Goal: Task Accomplishment & Management: Use online tool/utility

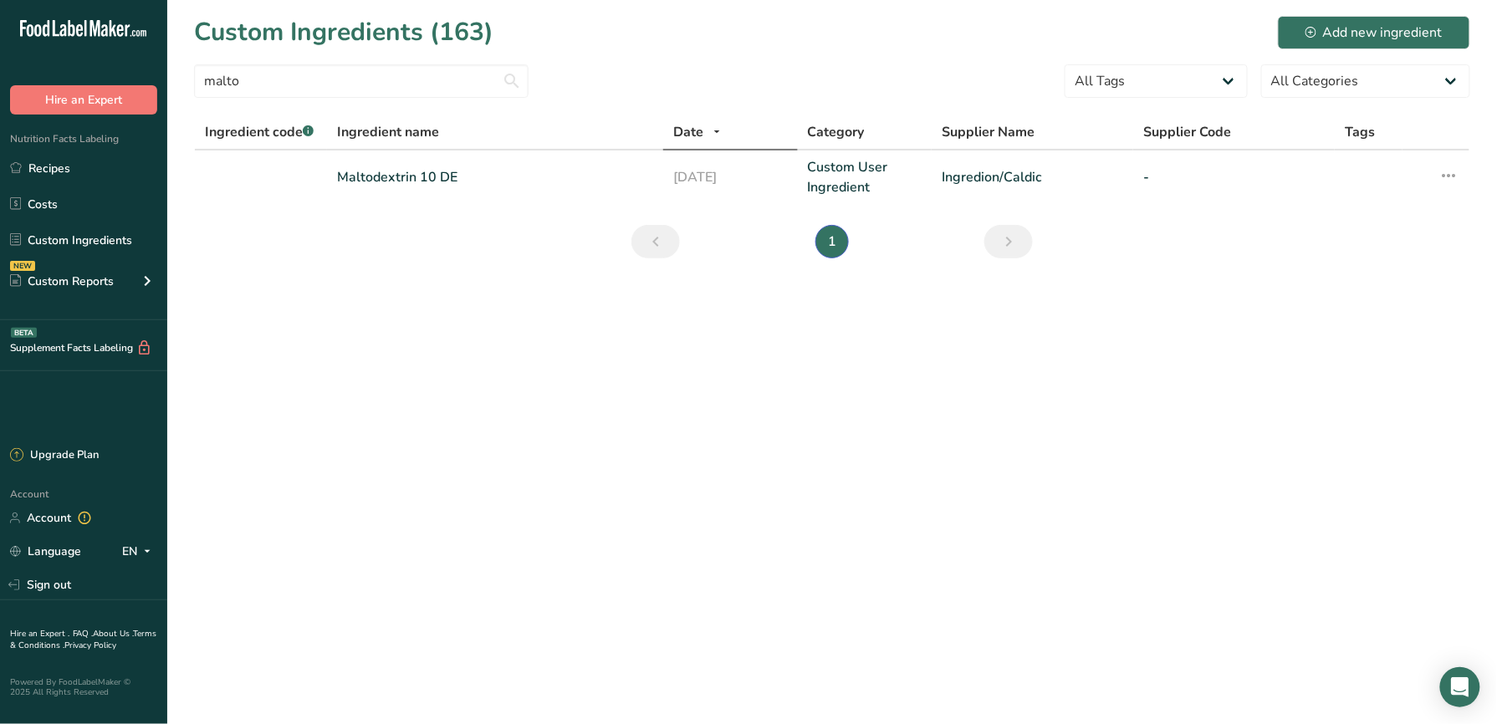
click at [110, 33] on icon at bounding box center [113, 28] width 7 height 17
click at [94, 25] on icon ".a-20{fill:#fff;}" at bounding box center [101, 33] width 163 height 26
click at [89, 98] on button "Hire an Expert" at bounding box center [83, 99] width 147 height 29
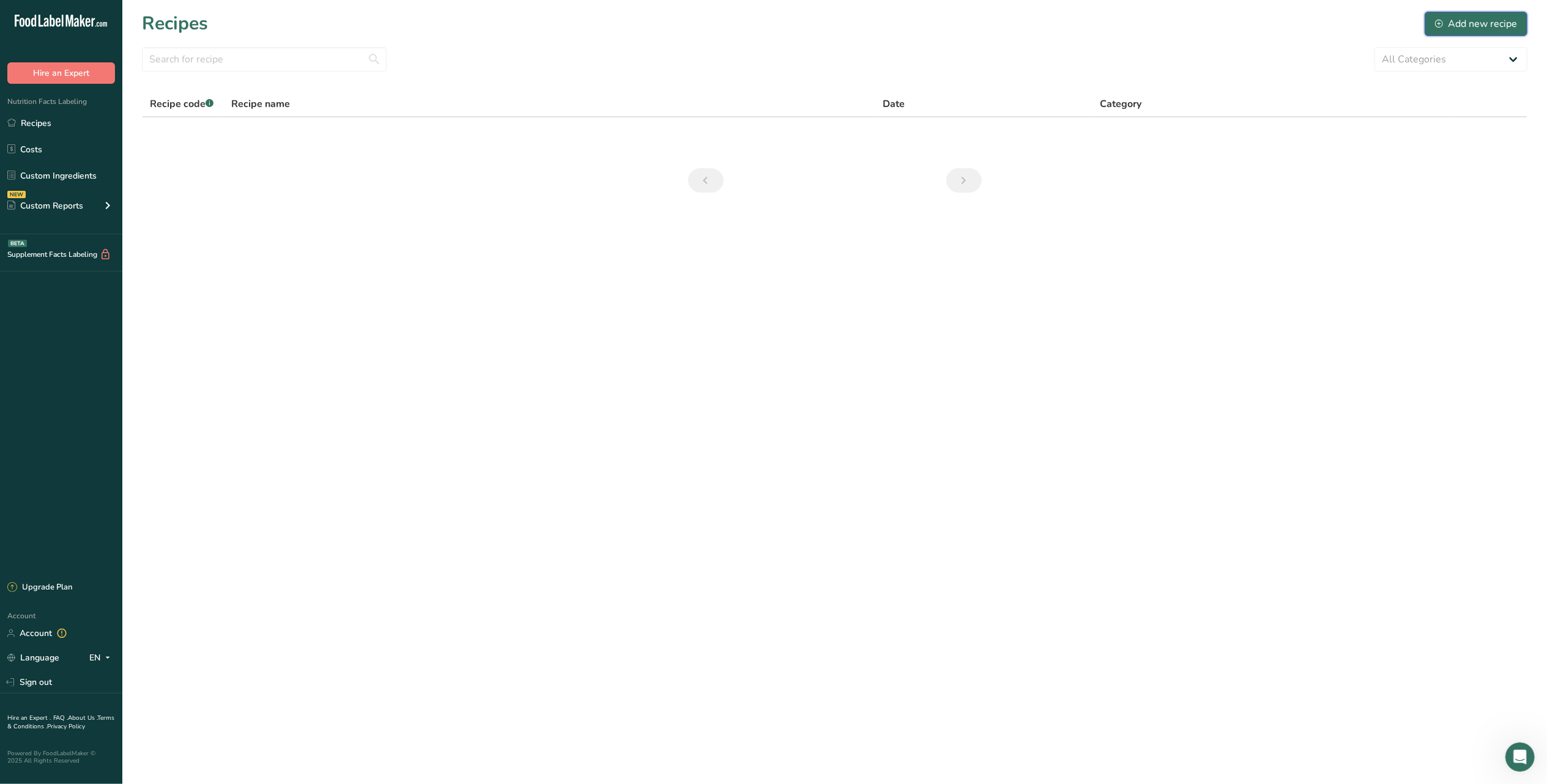
click at [1499, 20] on div "Add new recipe" at bounding box center [1476, 24] width 82 height 15
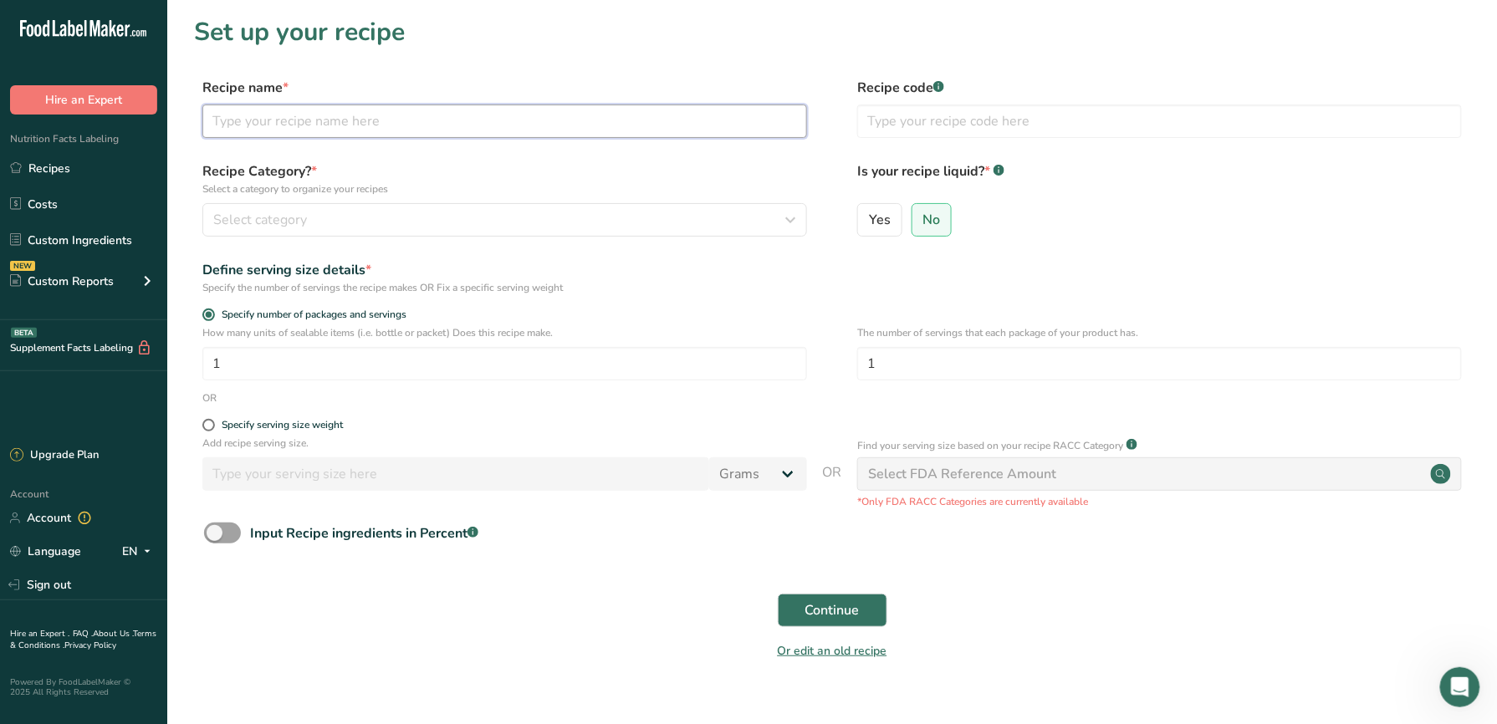
click at [403, 124] on input "text" at bounding box center [504, 121] width 605 height 33
type input "Soy Marinade"
click at [973, 132] on input "text" at bounding box center [1159, 121] width 605 height 33
type input "24FCF07 V6"
click at [707, 215] on div "Select category" at bounding box center [499, 220] width 573 height 20
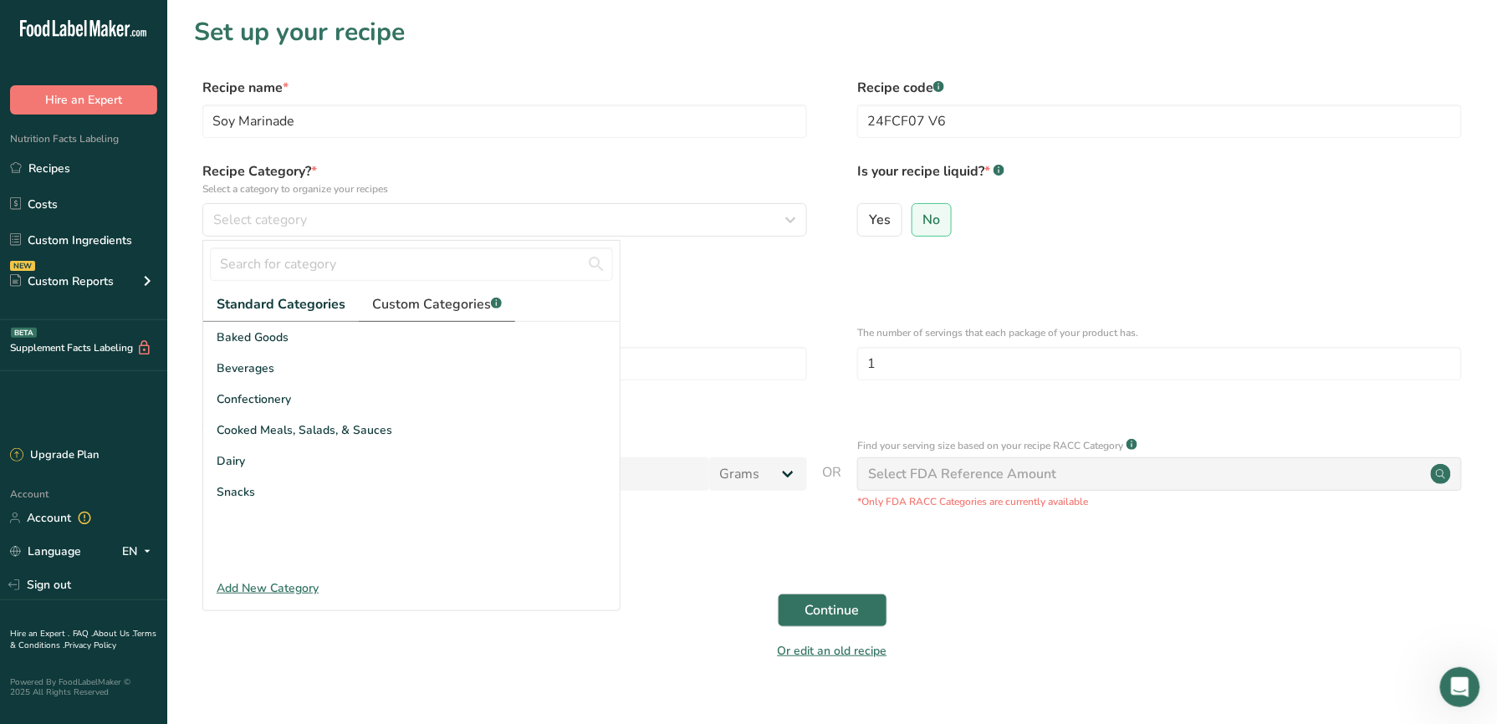
click at [396, 321] on div "Standard Categories Custom Categories .a-a{fill:#347362;}.b-a{fill:#fff;} Baked…" at bounding box center [411, 430] width 416 height 285
drag, startPoint x: 396, startPoint y: 321, endPoint x: 386, endPoint y: 313, distance: 12.4
click at [389, 304] on span "Custom Categories .a-a{fill:#347362;}.b-a{fill:#fff;}" at bounding box center [437, 304] width 130 height 20
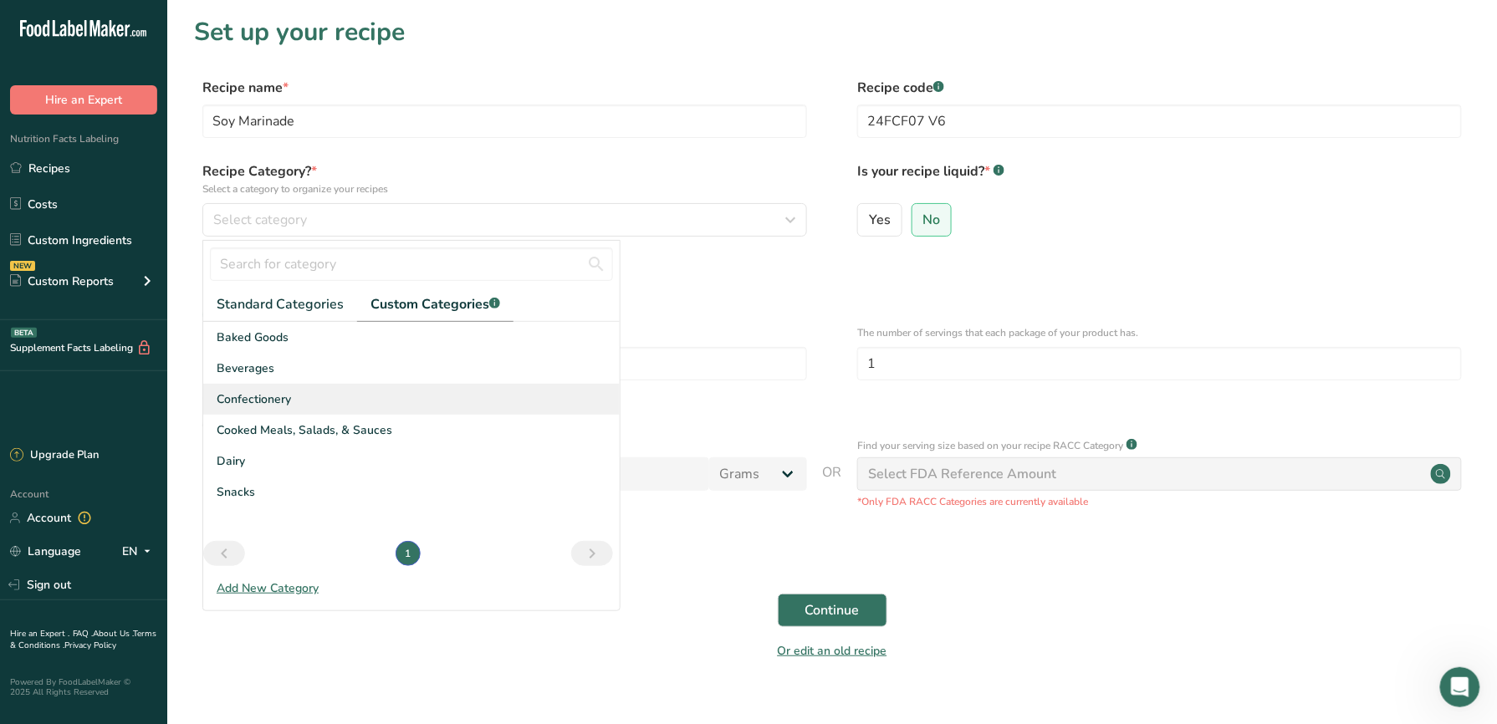
click at [253, 398] on span "Confectionery" at bounding box center [254, 399] width 74 height 18
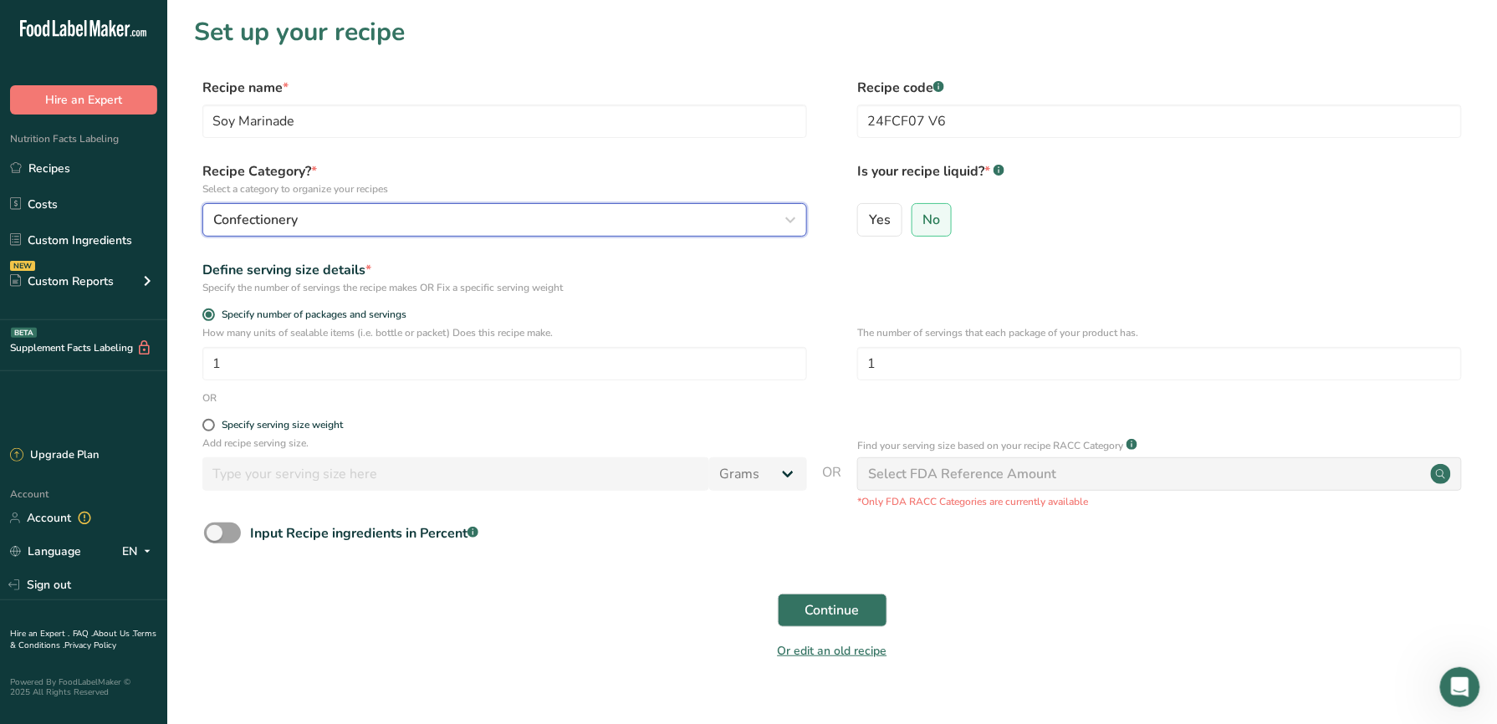
click at [306, 232] on button "Confectionery" at bounding box center [504, 219] width 605 height 33
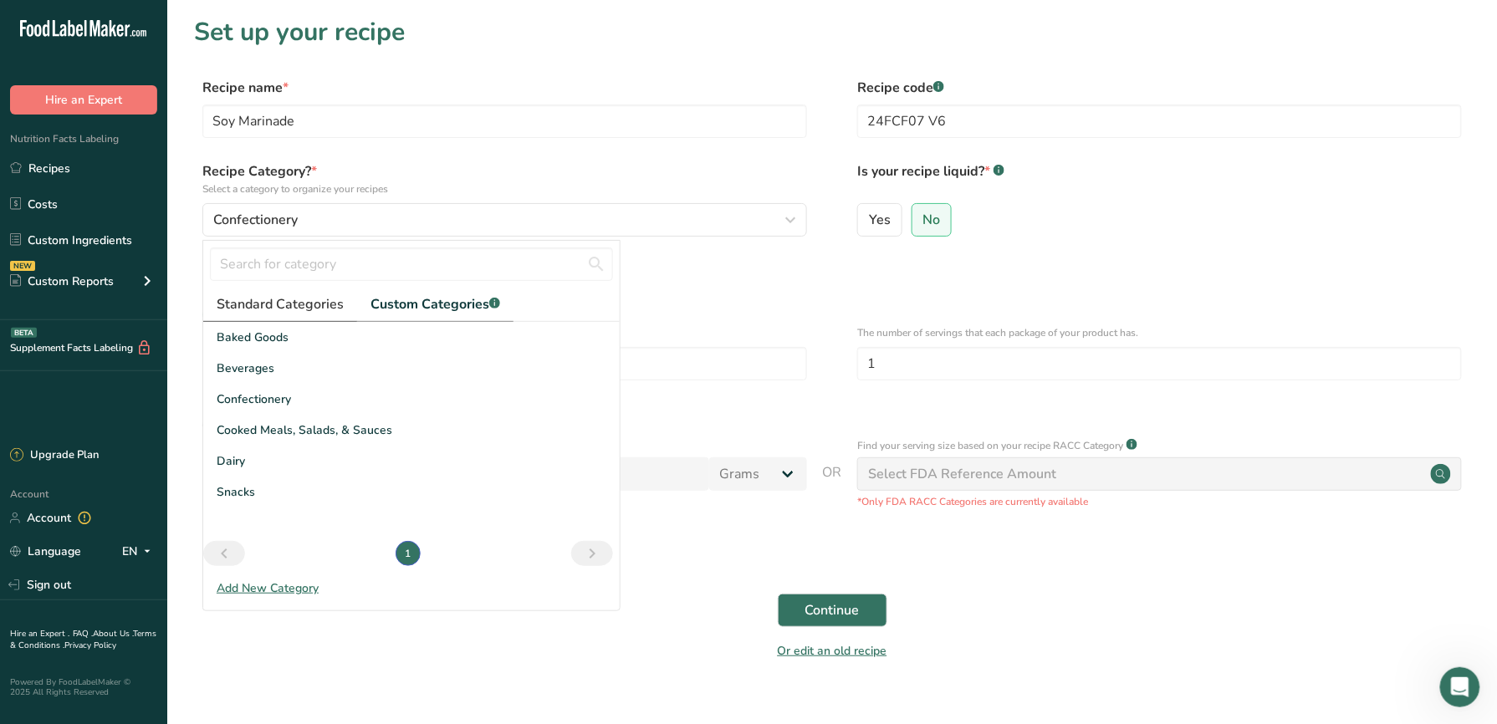
click at [279, 311] on span "Standard Categories" at bounding box center [280, 304] width 127 height 20
click at [448, 296] on span "Custom Categories .a-a{fill:#347362;}.b-a{fill:#fff;}" at bounding box center [437, 304] width 130 height 20
click at [333, 309] on span "Standard Categories" at bounding box center [280, 304] width 127 height 20
click at [923, 221] on span "No" at bounding box center [932, 220] width 18 height 17
click at [921, 221] on input "No" at bounding box center [917, 219] width 11 height 11
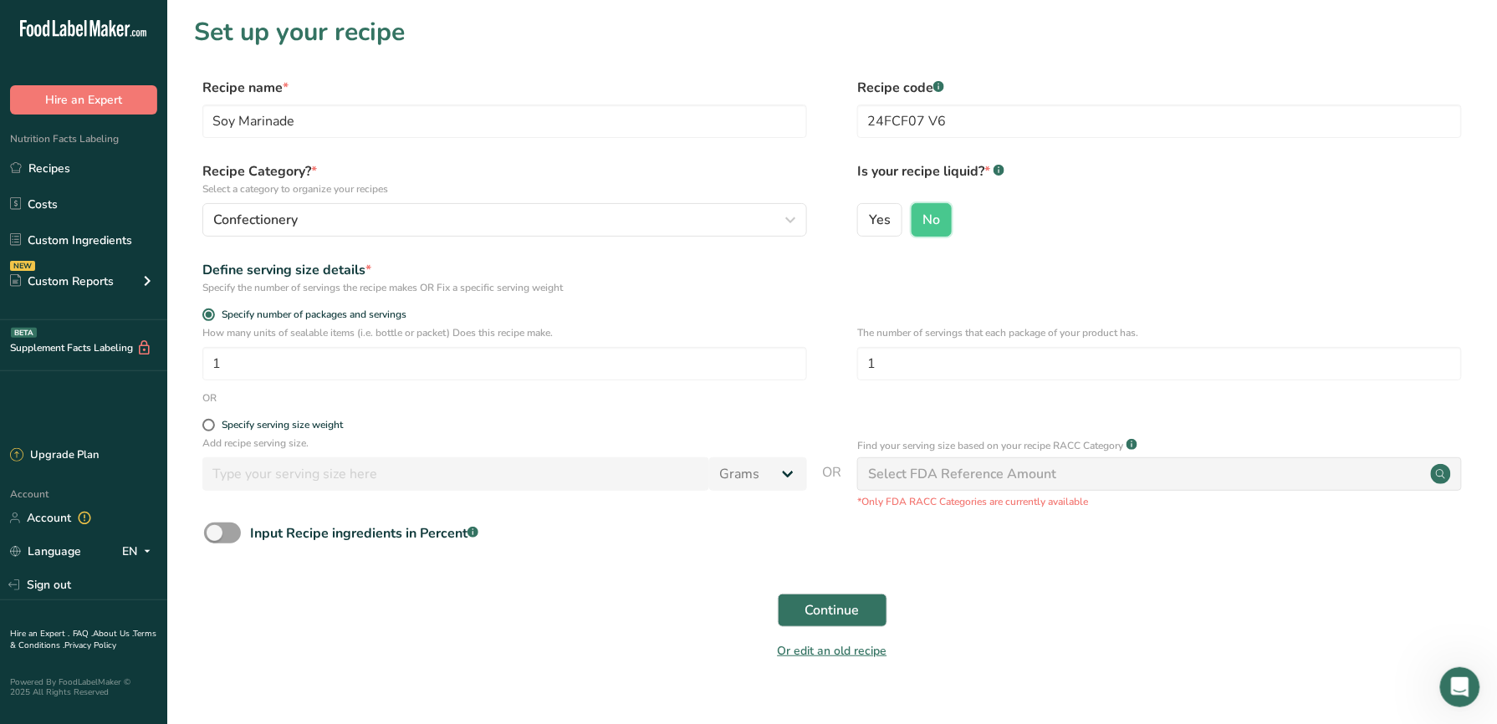
click at [600, 263] on div "Define serving size details *" at bounding box center [504, 270] width 605 height 20
click at [523, 231] on button "Confectionery" at bounding box center [504, 219] width 605 height 33
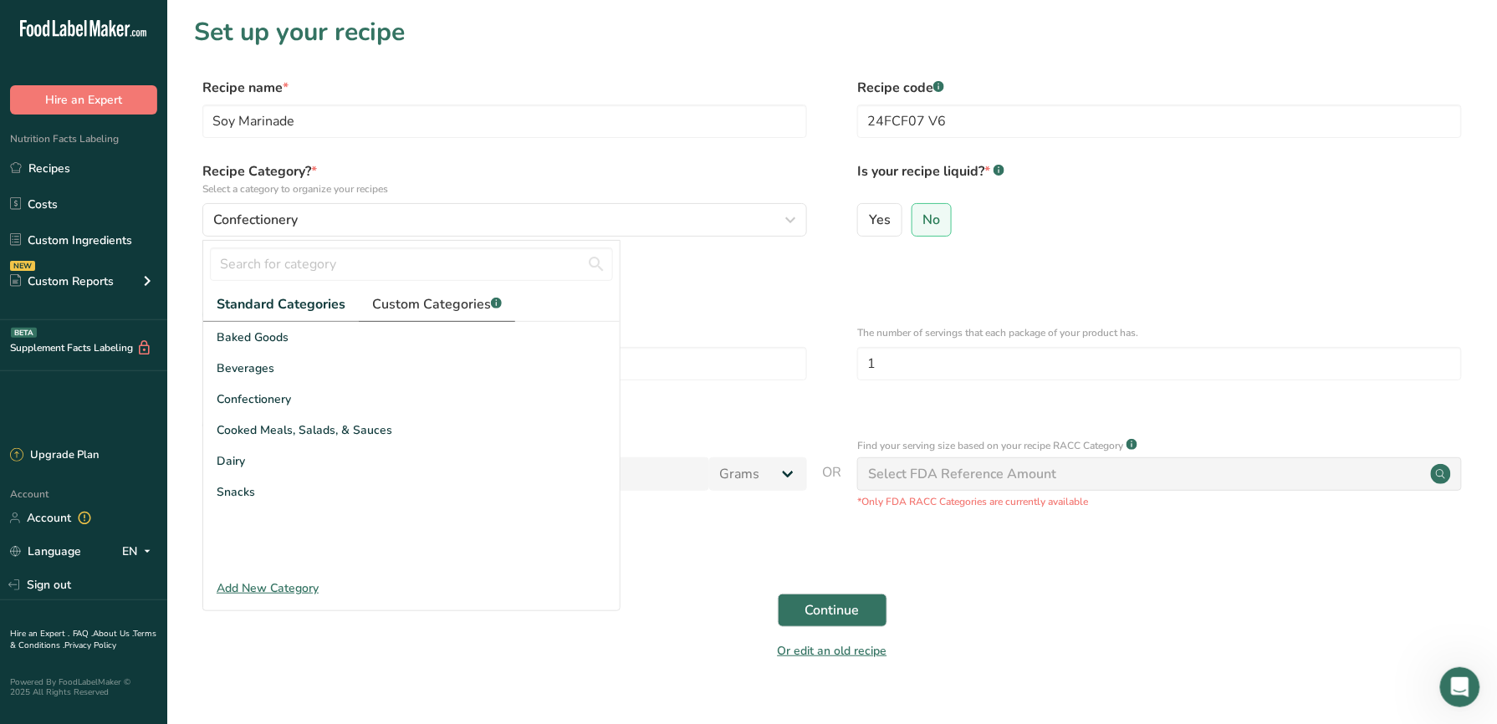
click at [472, 299] on span "Custom Categories .a-a{fill:#347362;}.b-a{fill:#fff;}" at bounding box center [437, 304] width 130 height 20
click at [293, 593] on div "Add New Category" at bounding box center [411, 588] width 416 height 18
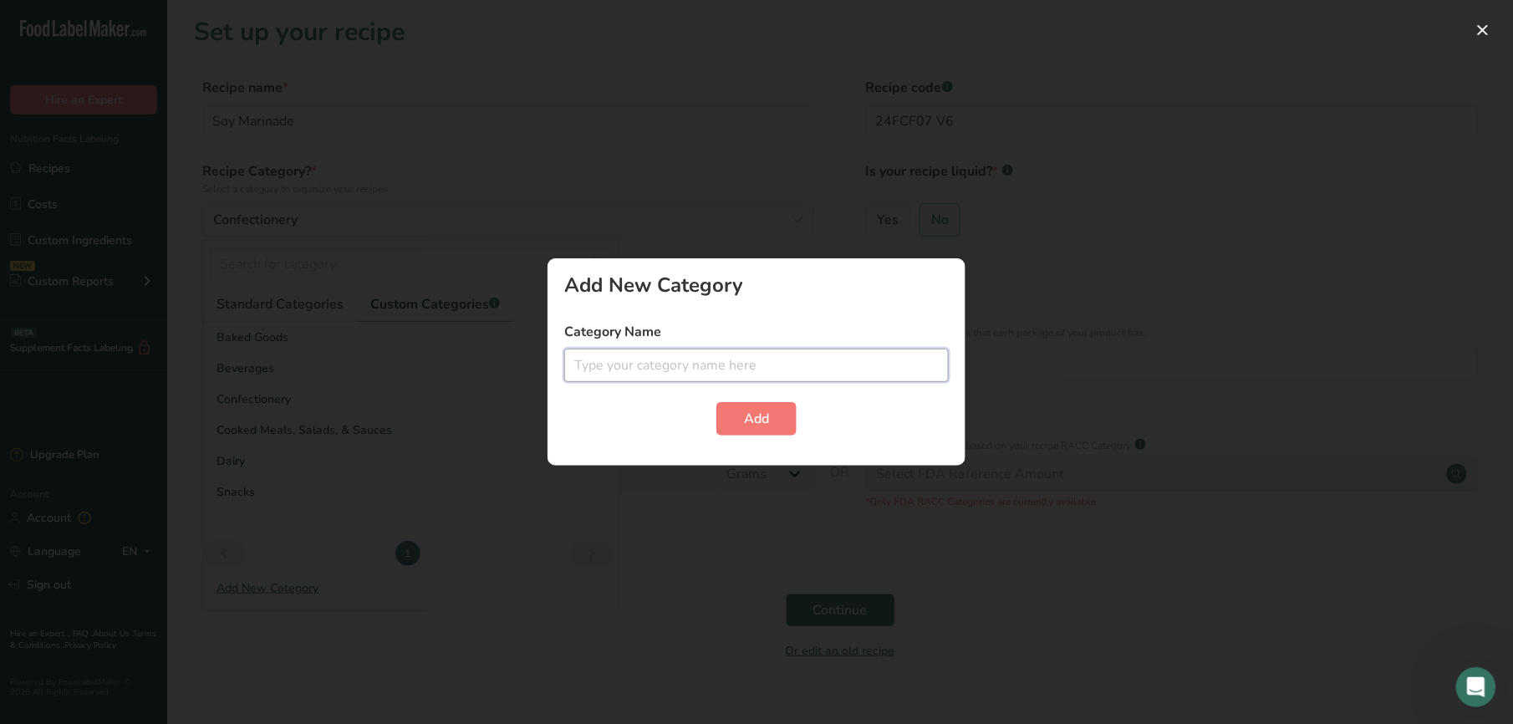
click at [649, 368] on input "text" at bounding box center [756, 365] width 385 height 33
drag, startPoint x: 683, startPoint y: 375, endPoint x: 536, endPoint y: 376, distance: 147.2
click at [536, 376] on div "Add New Category Category Name Condiment Add" at bounding box center [756, 362] width 1513 height 724
click at [768, 410] on span "Add" at bounding box center [756, 419] width 25 height 20
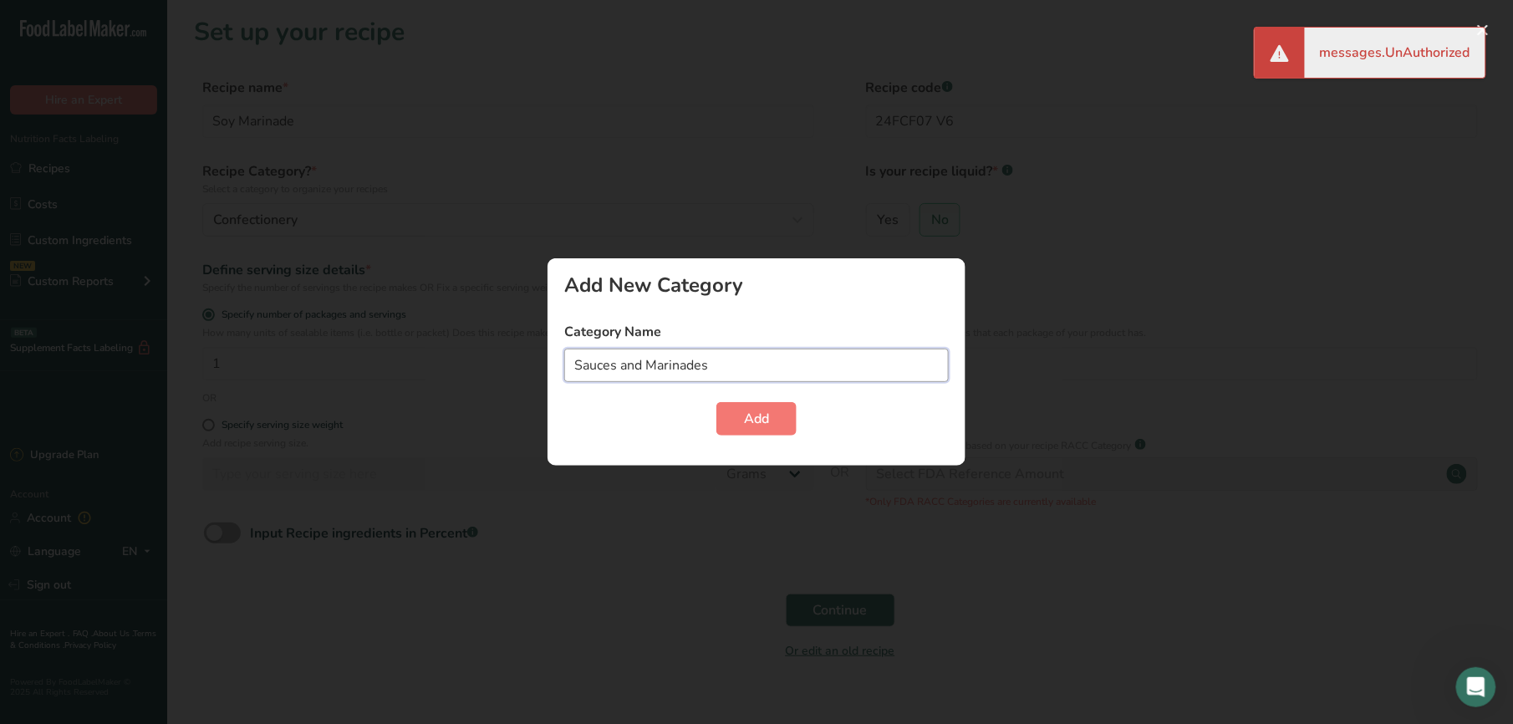
click at [650, 366] on input "Sauces and Marinades" at bounding box center [756, 365] width 385 height 33
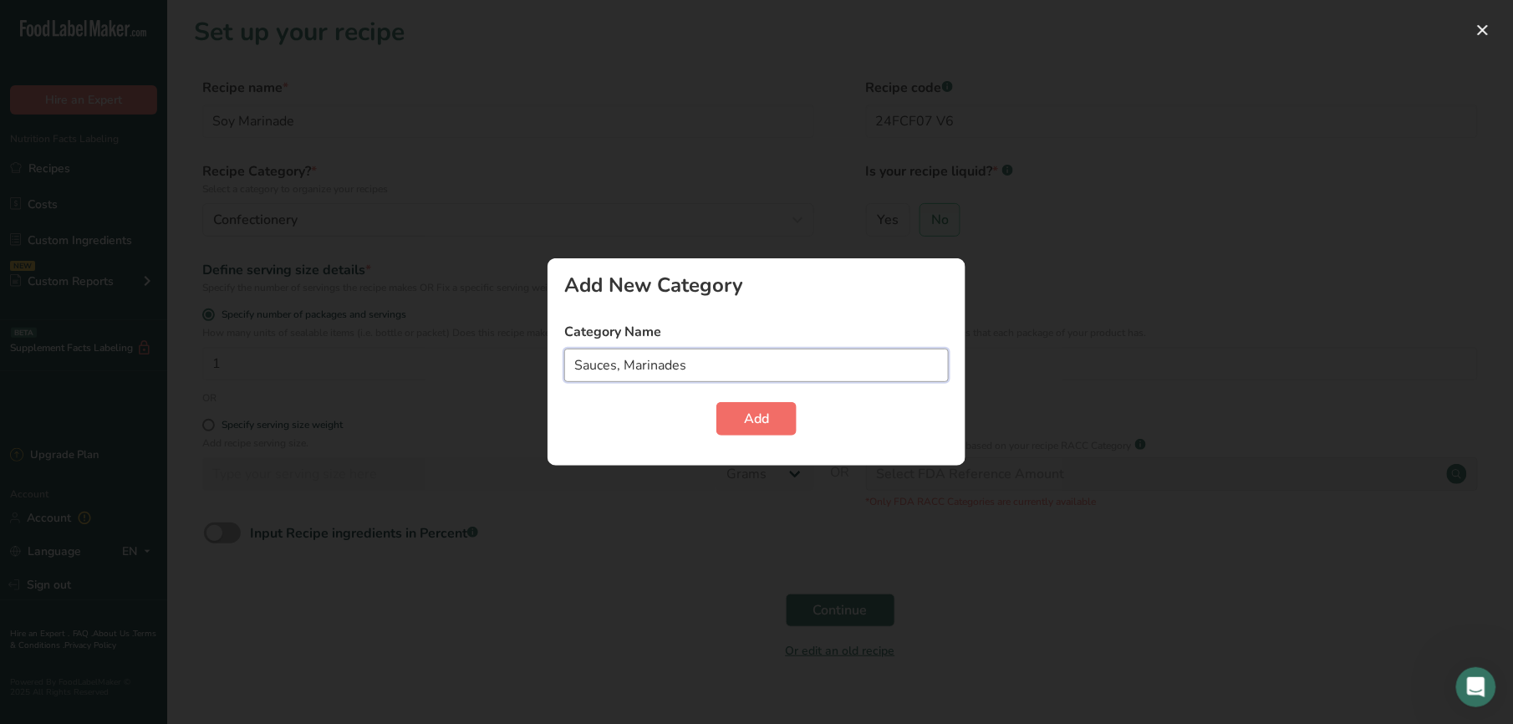
type input "Sauces, Marinades"
click at [743, 420] on button "Add" at bounding box center [757, 418] width 80 height 33
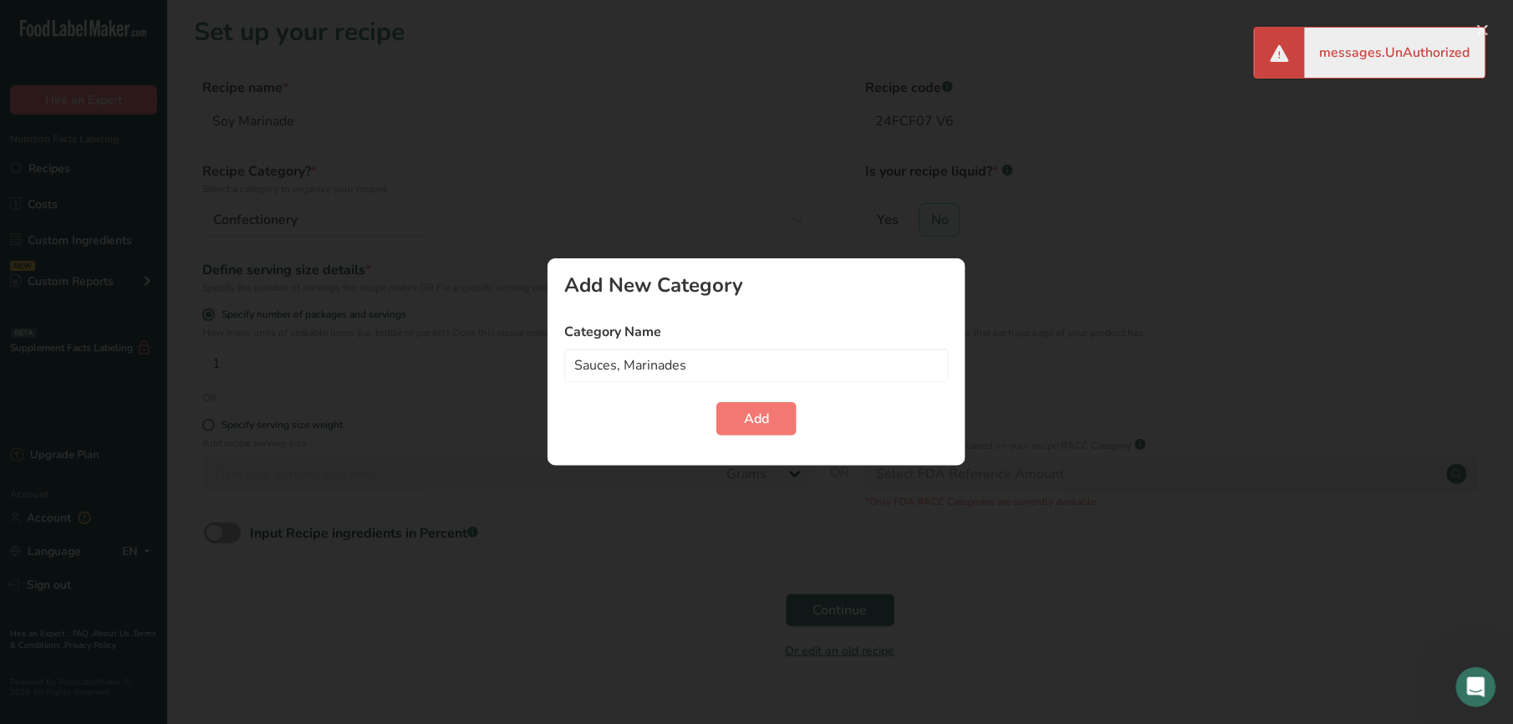
click at [1261, 175] on div at bounding box center [756, 362] width 1513 height 724
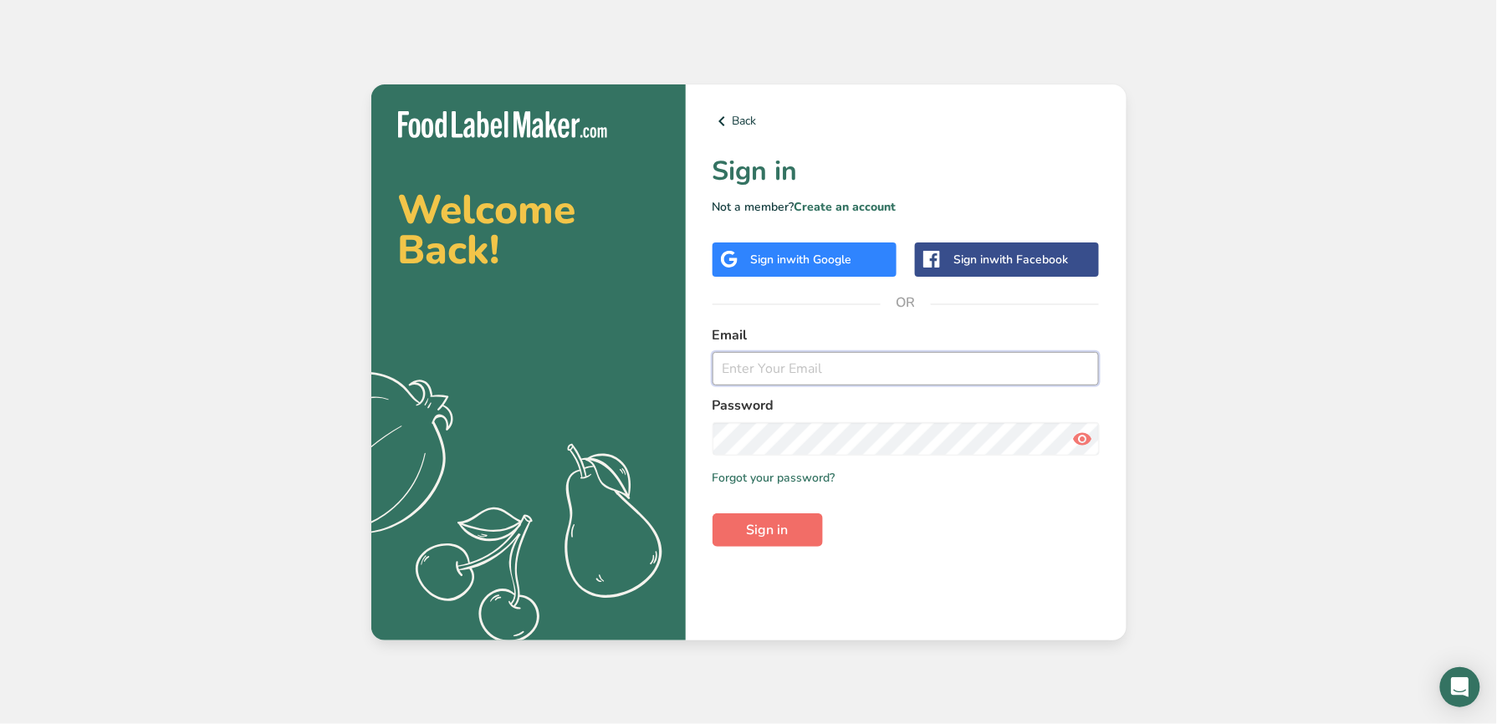
type input "austin@wildlydelicious.com"
click at [784, 533] on span "Sign in" at bounding box center [768, 530] width 42 height 20
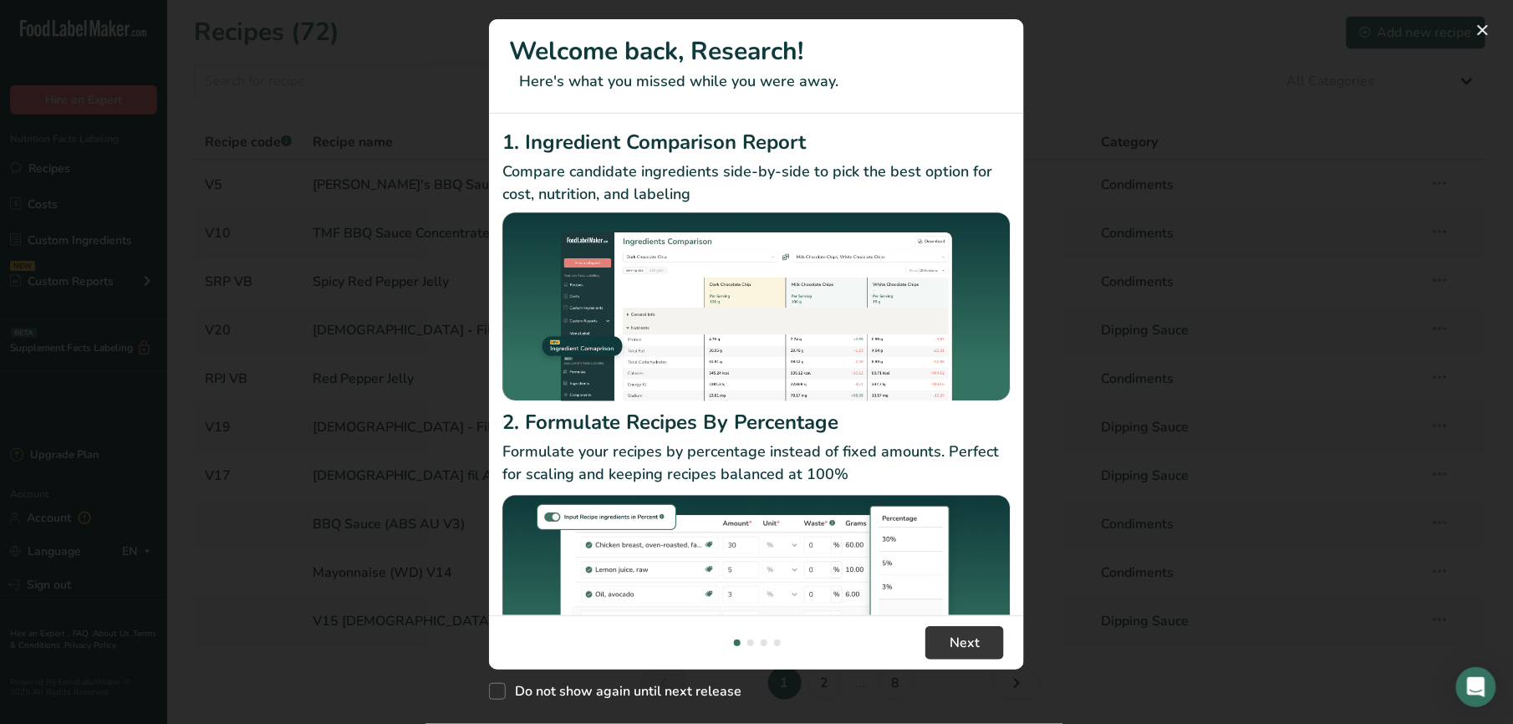
click at [1141, 195] on div "New Features" at bounding box center [756, 362] width 1513 height 724
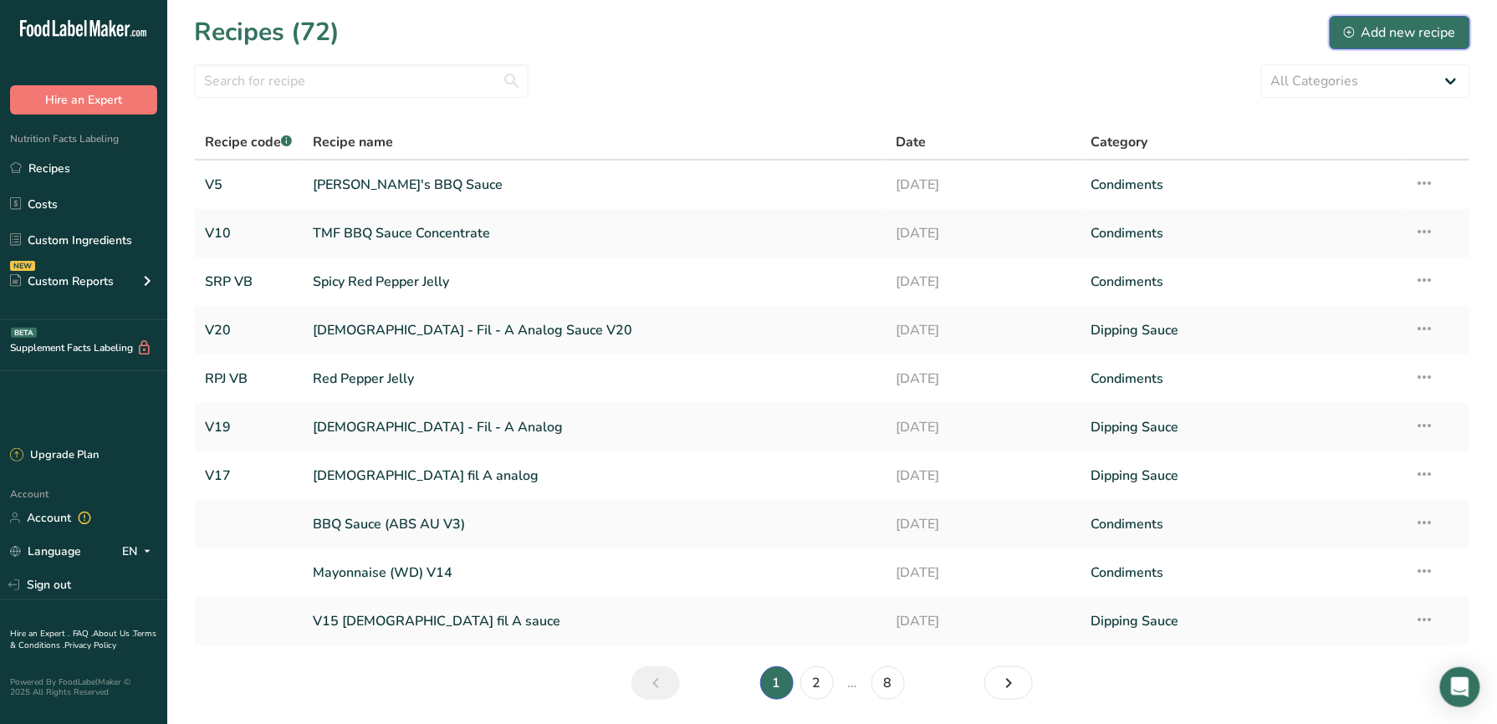
click at [1446, 23] on div "Add new recipe" at bounding box center [1400, 33] width 112 height 20
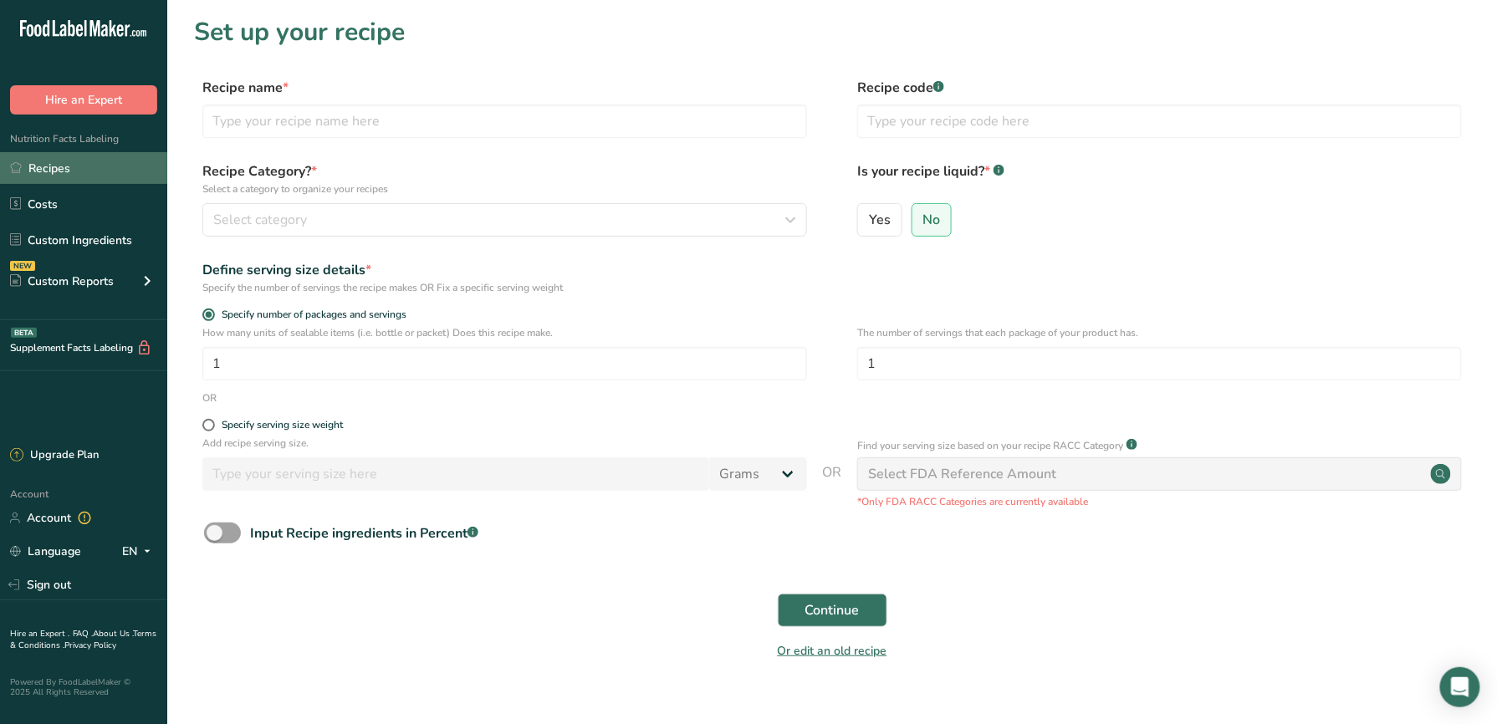
click at [124, 168] on link "Recipes" at bounding box center [83, 168] width 167 height 32
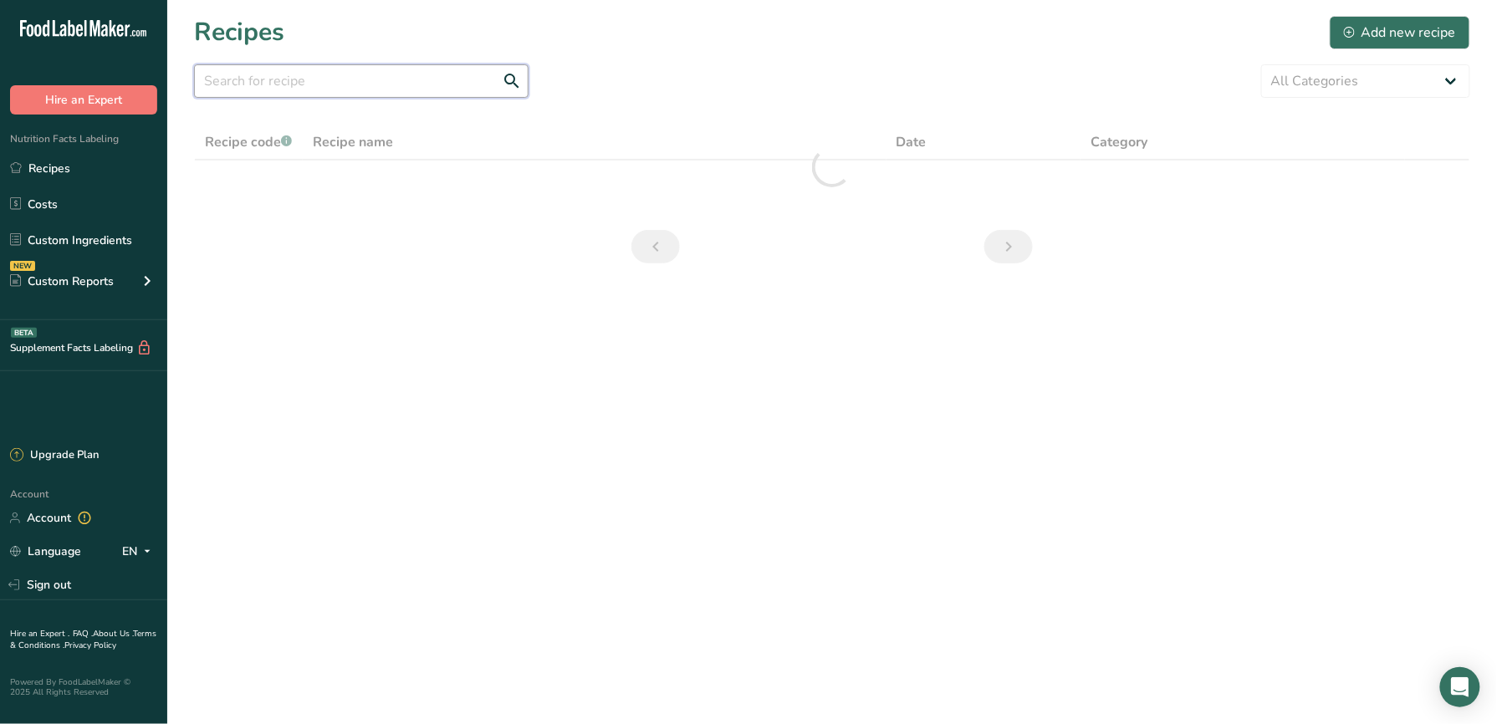
click at [329, 82] on input "text" at bounding box center [361, 80] width 334 height 33
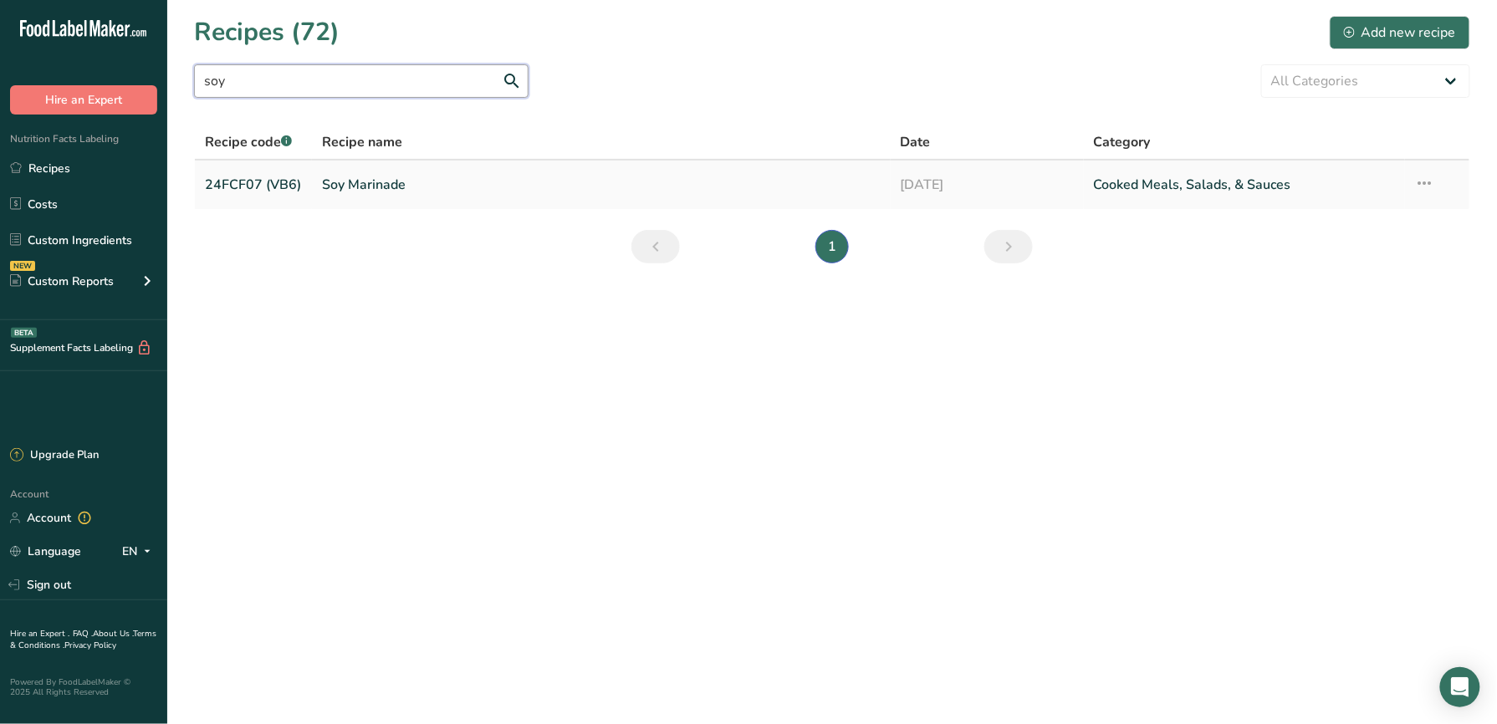
type input "soy"
click at [729, 191] on link "Soy Marinade" at bounding box center [601, 184] width 559 height 35
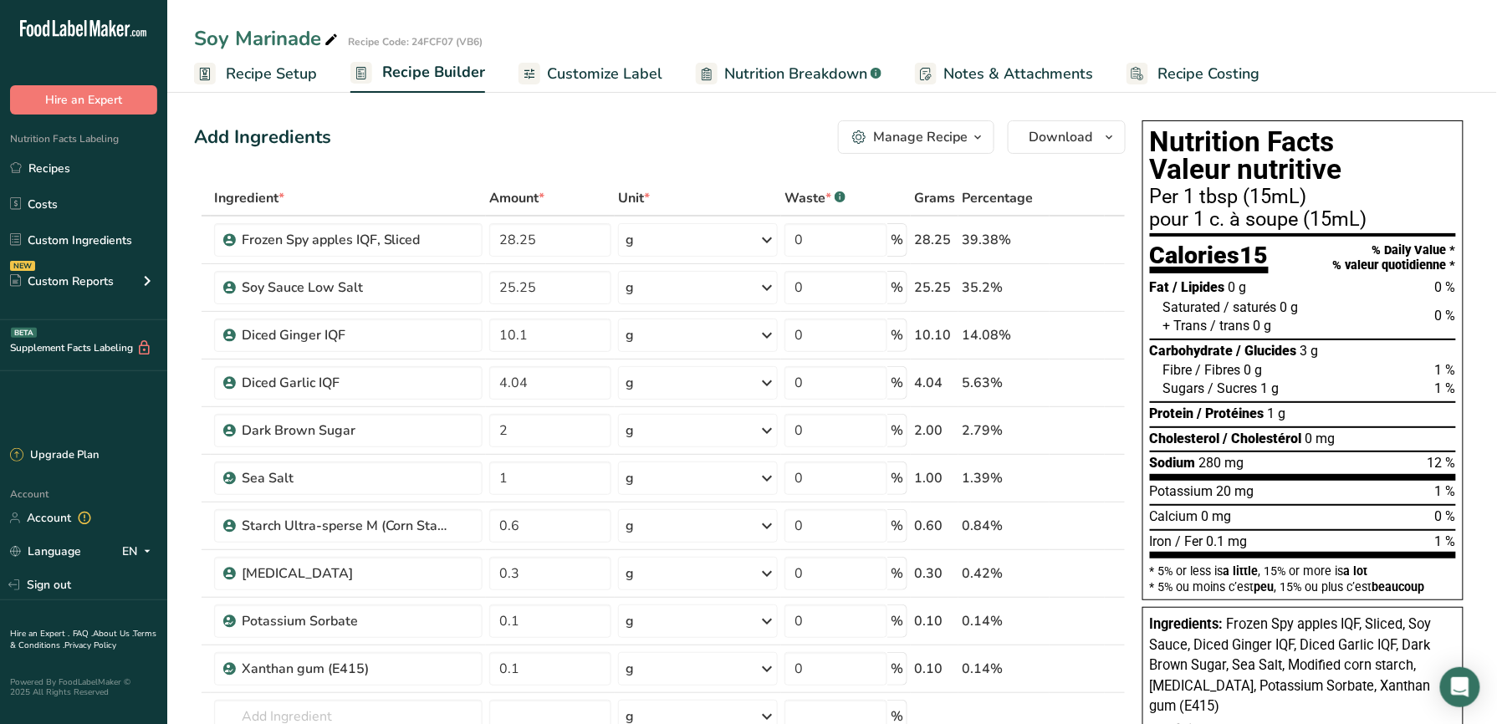
click at [304, 69] on span "Recipe Setup" at bounding box center [271, 74] width 91 height 23
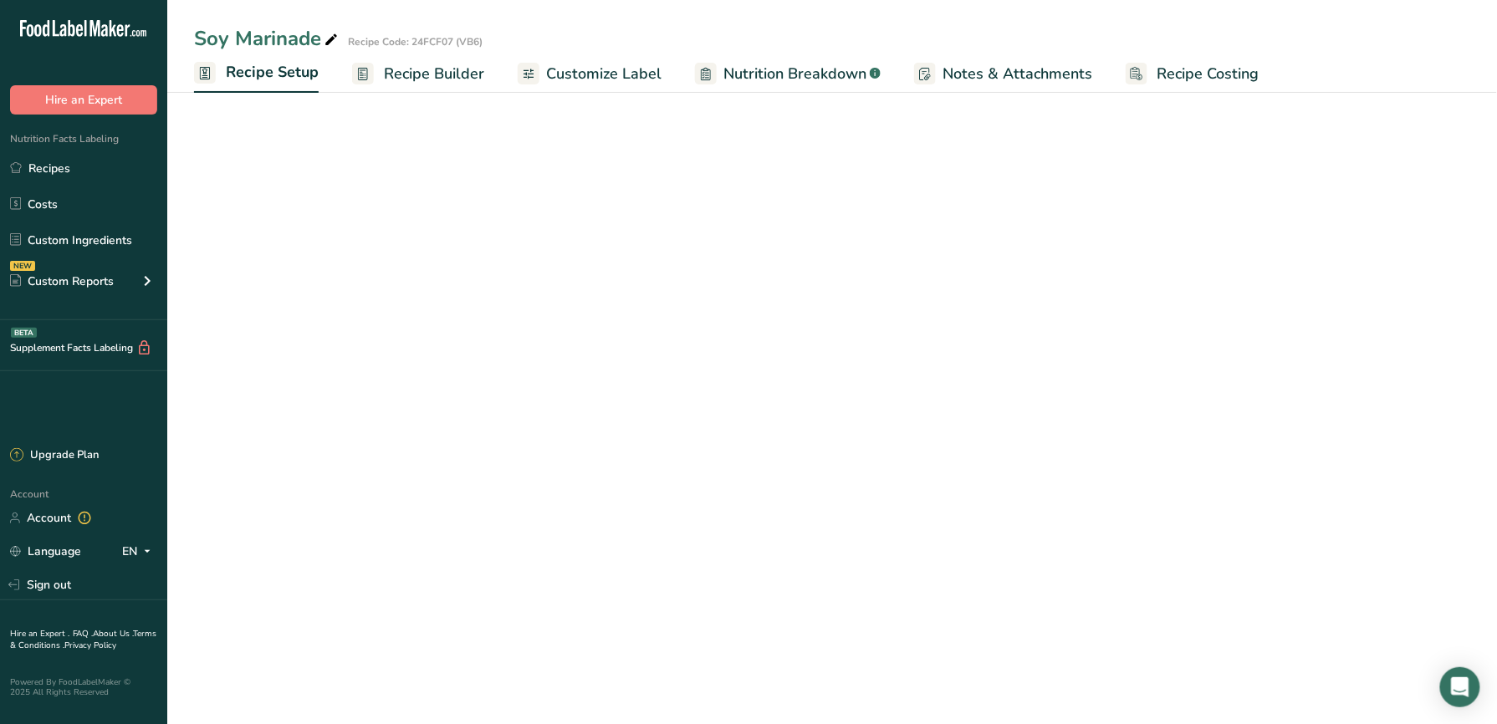
select select "22"
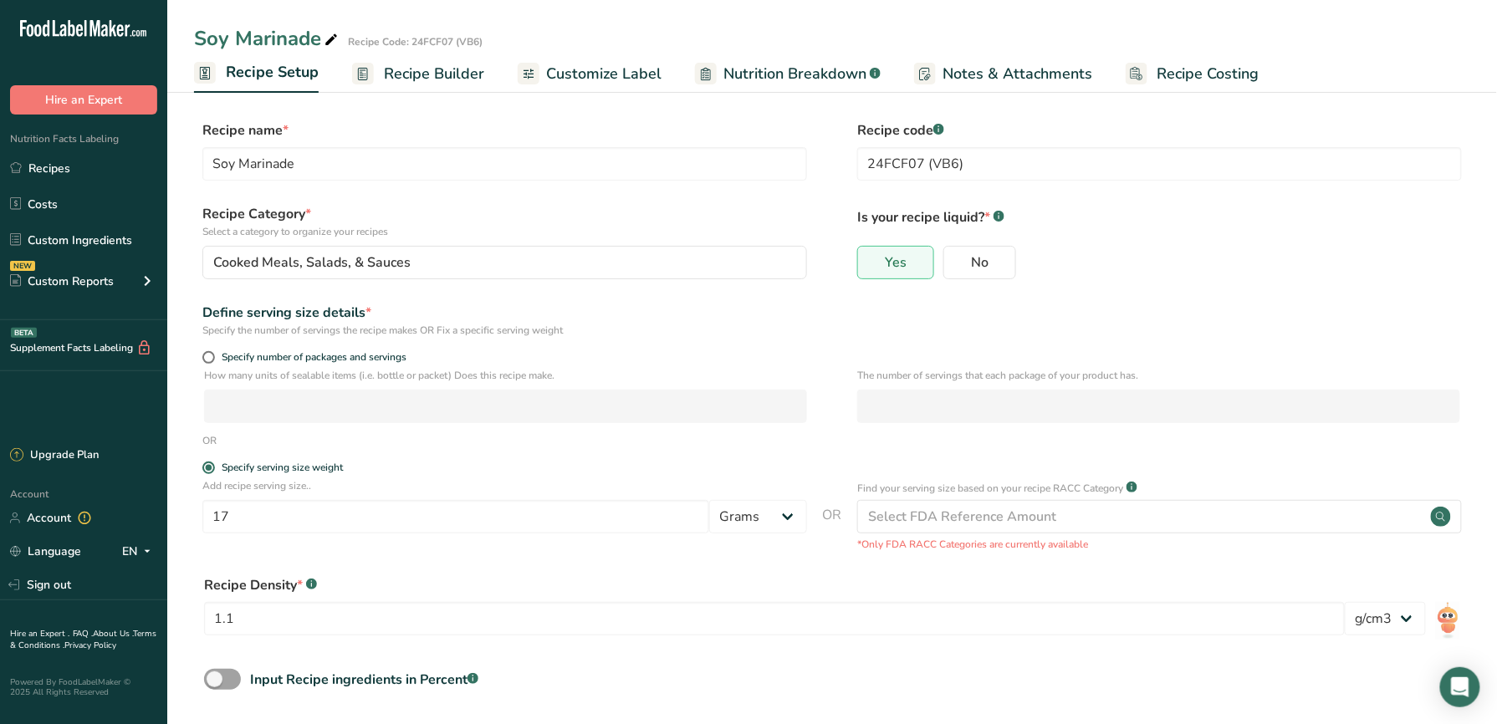
click at [463, 75] on span "Recipe Builder" at bounding box center [434, 74] width 100 height 23
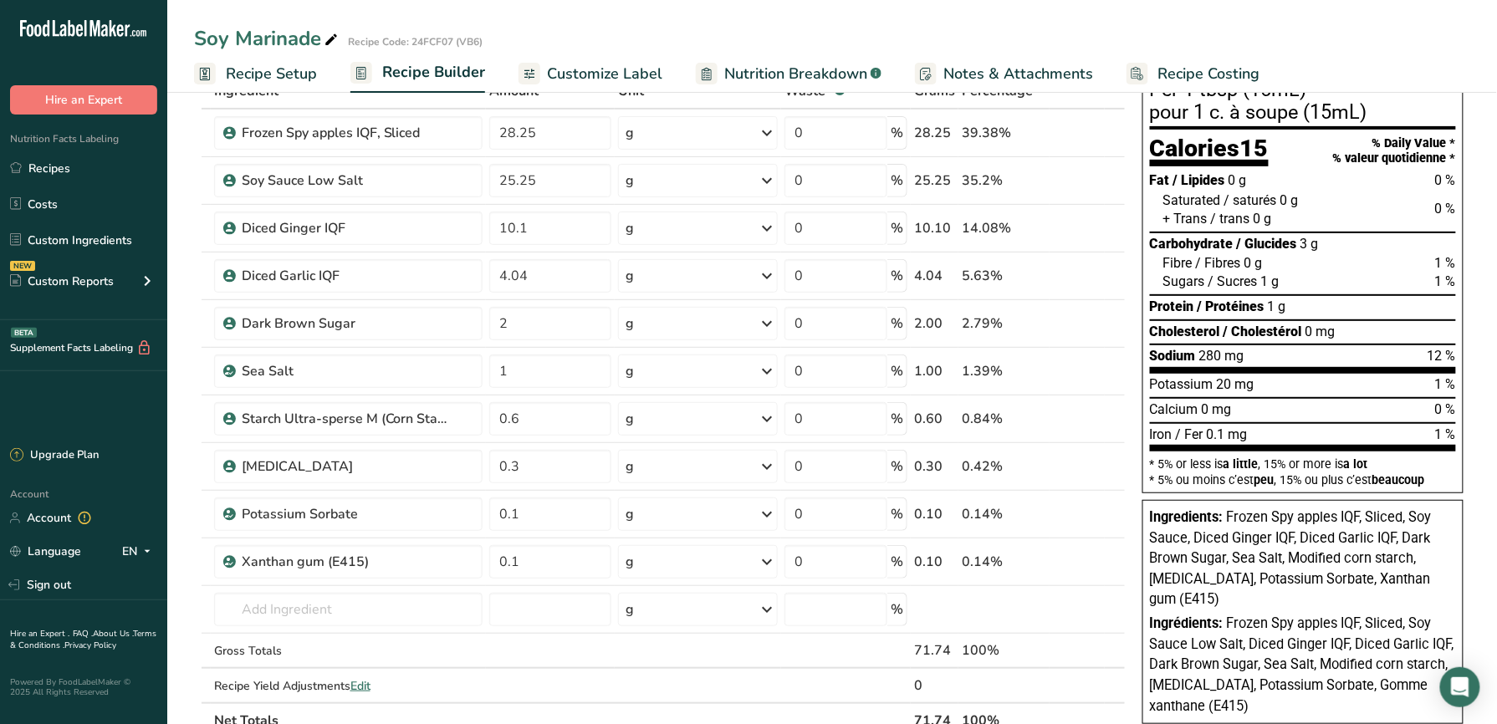
scroll to position [111, 0]
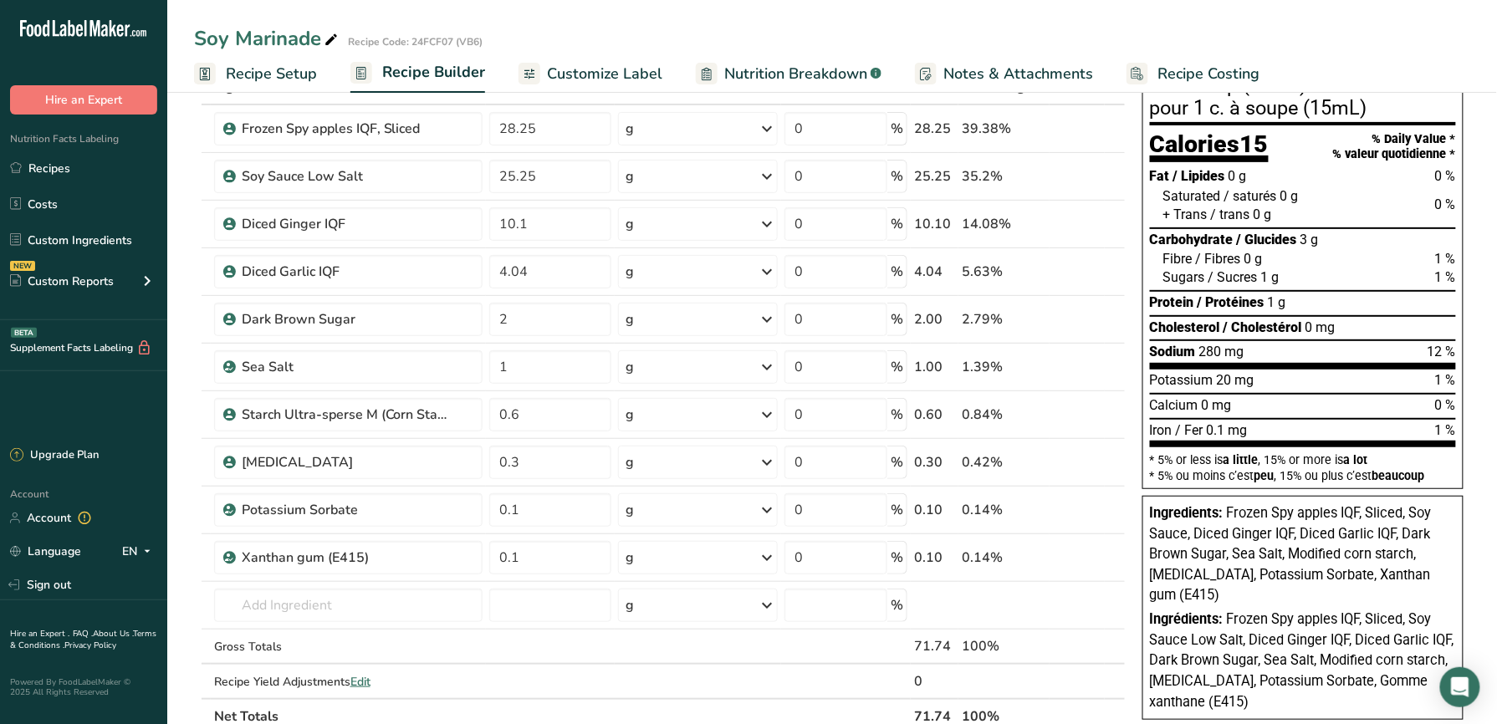
click at [935, 77] on link "Notes & Attachments" at bounding box center [1004, 74] width 178 height 38
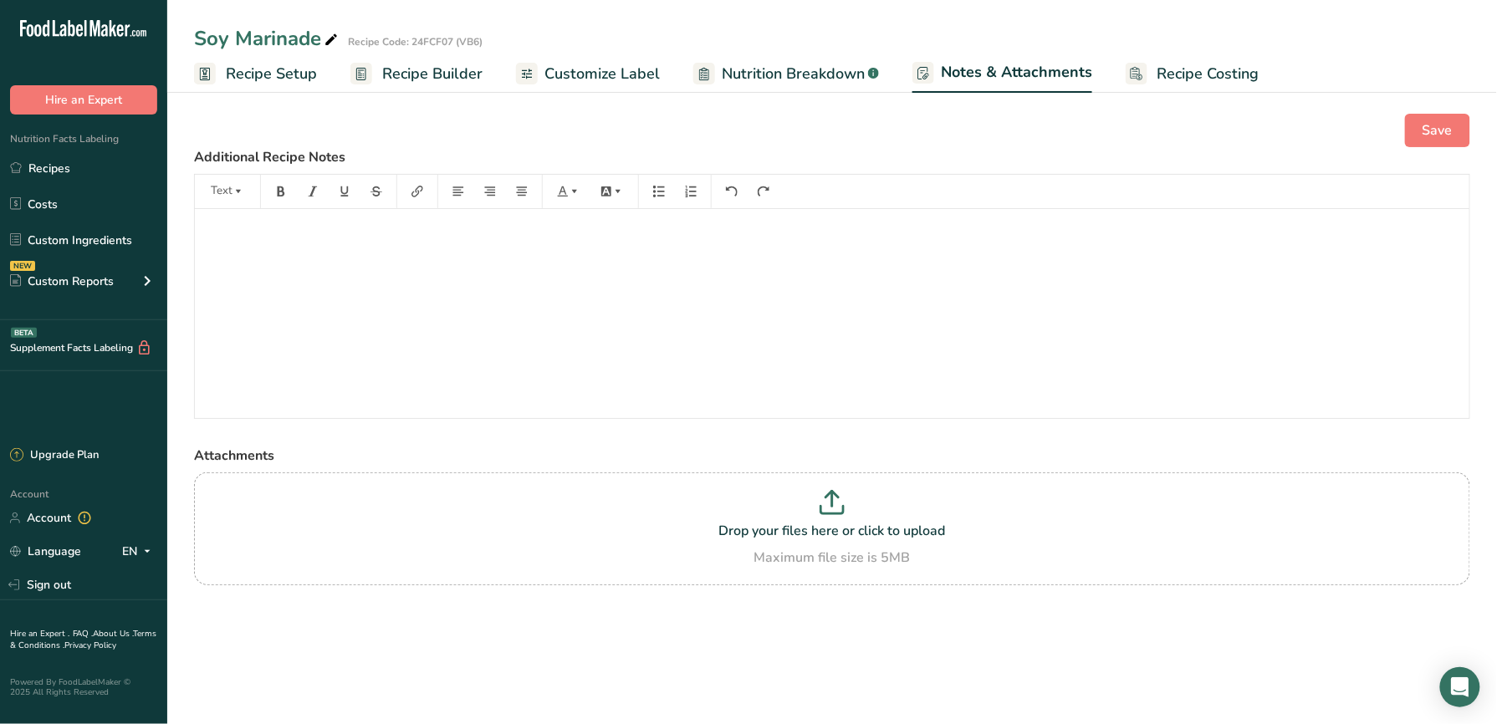
click at [590, 74] on span "Customize Label" at bounding box center [601, 74] width 115 height 23
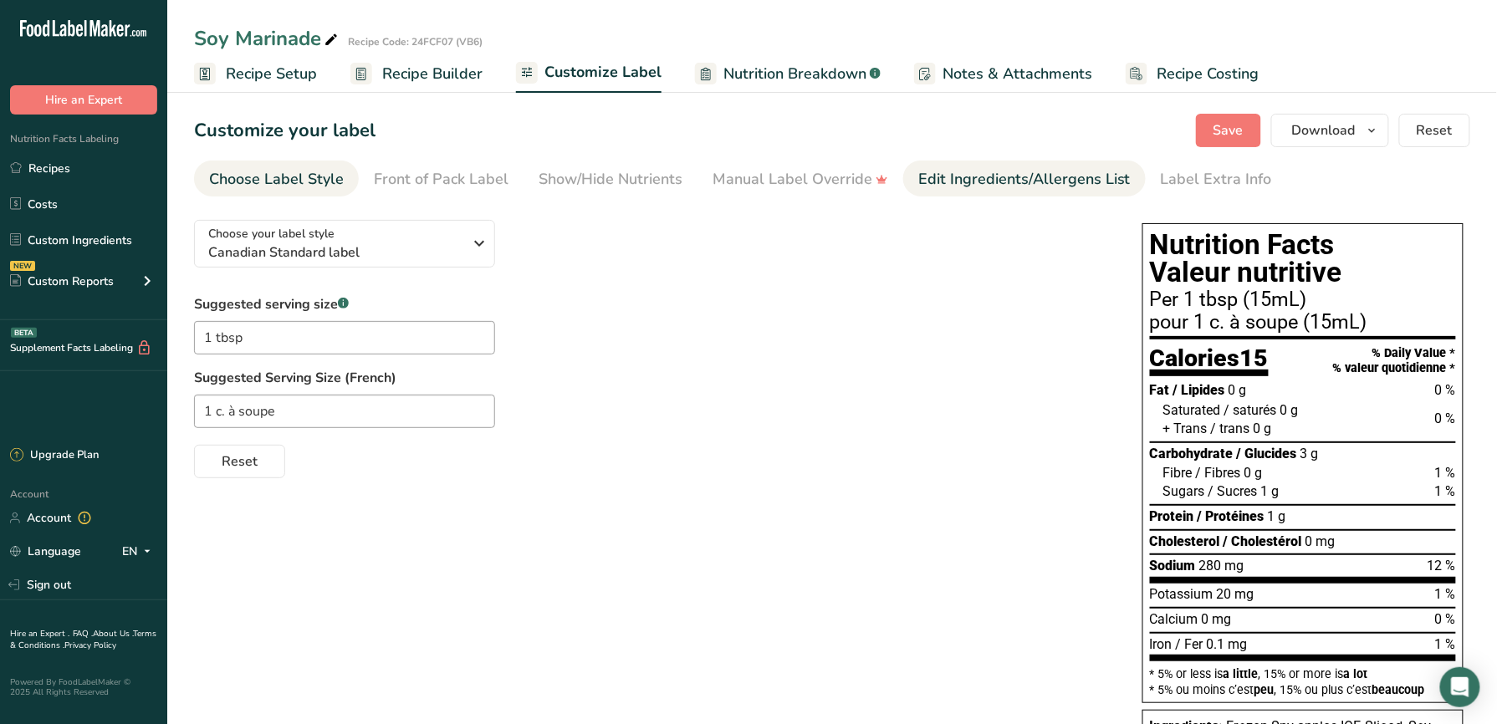
click at [1010, 196] on link "Edit Ingredients/Allergens List" at bounding box center [1024, 180] width 212 height 38
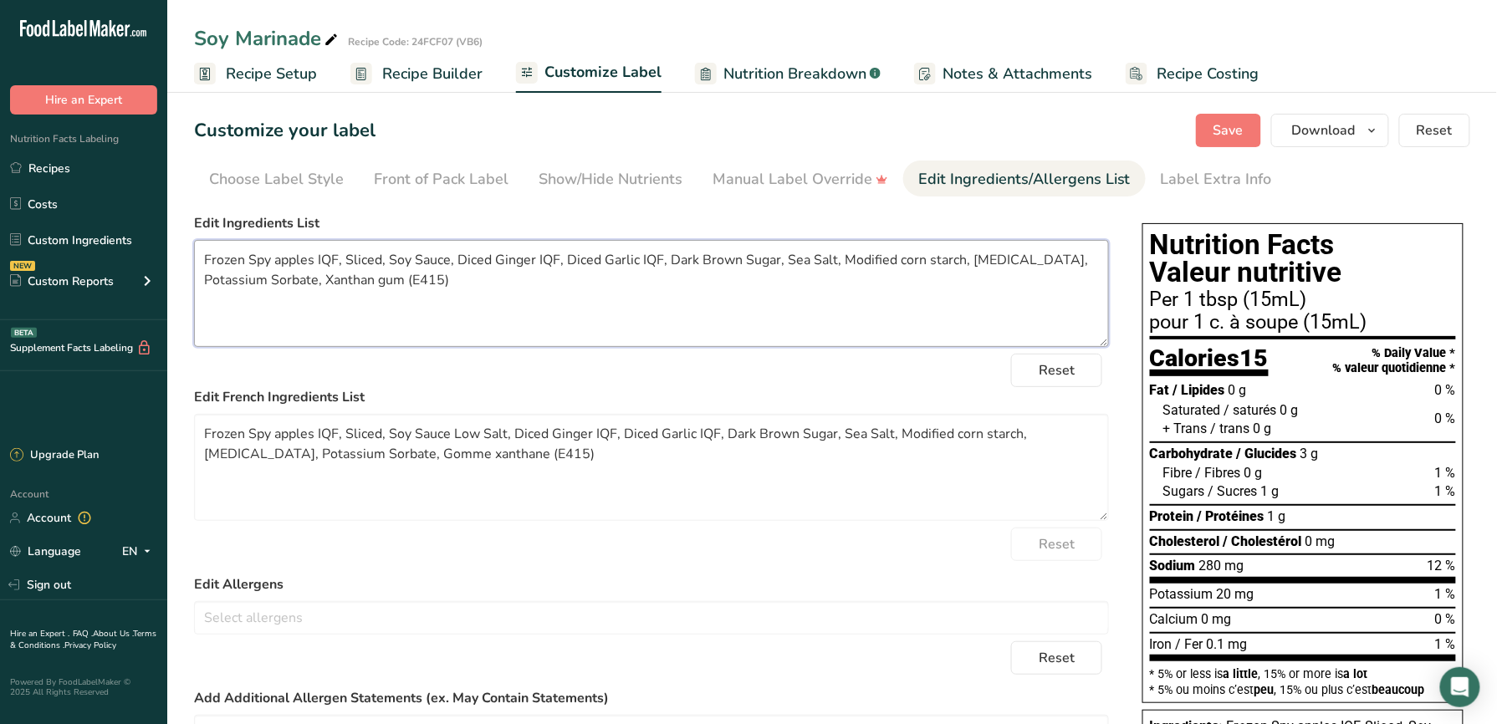
drag, startPoint x: 386, startPoint y: 276, endPoint x: 343, endPoint y: 281, distance: 43.8
click at [343, 281] on textarea "Frozen Spy apples IQF, Sliced, Soy Sauce, Diced Ginger IQF, Diced Garlic IQF, D…" at bounding box center [651, 293] width 915 height 107
drag, startPoint x: 336, startPoint y: 259, endPoint x: 50, endPoint y: 219, distance: 288.8
click at [50, 219] on div ".a-20{fill:#fff;} Hire an Expert Nutrition Facts Labeling Recipes Costs Custom …" at bounding box center [748, 514] width 1497 height 1028
drag, startPoint x: 294, startPoint y: 264, endPoint x: 248, endPoint y: 262, distance: 46.9
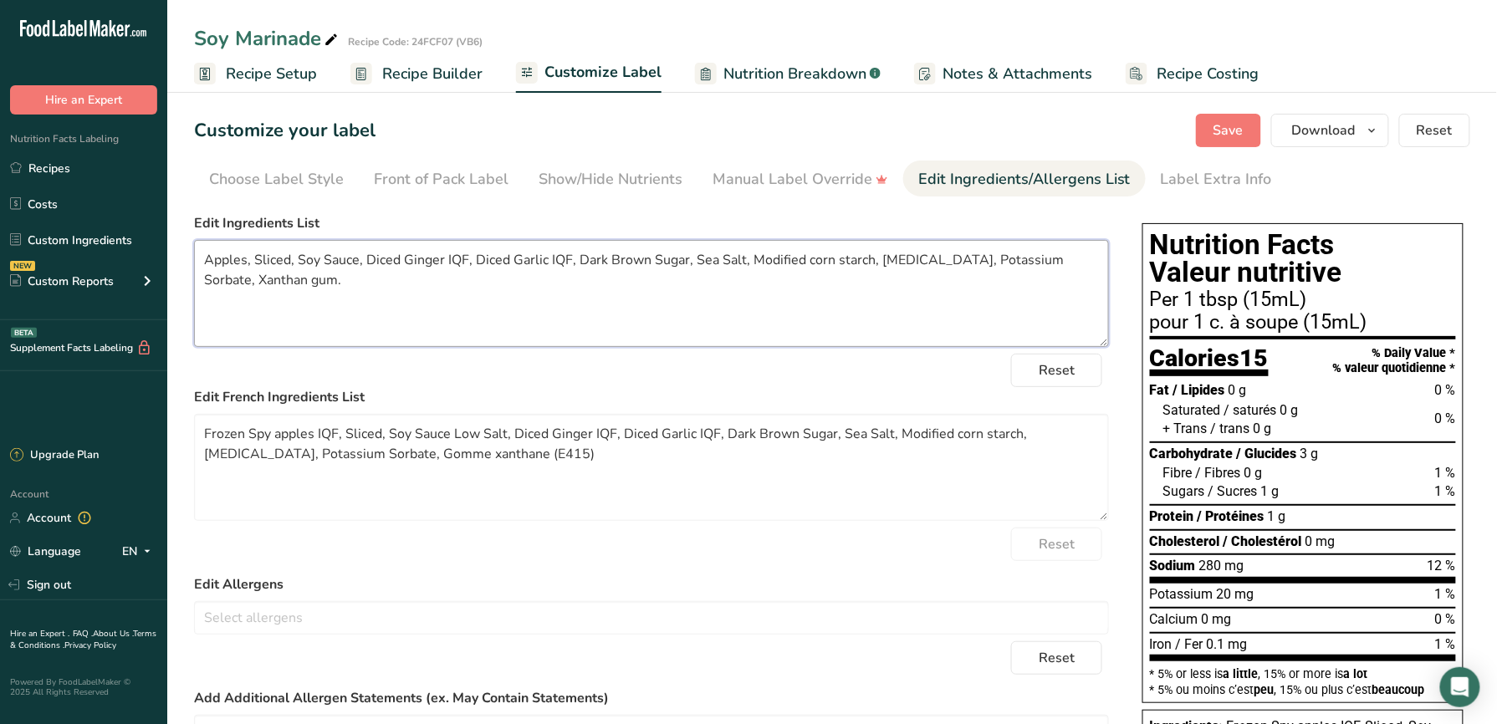
click at [248, 262] on textarea "Apples, Sliced, Soy Sauce, Diced Ginger IQF, Diced Garlic IQF, Dark Brown Sugar…" at bounding box center [651, 293] width 915 height 107
click at [359, 258] on textarea "Apples, Soy Sauce, Diced Ginger IQF, Diced Garlic IQF, Dark Brown Sugar, Sea Sa…" at bounding box center [651, 293] width 915 height 107
drag, startPoint x: 429, startPoint y: 265, endPoint x: 363, endPoint y: 256, distance: 66.7
click at [363, 256] on textarea "Apples, Soy Sauce, Ginger IQF, Diced Garlic IQF, Dark Brown Sugar, Sea Salt, Mo…" at bounding box center [651, 293] width 915 height 107
drag, startPoint x: 467, startPoint y: 261, endPoint x: 405, endPoint y: 258, distance: 61.9
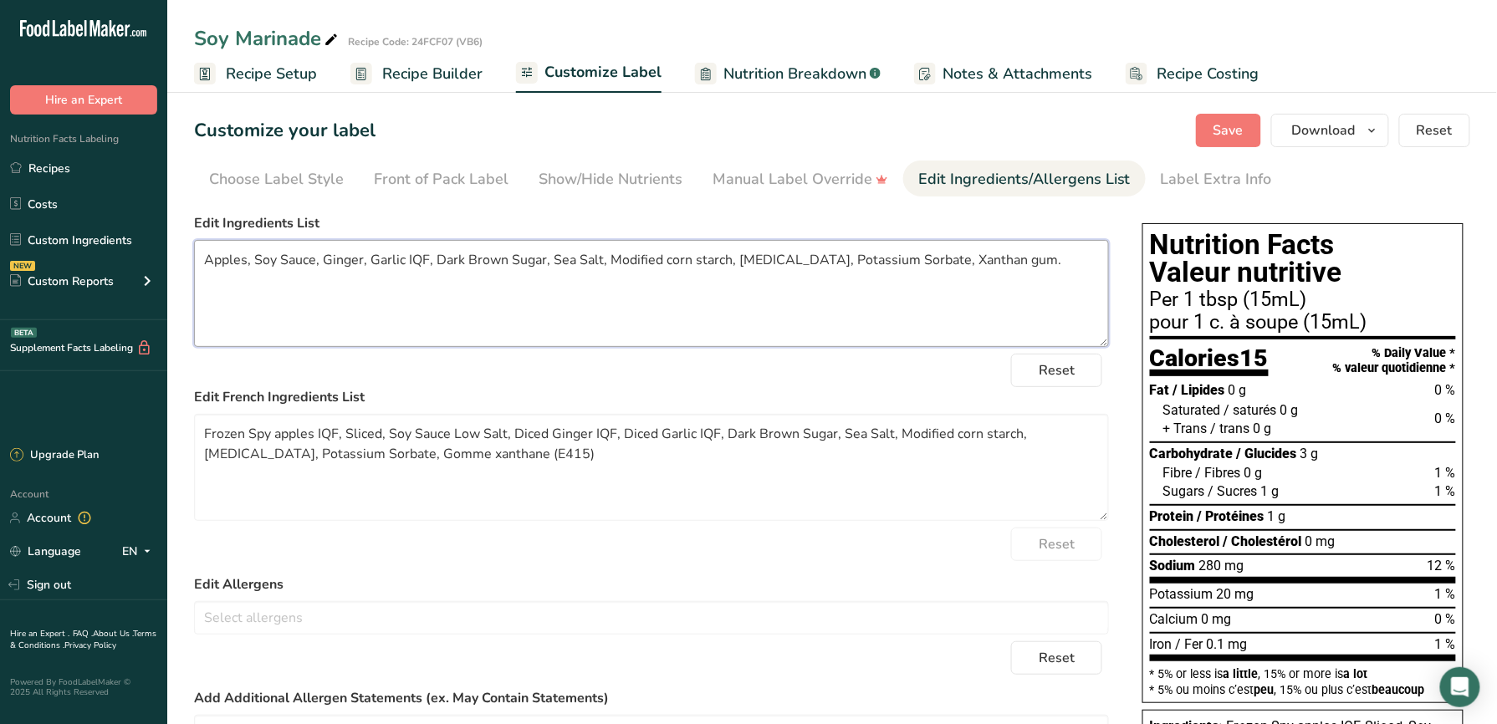
click at [405, 258] on textarea "Apples, Soy Sauce, Ginger, Garlic IQF, Dark Brown Sugar, Sea Salt, Modified cor…" at bounding box center [651, 293] width 915 height 107
type textarea "Apples, Soy Sauce, Ginger, Garlic, Brown Sugar, Sea Salt, Modified corn starch,…"
click at [595, 264] on textarea "Apples, Soy Sauce, Ginger, Garlic, Brown Sugar, Sea Salt, Modified corn starch,…" at bounding box center [651, 293] width 915 height 107
click at [703, 262] on textarea "Apples, Soy Sauce, Ginger, Garlic, Brown Sugar, Sea Salt, Modified corn starch,…" at bounding box center [651, 293] width 915 height 107
drag, startPoint x: 964, startPoint y: 262, endPoint x: 192, endPoint y: 312, distance: 773.4
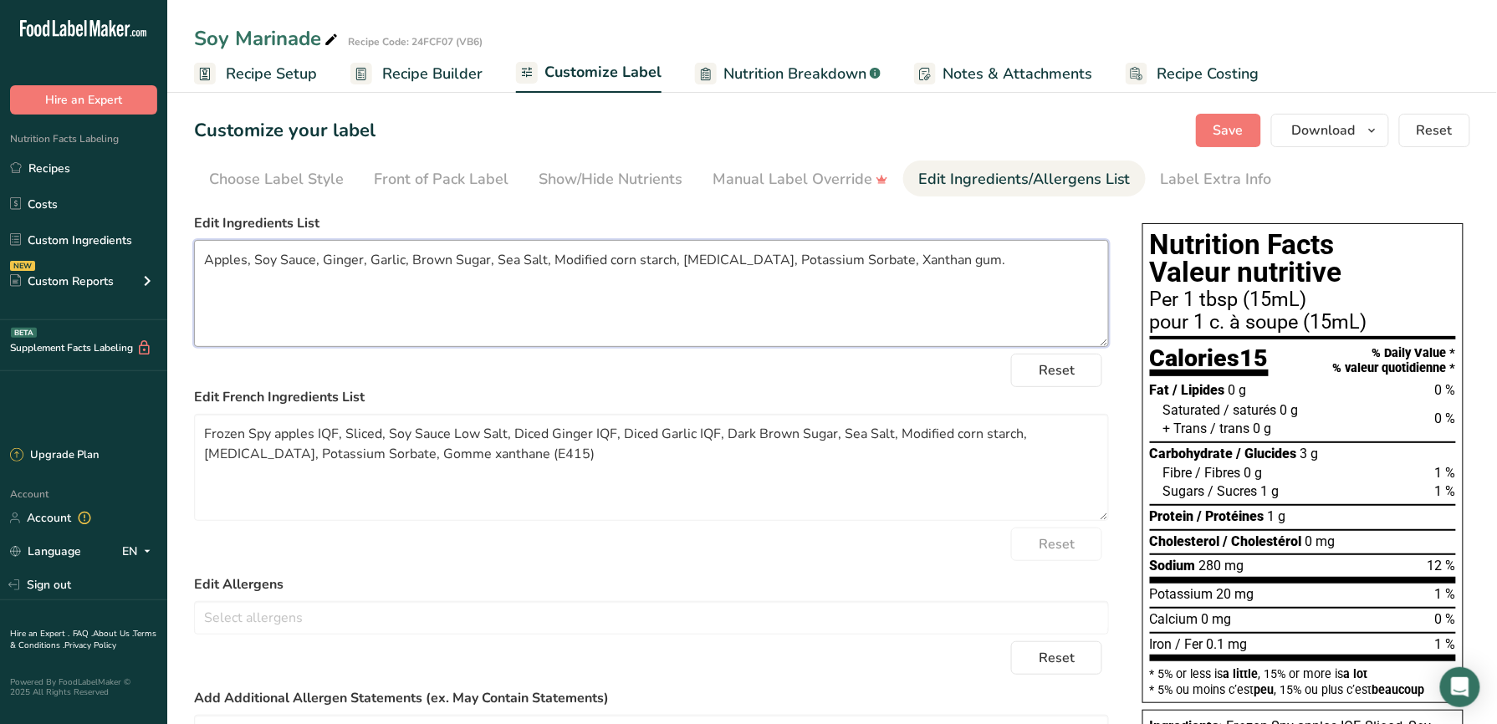
click at [192, 312] on section "Customize your label Save Download Choose what to show on your downloaded label…" at bounding box center [832, 558] width 1330 height 942
drag, startPoint x: 556, startPoint y: 485, endPoint x: 188, endPoint y: 435, distance: 371.3
click at [188, 435] on section "Customize your label Save Download Choose what to show on your downloaded label…" at bounding box center [832, 558] width 1330 height 942
paste textarea "Apples, Soy Sauce, Ginger, Garlic, Brown Sugar, Sea Salt, Modified corn starch,…"
type textarea "Apples, Soy Sauce, Ginger, Garlic, Brown Sugar, Sea Salt, Modified corn starch,…"
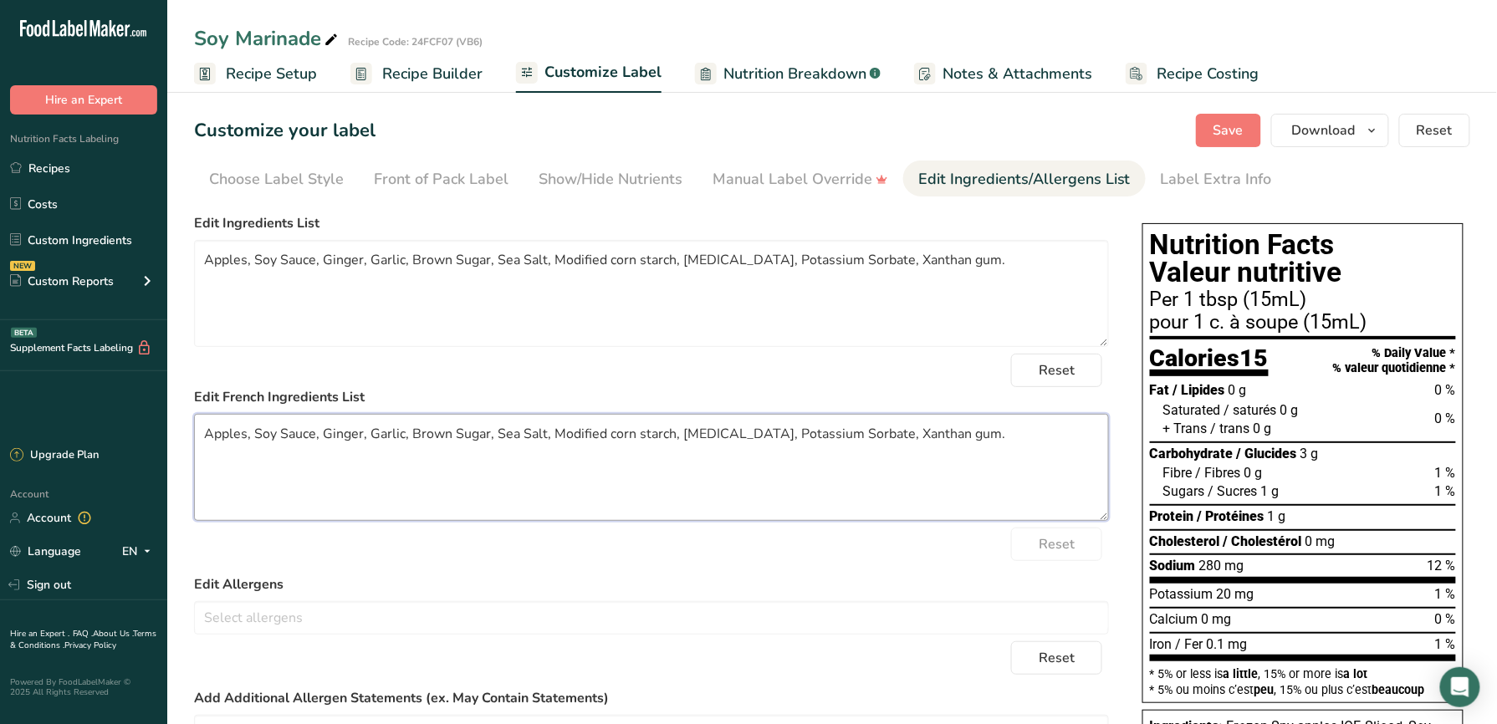
click at [358, 472] on textarea "Apples, Soy Sauce, Ginger, Garlic, Brown Sugar, Sea Salt, Modified corn starch,…" at bounding box center [651, 467] width 915 height 107
drag, startPoint x: 1032, startPoint y: 436, endPoint x: 164, endPoint y: 443, distance: 868.0
click at [164, 443] on div ".a-20{fill:#fff;} Hire an Expert Nutrition Facts Labeling Recipes Costs Custom …" at bounding box center [748, 514] width 1497 height 1028
click at [448, 58] on link "Recipe Builder" at bounding box center [416, 74] width 132 height 38
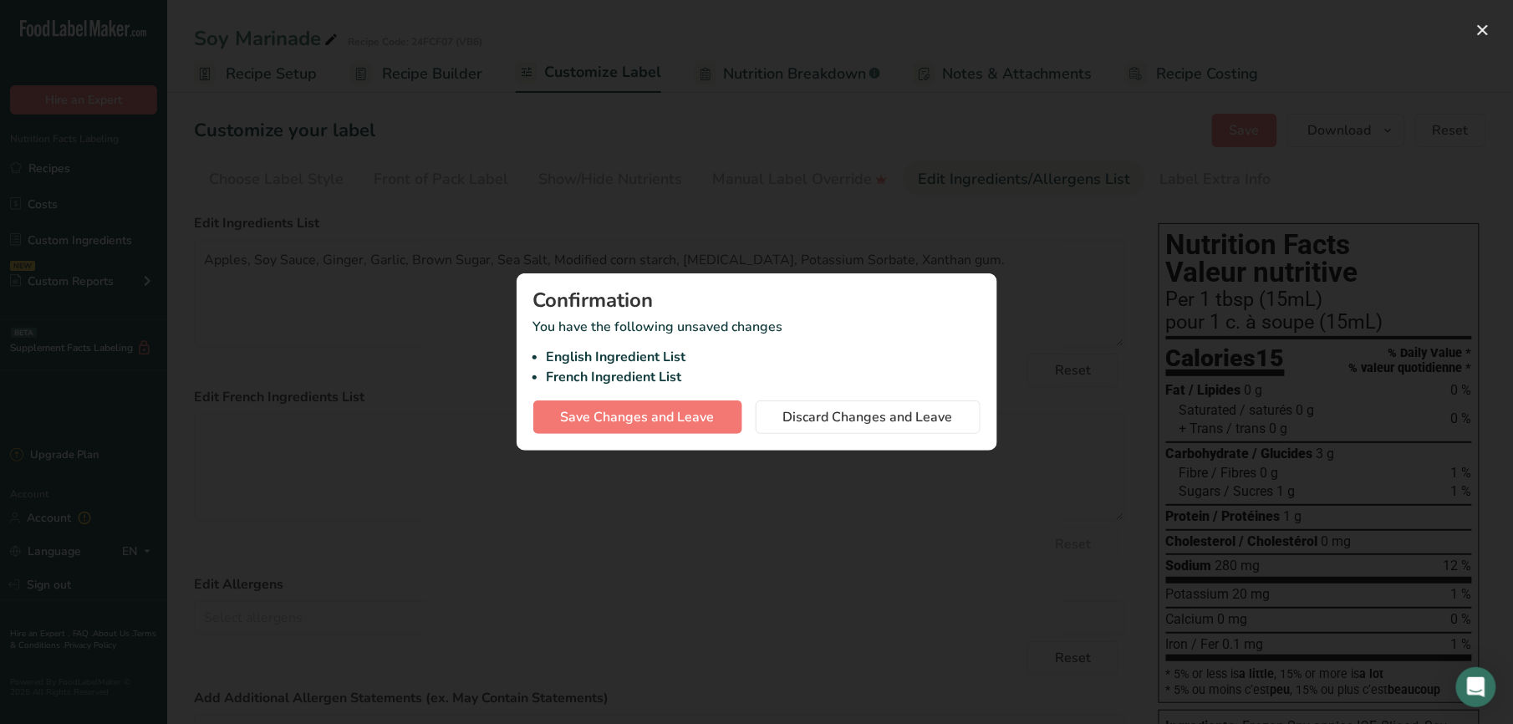
drag, startPoint x: 886, startPoint y: 185, endPoint x: 880, endPoint y: 242, distance: 57.3
click at [887, 184] on div at bounding box center [756, 362] width 1513 height 724
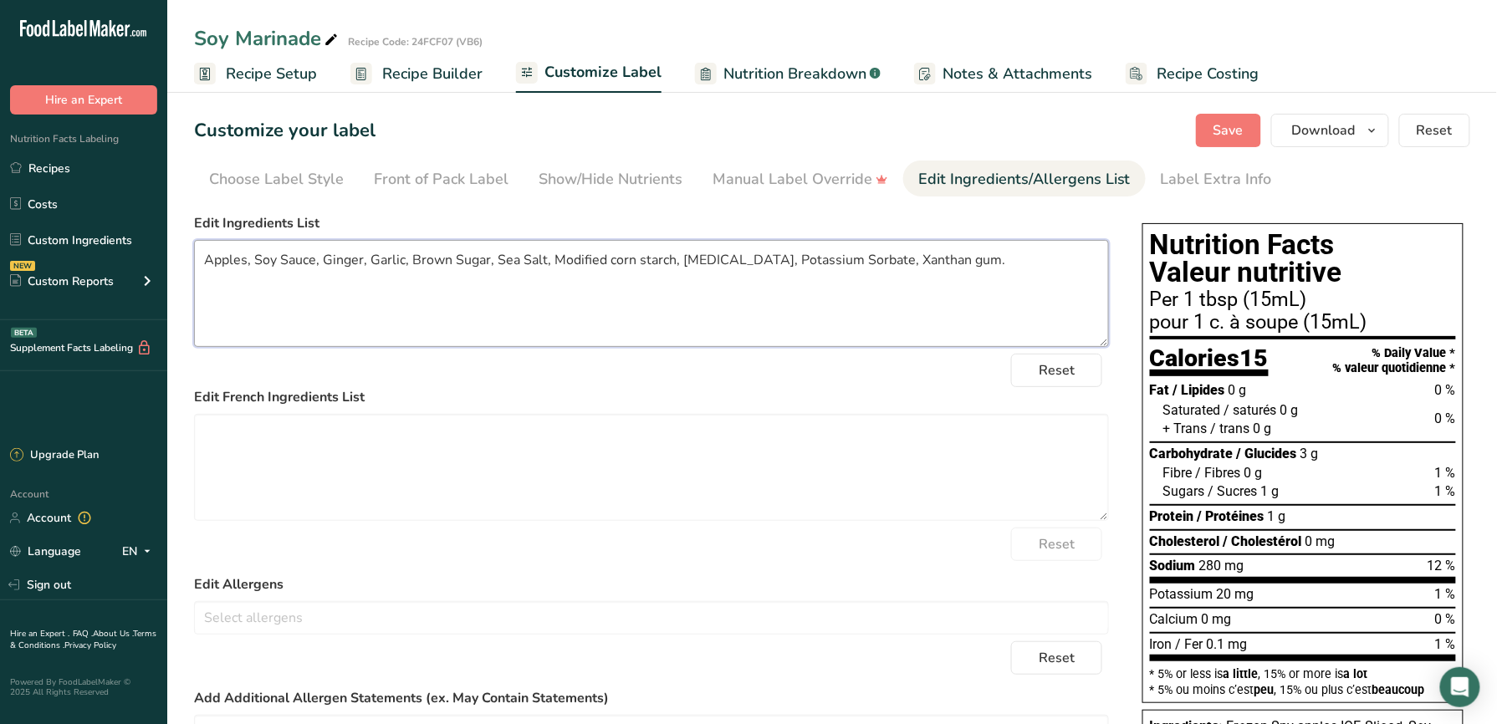
click at [763, 288] on textarea "Apples, Soy Sauce, Ginger, Garlic, Brown Sugar, Sea Salt, Modified corn starch,…" at bounding box center [651, 293] width 915 height 107
drag, startPoint x: 753, startPoint y: 465, endPoint x: 1088, endPoint y: 408, distance: 340.1
click at [1081, 406] on div "Edit French Ingredients List" at bounding box center [651, 454] width 915 height 134
drag, startPoint x: 1229, startPoint y: 127, endPoint x: 1054, endPoint y: 99, distance: 177.9
click at [1231, 127] on span "Save" at bounding box center [1228, 130] width 30 height 20
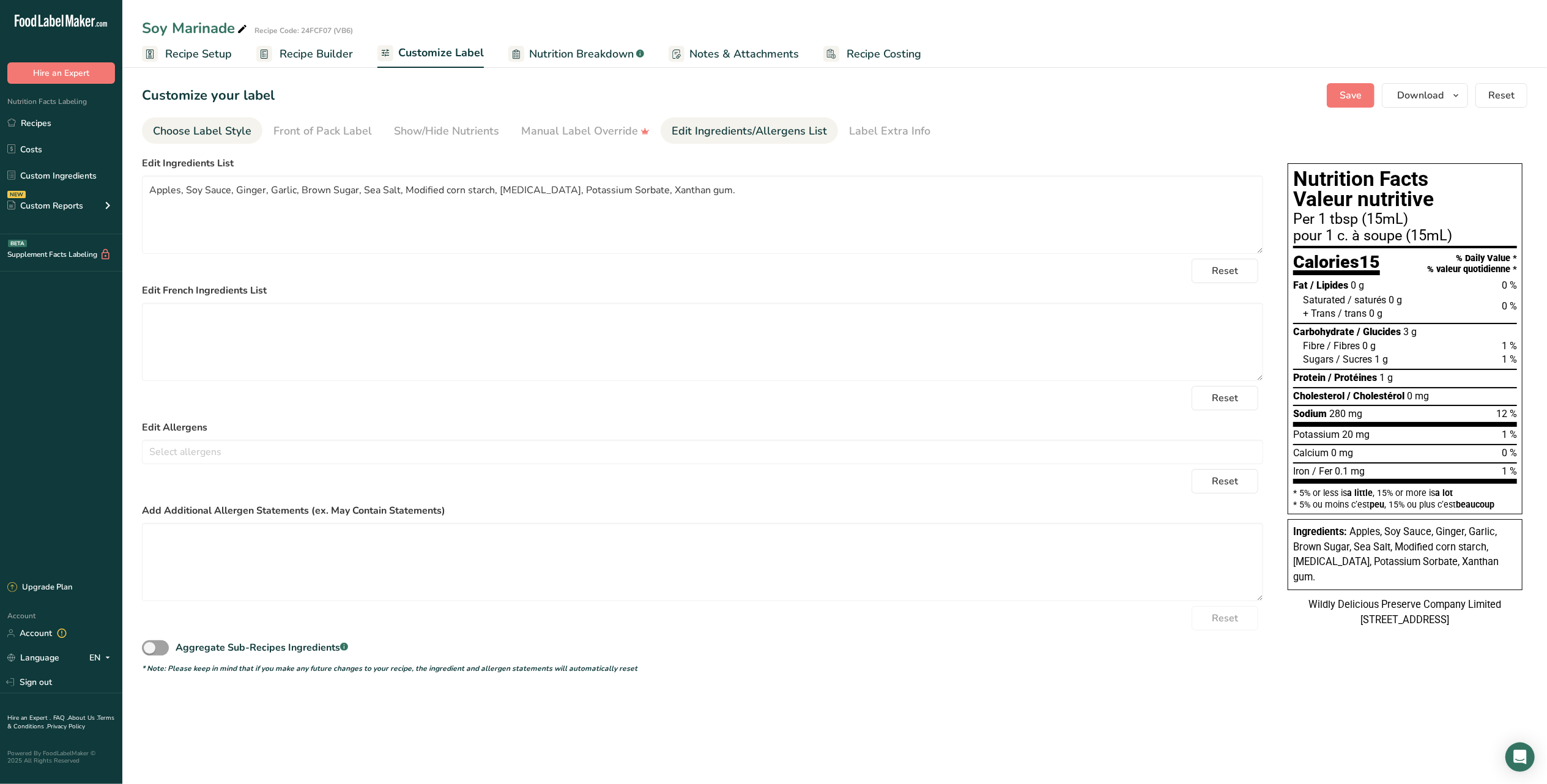
click at [248, 131] on div "Choose Label Style" at bounding box center [202, 131] width 99 height 17
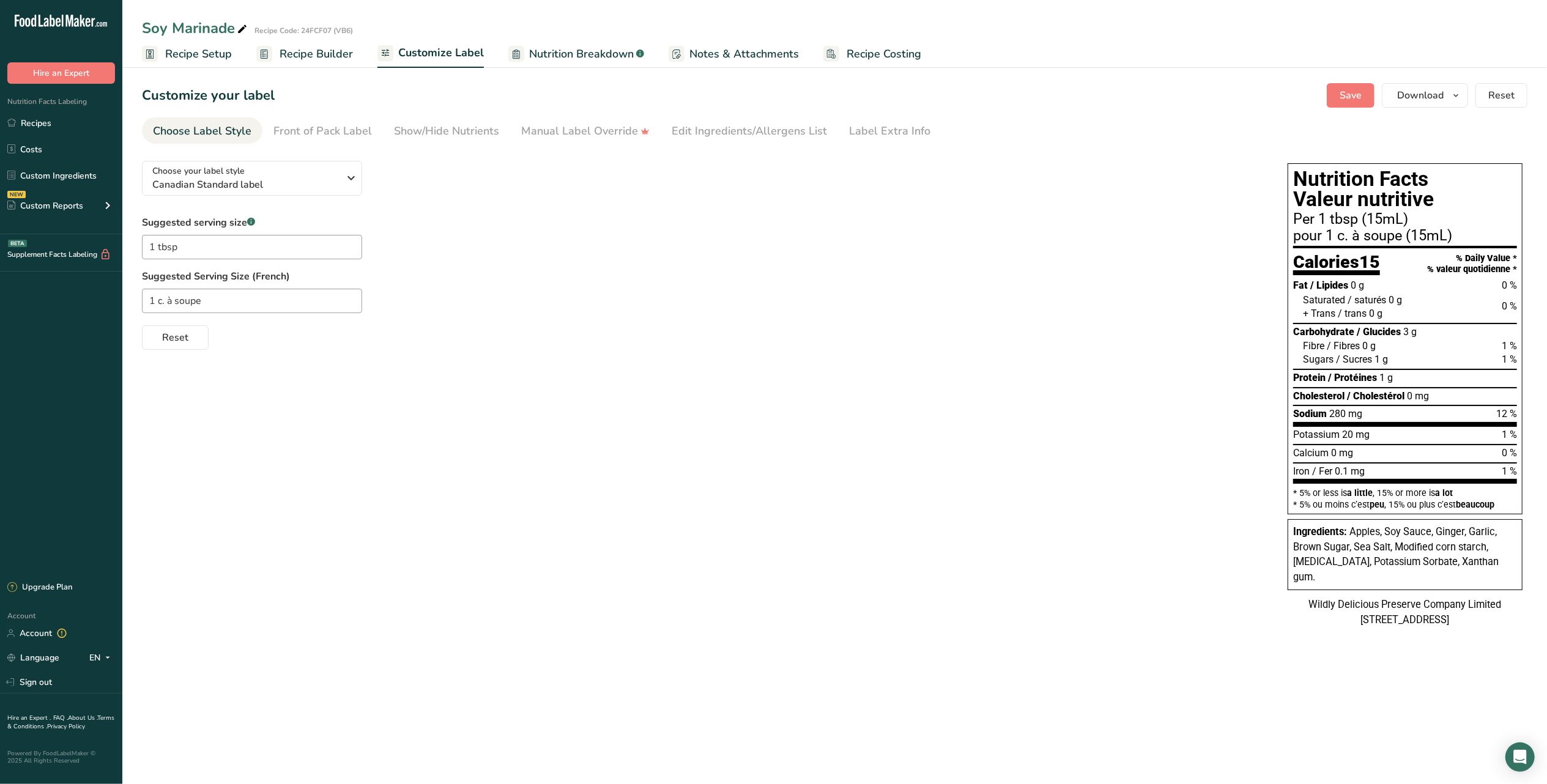
click at [207, 51] on span "Recipe Setup" at bounding box center [198, 54] width 67 height 17
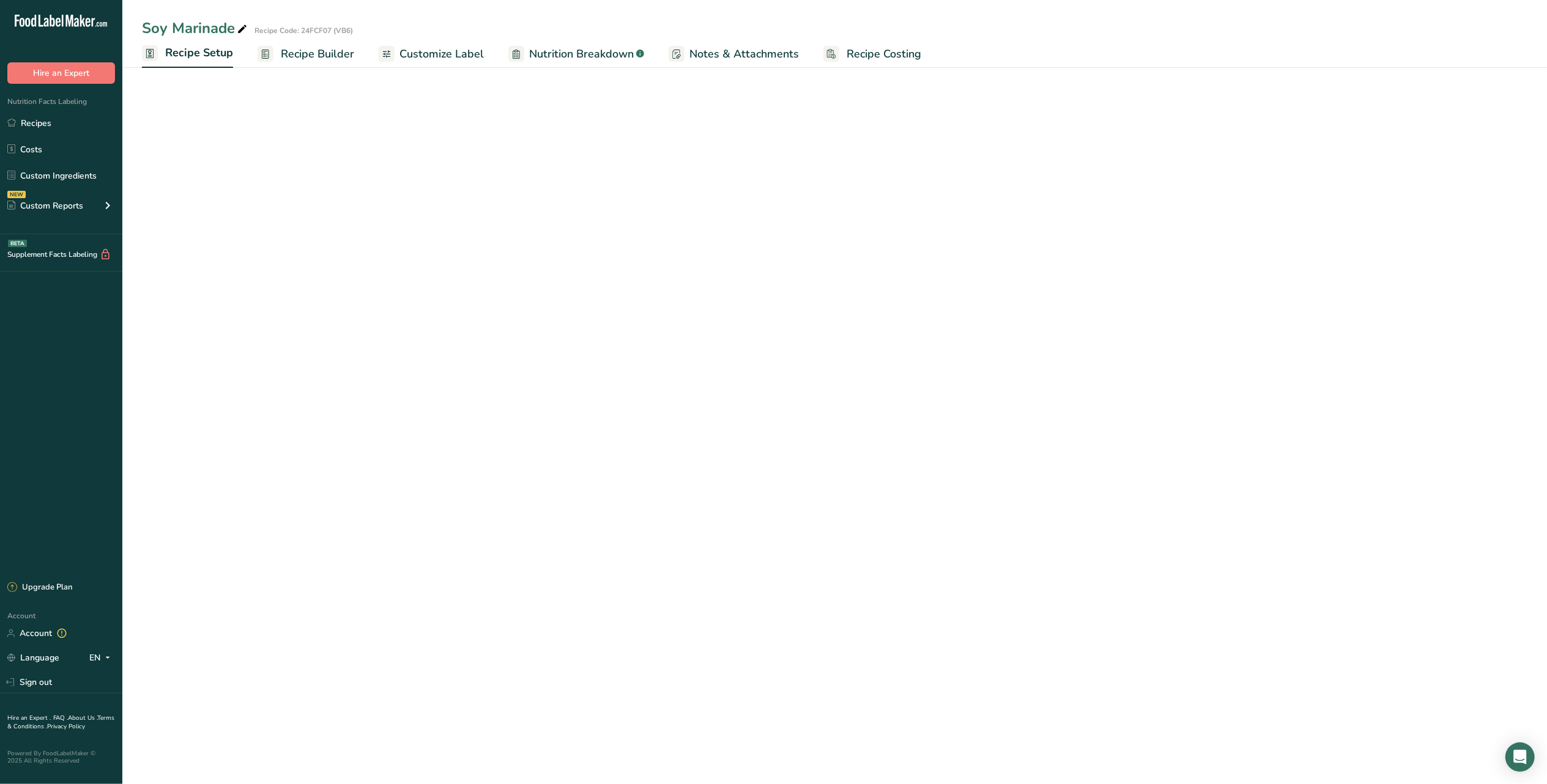
select select "22"
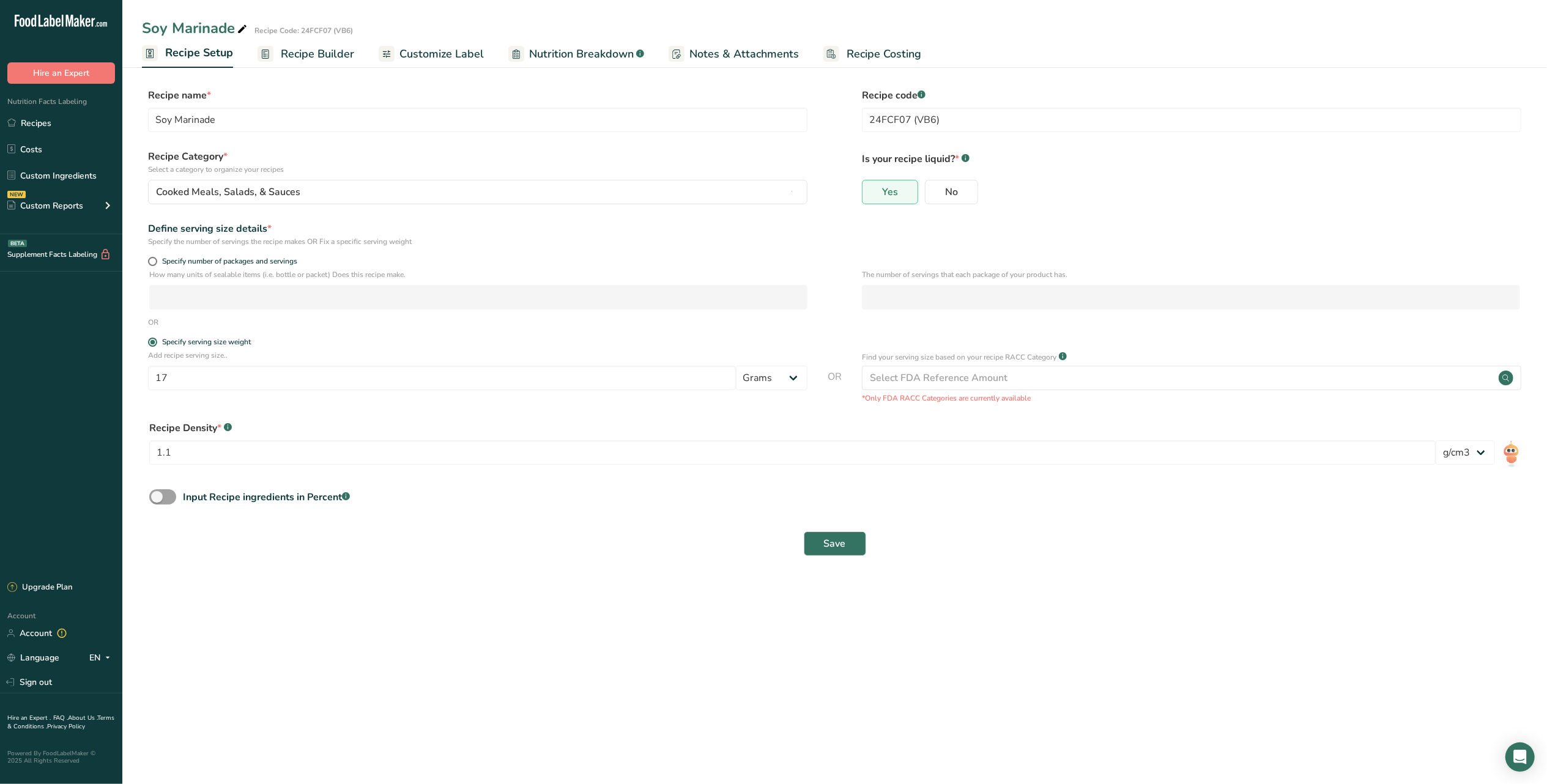
click at [311, 59] on span "Recipe Builder" at bounding box center [317, 54] width 73 height 17
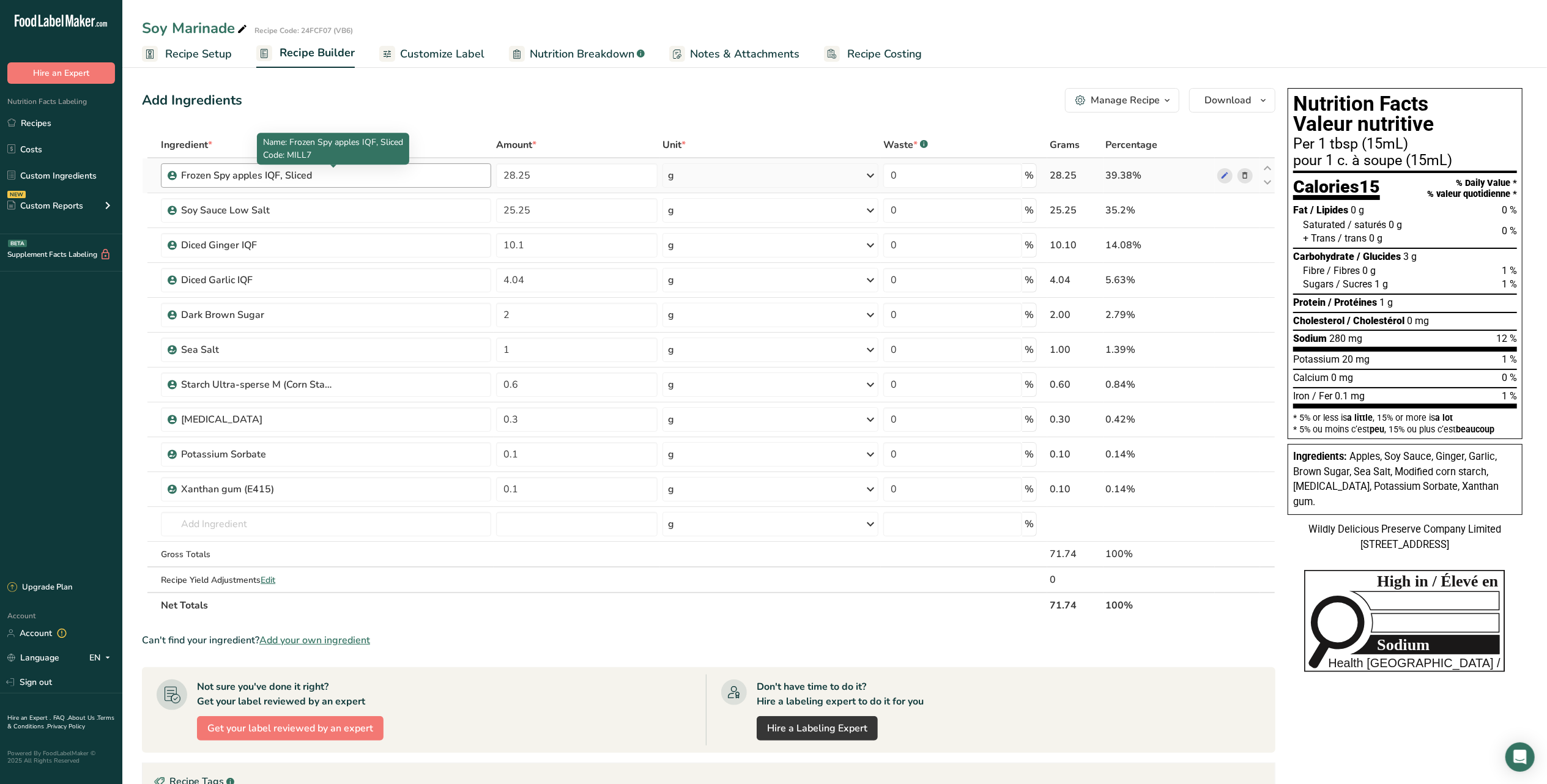
click at [300, 171] on div "Frozen Spy apples IQF, Sliced" at bounding box center [257, 176] width 153 height 15
click at [710, 50] on span "Notes & Attachments" at bounding box center [745, 54] width 110 height 17
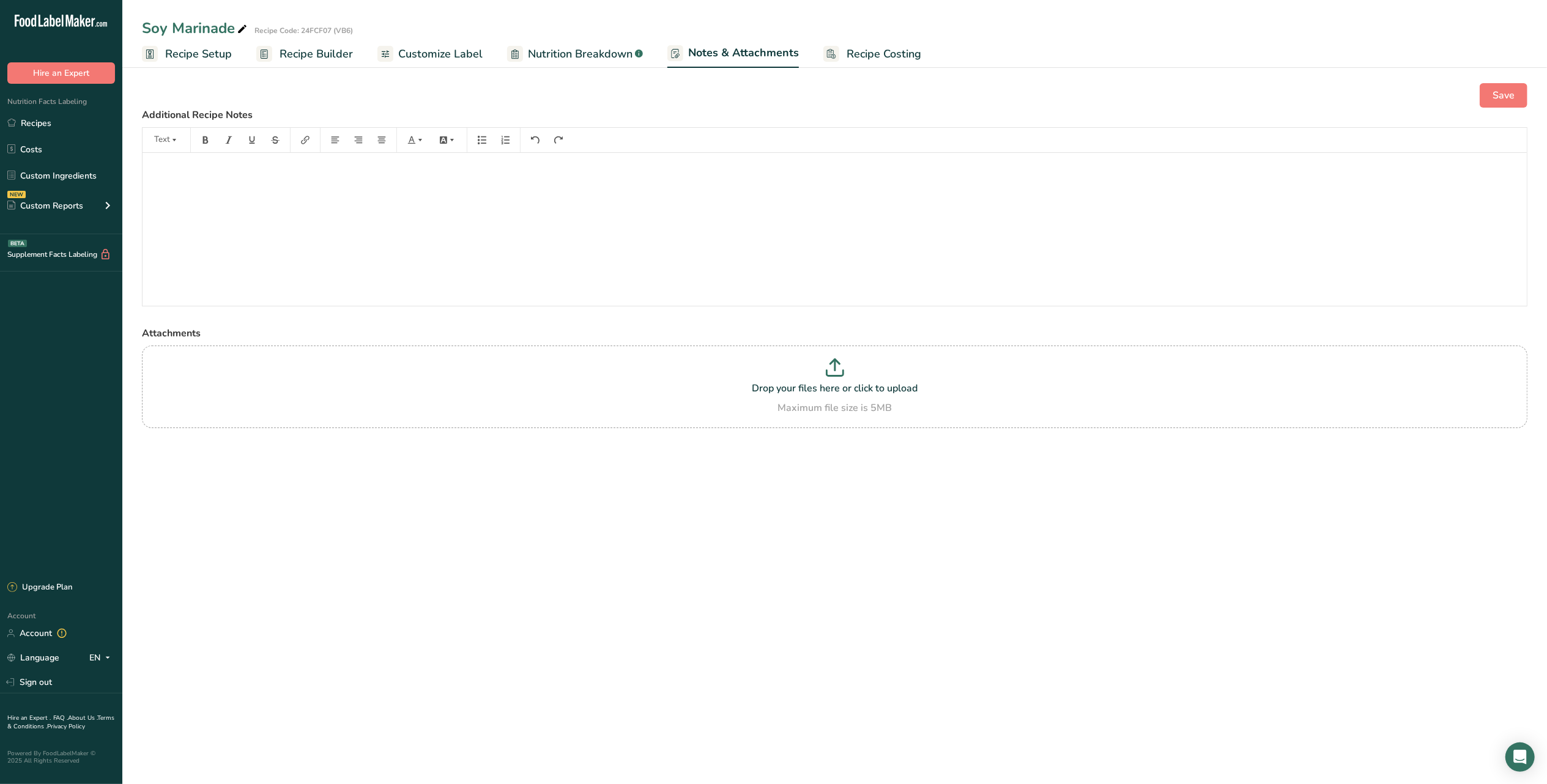
click at [433, 49] on span "Customize Label" at bounding box center [440, 54] width 84 height 17
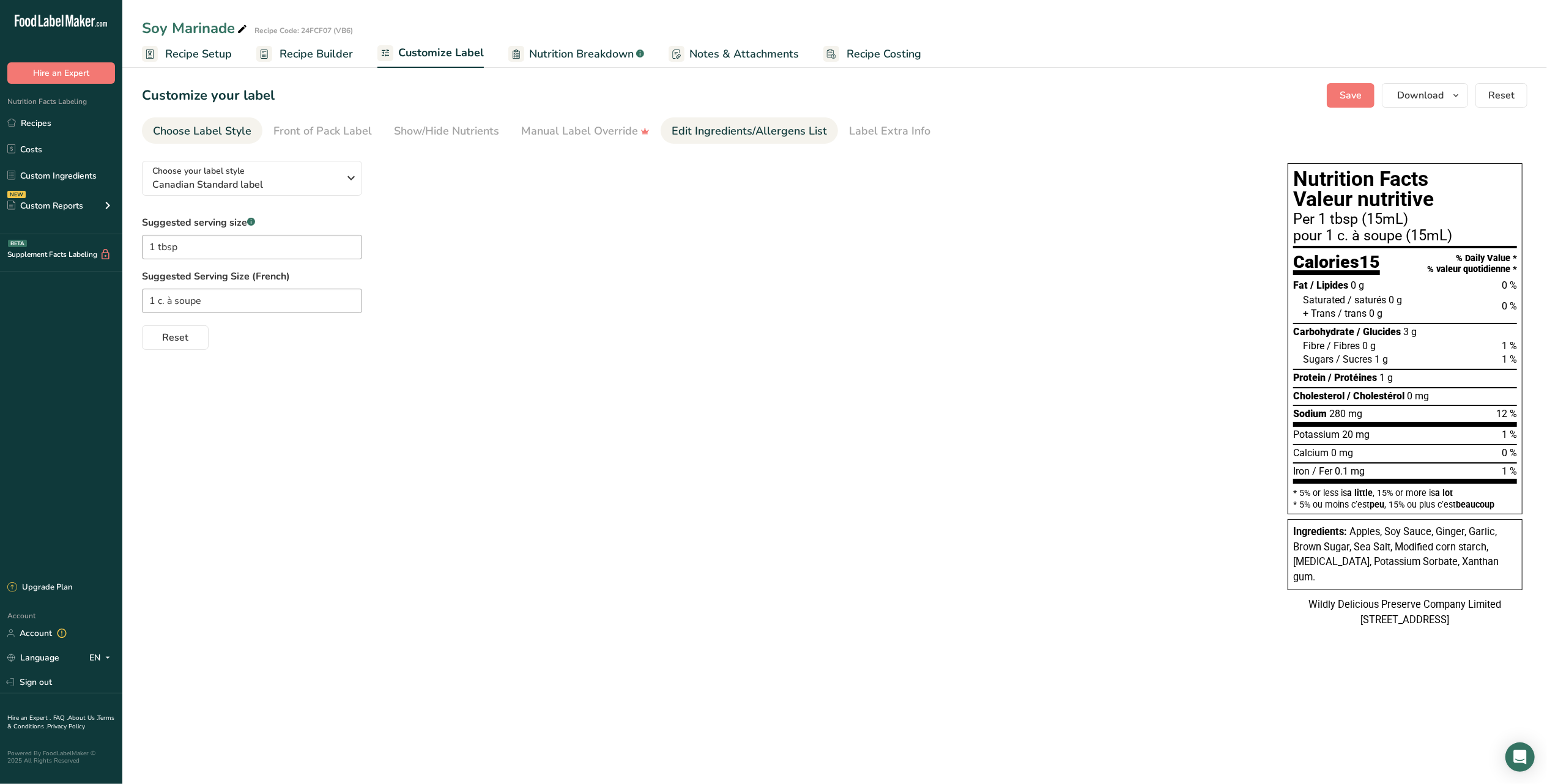
click at [762, 136] on div "Edit Ingredients/Allergens List" at bounding box center [749, 131] width 155 height 17
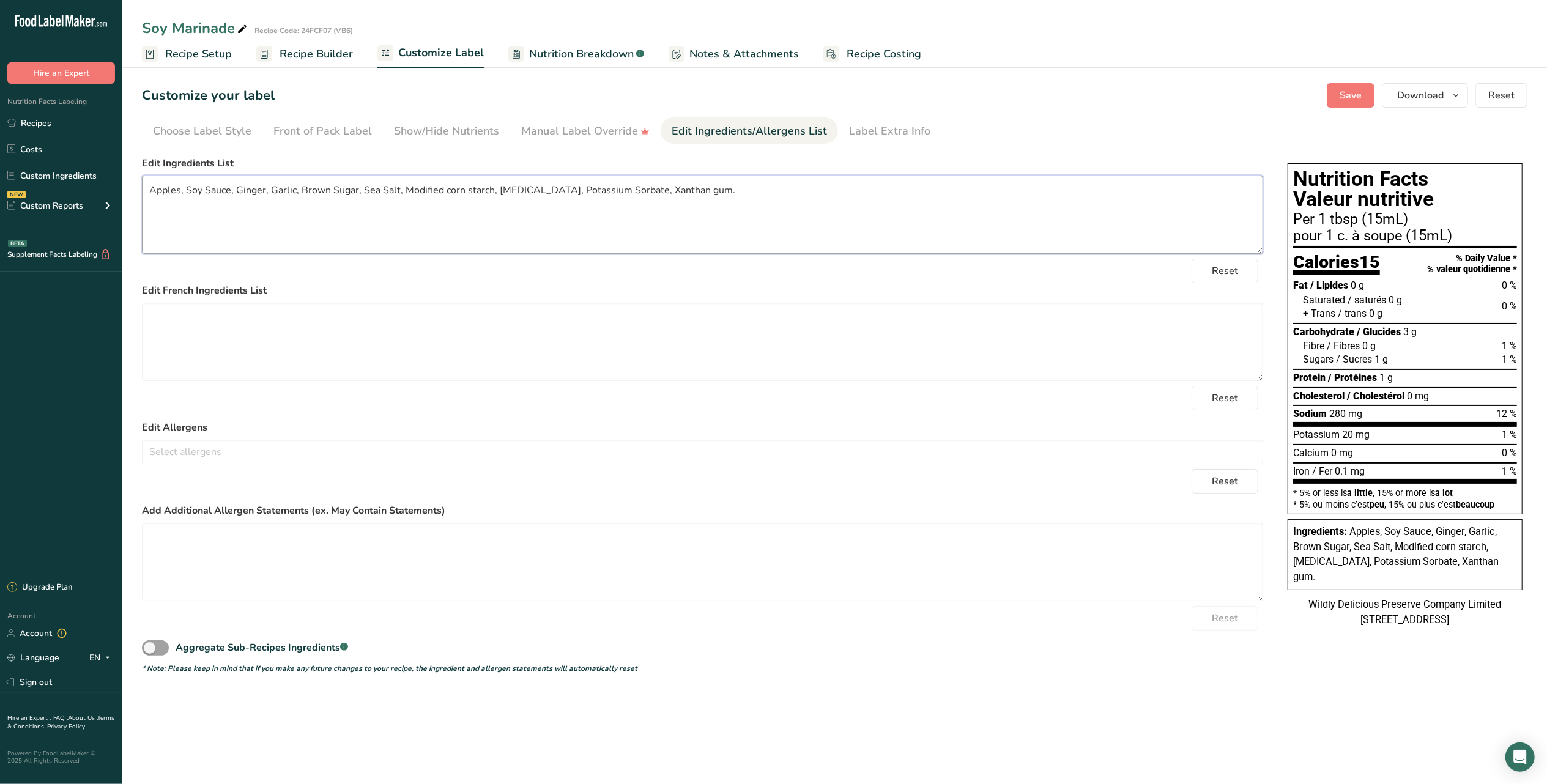
drag, startPoint x: 179, startPoint y: 196, endPoint x: 204, endPoint y: 245, distance: 55.0
click at [184, 197] on textarea "Apples, Soy Sauce, Ginger, Garlic, Brown Sugar, Sea Salt, Modified corn starch,…" at bounding box center [702, 214] width 1121 height 78
paste textarea "(apples, water, salt, ascorbic acid, citric acid"
click at [187, 198] on textarea "Apples ((apples, water, salt, ascorbic acid, citric acid Soy Sauce, Ginger, Gar…" at bounding box center [702, 214] width 1121 height 78
click at [372, 189] on textarea "Apples (apples, water, salt, ascorbic acid, citric acid Soy Sauce, Ginger, Garl…" at bounding box center [702, 214] width 1121 height 78
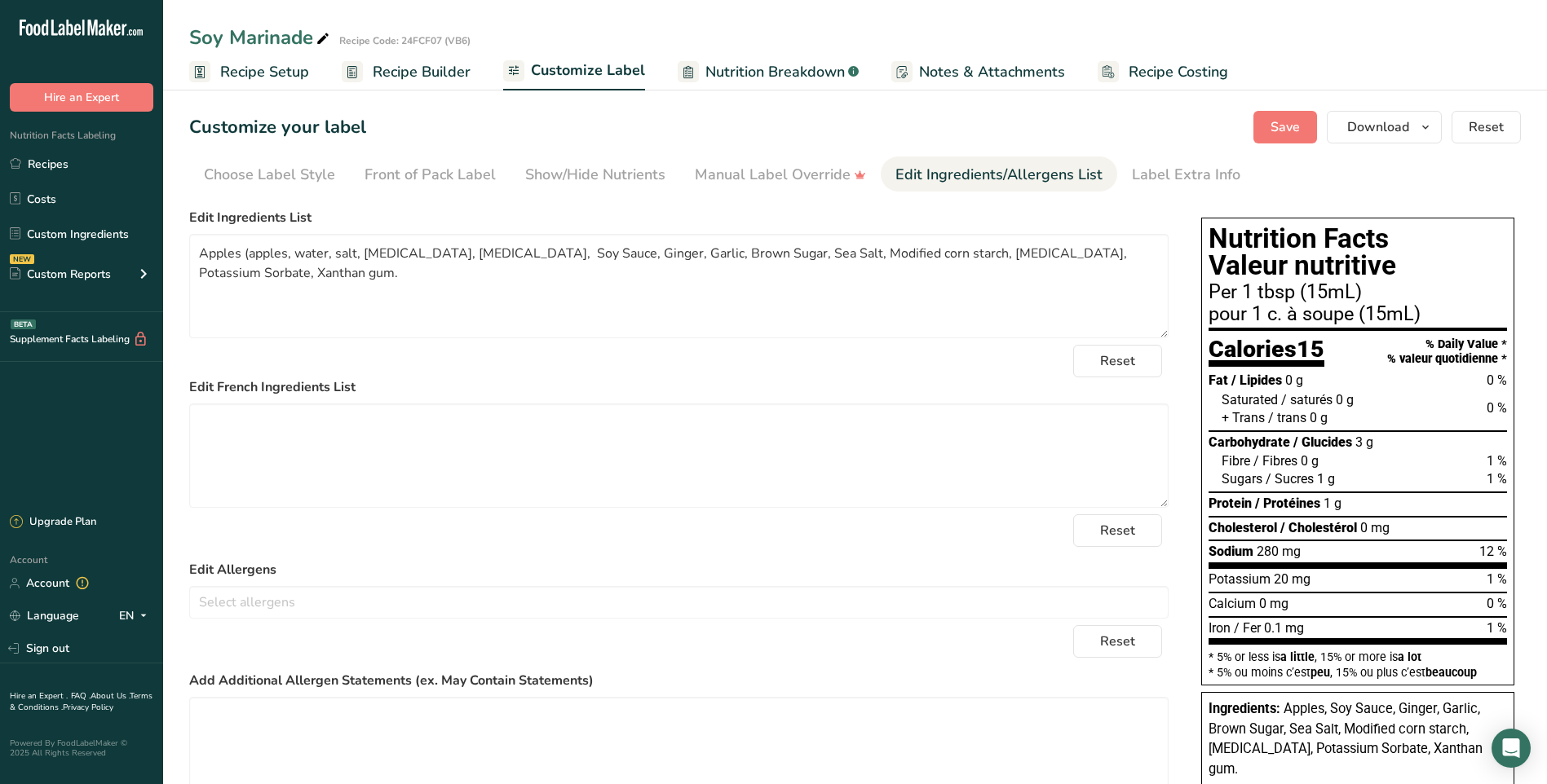
click at [441, 360] on div "Reset" at bounding box center [679, 361] width 979 height 32
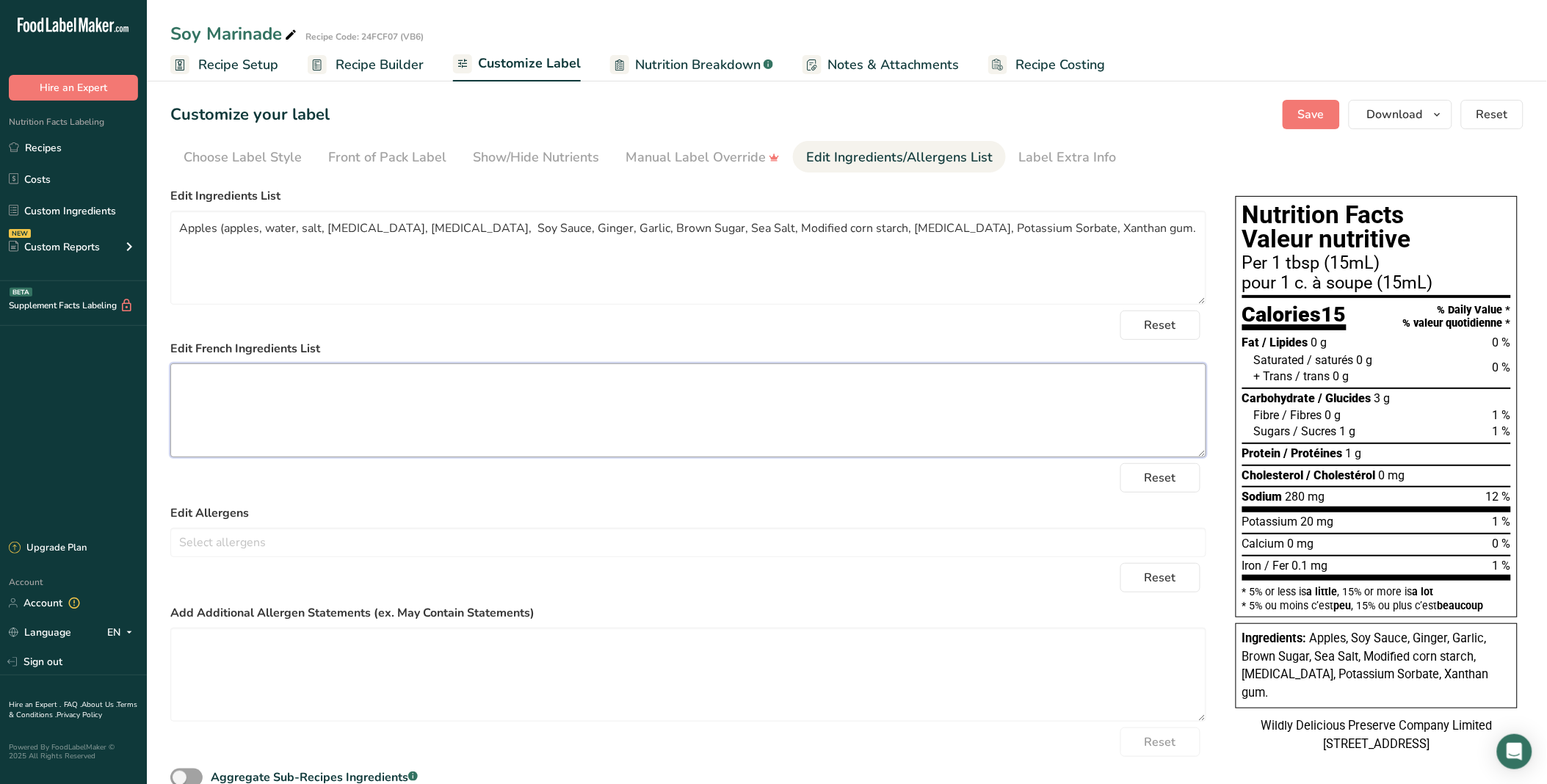
drag, startPoint x: 1225, startPoint y: 8, endPoint x: 886, endPoint y: 385, distance: 507.0
click at [886, 385] on textarea at bounding box center [688, 410] width 1036 height 94
drag, startPoint x: 450, startPoint y: 227, endPoint x: 487, endPoint y: 308, distance: 89.1
click at [451, 232] on textarea "Apples (apples, water, salt, ascorbic acid, citric acid, Soy Sauce, Ginger, Gar…" at bounding box center [688, 257] width 1036 height 94
click at [508, 228] on textarea "Apples (apples, water, salt, ascorbic acid, citric acid), Soy Sauce, Ginger, Ga…" at bounding box center [688, 257] width 1036 height 94
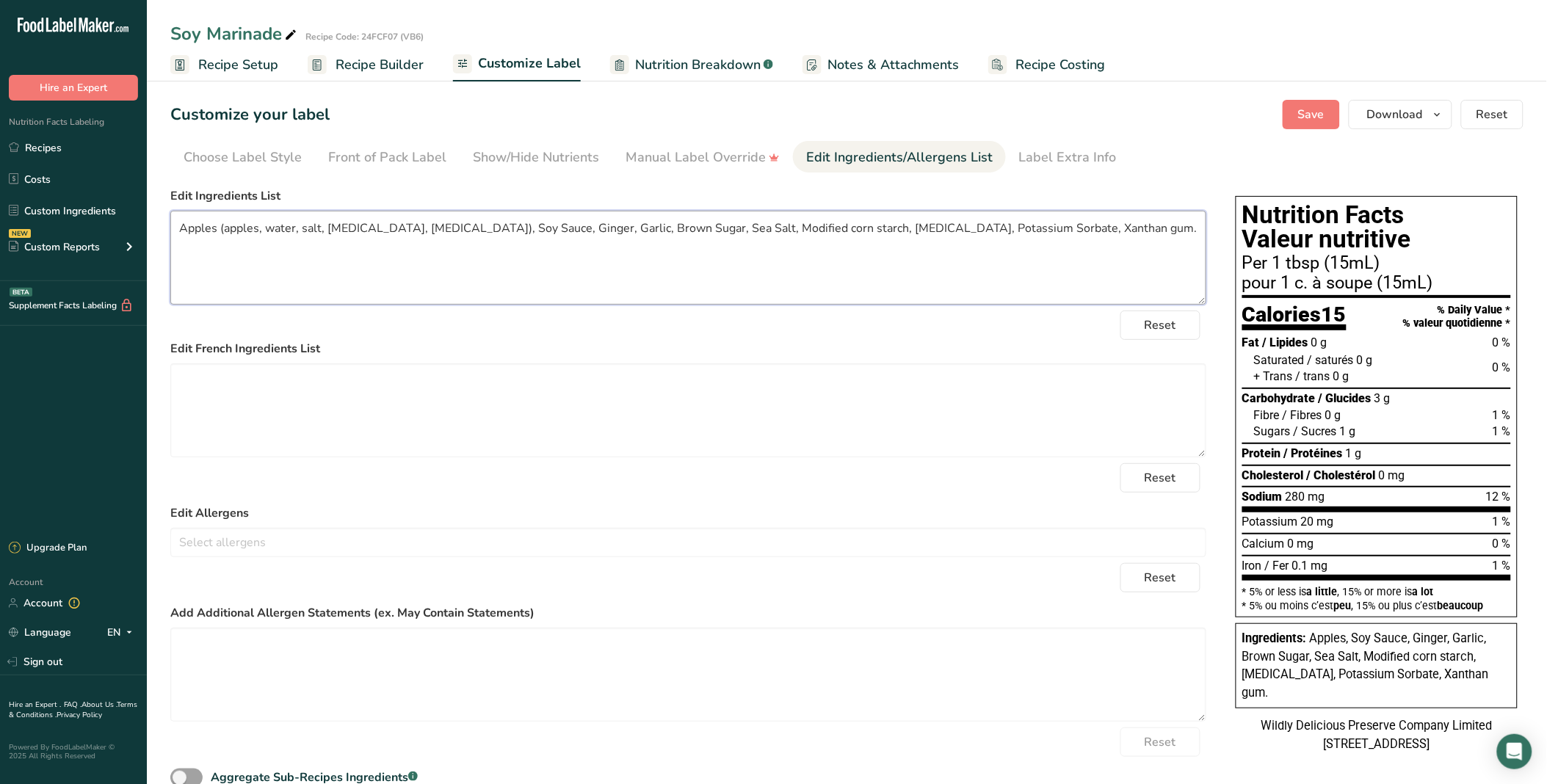
drag, startPoint x: 514, startPoint y: 222, endPoint x: 522, endPoint y: 235, distance: 15.3
click at [514, 222] on textarea "Apples (apples, water, salt, ascorbic acid, citric acid), Soy Sauce, Ginger, Ga…" at bounding box center [688, 257] width 1036 height 94
paste textarea "water, wheat, soybeans, salt, alcohol, vinegar, lactic acid)"
click at [624, 227] on textarea "Apples (apples, water, salt, ascorbic acid, citric acid), Soy Sauce water, whea…" at bounding box center [688, 257] width 1036 height 94
click at [515, 226] on textarea "Apples (apples, water, salt, ascorbic acid, citric acid), Soy Sauce water, whea…" at bounding box center [688, 257] width 1036 height 94
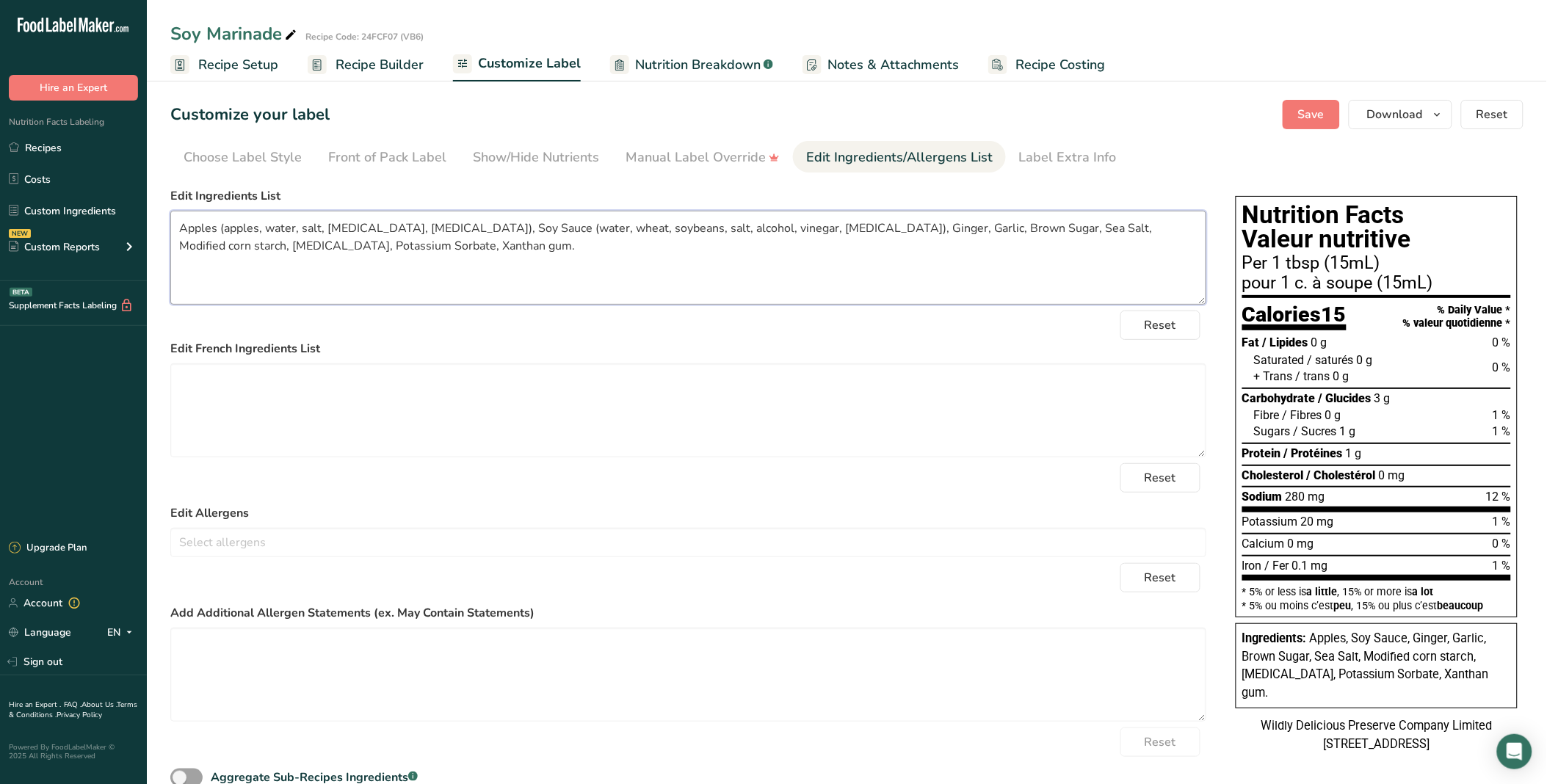
click at [921, 228] on textarea "Apples (apples, water, salt, ascorbic acid, citric acid), Soy Sauce (water, whe…" at bounding box center [688, 257] width 1036 height 94
click at [989, 222] on textarea "Apples (apples, water, salt, ascorbic acid, citric acid), Soy Sauce (water, whe…" at bounding box center [688, 257] width 1036 height 94
click at [983, 222] on textarea "Apples (apples, water, salt, ascorbic acid, citric acid), Soy Sauce (water, whe…" at bounding box center [688, 257] width 1036 height 94
click at [899, 229] on textarea "Apples (apples, water, salt, ascorbic acid, citric acid), Soy Sauce (water, whe…" at bounding box center [688, 257] width 1036 height 94
click at [1011, 223] on textarea "Apples (apples, water, salt, ascorbic acid, citric acid), Soy Sauce (water, whe…" at bounding box center [688, 257] width 1036 height 94
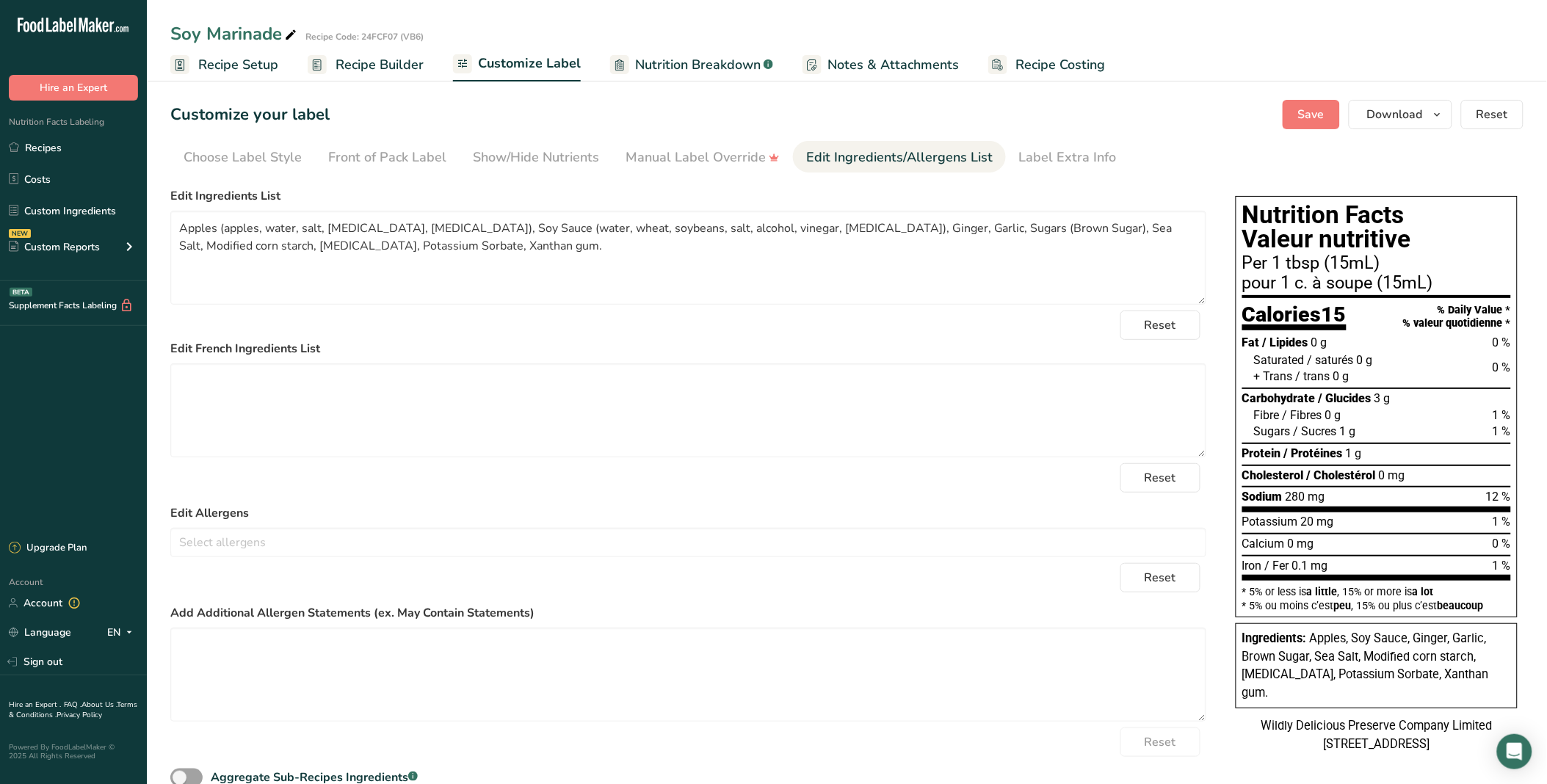
click at [1011, 184] on div "Choose your label style Canadian Standard label USA (FDA) Standard FDA label Ta…" at bounding box center [688, 495] width 1036 height 628
click at [451, 244] on textarea "Apples (apples, water, salt, ascorbic acid, citric acid), Soy Sauce (water, whe…" at bounding box center [688, 257] width 1036 height 94
click at [1313, 119] on span "Save" at bounding box center [1311, 114] width 26 height 18
click at [768, 277] on textarea "Apples (apples, water, salt, ascorbic acid, citric acid), Soy Sauce (water, whe…" at bounding box center [688, 257] width 1036 height 94
click at [531, 230] on textarea "Apples (apples, water, salt, ascorbic acid, citric acid), Soy Sauce (water, whe…" at bounding box center [688, 257] width 1036 height 94
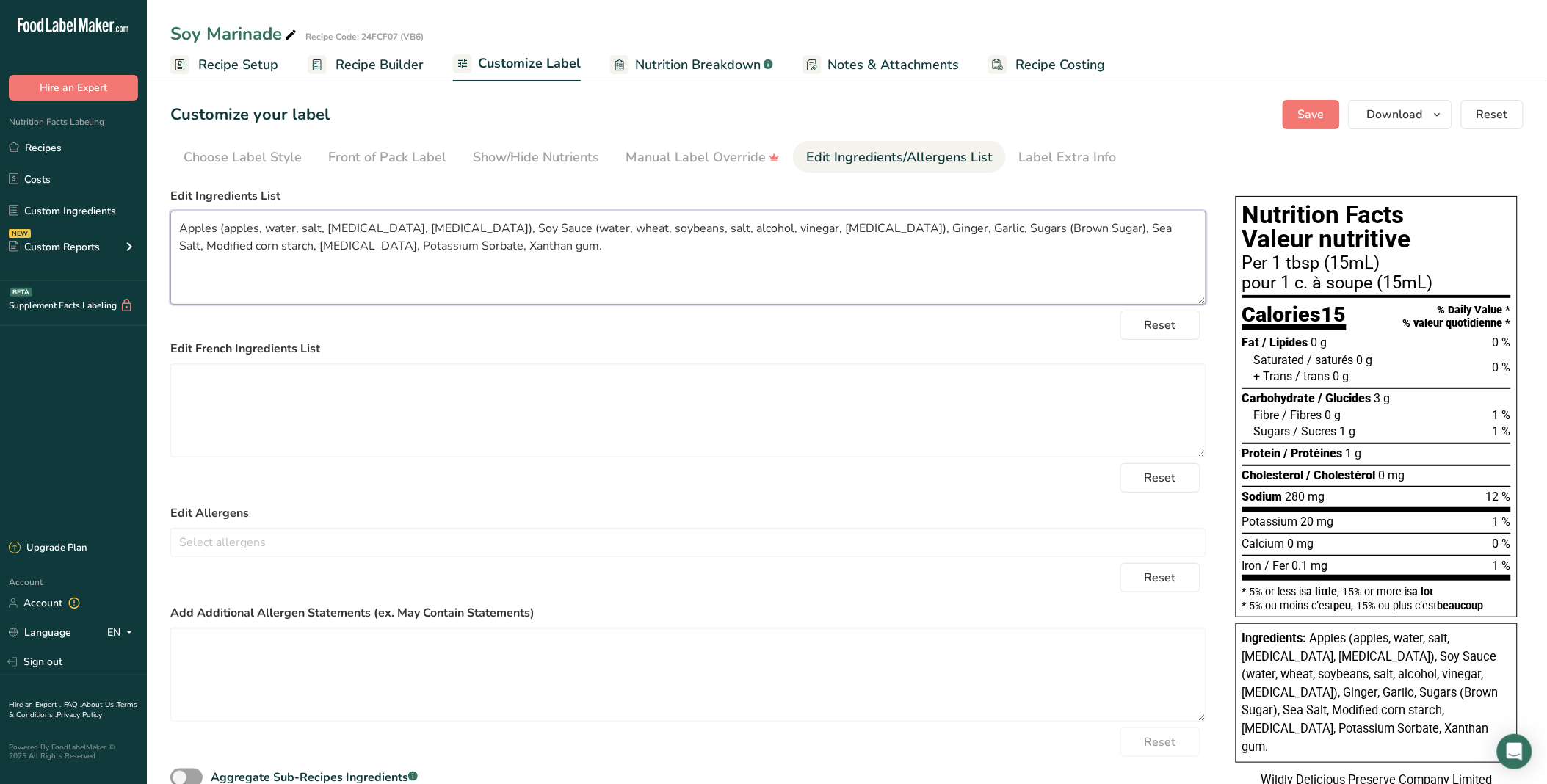
drag, startPoint x: 295, startPoint y: 261, endPoint x: 378, endPoint y: 230, distance: 88.6
click at [295, 261] on textarea "Apples (apples, water, salt, ascorbic acid, citric acid), Soy Sauce (water, whe…" at bounding box center [688, 257] width 1036 height 94
click at [536, 224] on textarea "Apples (apples, water, salt, ascorbic acid, citric acid), Soy Sauce (water, whe…" at bounding box center [688, 257] width 1036 height 94
click at [554, 229] on textarea "Apples (apples, water, salt, ascorbic acid, citric acid), Soy Sauce (water, whe…" at bounding box center [688, 257] width 1036 height 94
drag, startPoint x: 592, startPoint y: 232, endPoint x: 558, endPoint y: 230, distance: 34.1
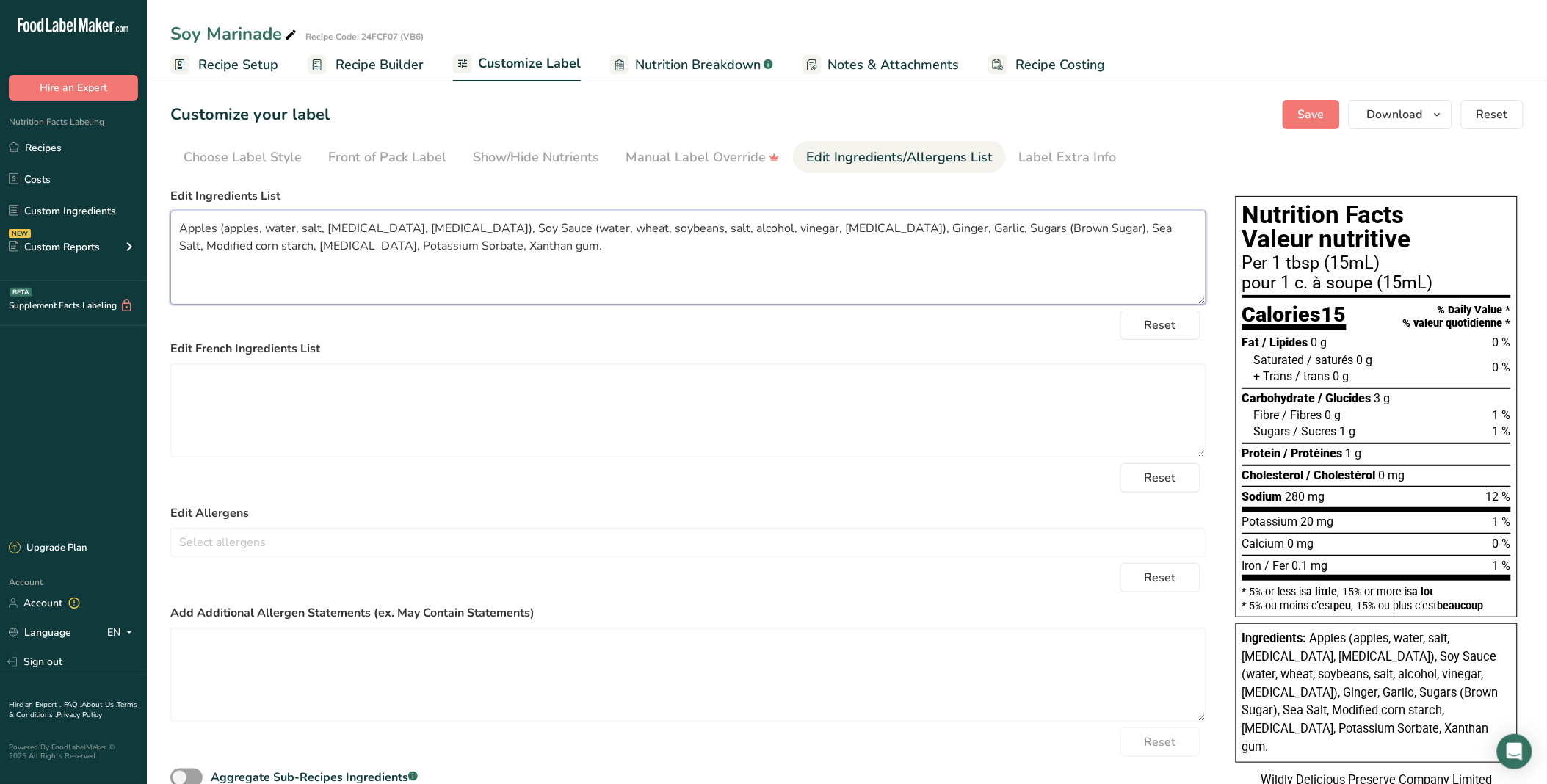
click at [558, 230] on textarea "Apples (apples, water, salt, ascorbic acid, citric acid), Soy Sauce (water, whe…" at bounding box center [688, 257] width 1036 height 94
click at [997, 227] on textarea "Apples (apples, water, salt, ascorbic acid, citric acid), Soy Sauce (water, def…" at bounding box center [688, 257] width 1036 height 94
drag, startPoint x: 942, startPoint y: 227, endPoint x: 993, endPoint y: 236, distance: 51.8
click at [993, 236] on textarea "Apples (apples, water, salt, ascorbic acid, citric acid), Soy Sauce (water, def…" at bounding box center [688, 257] width 1036 height 94
drag, startPoint x: 1061, startPoint y: 218, endPoint x: 1073, endPoint y: 227, distance: 15.0
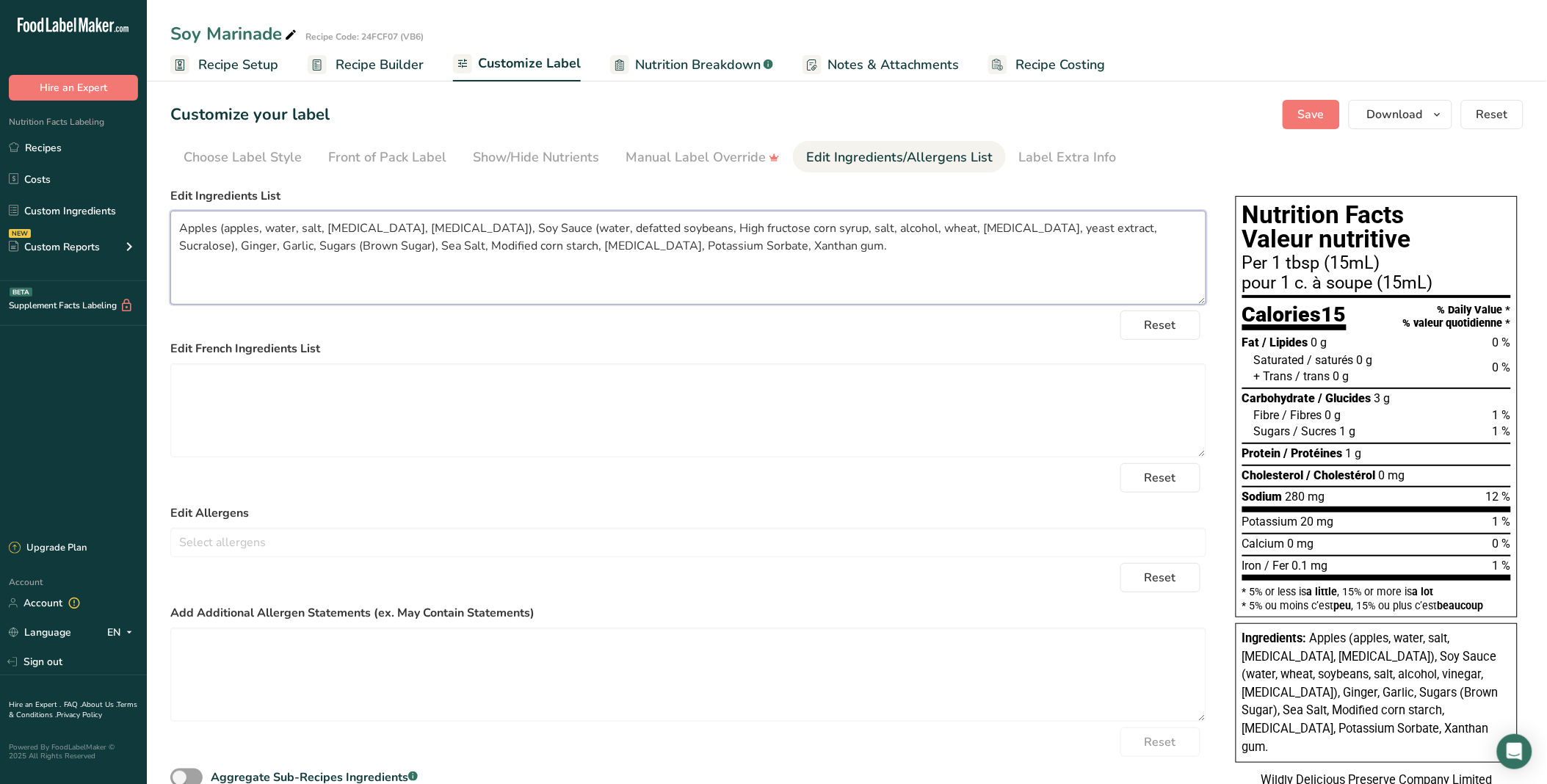
click at [1062, 218] on textarea "Apples (apples, water, salt, ascorbic acid, citric acid), Soy Sauce (water, def…" at bounding box center [688, 257] width 1036 height 94
click at [1073, 226] on textarea "Apples (apples, water, salt, ascorbic acid, citric acid), Soy Sauce (water, def…" at bounding box center [688, 257] width 1036 height 94
click at [663, 232] on textarea "Apples (apples, water, salt, ascorbic acid, citric acid), Soy Sauce (water, def…" at bounding box center [688, 257] width 1036 height 94
click at [874, 259] on textarea "Apples (apples, water, salt, ascorbic acid, citric acid), Soy Sauce (water, def…" at bounding box center [688, 257] width 1036 height 94
click at [473, 255] on textarea "Apples (apples, water, salt, ascorbic acid, citric acid), Soy Sauce (water, def…" at bounding box center [688, 257] width 1036 height 94
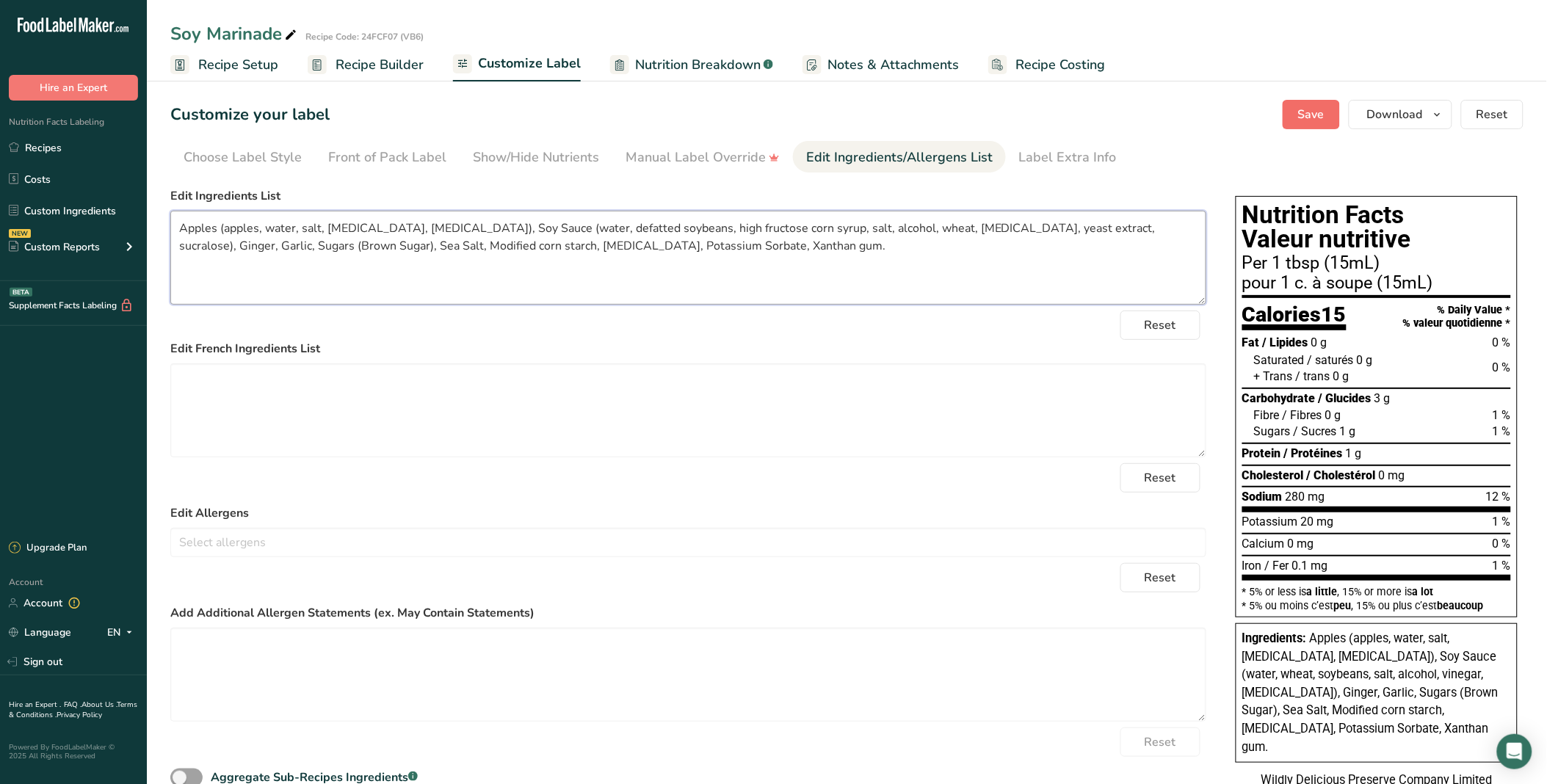
type textarea "Apples (apples, water, salt, ascorbic acid, citric acid), Soy Sauce (water, def…"
click at [1313, 112] on span "Save" at bounding box center [1311, 114] width 26 height 18
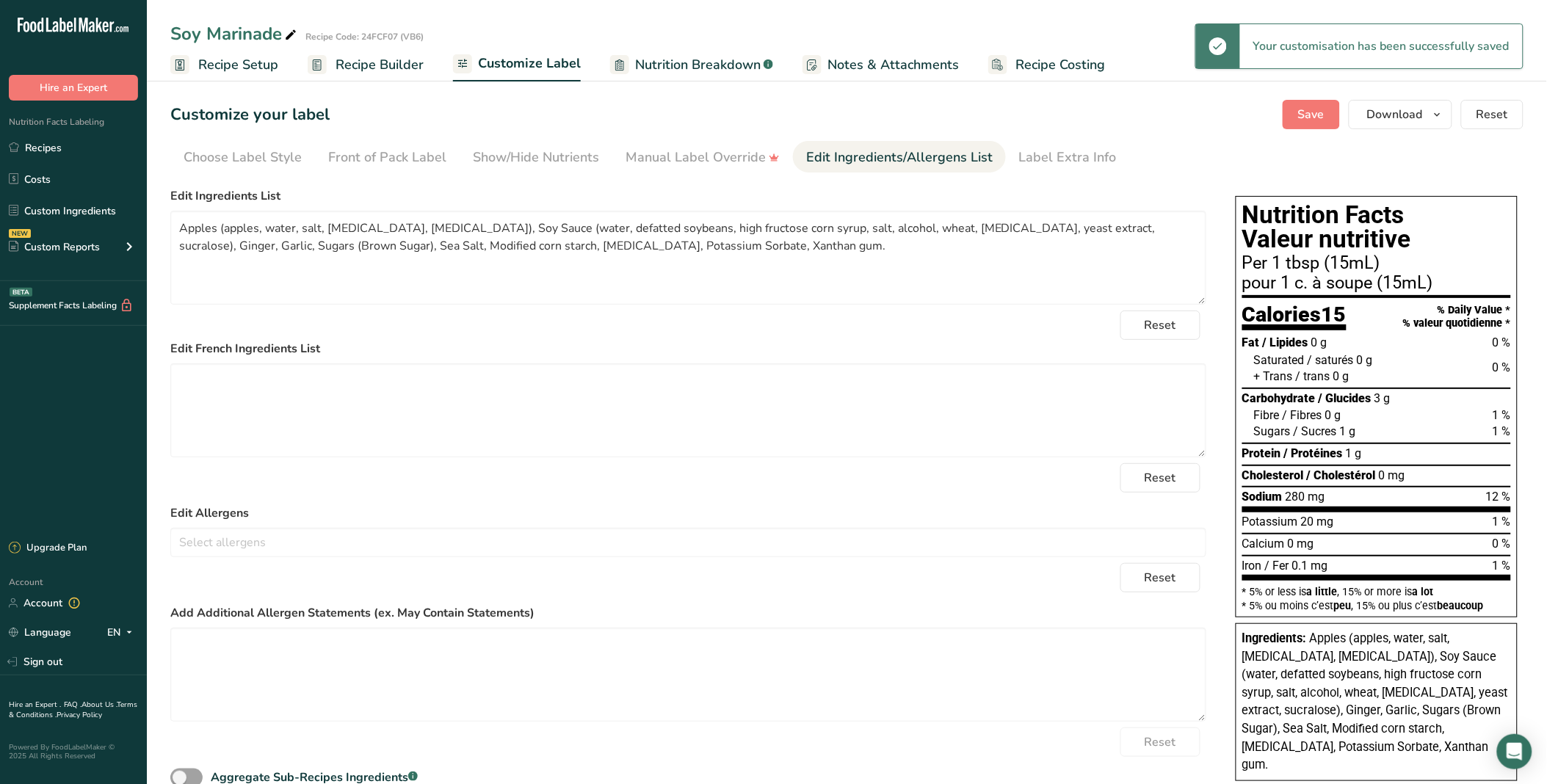
click at [347, 61] on span "Recipe Builder" at bounding box center [379, 65] width 88 height 20
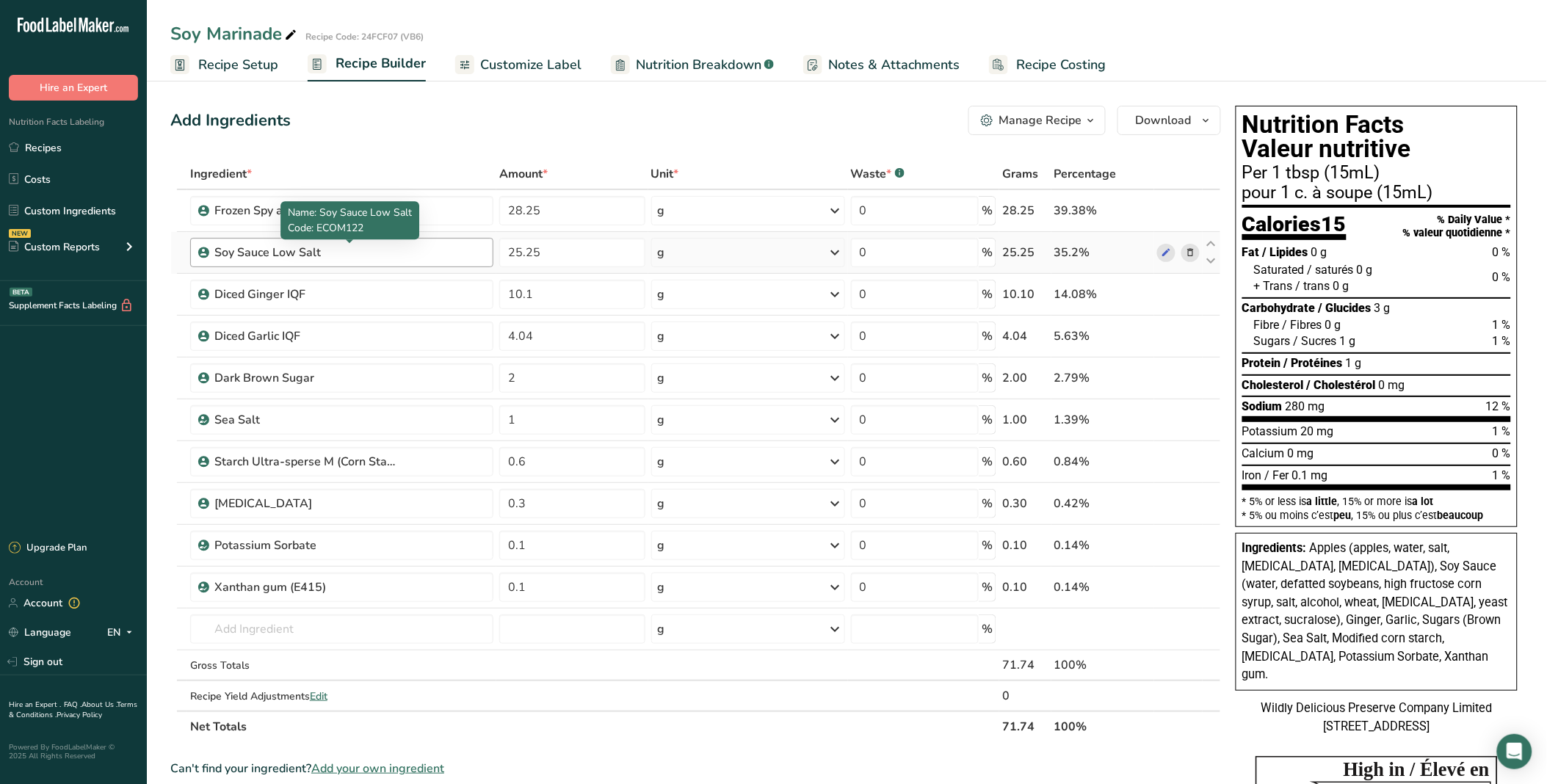
click at [295, 249] on div "Soy Sauce Low Salt" at bounding box center [306, 253] width 183 height 18
click at [407, 250] on div "Soy Sauce Low Salt" at bounding box center [349, 253] width 270 height 18
click at [1192, 251] on icon at bounding box center [1191, 253] width 11 height 16
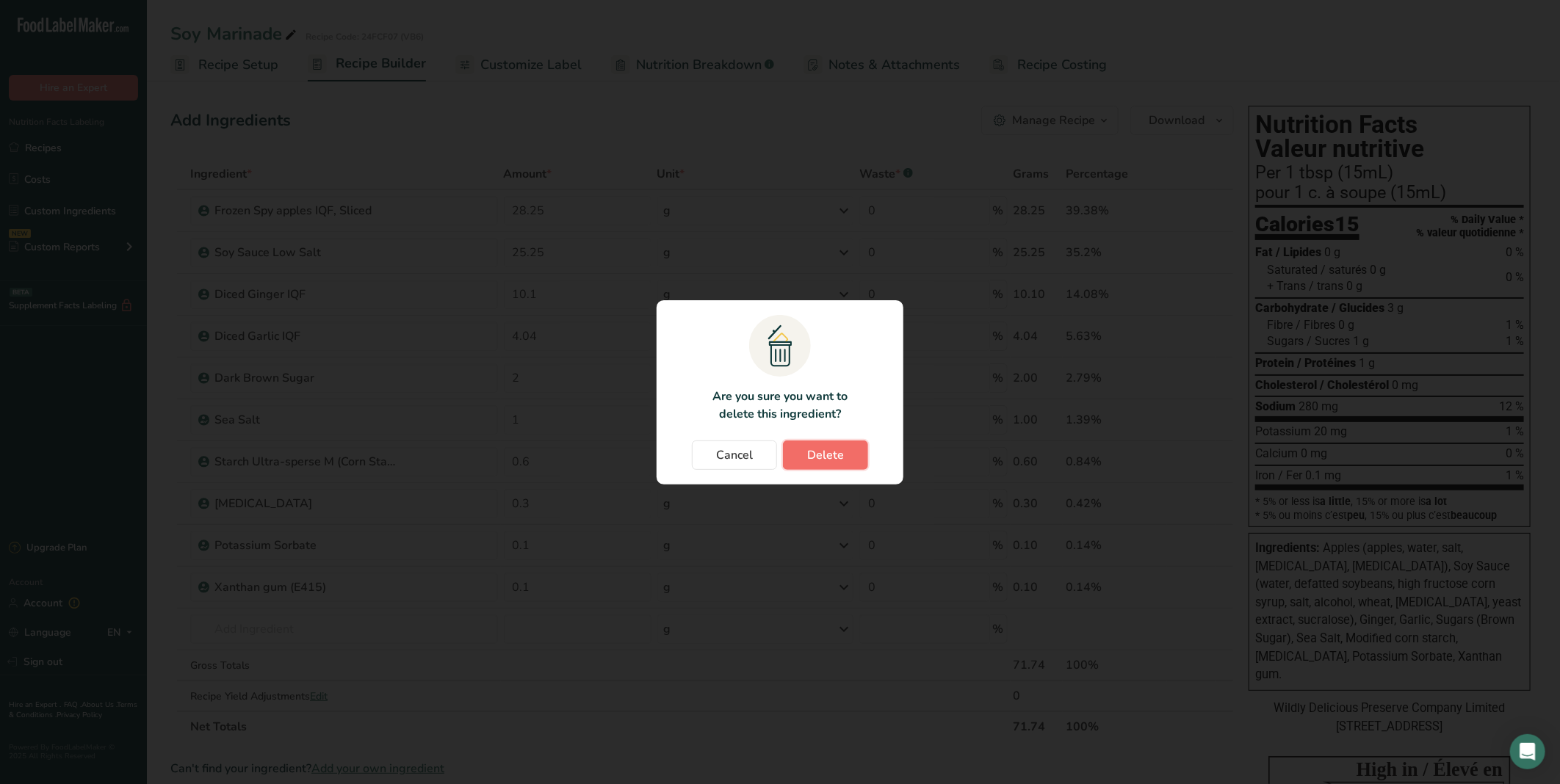
click at [826, 459] on span "Delete" at bounding box center [826, 455] width 37 height 18
type input "10.1"
type input "4.04"
type input "2"
type input "1"
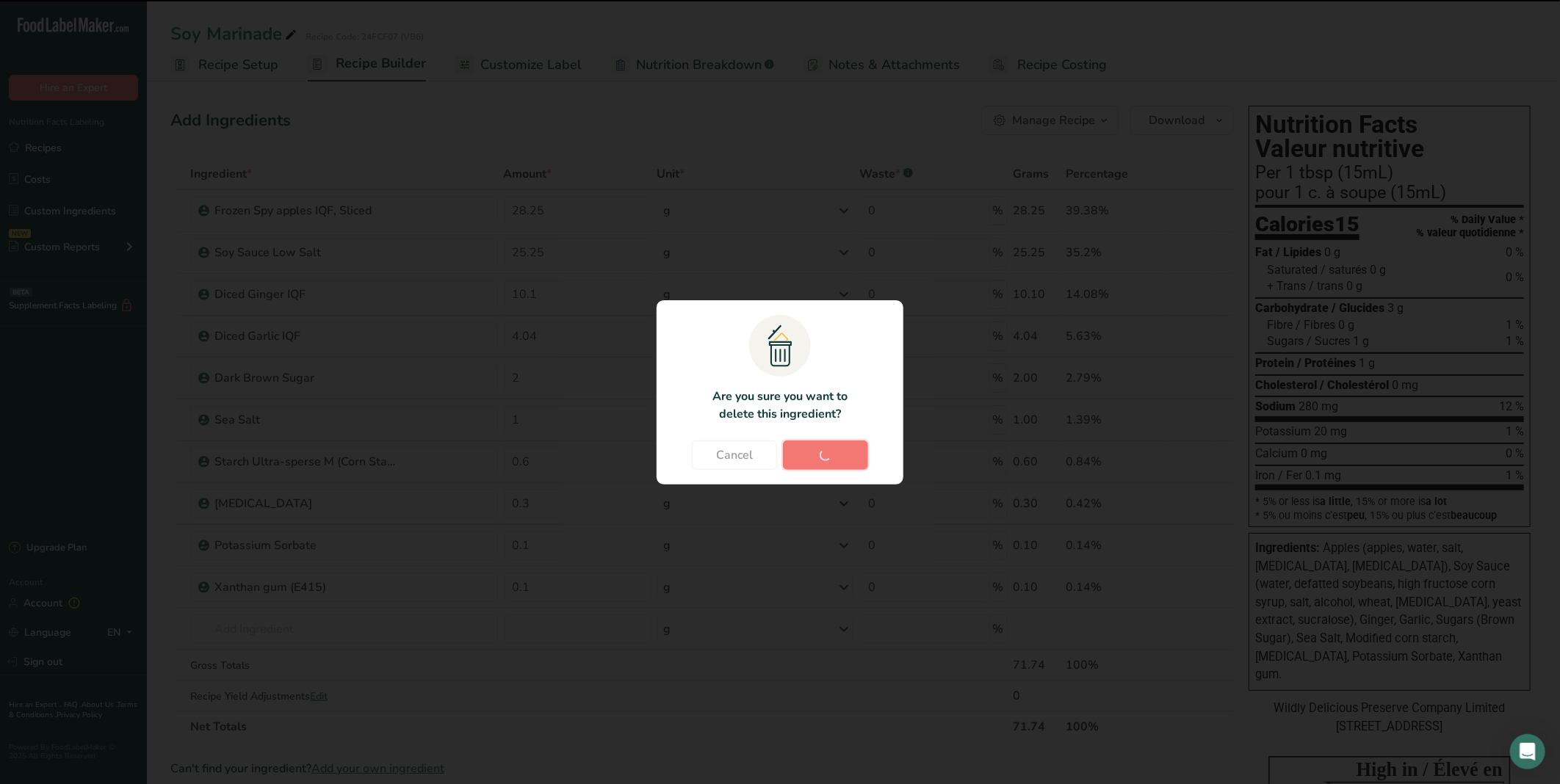
type input "0.6"
type input "0.3"
type input "0.1"
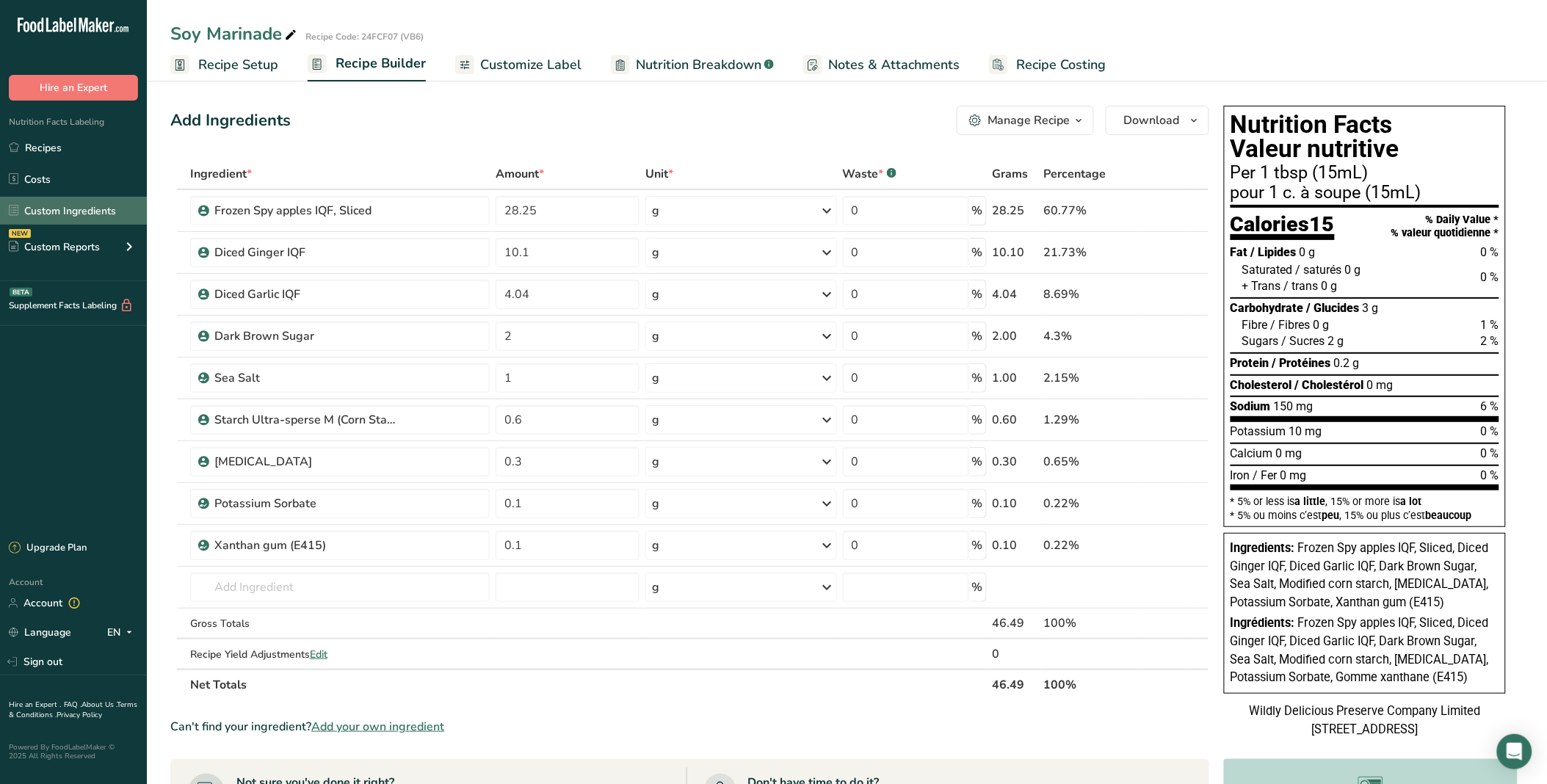
click at [98, 207] on link "Custom Ingredients" at bounding box center [73, 211] width 147 height 28
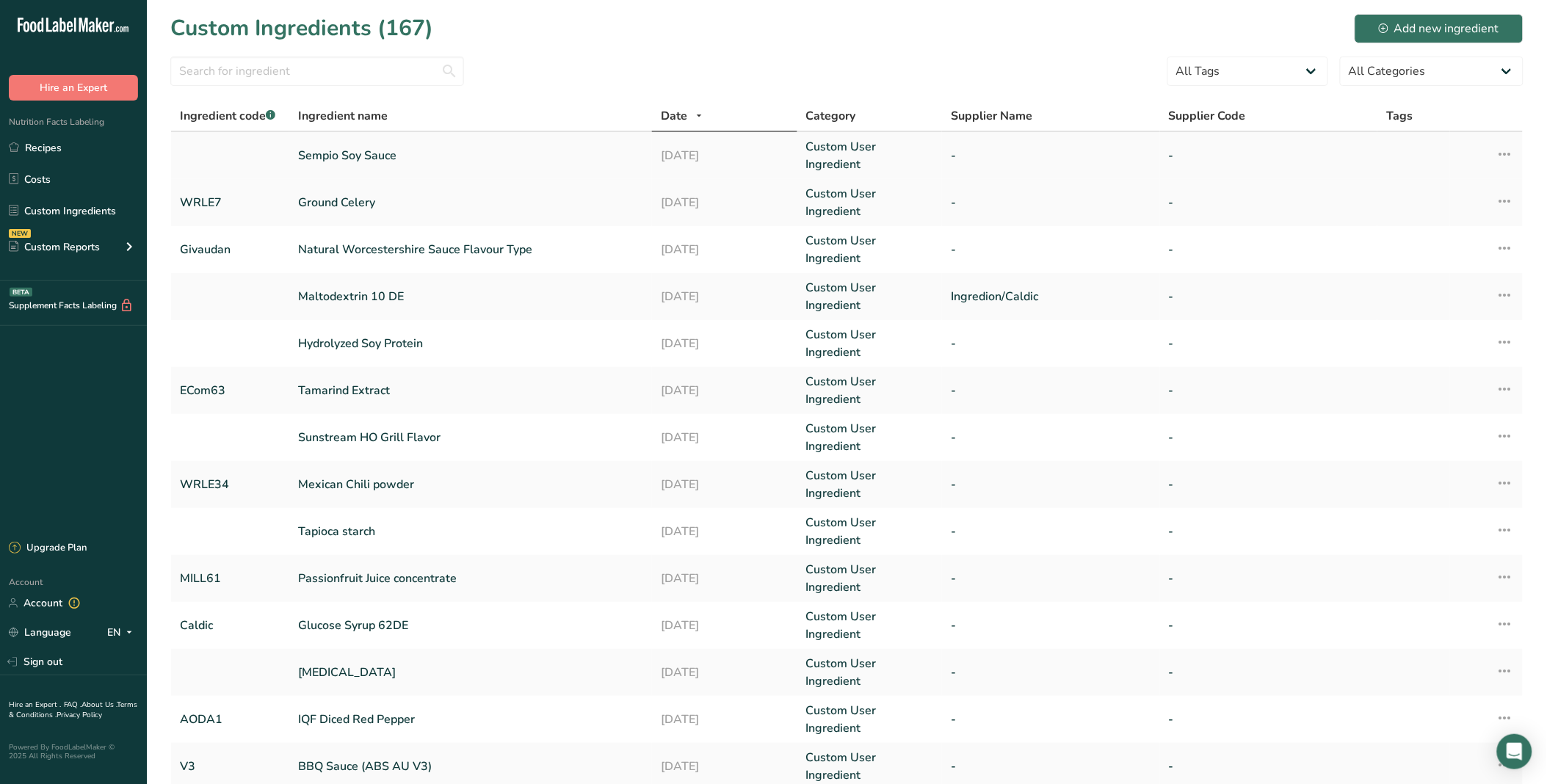
click at [544, 149] on link "Sempio Soy Sauce" at bounding box center [470, 155] width 345 height 18
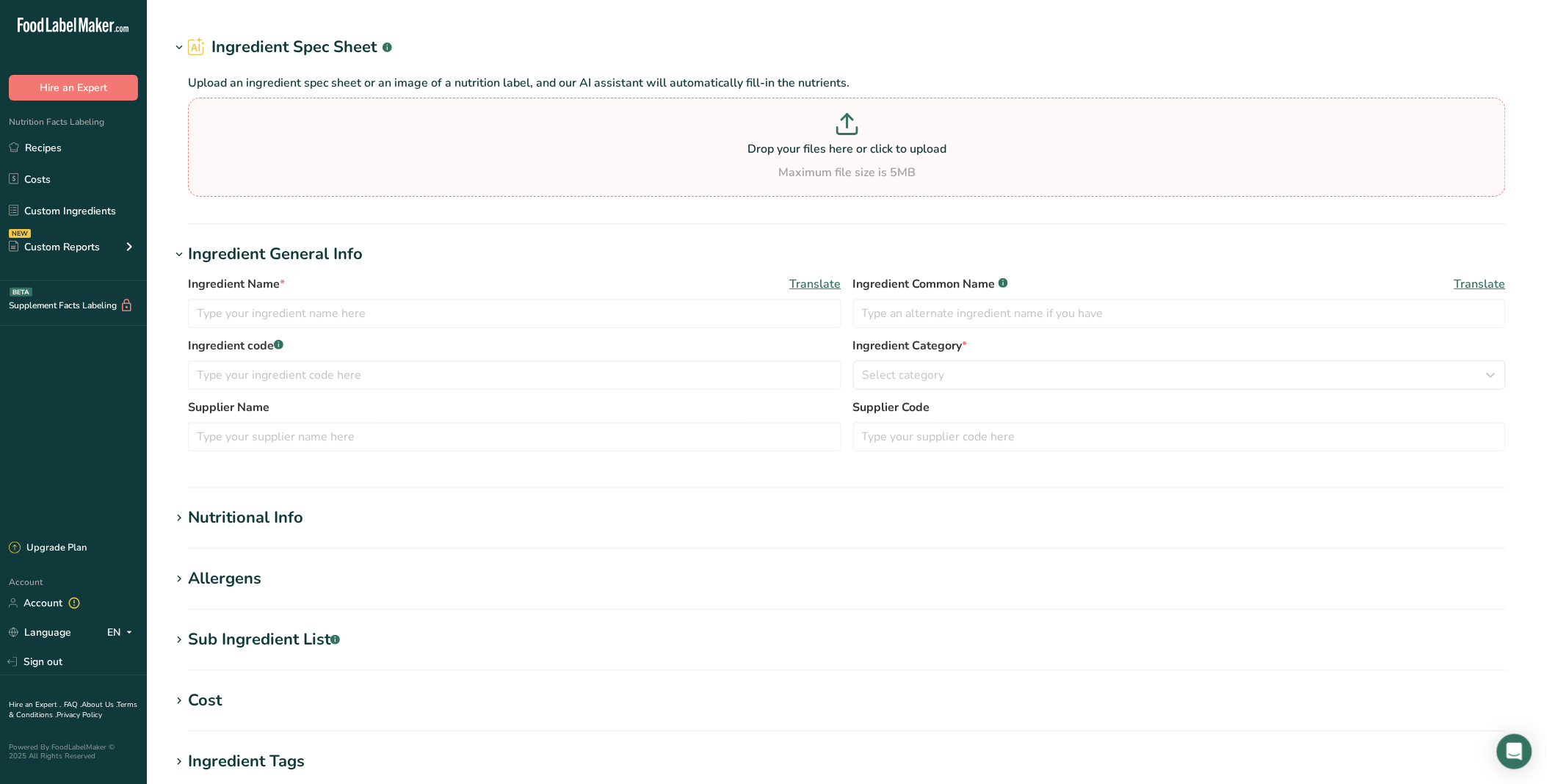
type input "Sempio Soy Sauce"
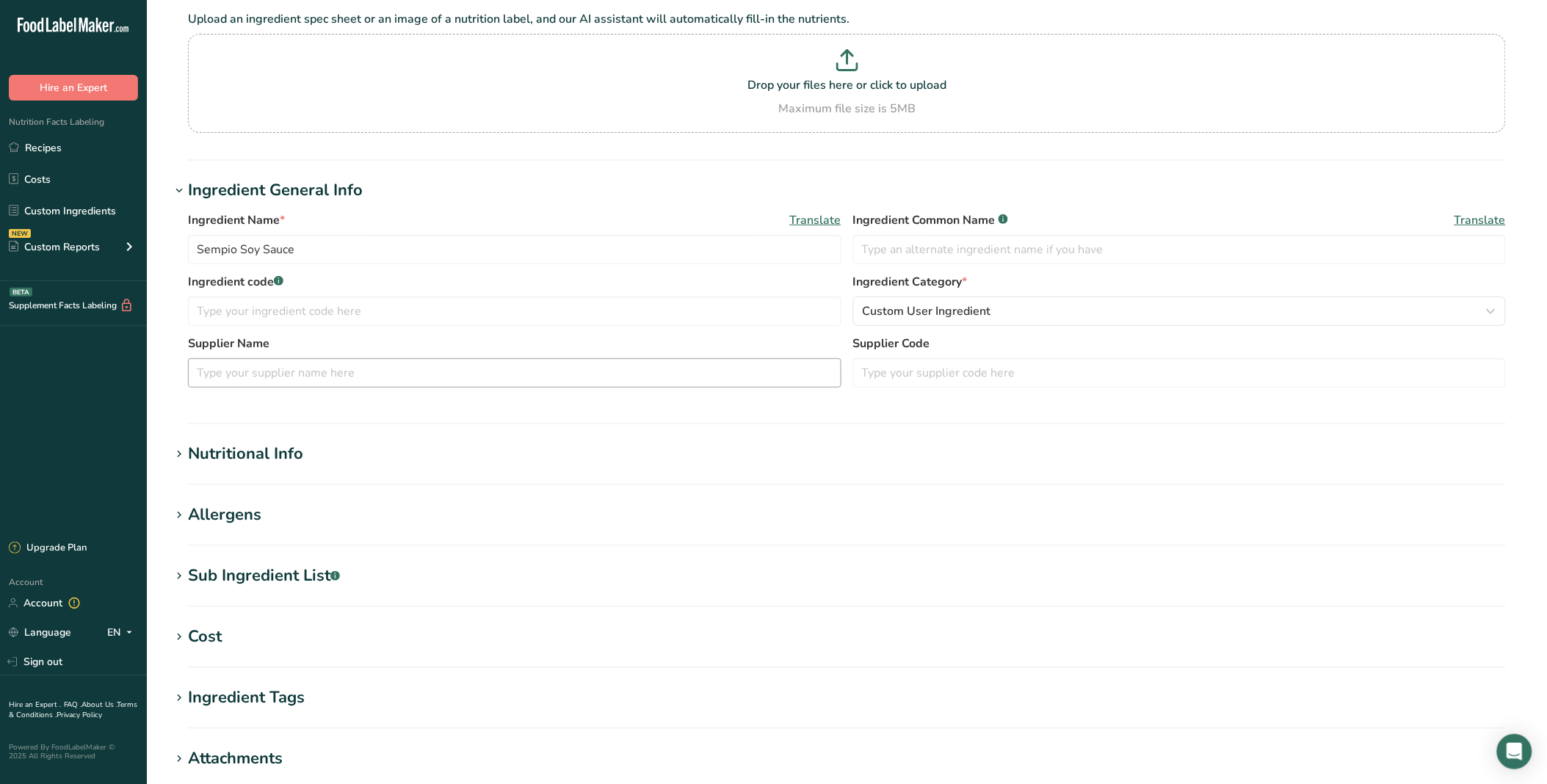
scroll to position [97, 0]
click at [348, 458] on h1 "Nutritional Info" at bounding box center [846, 455] width 1353 height 25
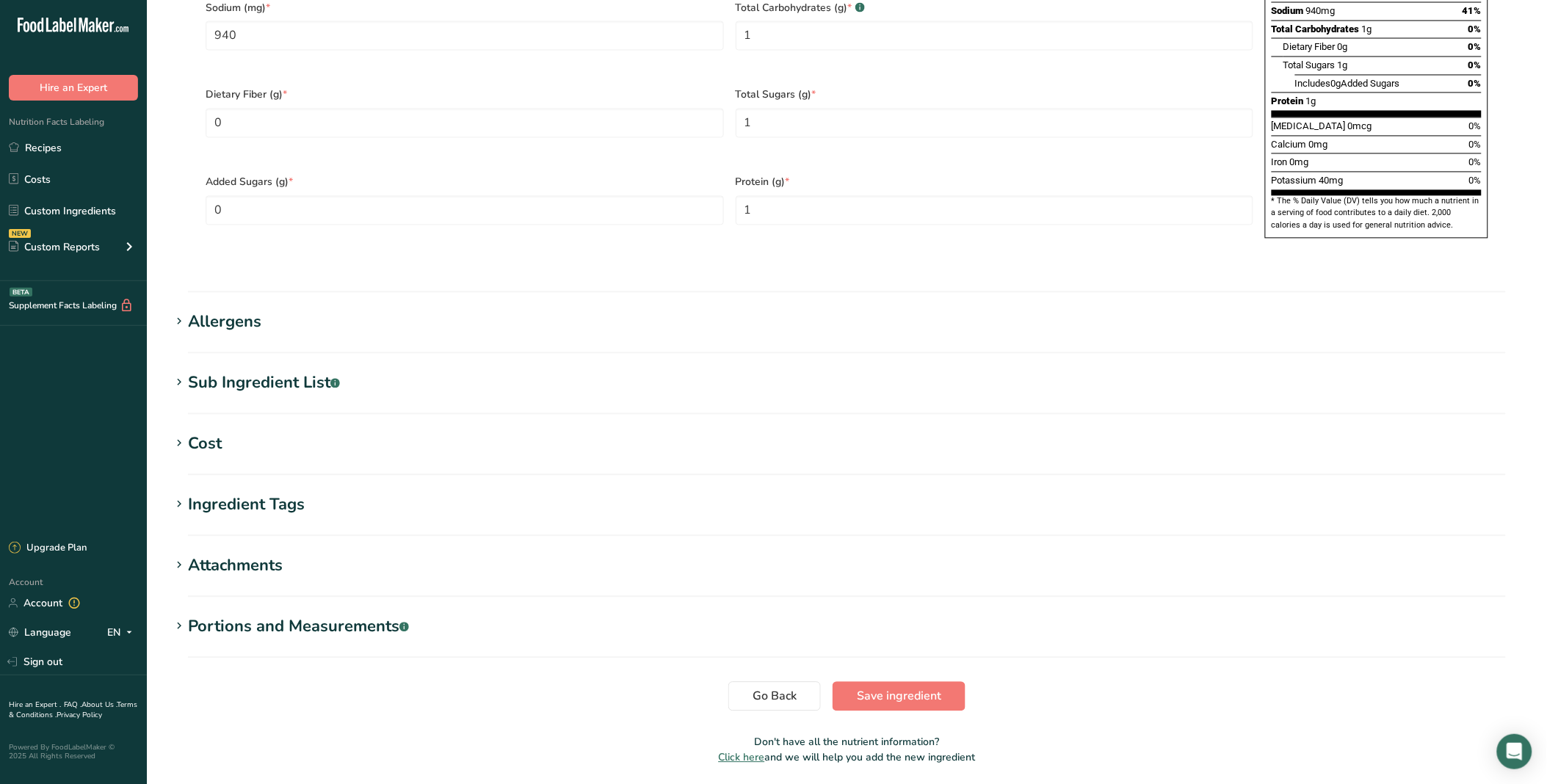
scroll to position [1002, 0]
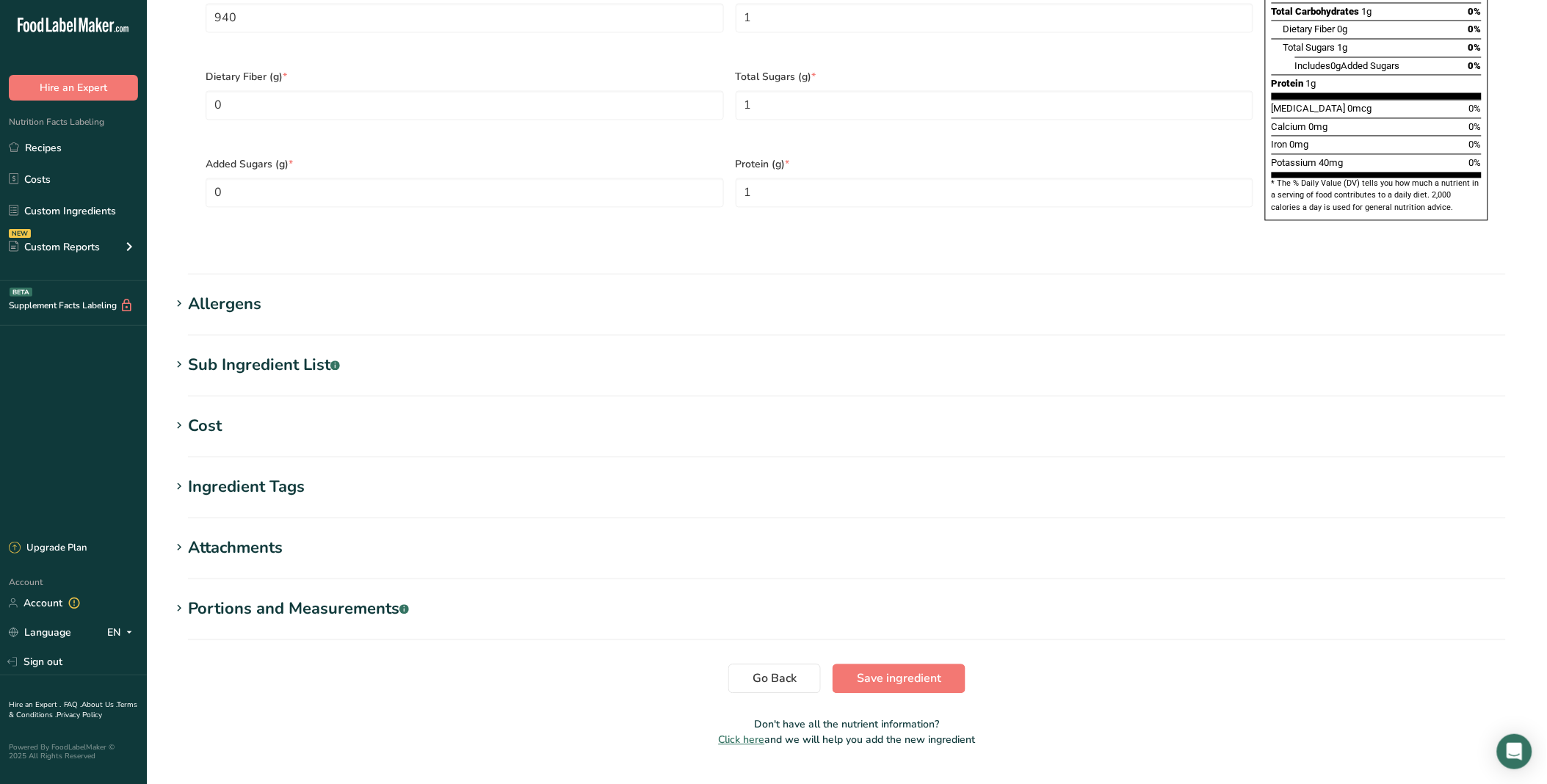
click at [234, 353] on div "Sub Ingredient List .a-a{fill:#347362;}.b-a{fill:#fff;}" at bounding box center [263, 365] width 152 height 25
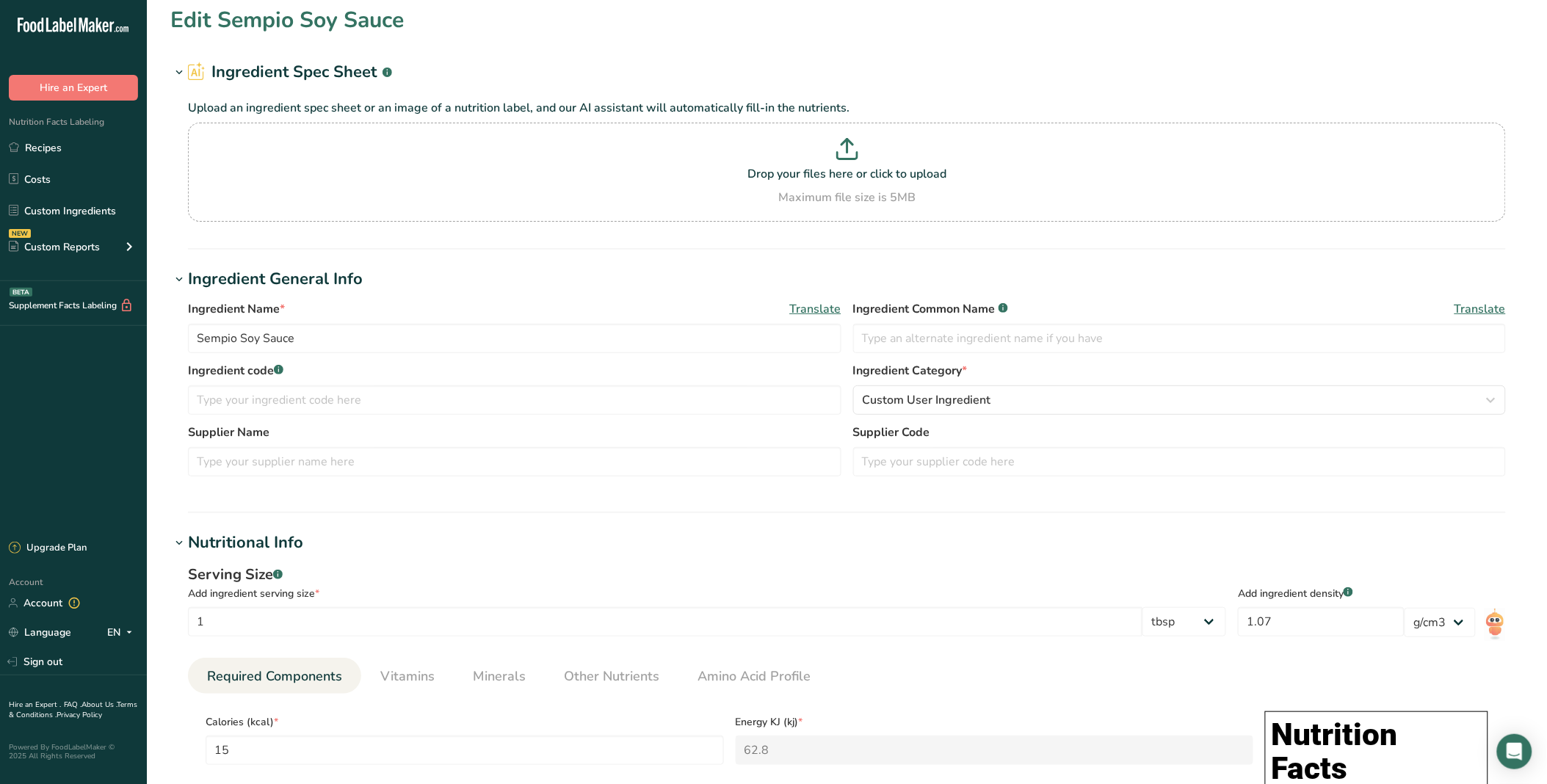
scroll to position [0, 0]
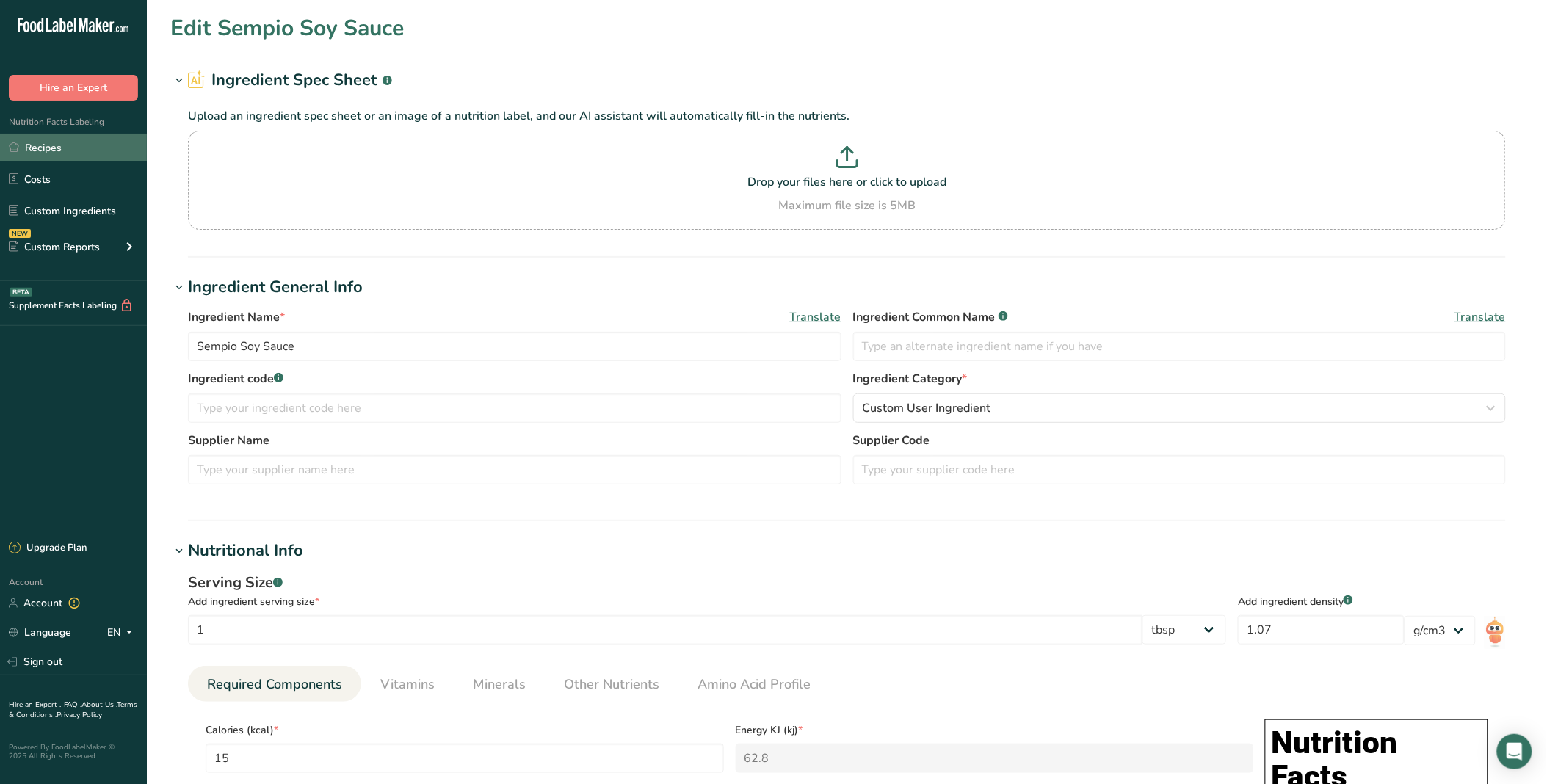
click at [11, 141] on icon at bounding box center [14, 147] width 11 height 11
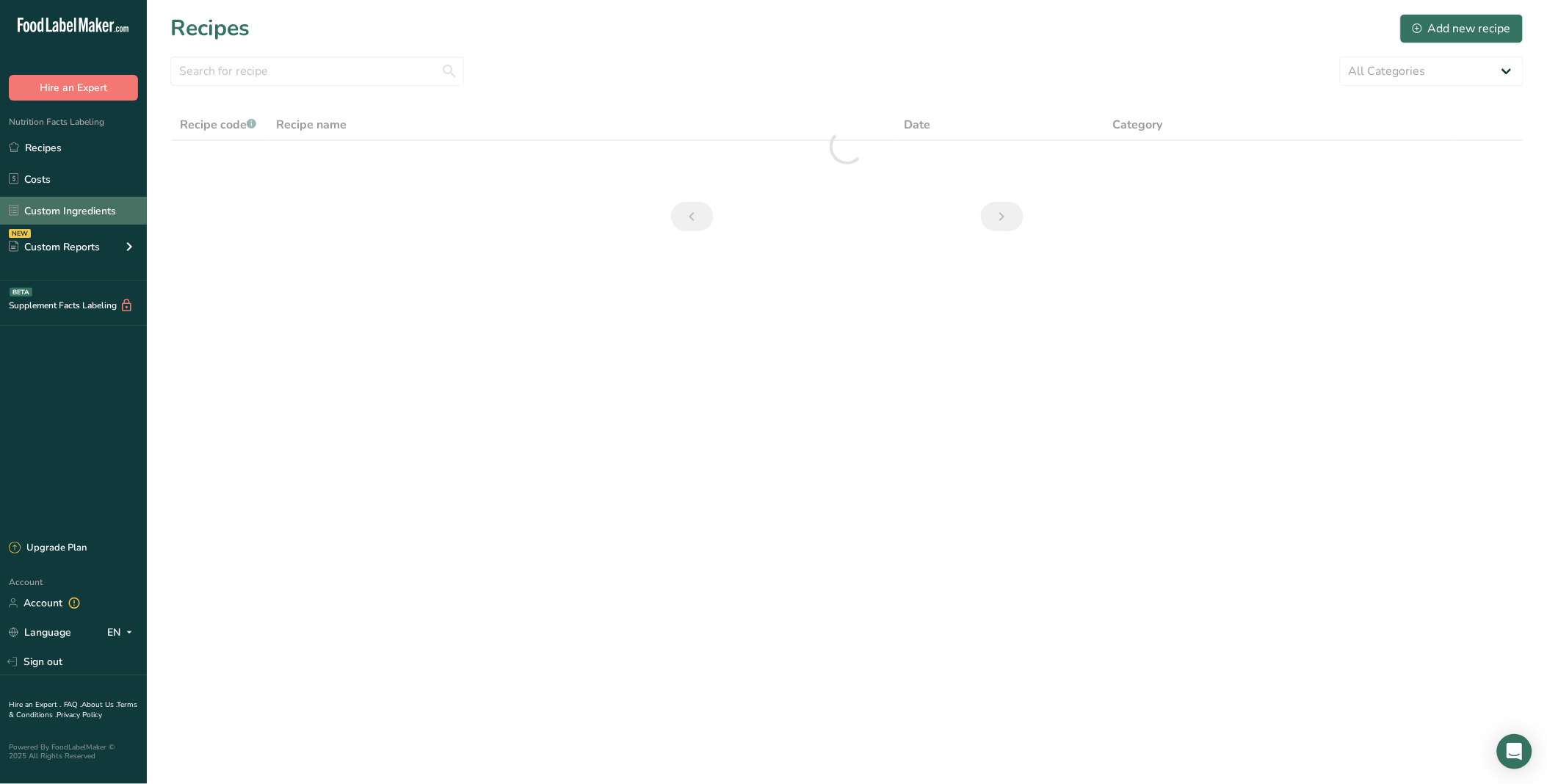
click at [111, 215] on link "Custom Ingredients" at bounding box center [73, 211] width 147 height 28
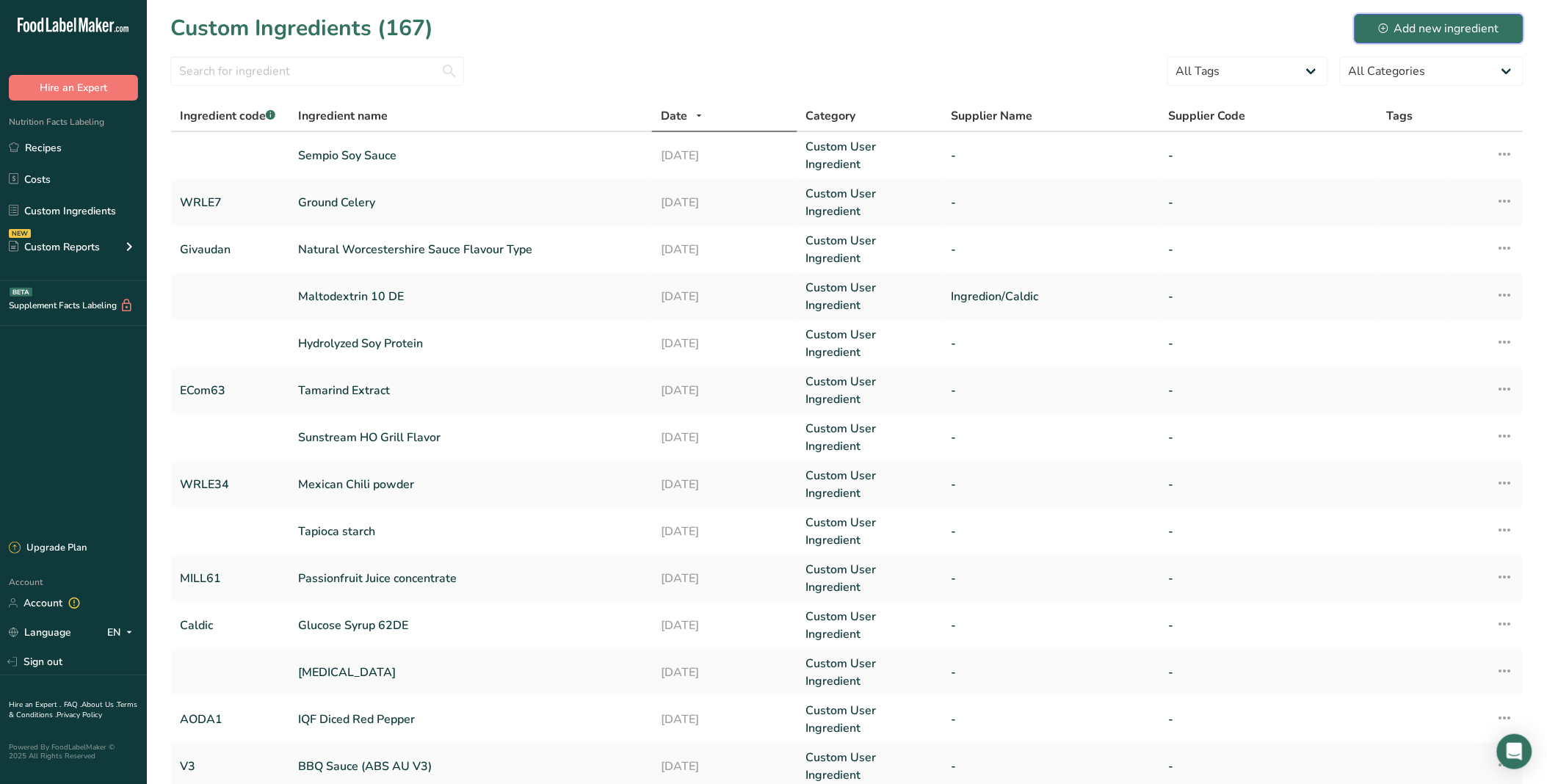
click at [1313, 33] on div "Add new ingredient" at bounding box center [1438, 29] width 120 height 18
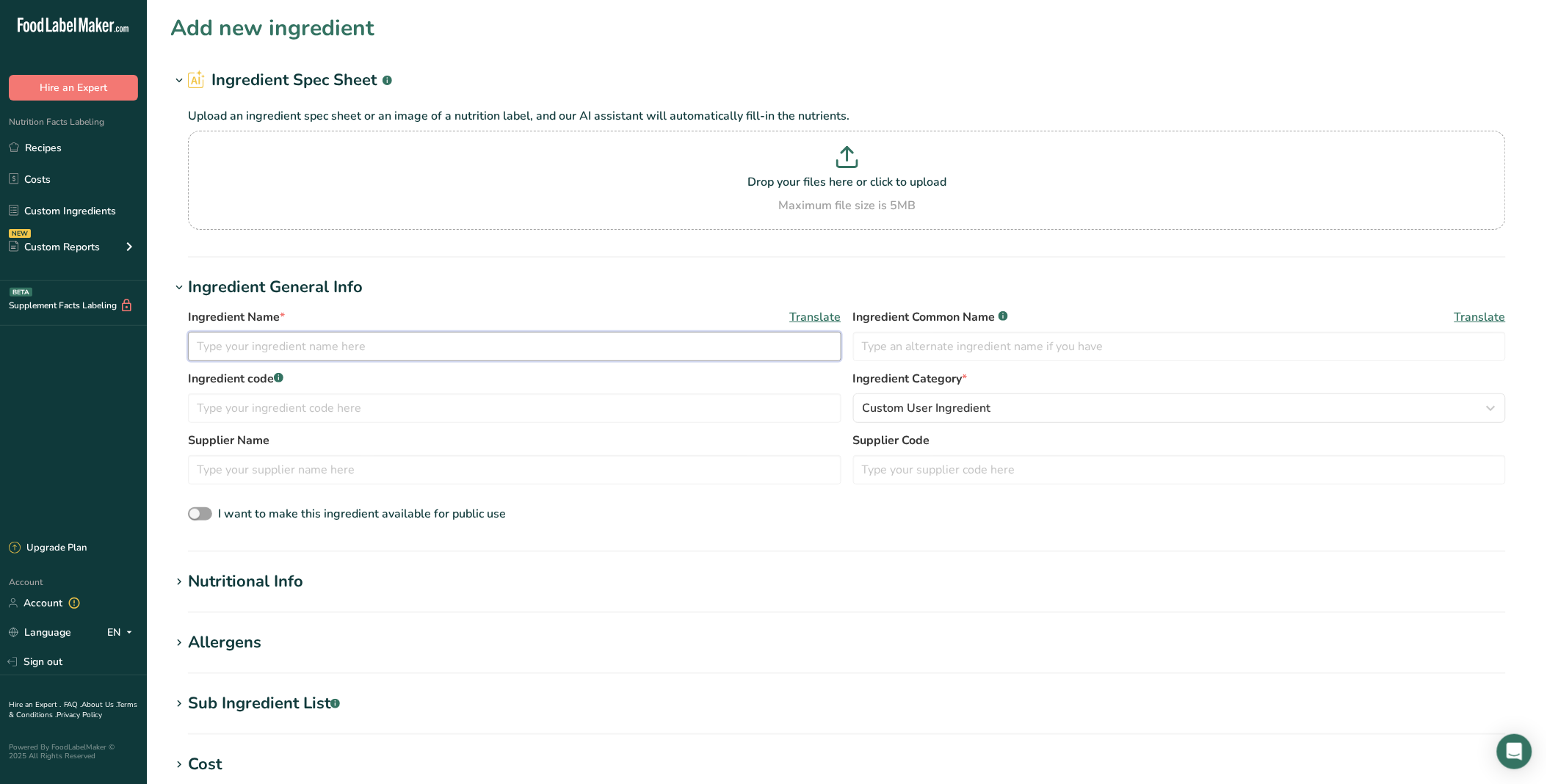
click at [349, 356] on input "text" at bounding box center [514, 346] width 653 height 29
type input "P"
type input "I"
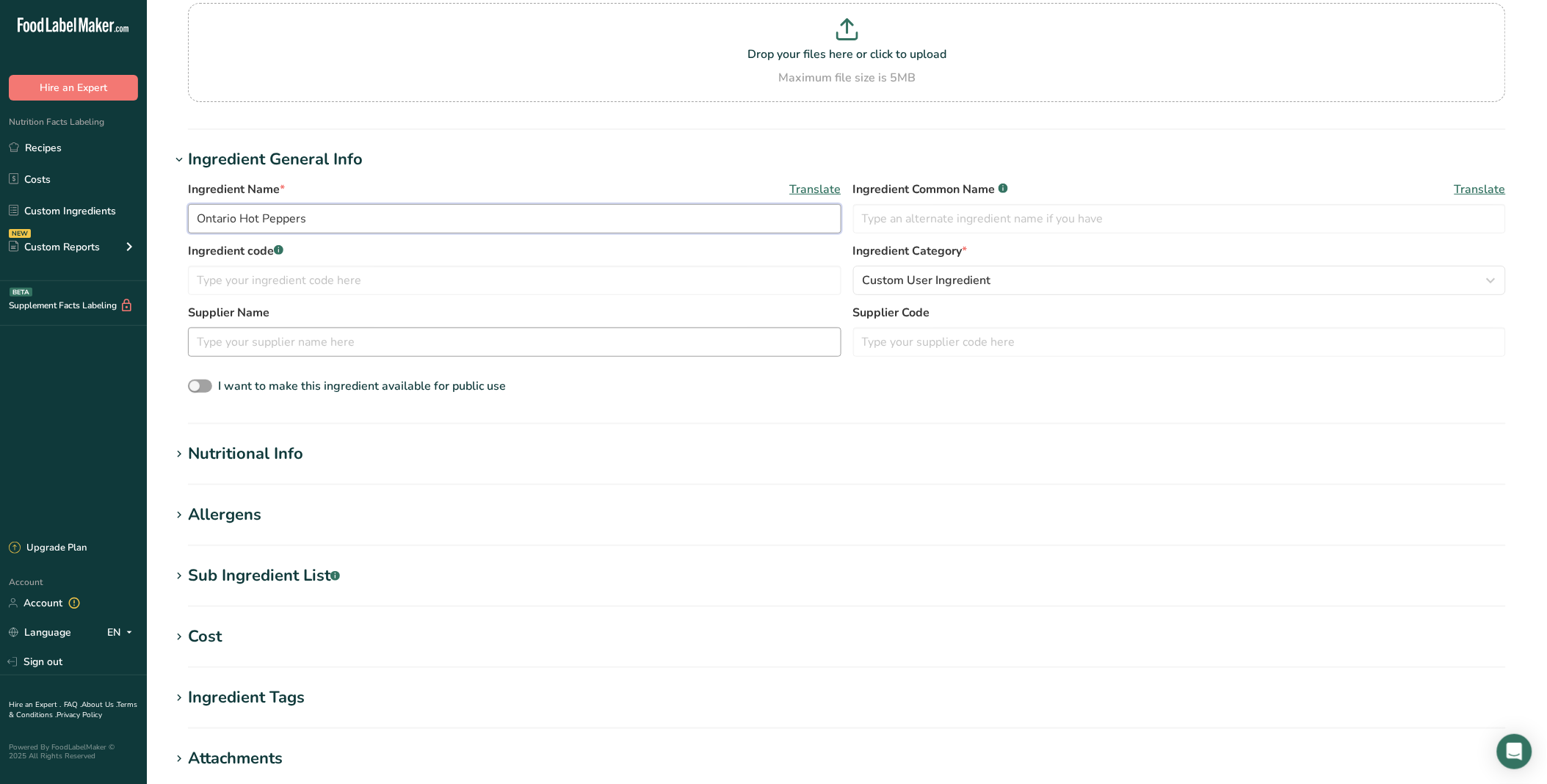
scroll to position [326, 0]
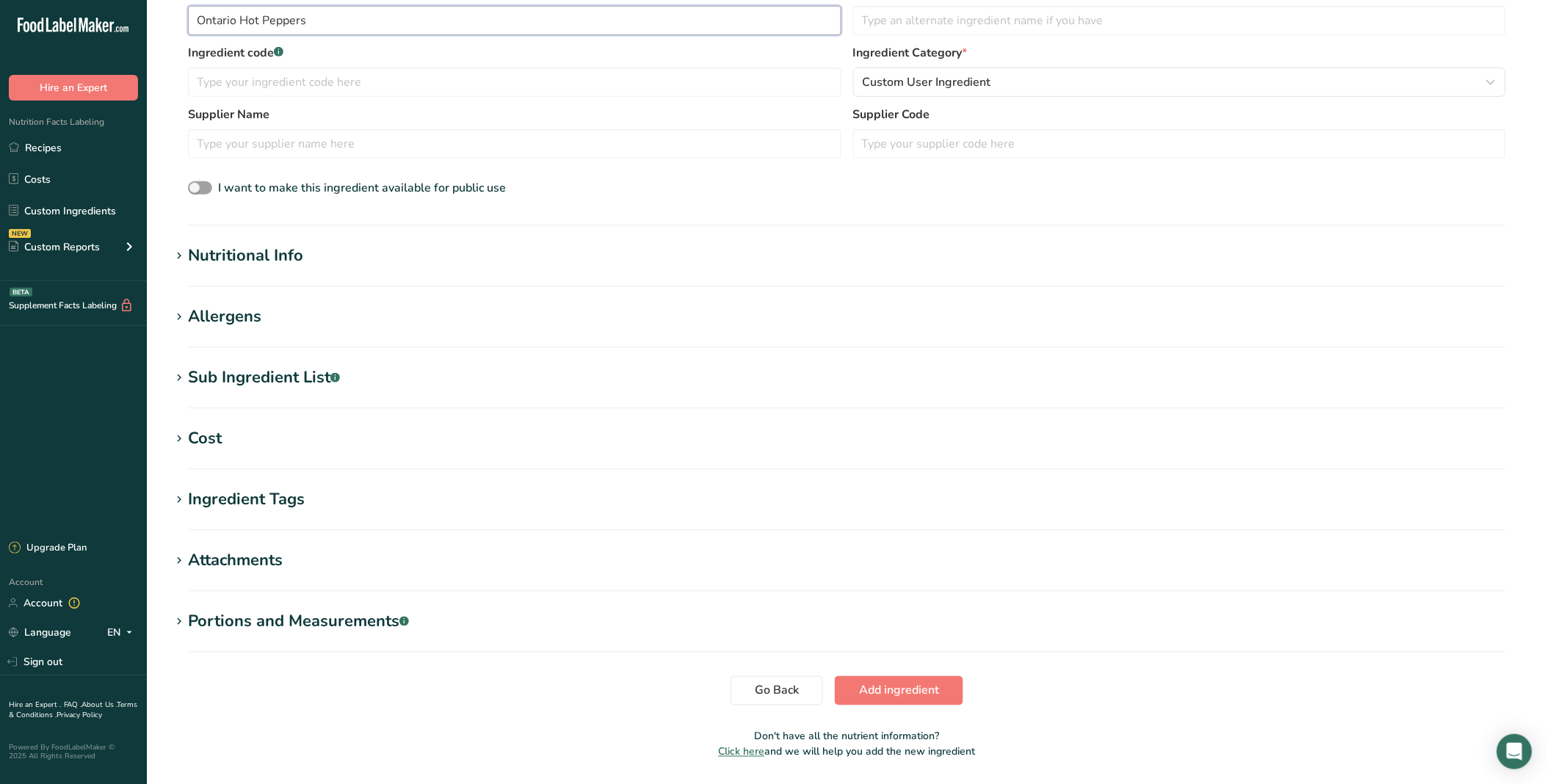
type input "Ontario Hot Peppers"
click at [468, 263] on h1 "Nutritional Info" at bounding box center [846, 256] width 1353 height 25
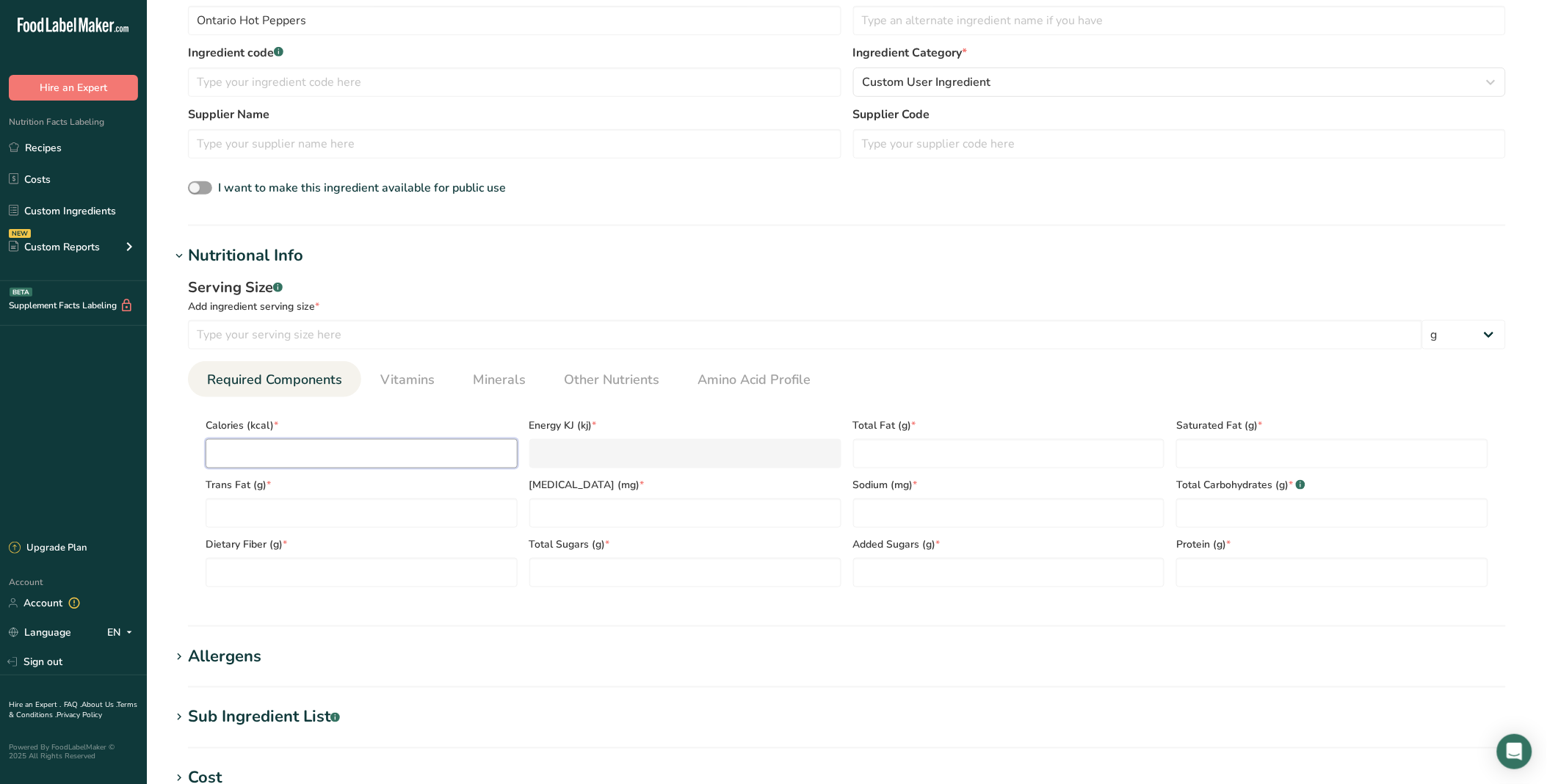
click at [303, 450] on input "number" at bounding box center [361, 453] width 312 height 29
type input "0"
type KJ "0"
type input "0"
click at [377, 503] on Fat "number" at bounding box center [361, 513] width 312 height 29
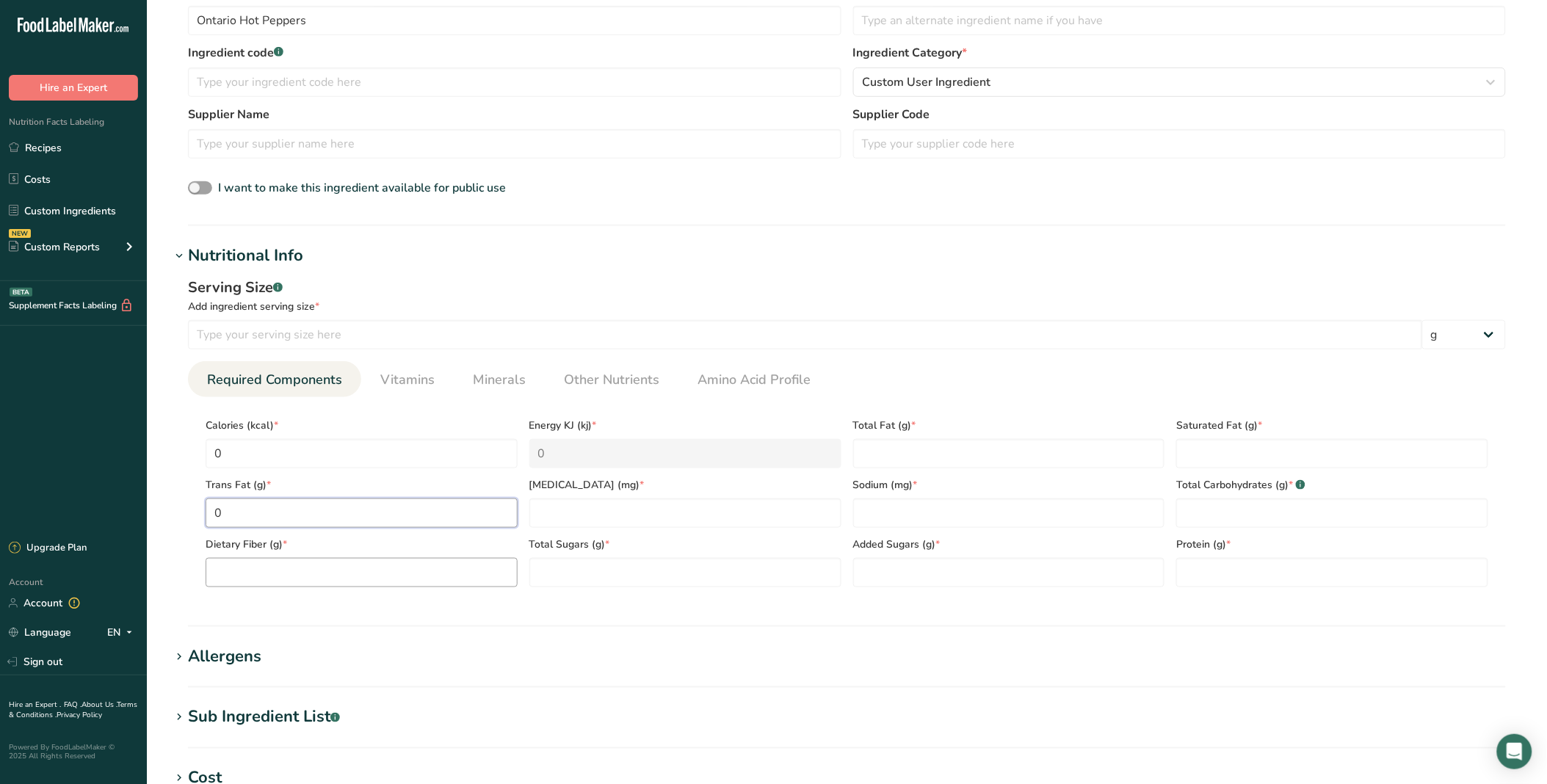
type Fat "0"
click at [377, 580] on Fiber "number" at bounding box center [361, 572] width 312 height 29
type Fiber "0"
click at [649, 507] on input "number" at bounding box center [685, 513] width 312 height 29
type input "0"
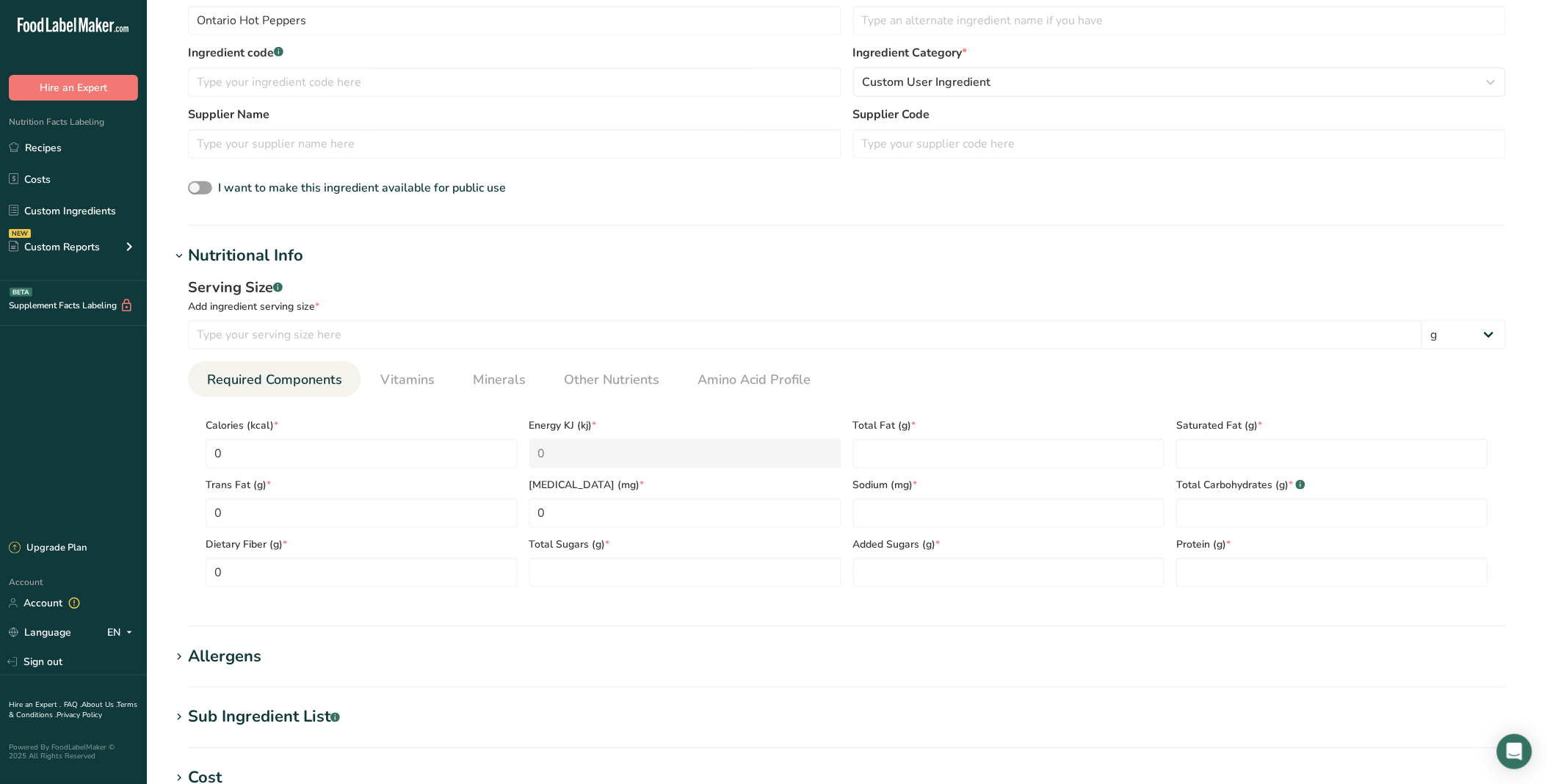
click at [644, 591] on section "Calories (kcal) * 0 Energy KJ (kj) * 0 Total Fat (g) * Saturated Fat (g) * Tran…" at bounding box center [846, 498] width 1318 height 202
click at [759, 565] on Sugars "number" at bounding box center [685, 572] width 312 height 29
type Sugars "0"
click at [938, 574] on Sugars "number" at bounding box center [1009, 572] width 312 height 29
type Sugars "0"
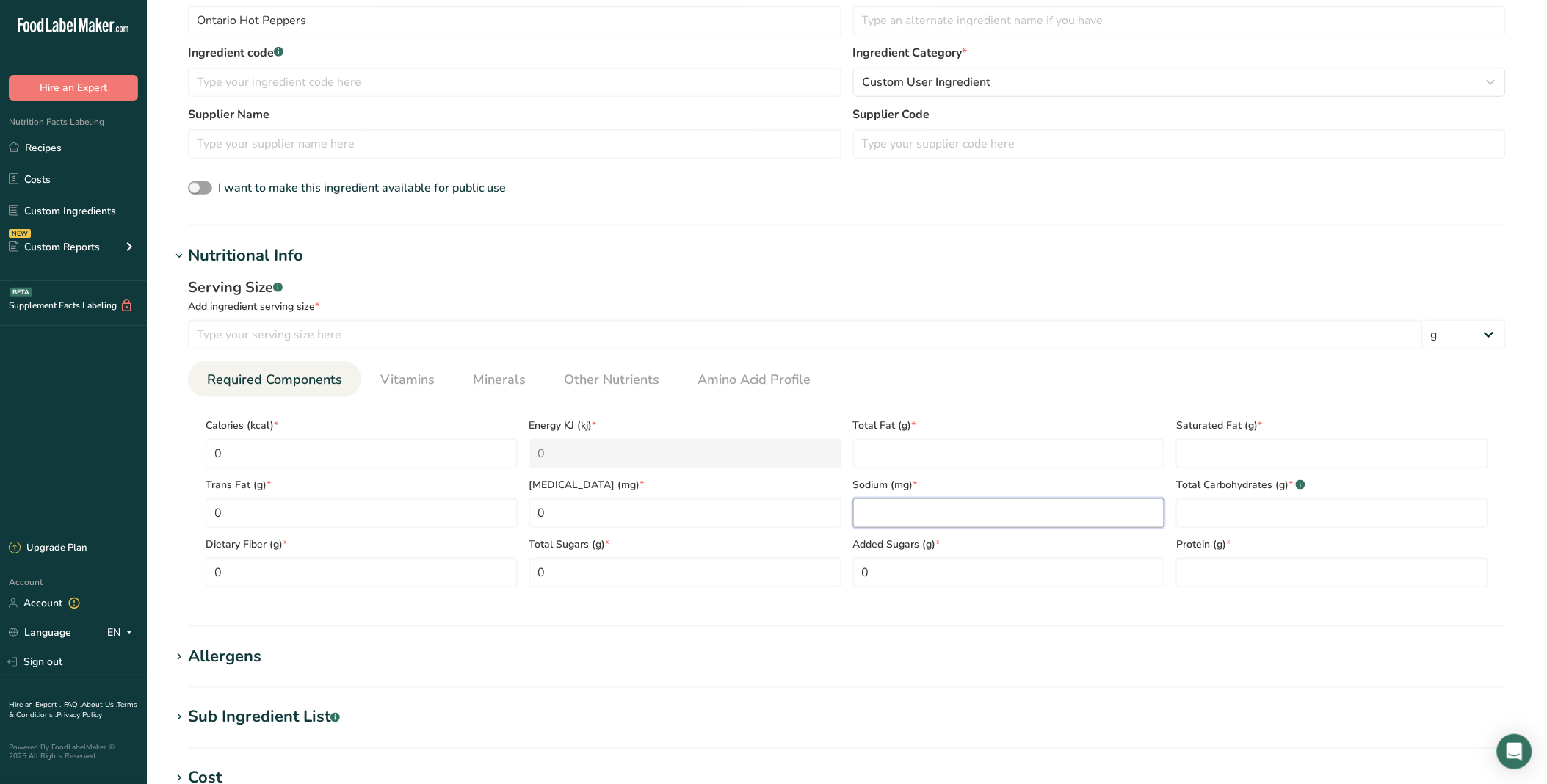
click at [931, 508] on input "number" at bounding box center [1009, 513] width 312 height 29
type input "0"
click at [924, 459] on Fat "number" at bounding box center [1009, 453] width 312 height 29
type Fat "0"
drag, startPoint x: 1237, startPoint y: 450, endPoint x: 1239, endPoint y: 465, distance: 15.1
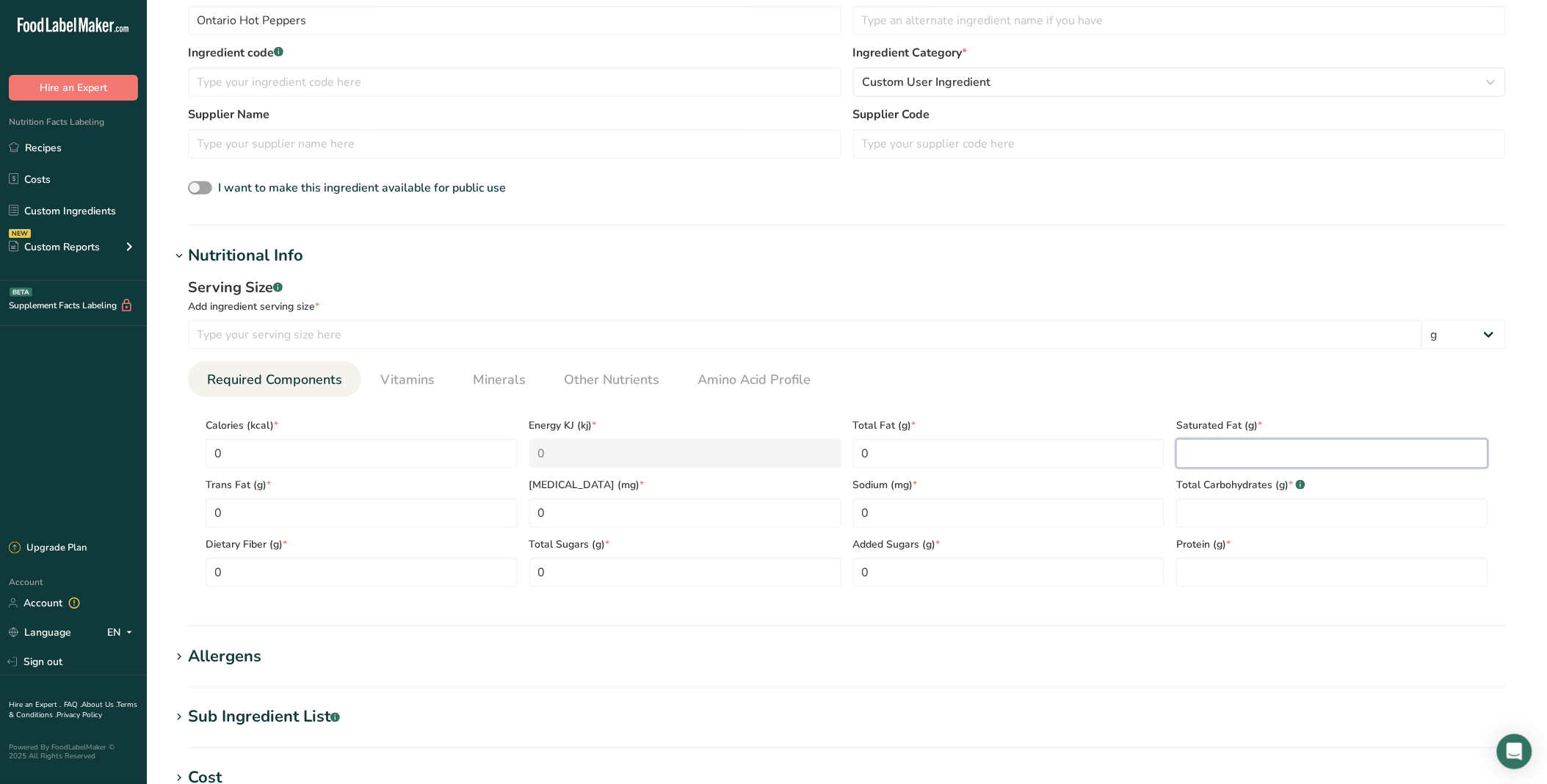
click at [1238, 449] on Fat "number" at bounding box center [1332, 453] width 312 height 29
type Fat "0"
click at [1234, 502] on Carbohydrates "number" at bounding box center [1332, 513] width 312 height 29
type Carbohydrates "0"
click at [1237, 574] on input "number" at bounding box center [1332, 572] width 312 height 29
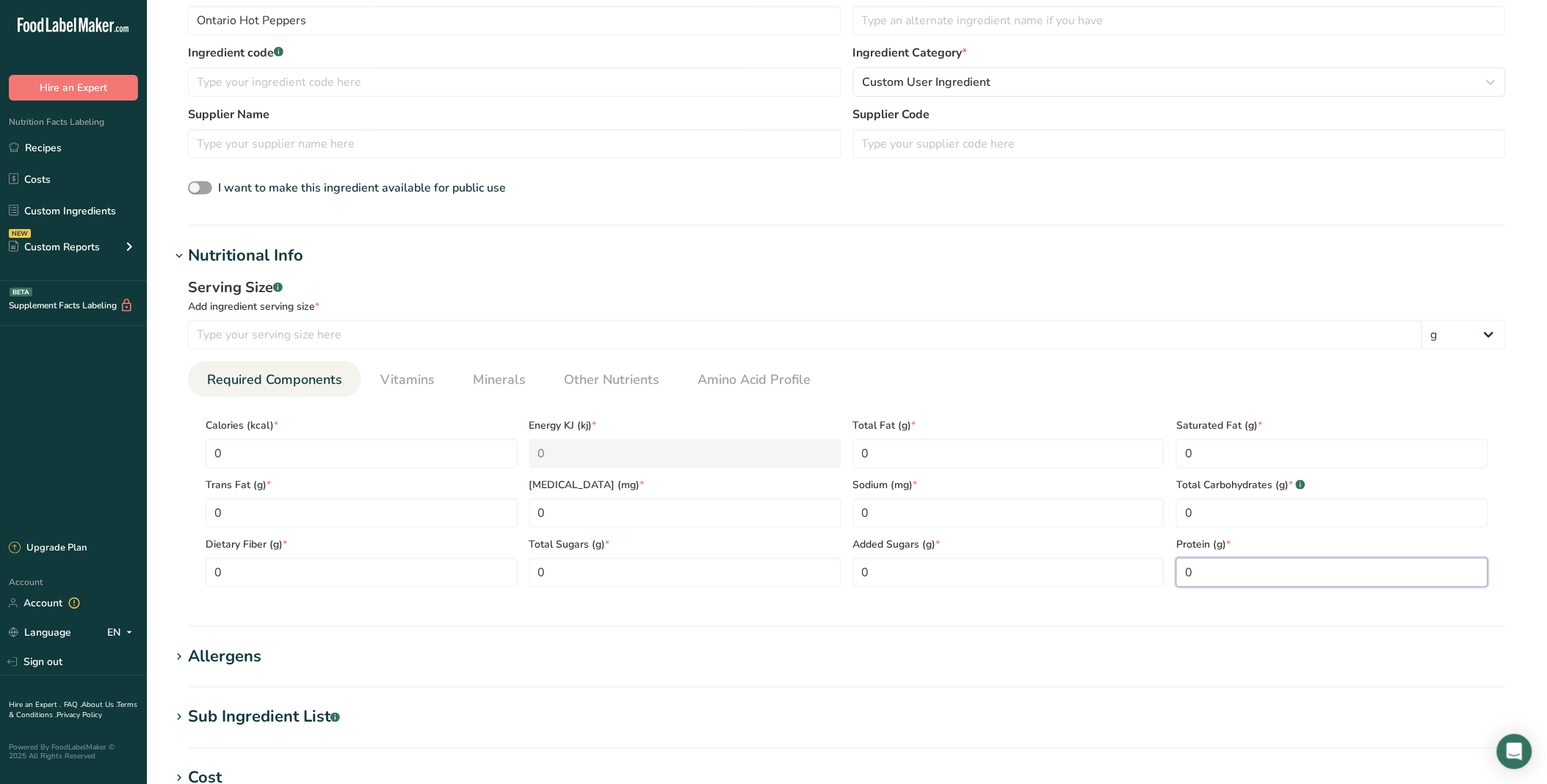
type input "0"
click at [1191, 621] on section "Nutritional Info Serving Size .a-a{fill:#347362;}.b-a{fill:#fff;} Add ingredien…" at bounding box center [846, 435] width 1353 height 383
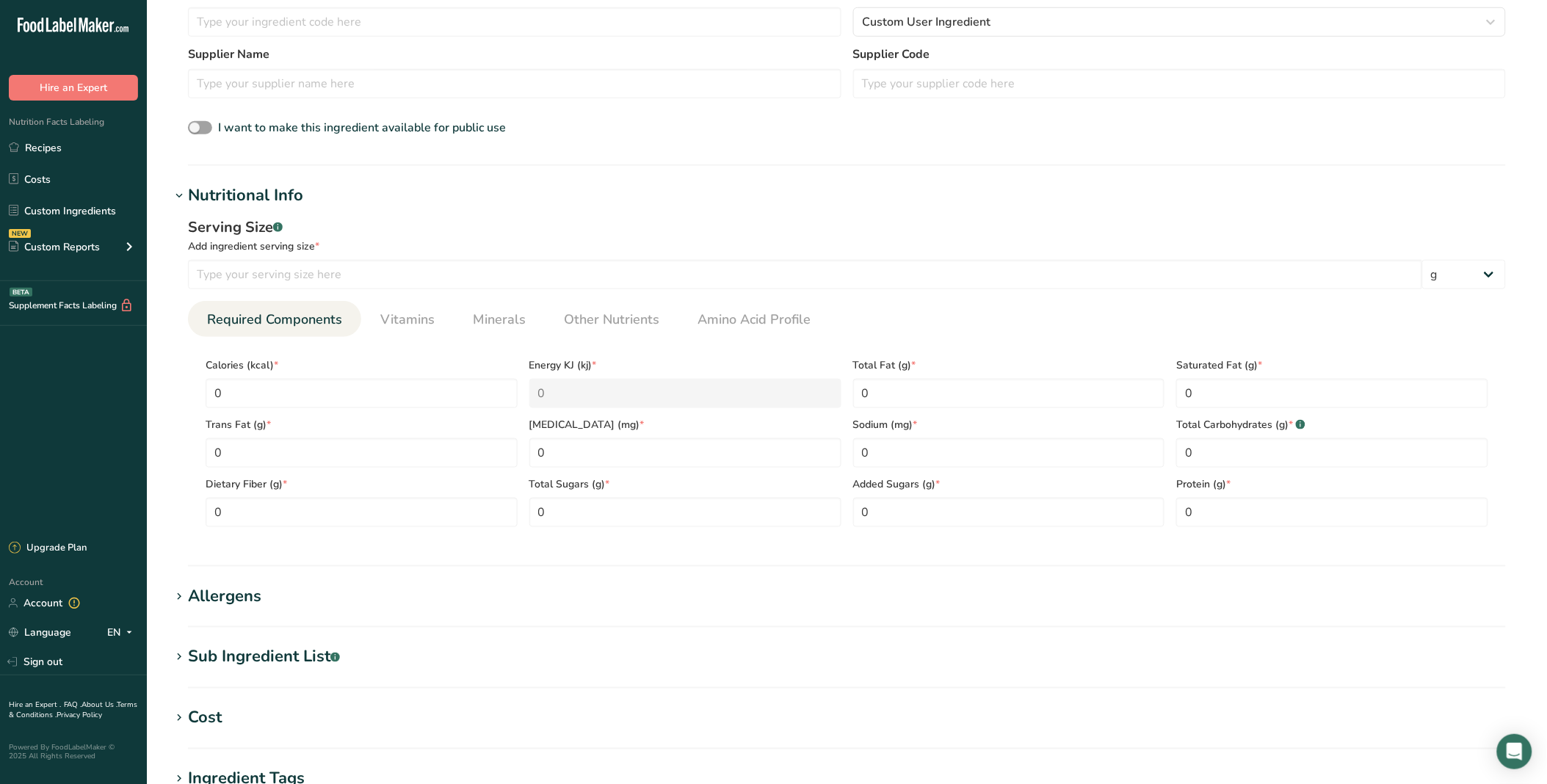
scroll to position [385, 0]
click at [372, 279] on input "number" at bounding box center [805, 275] width 1234 height 29
type input "100"
click at [1253, 314] on ul "Required Components Vitamins Minerals Other Nutrients Amino Acid Profile" at bounding box center [846, 320] width 1318 height 36
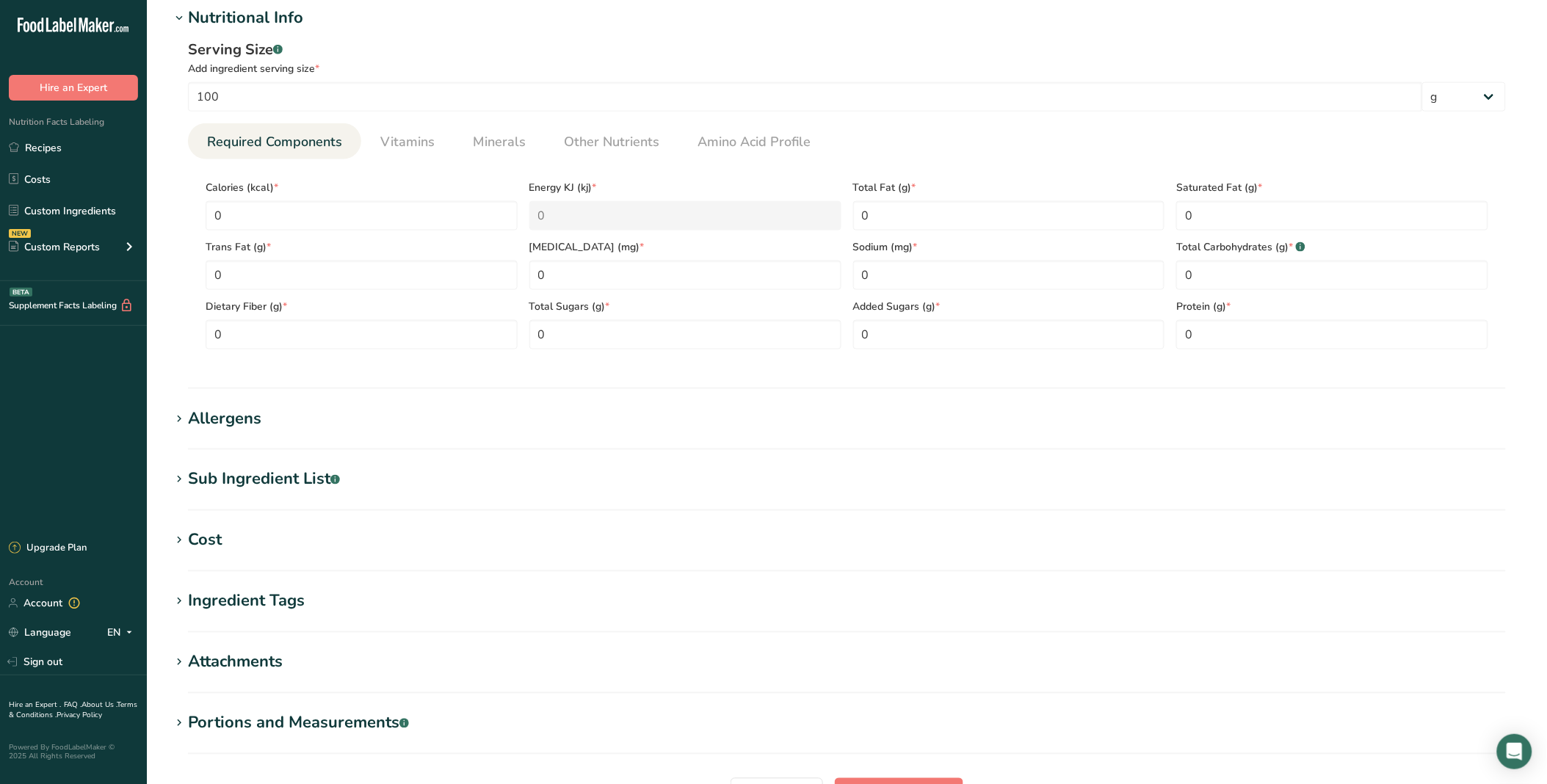
scroll to position [629, 0]
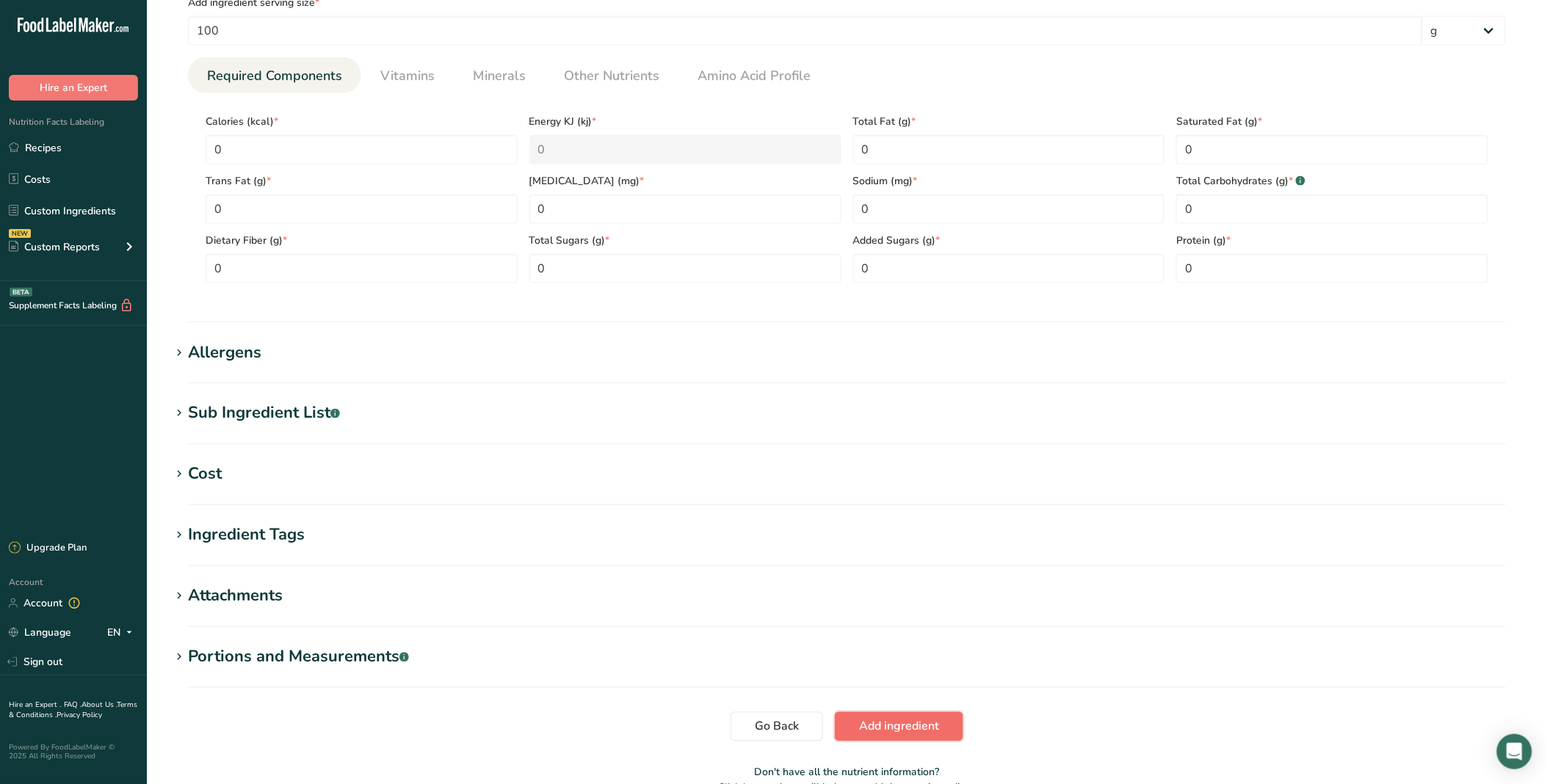
click at [945, 635] on button "Add ingredient" at bounding box center [899, 726] width 128 height 29
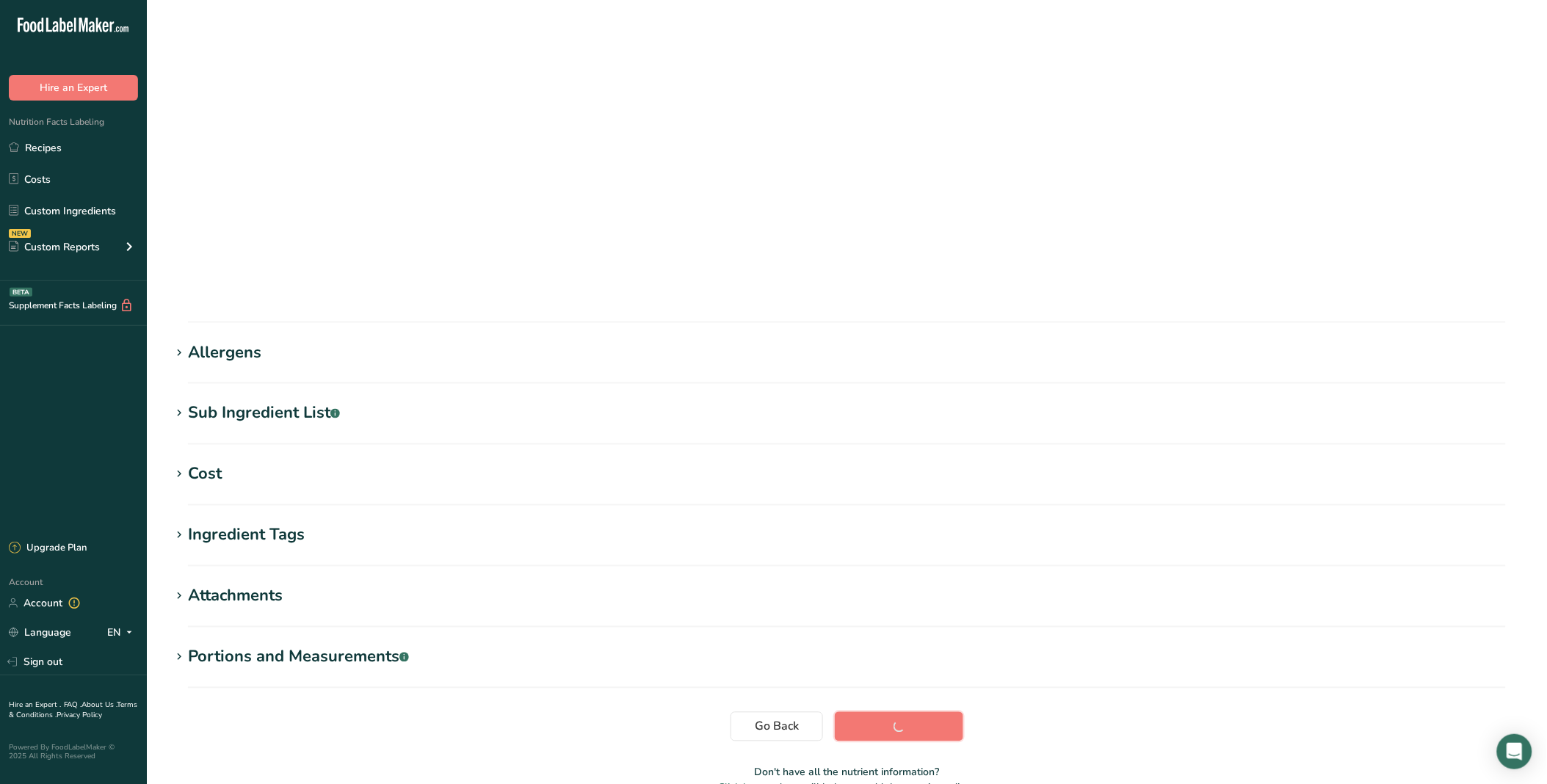
scroll to position [0, 0]
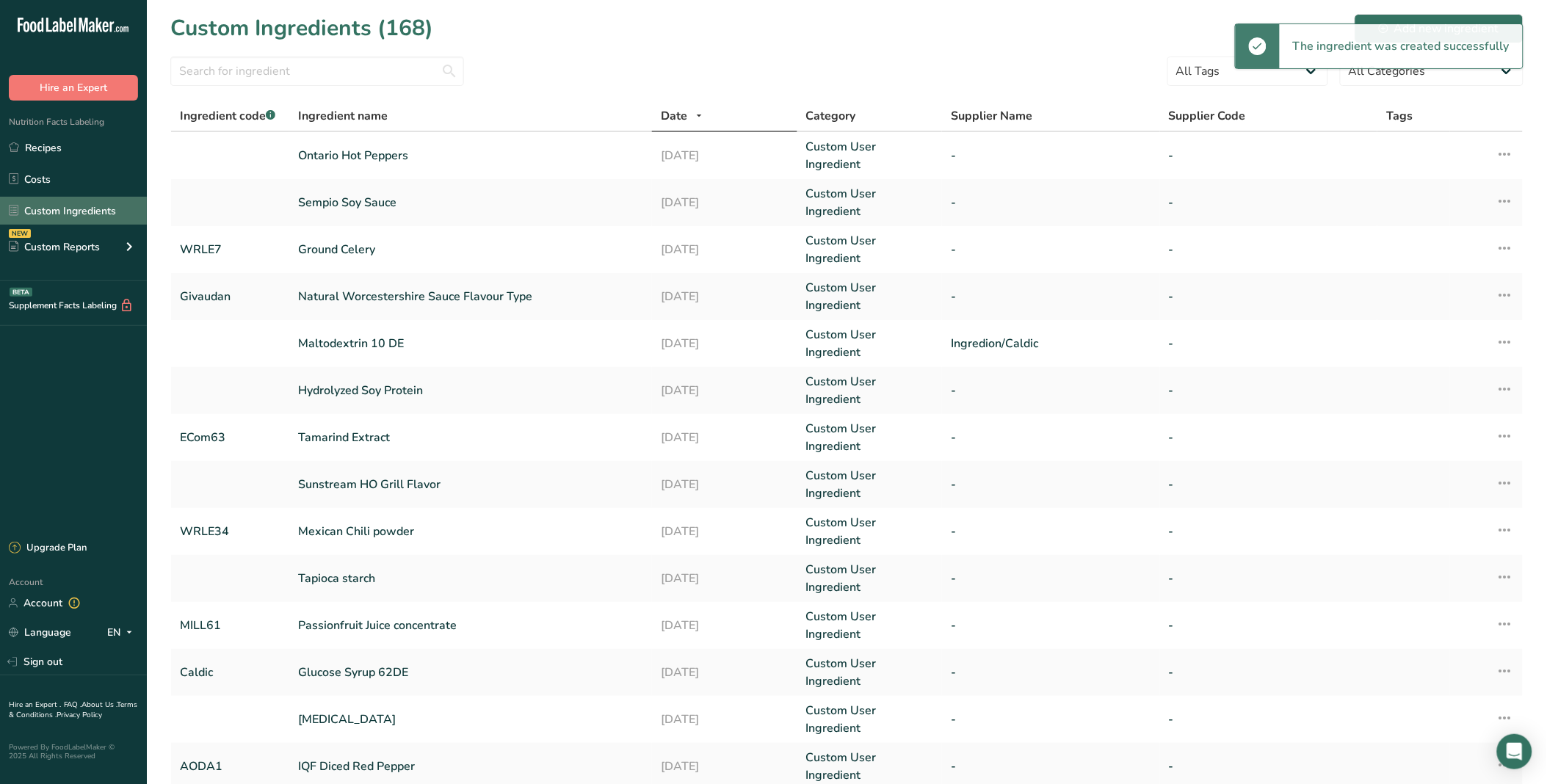
click at [38, 208] on link "Custom Ingredients" at bounding box center [73, 211] width 147 height 28
click at [62, 206] on link "Custom Ingredients" at bounding box center [73, 211] width 147 height 28
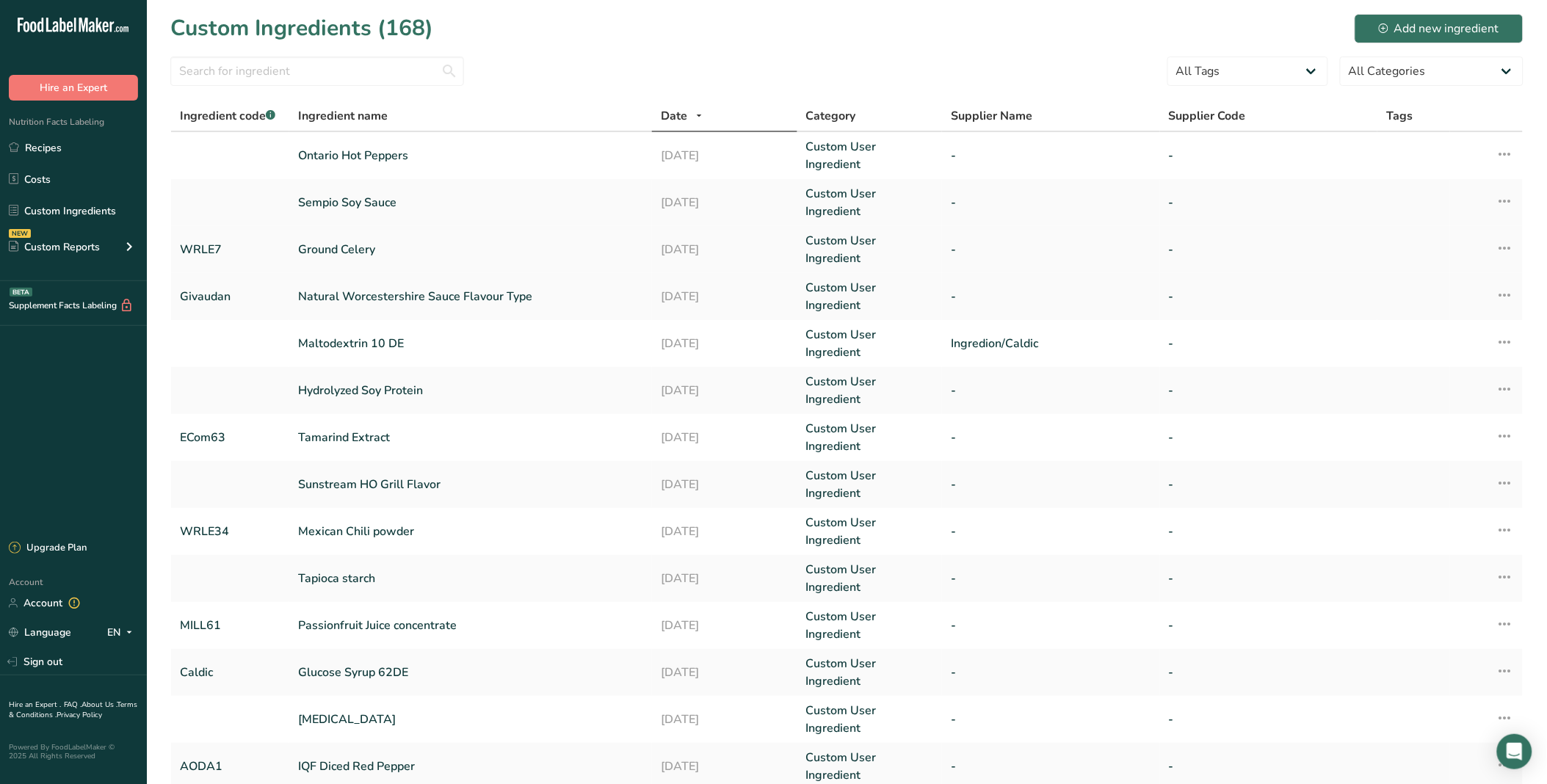
drag, startPoint x: 92, startPoint y: 150, endPoint x: 356, endPoint y: 222, distance: 273.6
click at [92, 150] on link "Recipes" at bounding box center [73, 147] width 147 height 28
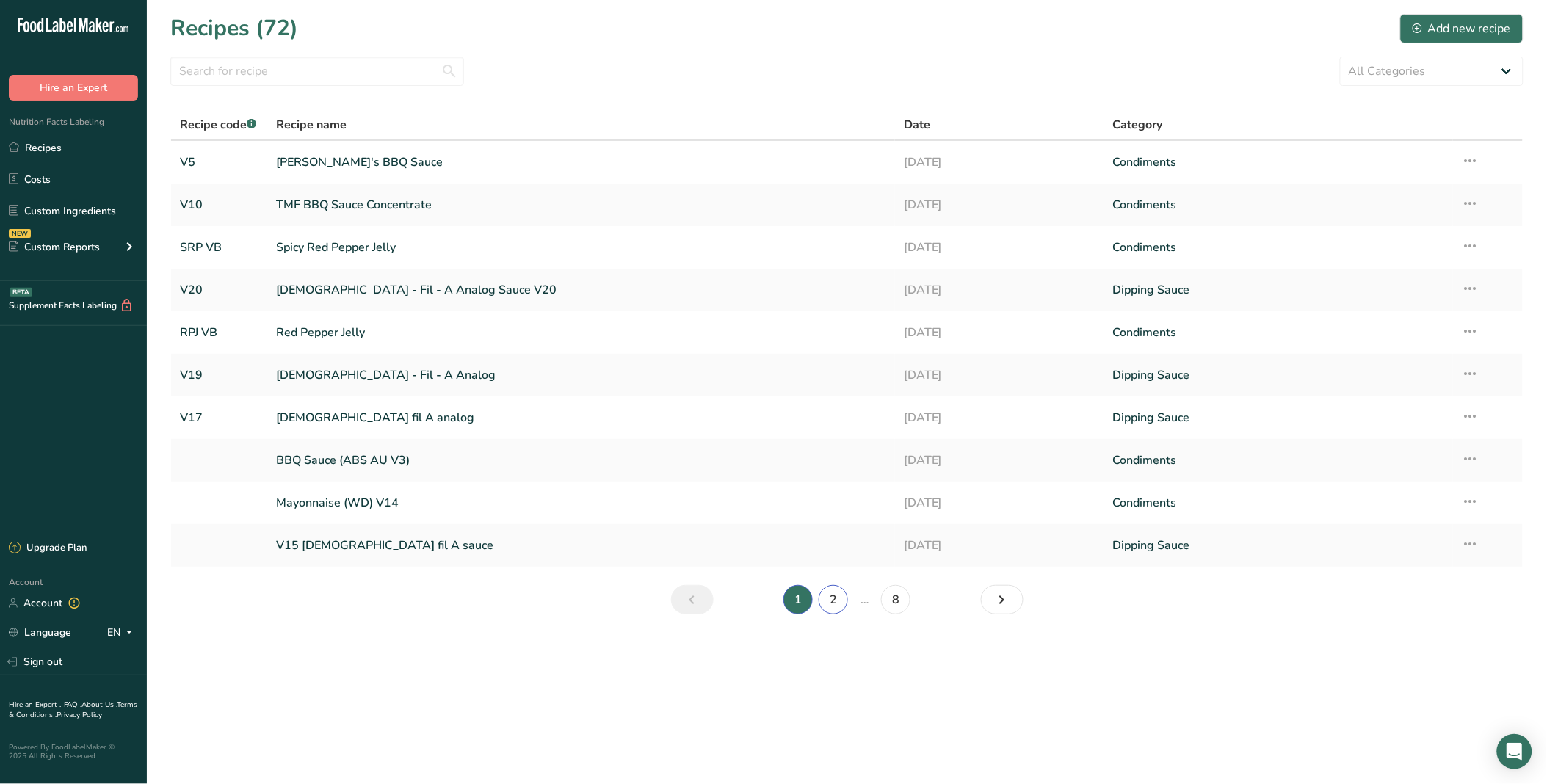
click at [840, 602] on link "2" at bounding box center [832, 599] width 29 height 29
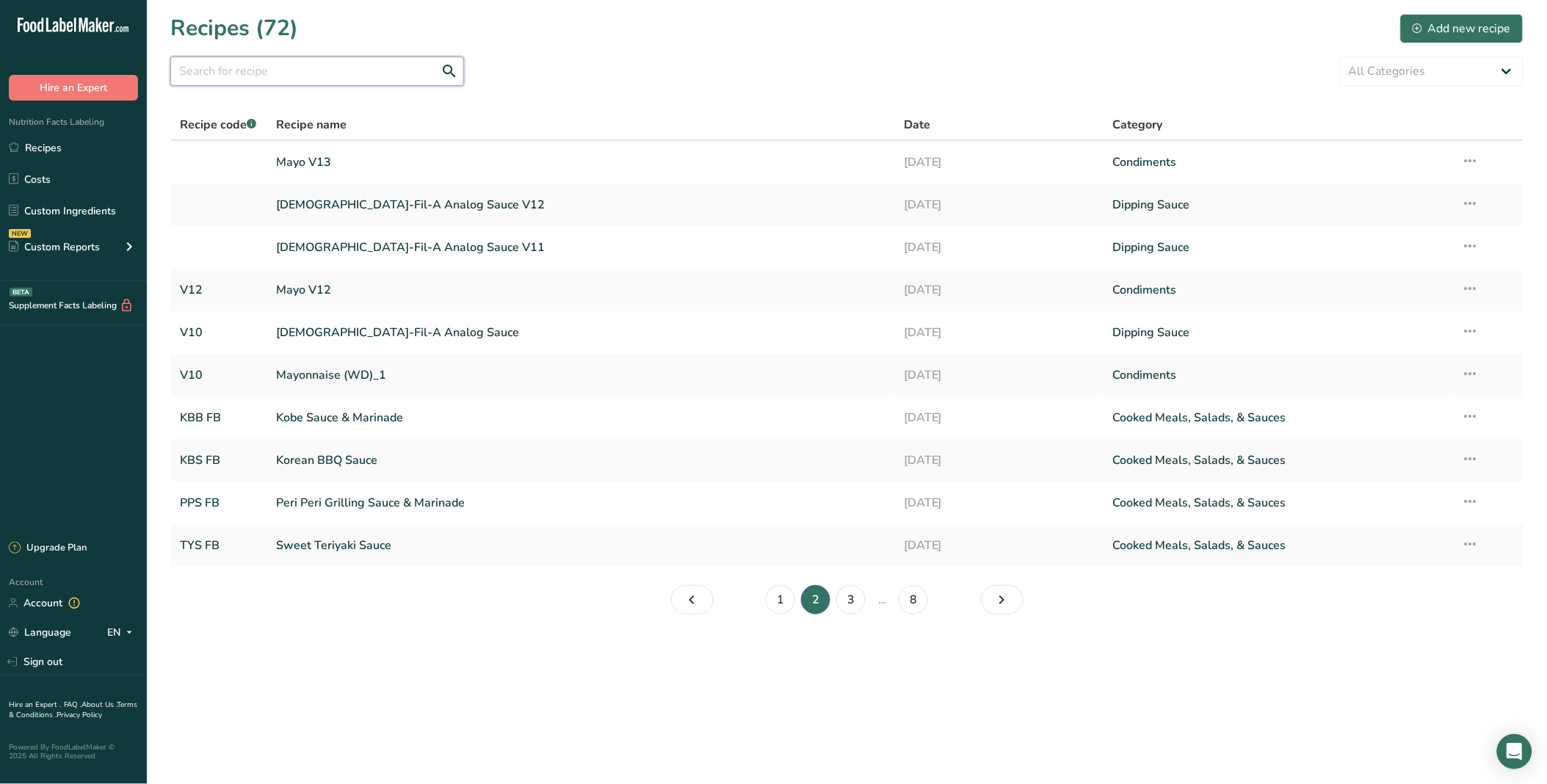
click at [338, 57] on input "text" at bounding box center [317, 70] width 293 height 29
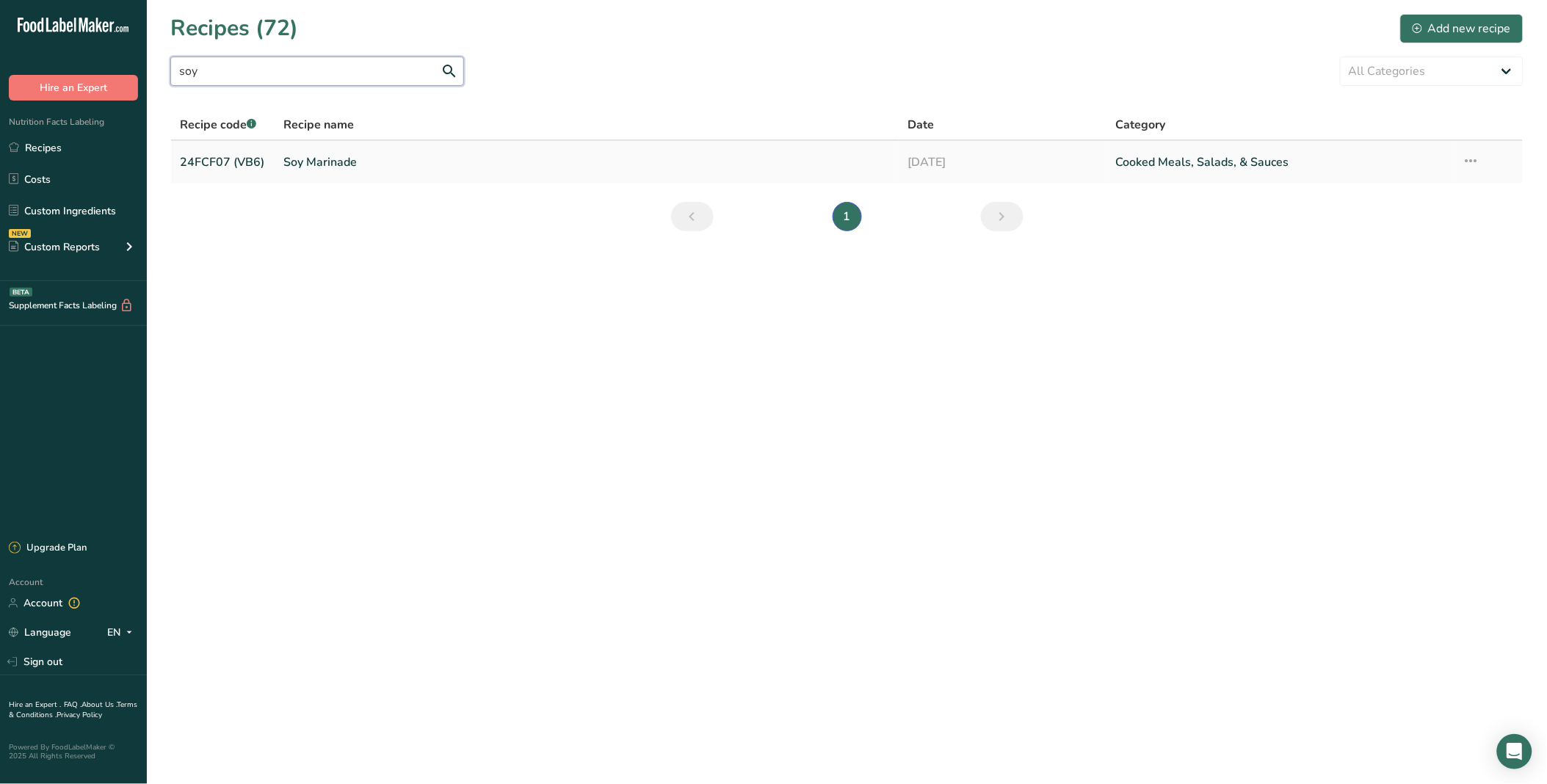
type input "soy"
click at [358, 159] on link "Soy Marinade" at bounding box center [586, 162] width 607 height 31
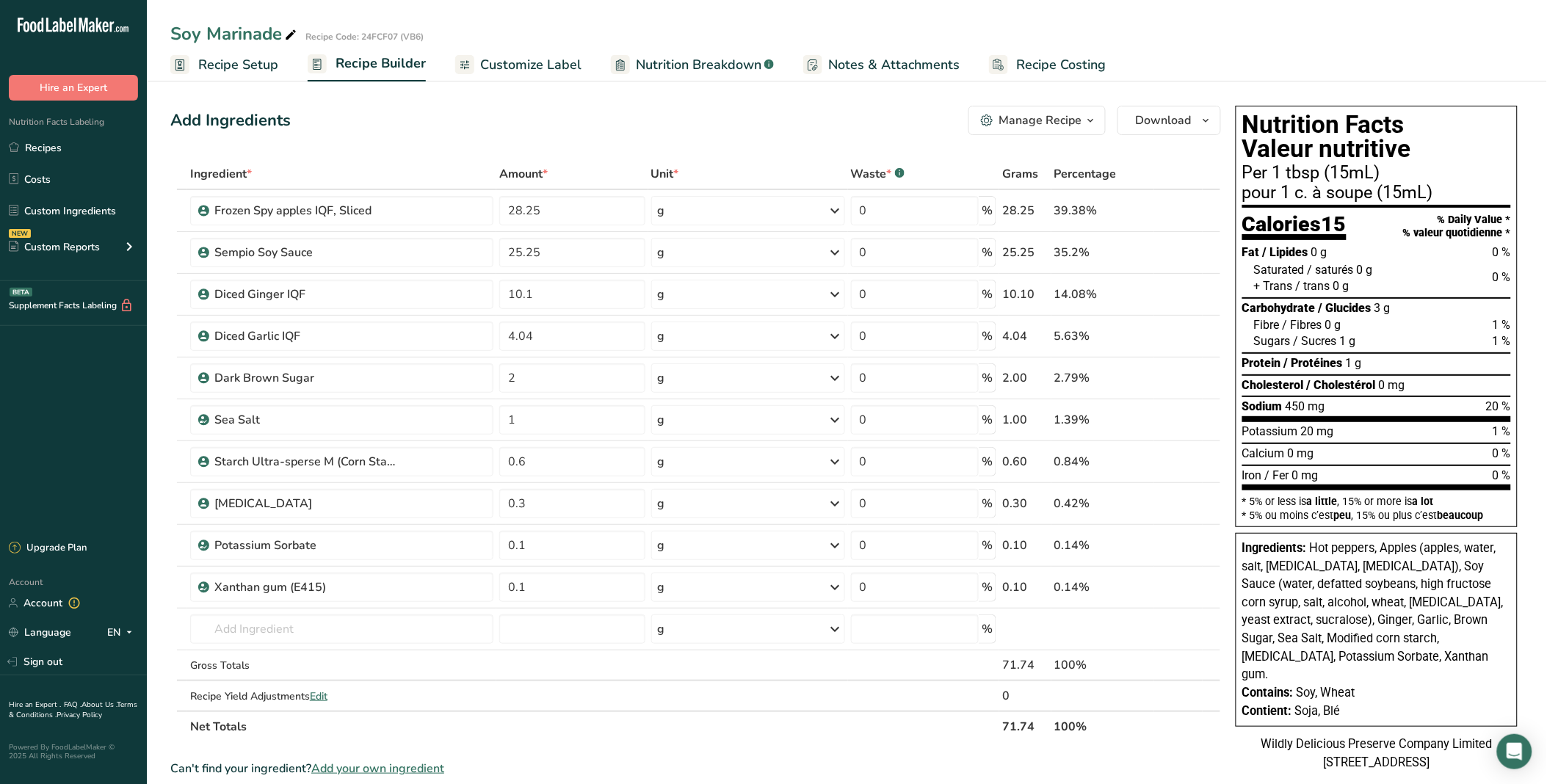
click at [527, 61] on span "Customize Label" at bounding box center [530, 65] width 101 height 20
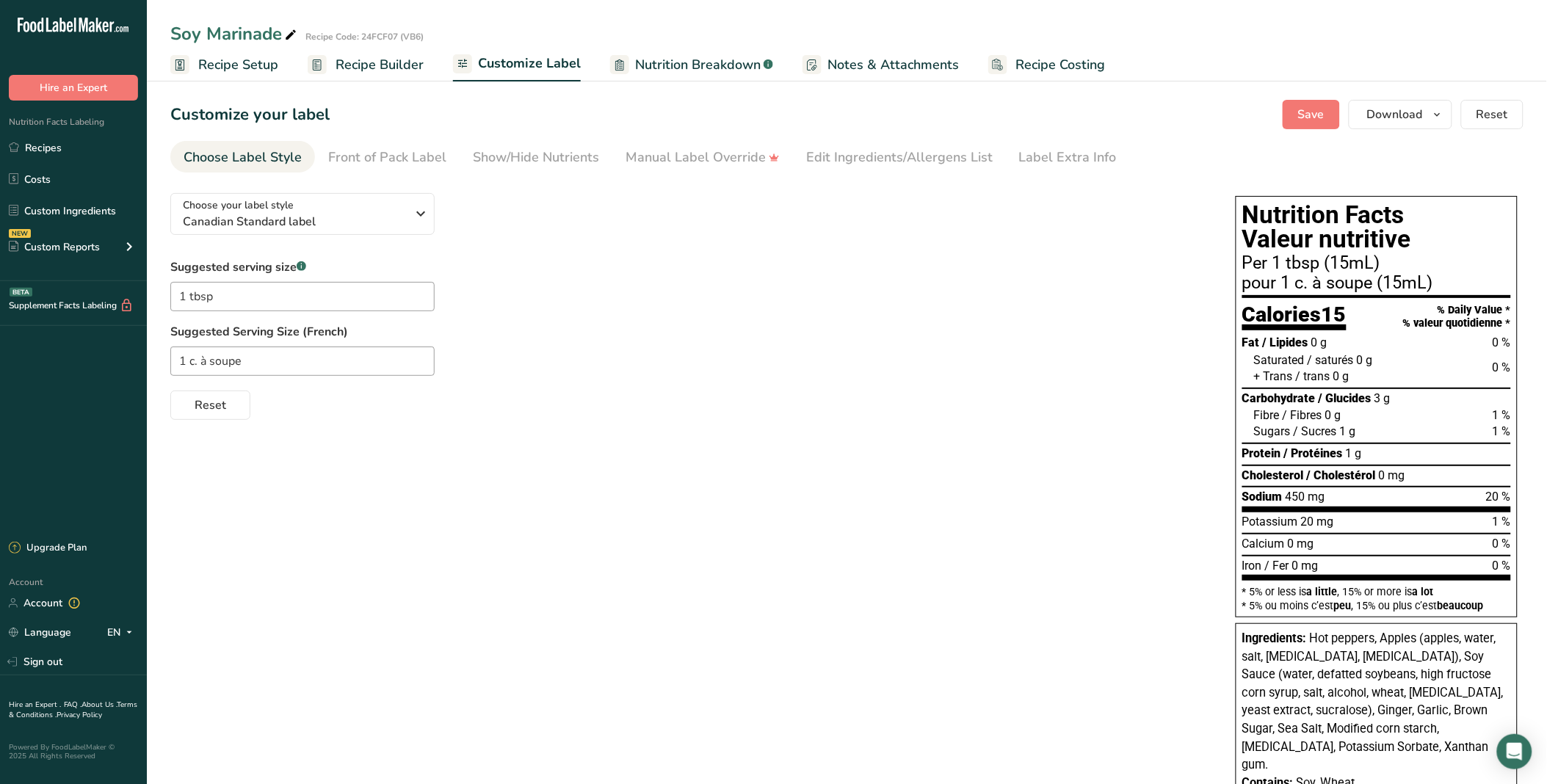
click at [397, 67] on span "Recipe Builder" at bounding box center [379, 65] width 88 height 20
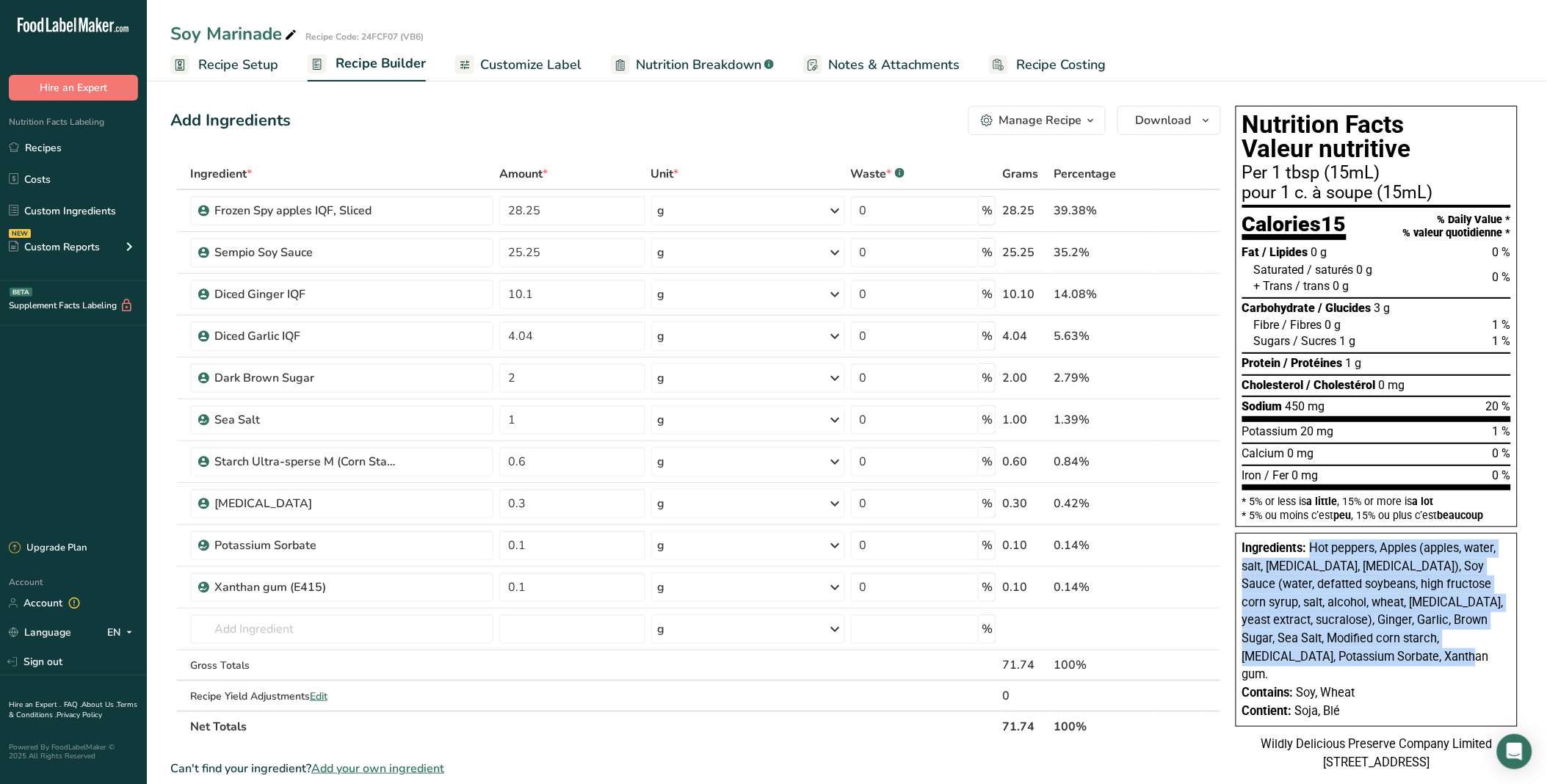
drag, startPoint x: 1361, startPoint y: 651, endPoint x: 1312, endPoint y: 537, distance: 124.1
click at [1312, 541] on span "Hot peppers, Apples (apples, water, salt, [MEDICAL_DATA], [MEDICAL_DATA]), Soy …" at bounding box center [1373, 611] width 262 height 140
copy span "Hot peppers, Apples (apples, water, salt, ascorbic acid, citric acid), Soy Sauc…"
click at [371, 620] on input "text" at bounding box center [342, 629] width 303 height 29
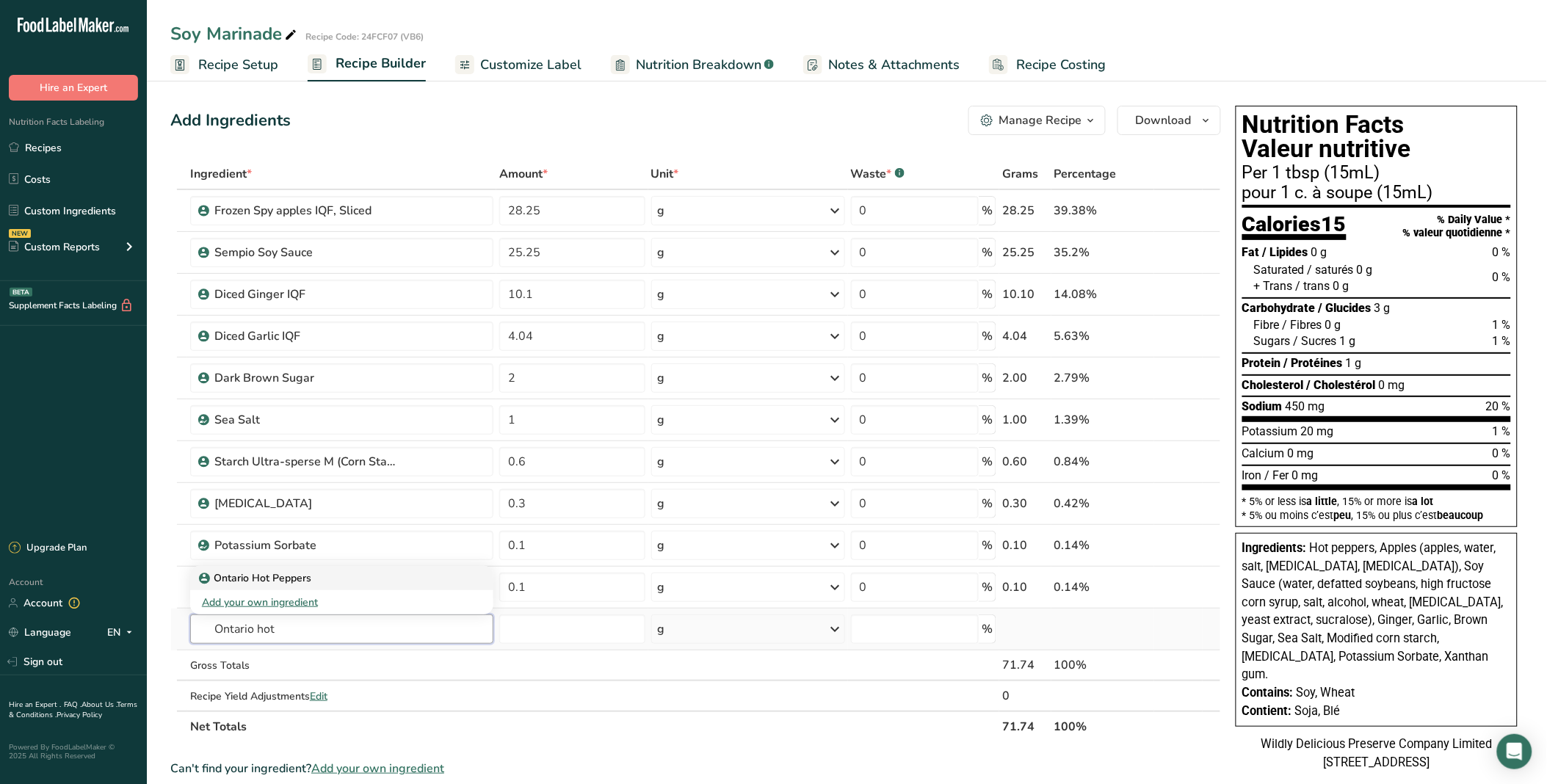
type input "Ontario hot"
click at [295, 576] on p "Ontario Hot Peppers" at bounding box center [256, 579] width 110 height 16
type input "Ontario Hot Peppers"
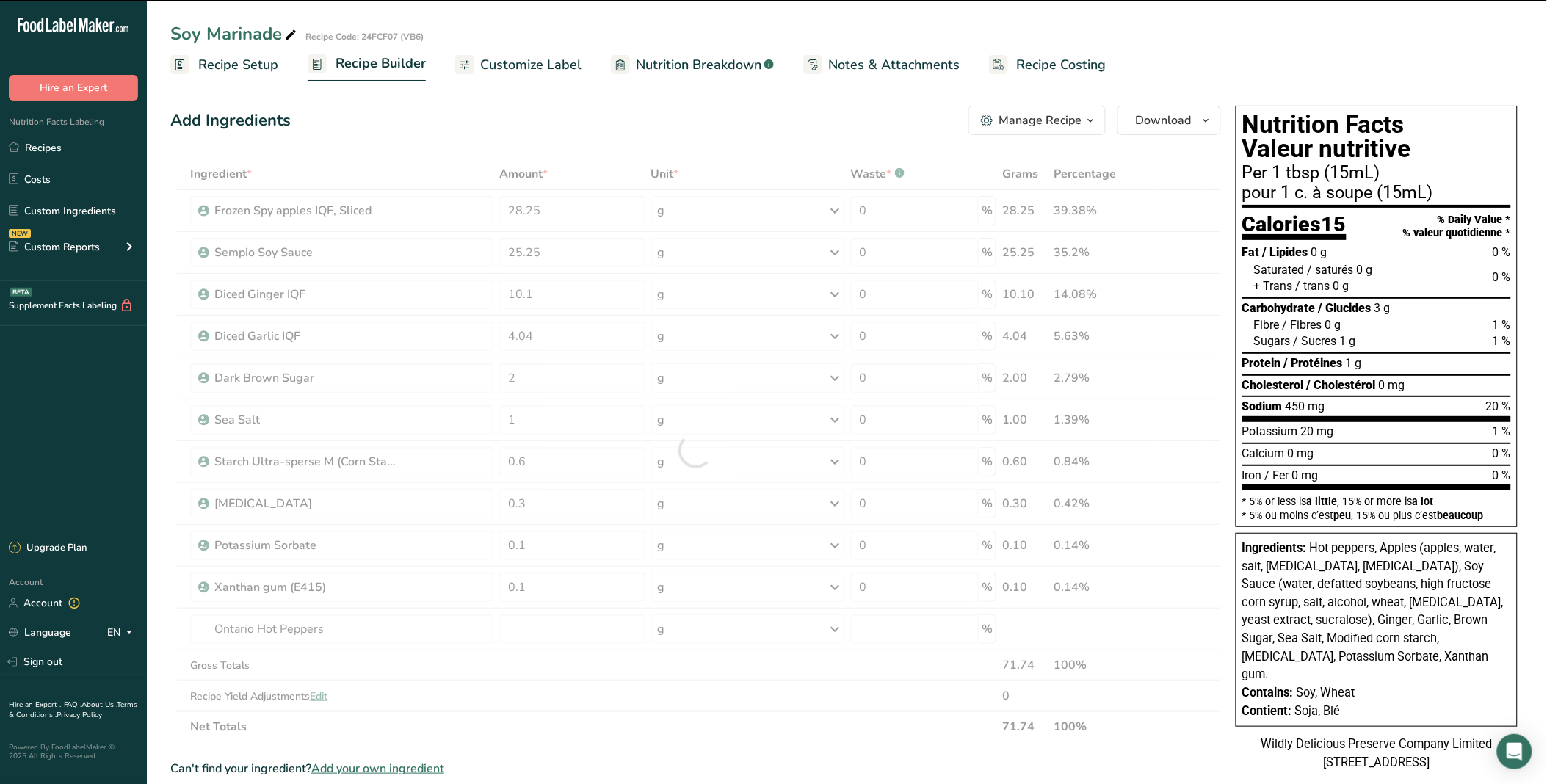
type input "0"
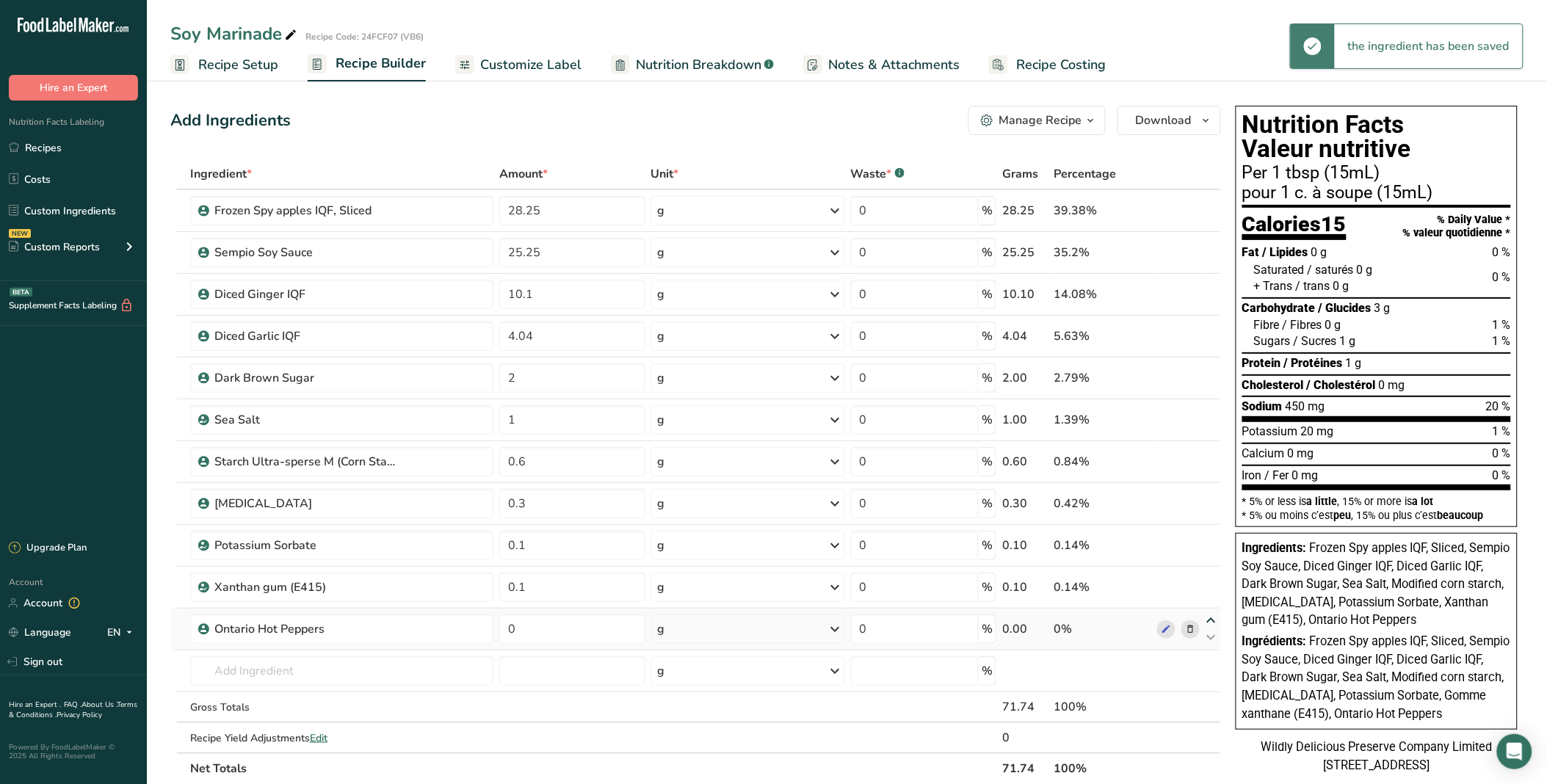
click at [1210, 615] on icon at bounding box center [1212, 621] width 18 height 11
type input "0"
type input "0.1"
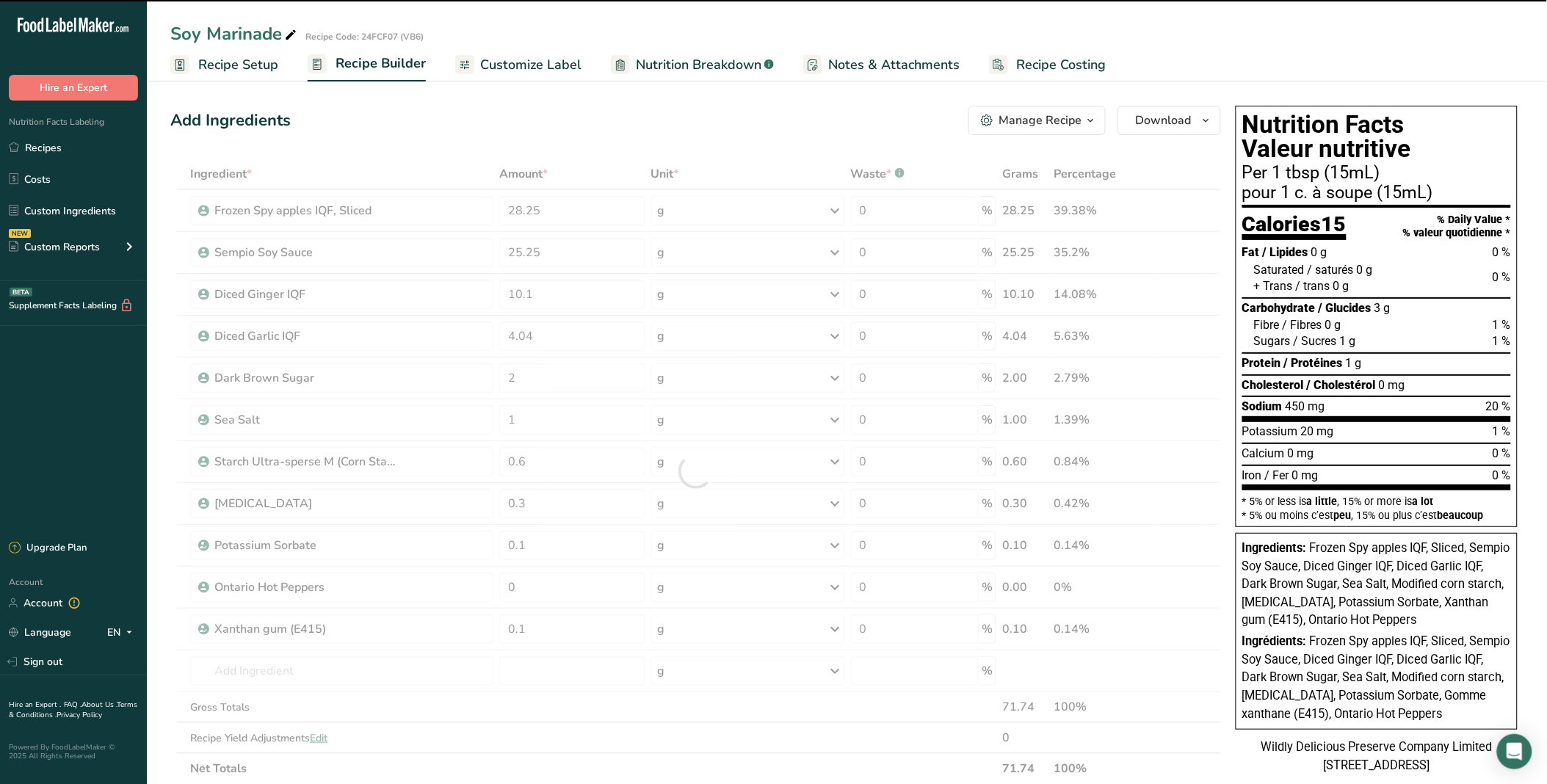
click at [1208, 576] on div at bounding box center [695, 471] width 1051 height 625
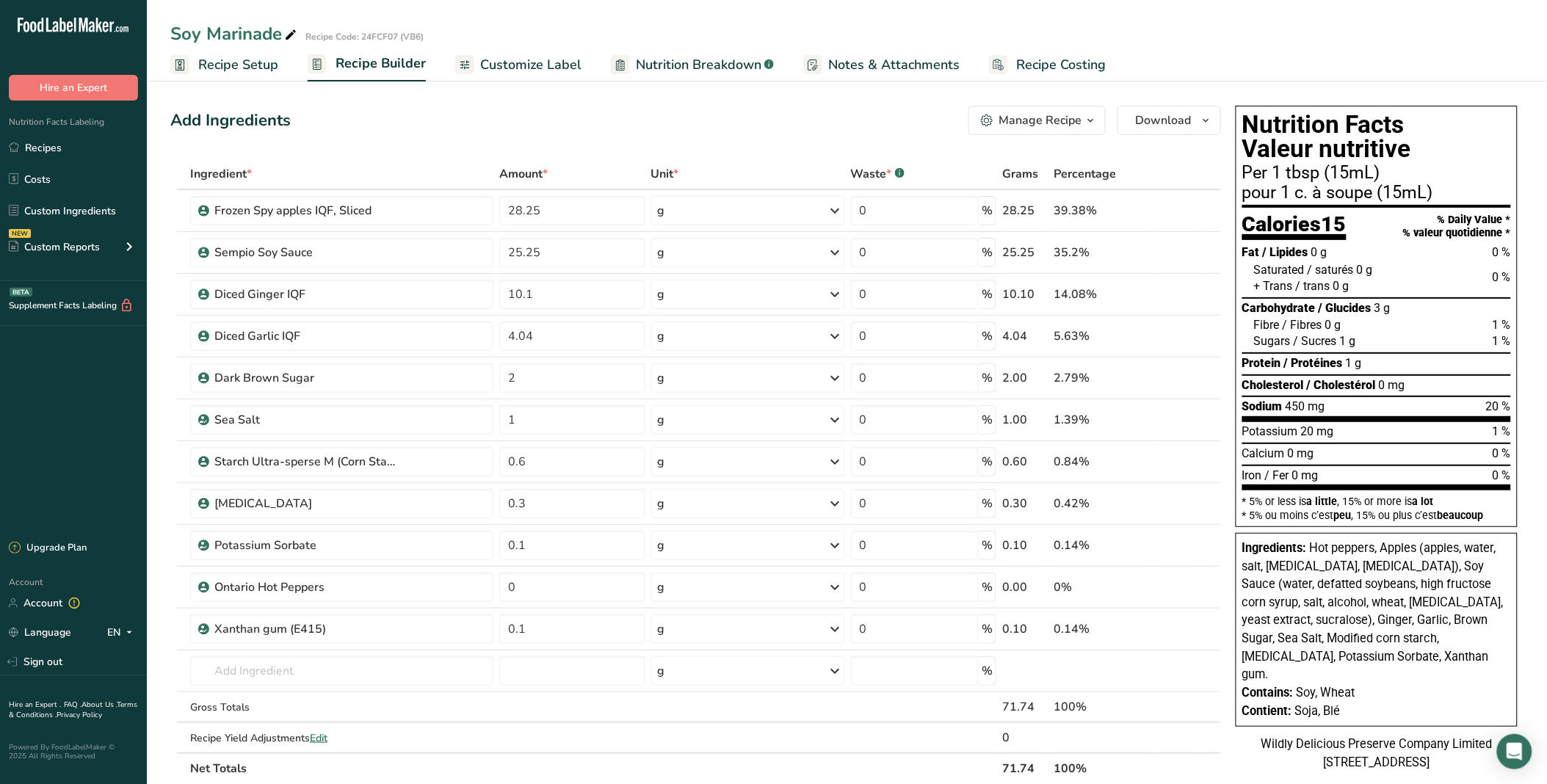
click at [1208, 576] on icon at bounding box center [1212, 579] width 18 height 11
type input "0"
type input "0.1"
click at [1217, 533] on icon at bounding box center [1212, 536] width 18 height 11
type input "0"
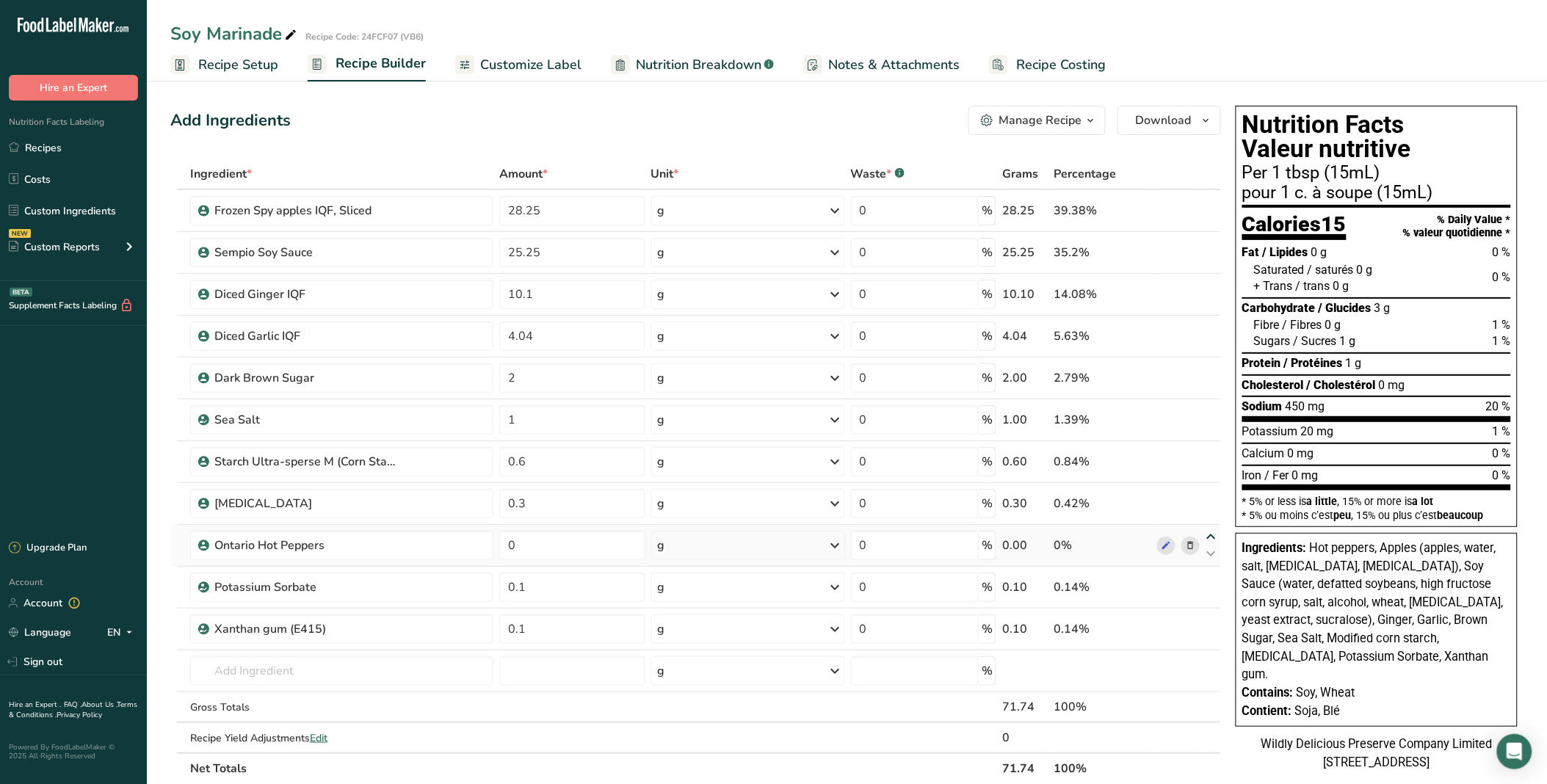
type input "0.3"
click at [1209, 490] on icon at bounding box center [1212, 495] width 18 height 11
type input "0"
type input "0.6"
click at [1212, 451] on icon at bounding box center [1212, 453] width 18 height 11
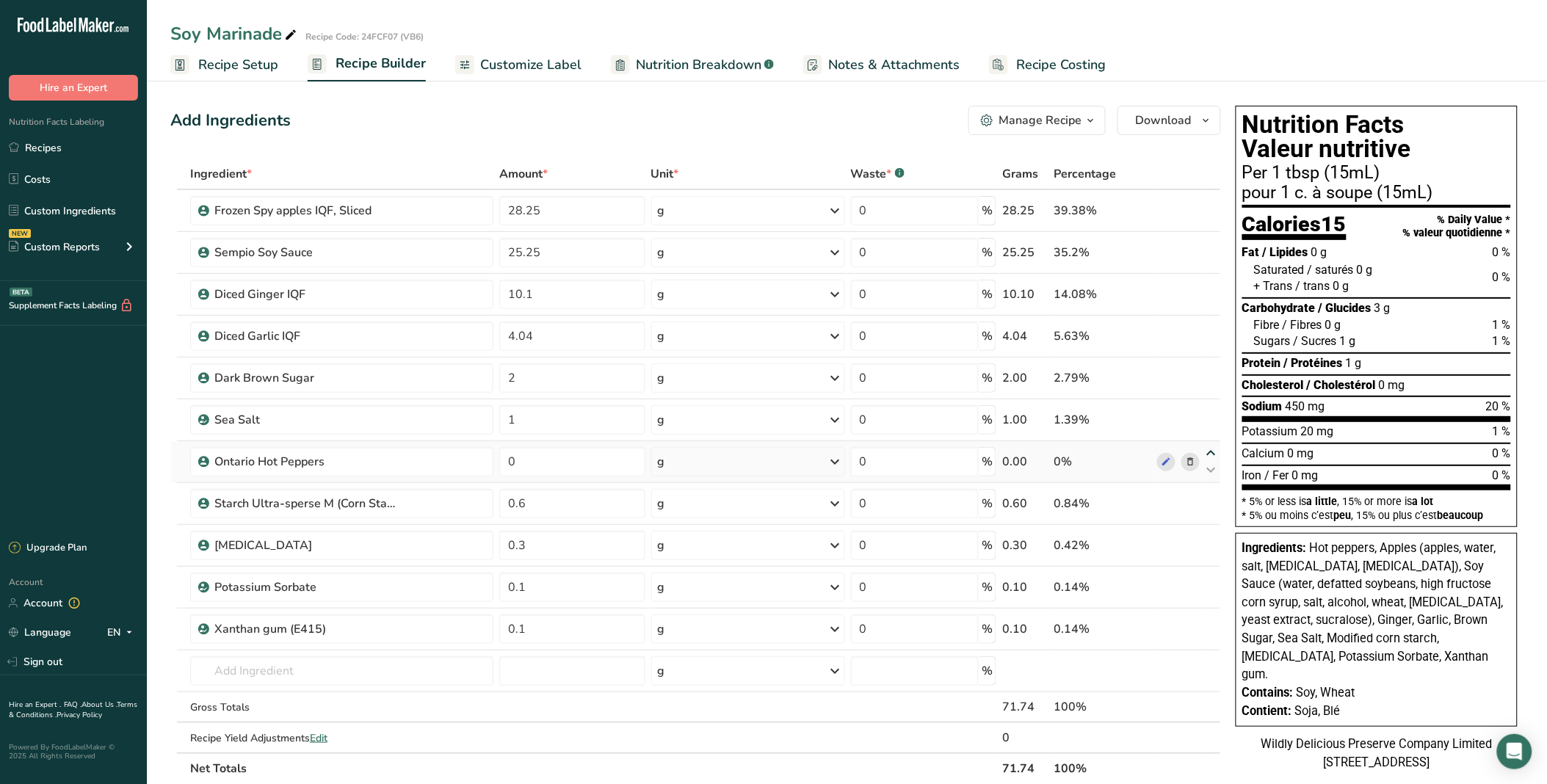
type input "0"
type input "1"
click at [1212, 409] on icon at bounding box center [1212, 411] width 18 height 11
type input "0"
type input "2"
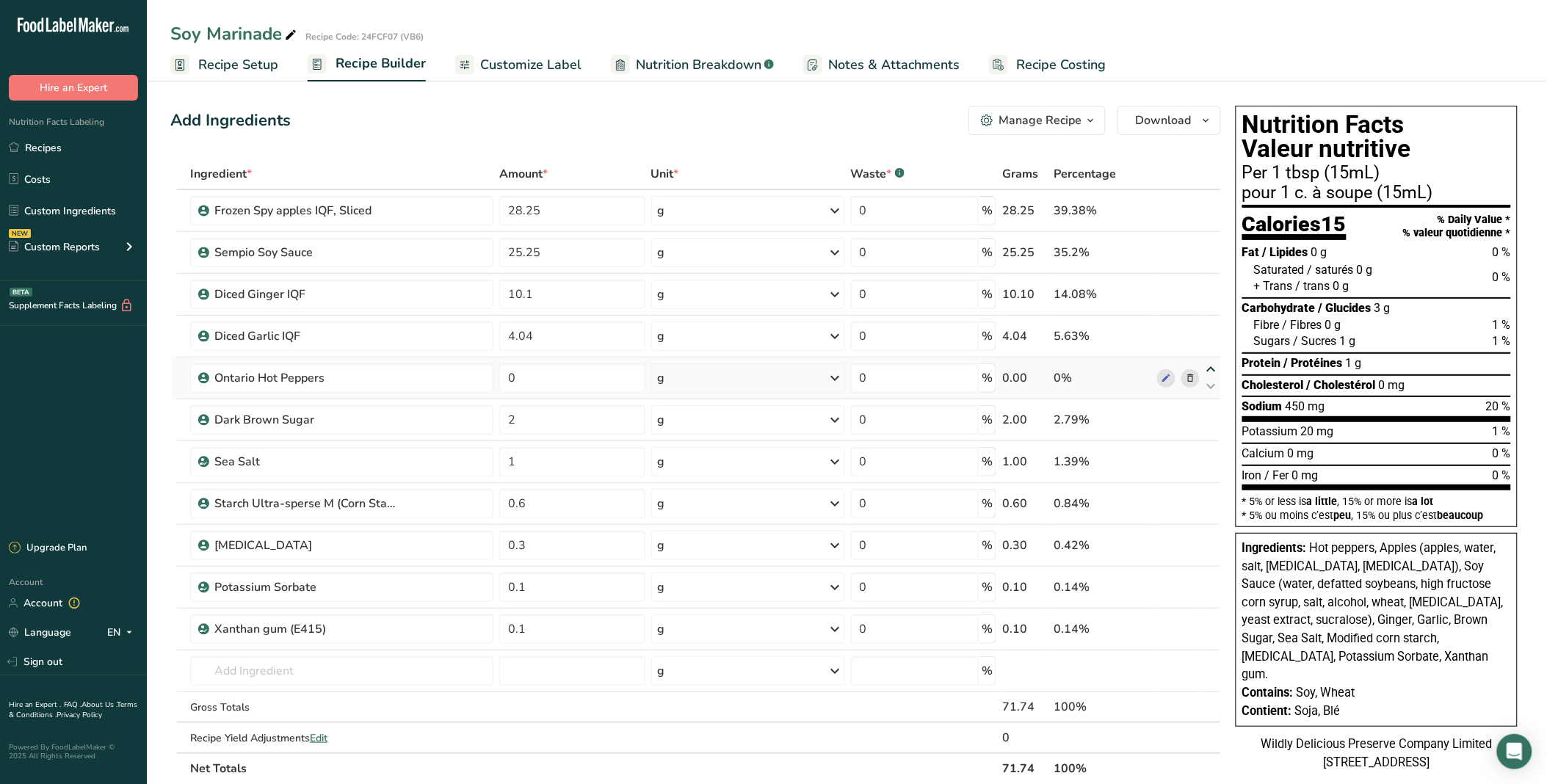
click at [1212, 365] on icon at bounding box center [1212, 370] width 18 height 11
type input "0"
type input "4.04"
click at [1208, 325] on icon at bounding box center [1212, 327] width 18 height 11
type input "0"
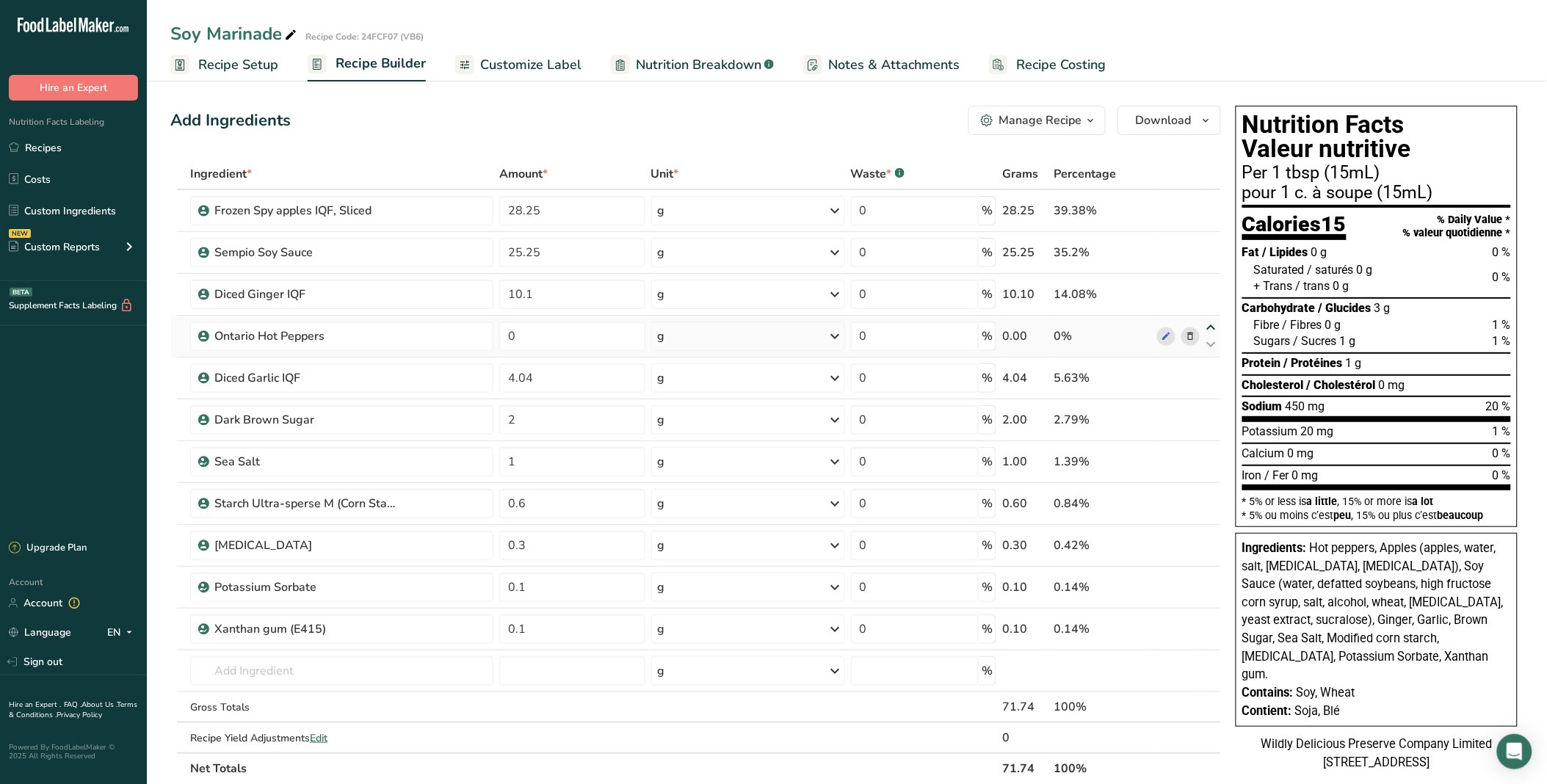
type input "10.1"
click at [1210, 282] on icon at bounding box center [1212, 285] width 18 height 11
type input "0"
type input "25.25"
click at [1207, 240] on icon at bounding box center [1212, 244] width 18 height 11
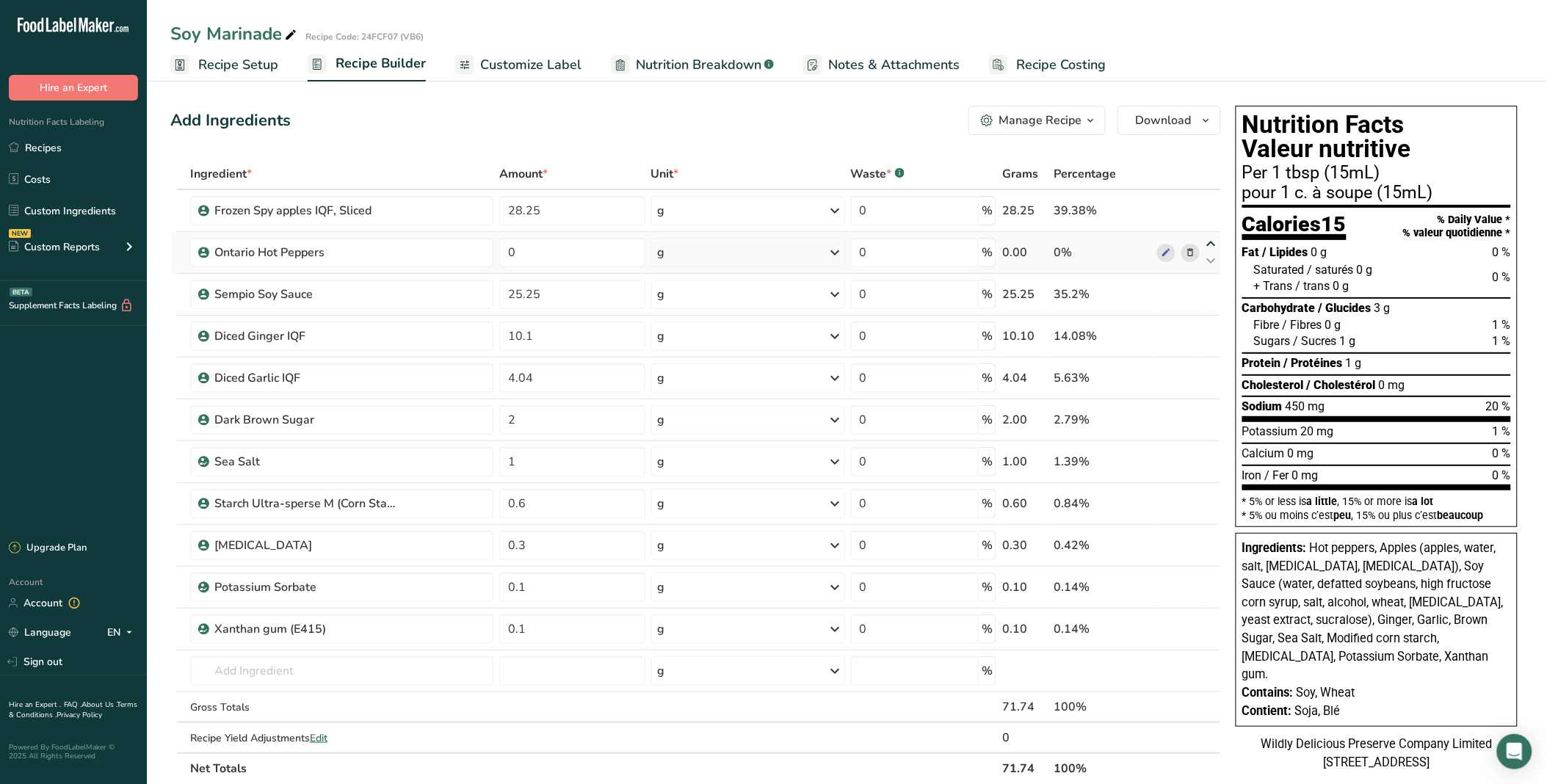
type input "0"
type input "28.25"
click at [550, 206] on input "0" at bounding box center [572, 210] width 146 height 29
type input "28.26"
click at [845, 100] on div "Add Ingredients Manage Recipe Delete Recipe Duplicate Recipe Scale Recipe Save …" at bounding box center [700, 682] width 1060 height 1164
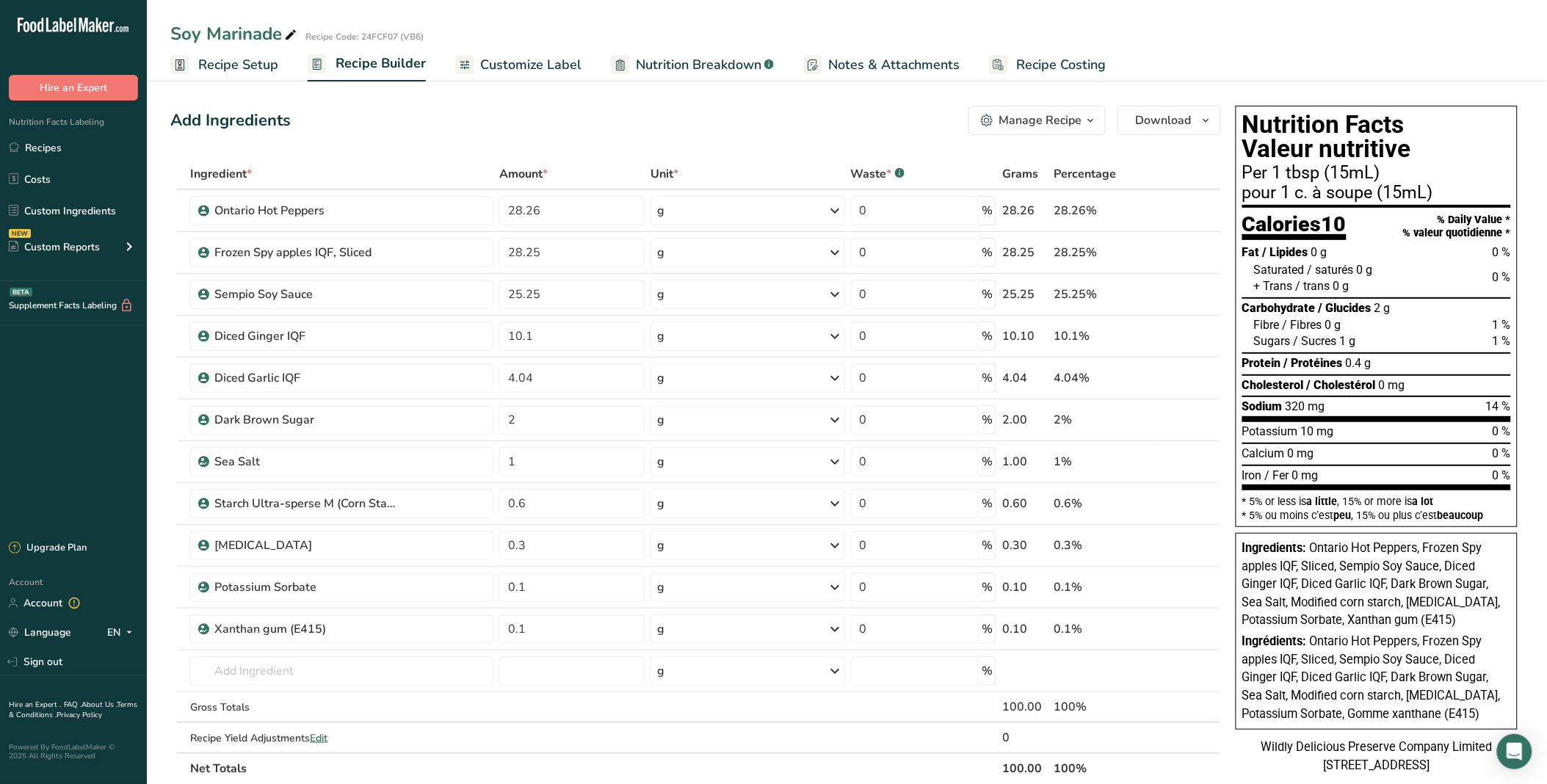
click at [478, 76] on link "Customize Label" at bounding box center [518, 65] width 126 height 33
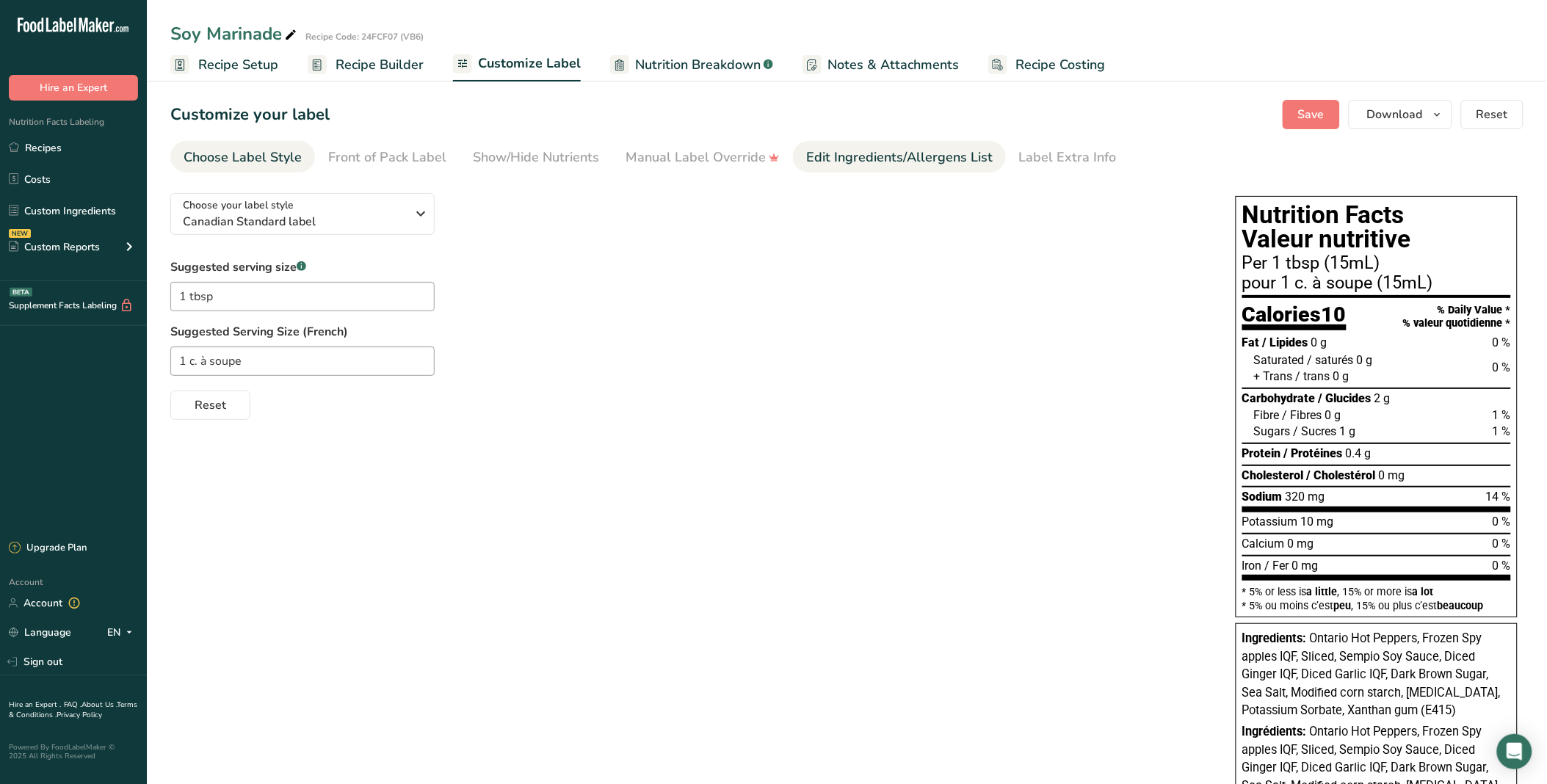
click at [881, 164] on div "Edit Ingredients/Allergens List" at bounding box center [899, 157] width 186 height 20
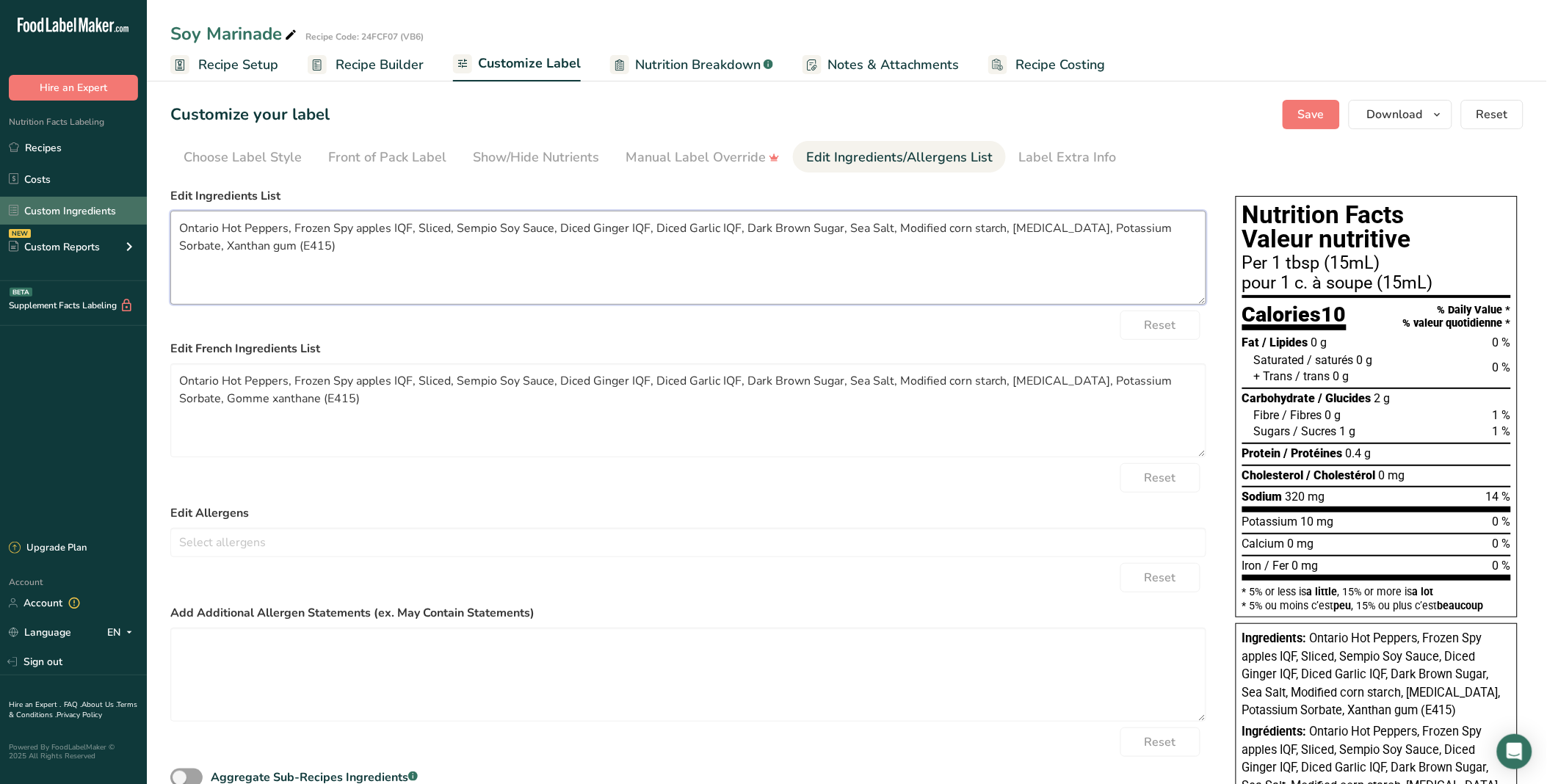
drag, startPoint x: 492, startPoint y: 277, endPoint x: 136, endPoint y: 222, distance: 360.2
click at [136, 222] on div ".a-20{fill:#fff;} Hire an Expert Nutrition Facts Labeling Recipes Costs Custom …" at bounding box center [774, 451] width 1547 height 903
paste textarea "Hot peppers, Apples (apples, water, salt, ascorbic acid, citric acid), Soy Sauc…"
type textarea "Hot peppers, Apples (apples, water, salt, ascorbic acid, citric acid), Soy Sauc…"
drag, startPoint x: 390, startPoint y: 430, endPoint x: 177, endPoint y: 371, distance: 221.0
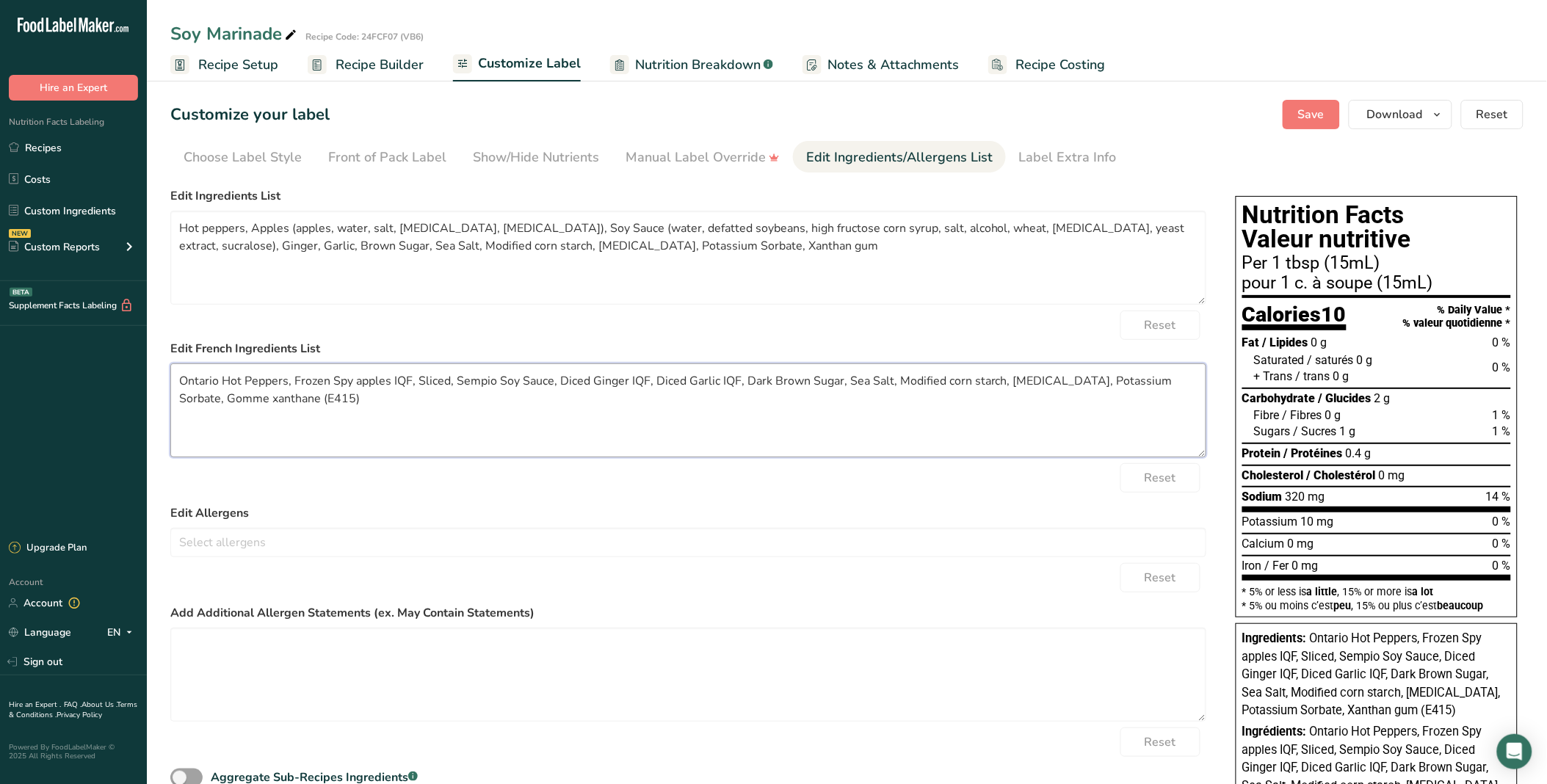
click at [177, 371] on textarea "Ontario Hot Peppers, Frozen Spy apples IQF, Sliced, Sempio Soy Sauce, Diced Gin…" at bounding box center [688, 410] width 1036 height 94
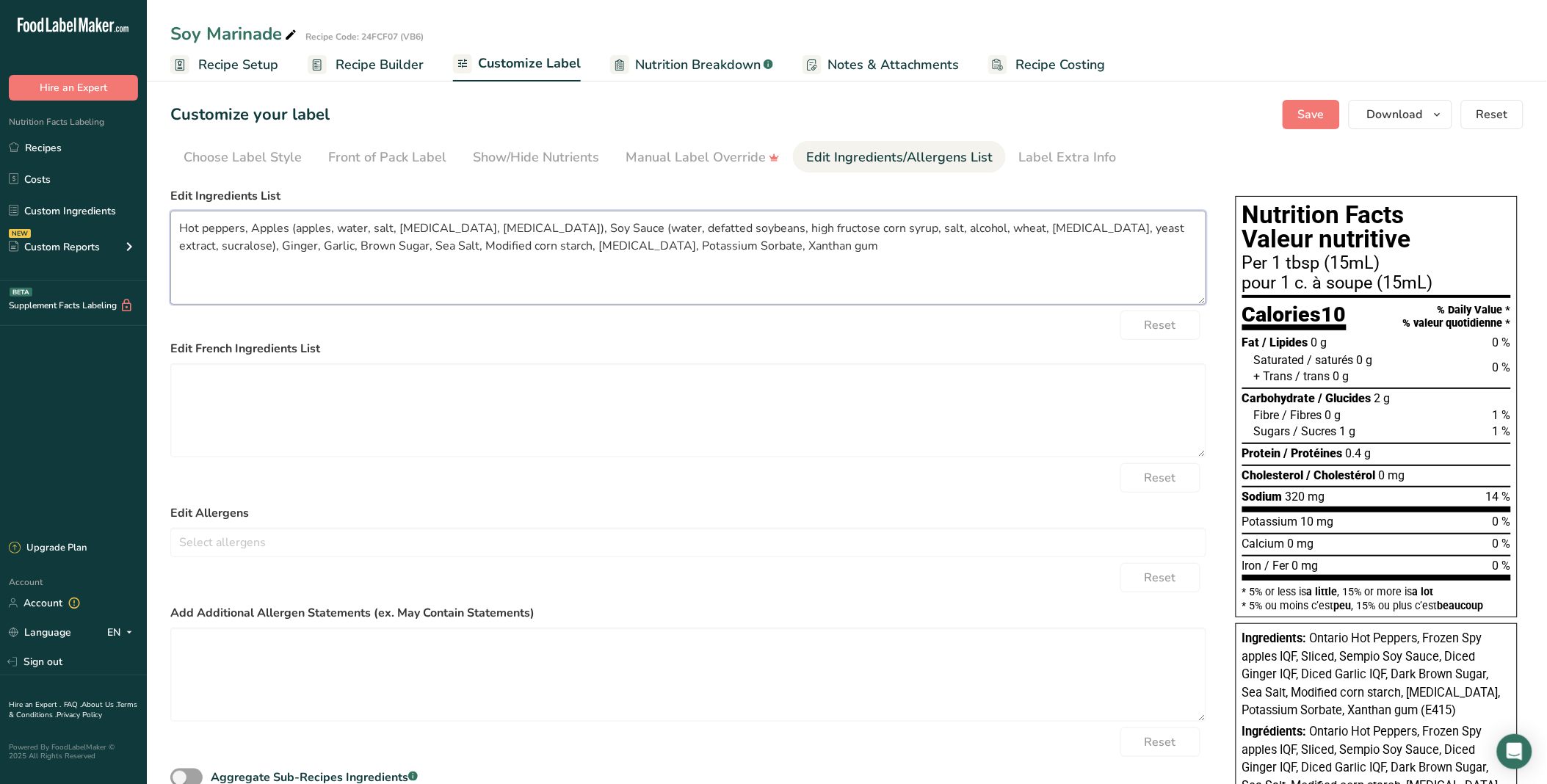
click at [441, 248] on textarea "Hot peppers, Apples (apples, water, salt, ascorbic acid, citric acid), Soy Sauc…" at bounding box center [688, 257] width 1036 height 94
click at [335, 541] on input "text" at bounding box center [688, 543] width 1034 height 23
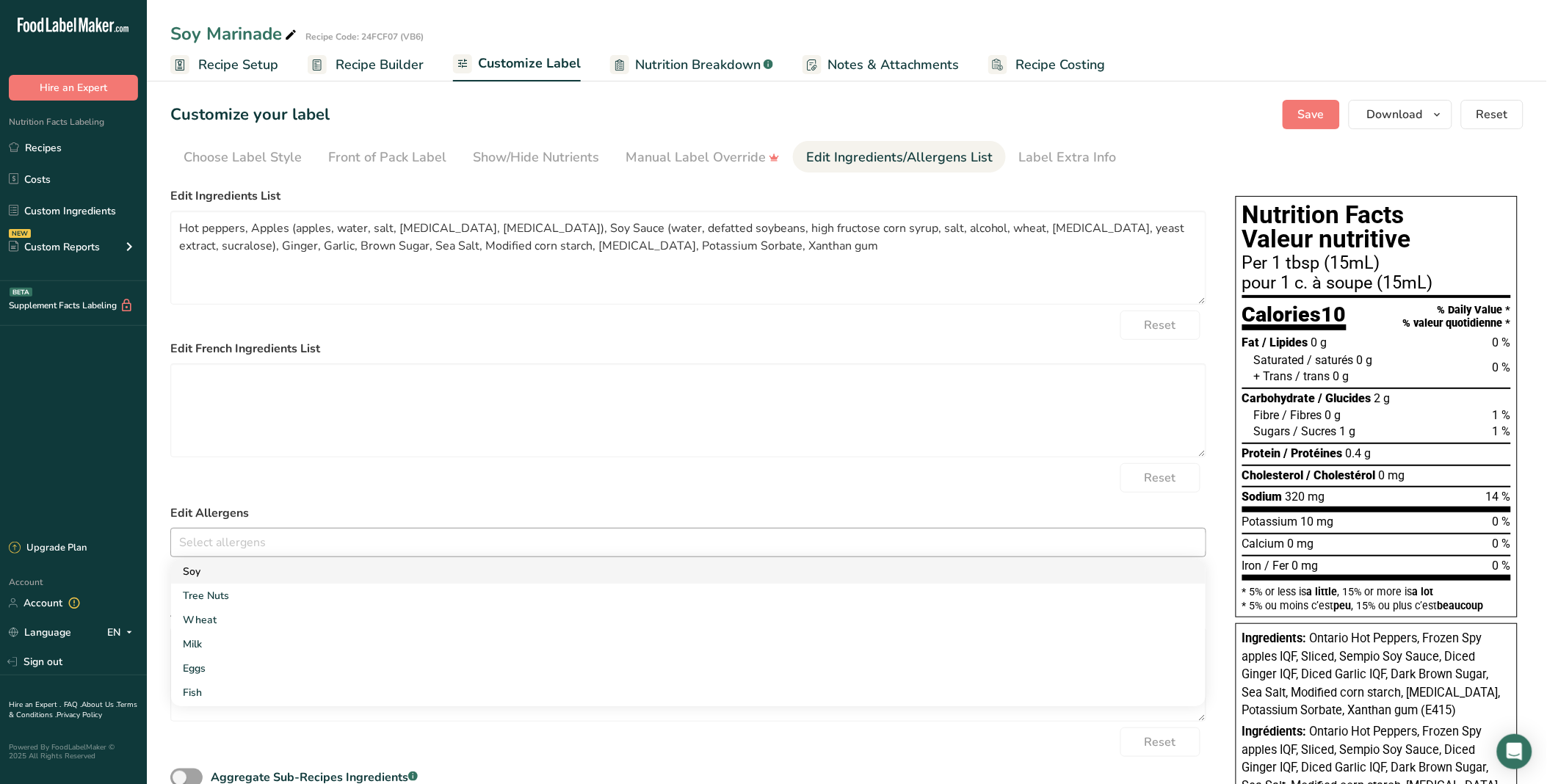
click at [259, 578] on link "Soy" at bounding box center [688, 572] width 1034 height 25
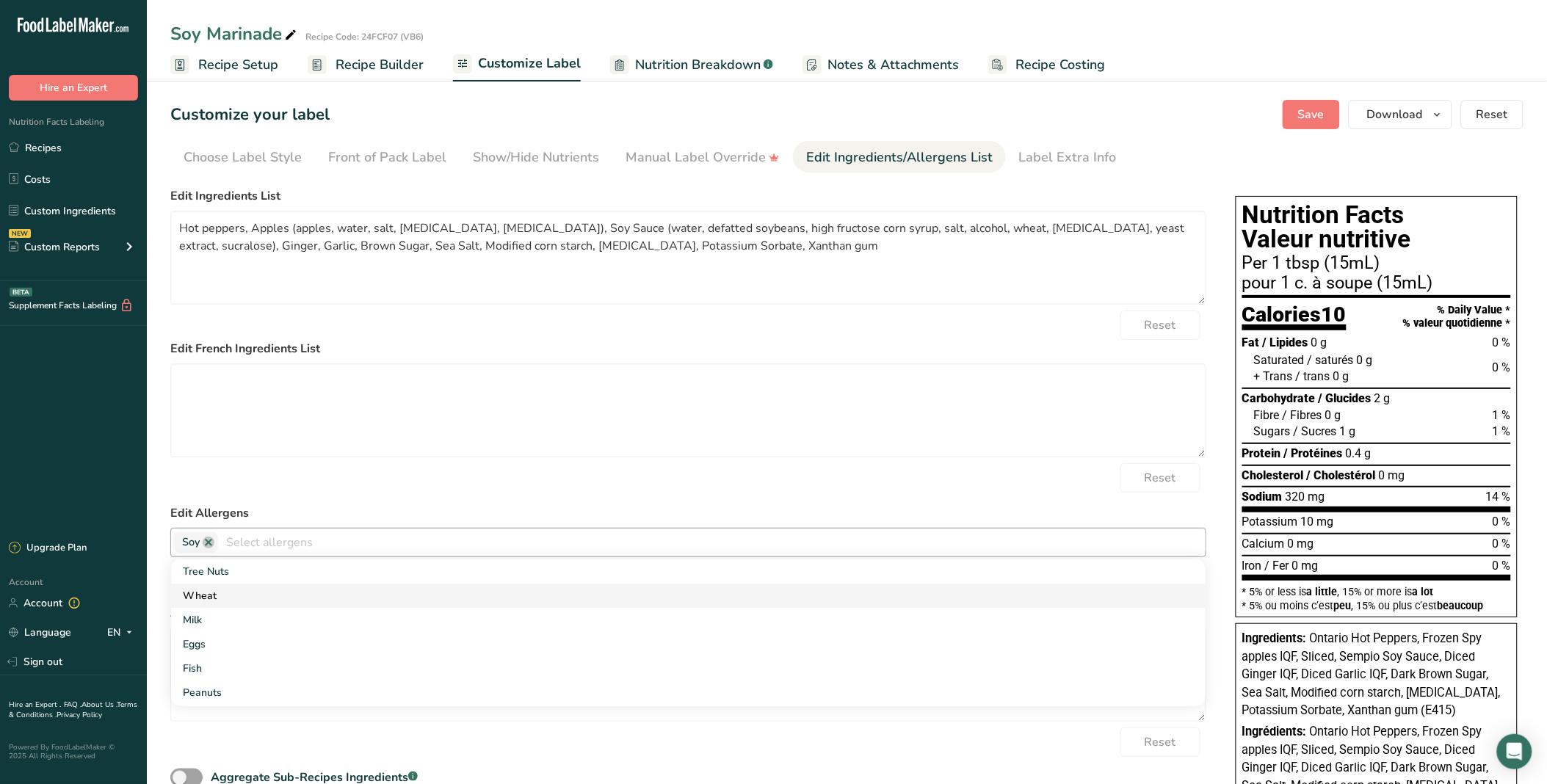
click at [263, 597] on link "Wheat" at bounding box center [688, 596] width 1034 height 25
click at [302, 507] on label "Edit Allergens" at bounding box center [688, 513] width 1036 height 18
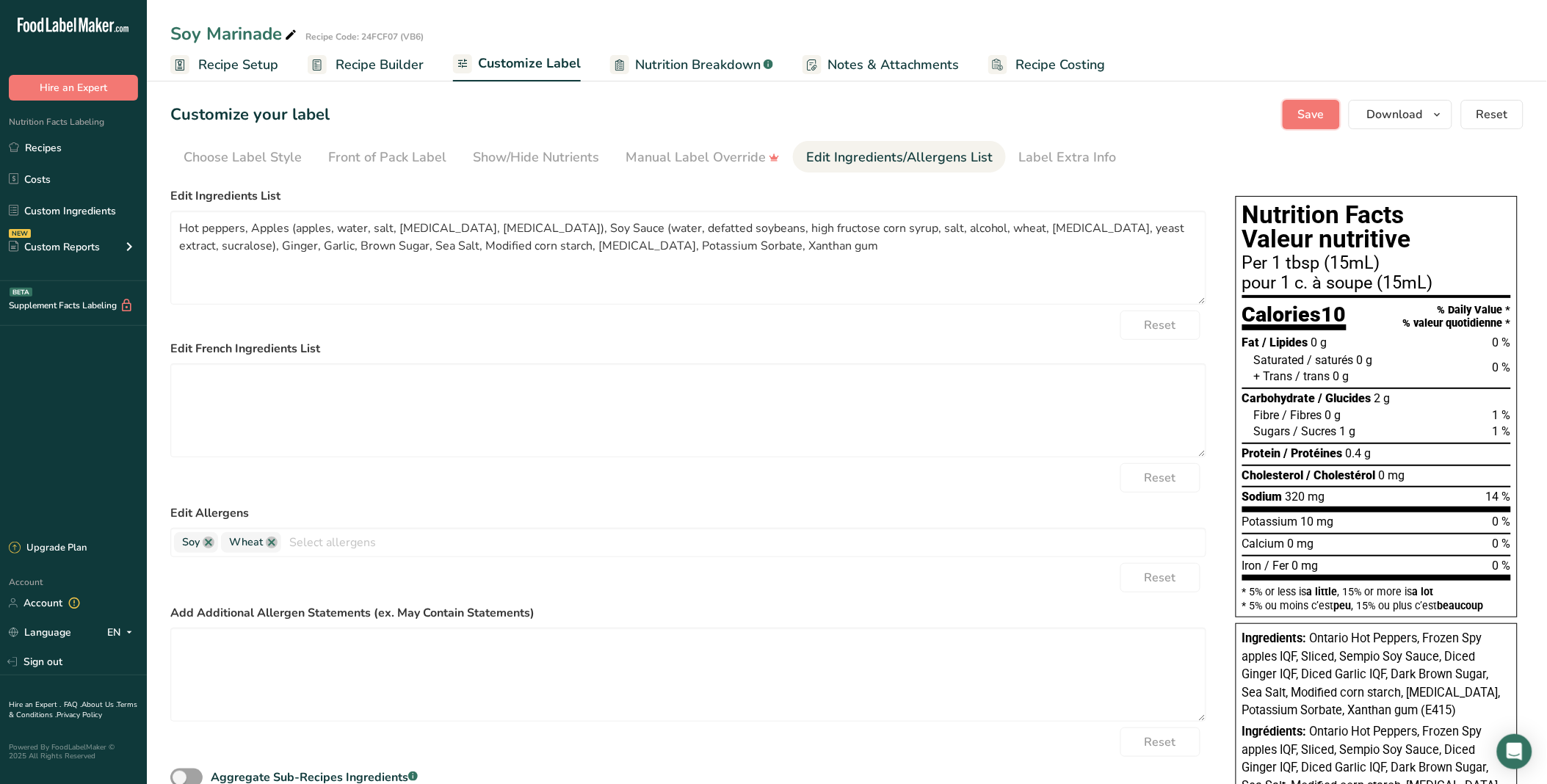
click at [1313, 109] on button "Save" at bounding box center [1311, 114] width 57 height 29
click at [1313, 116] on button "Save" at bounding box center [1311, 114] width 57 height 29
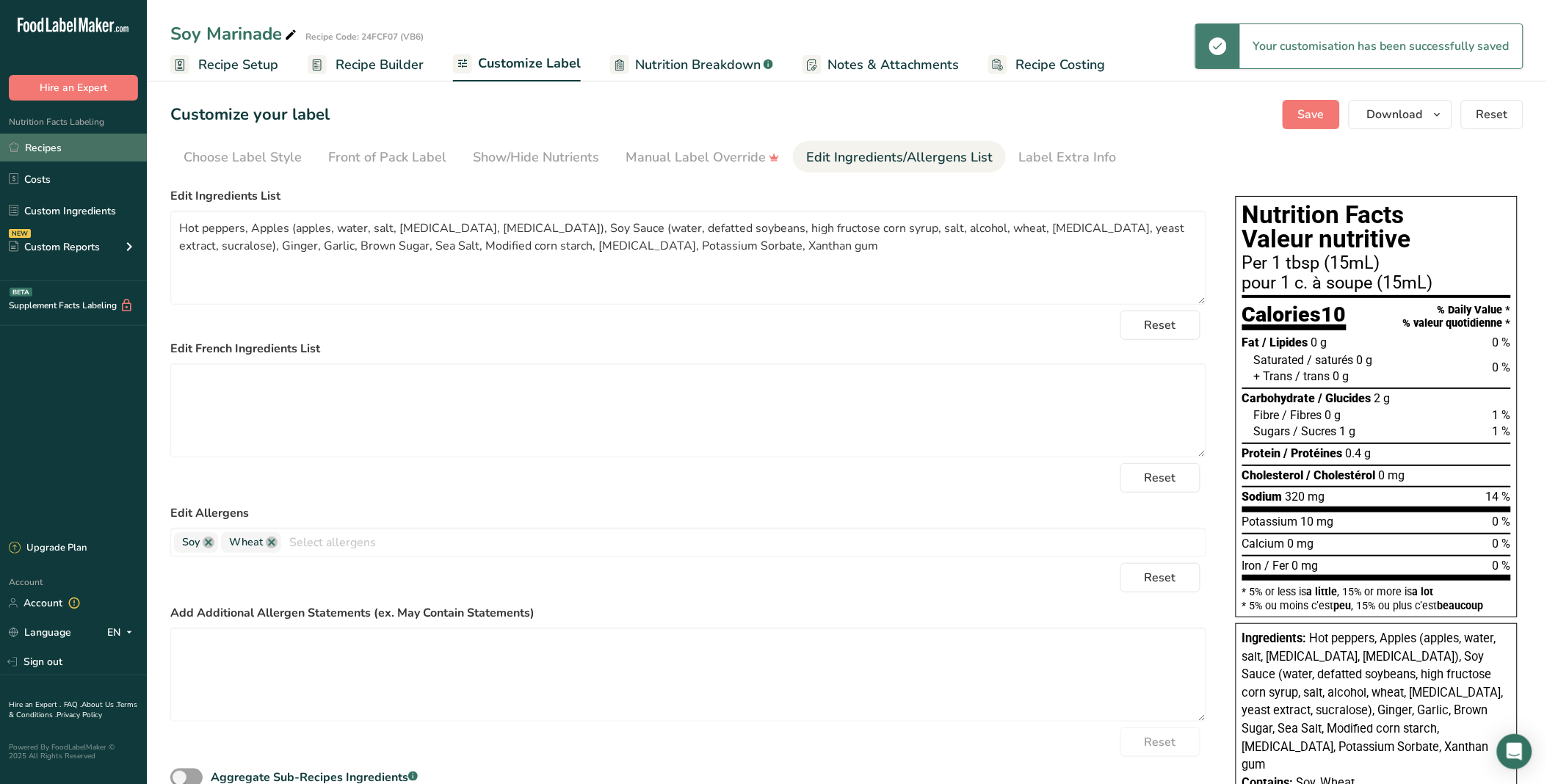
click at [107, 136] on link "Recipes" at bounding box center [73, 147] width 147 height 28
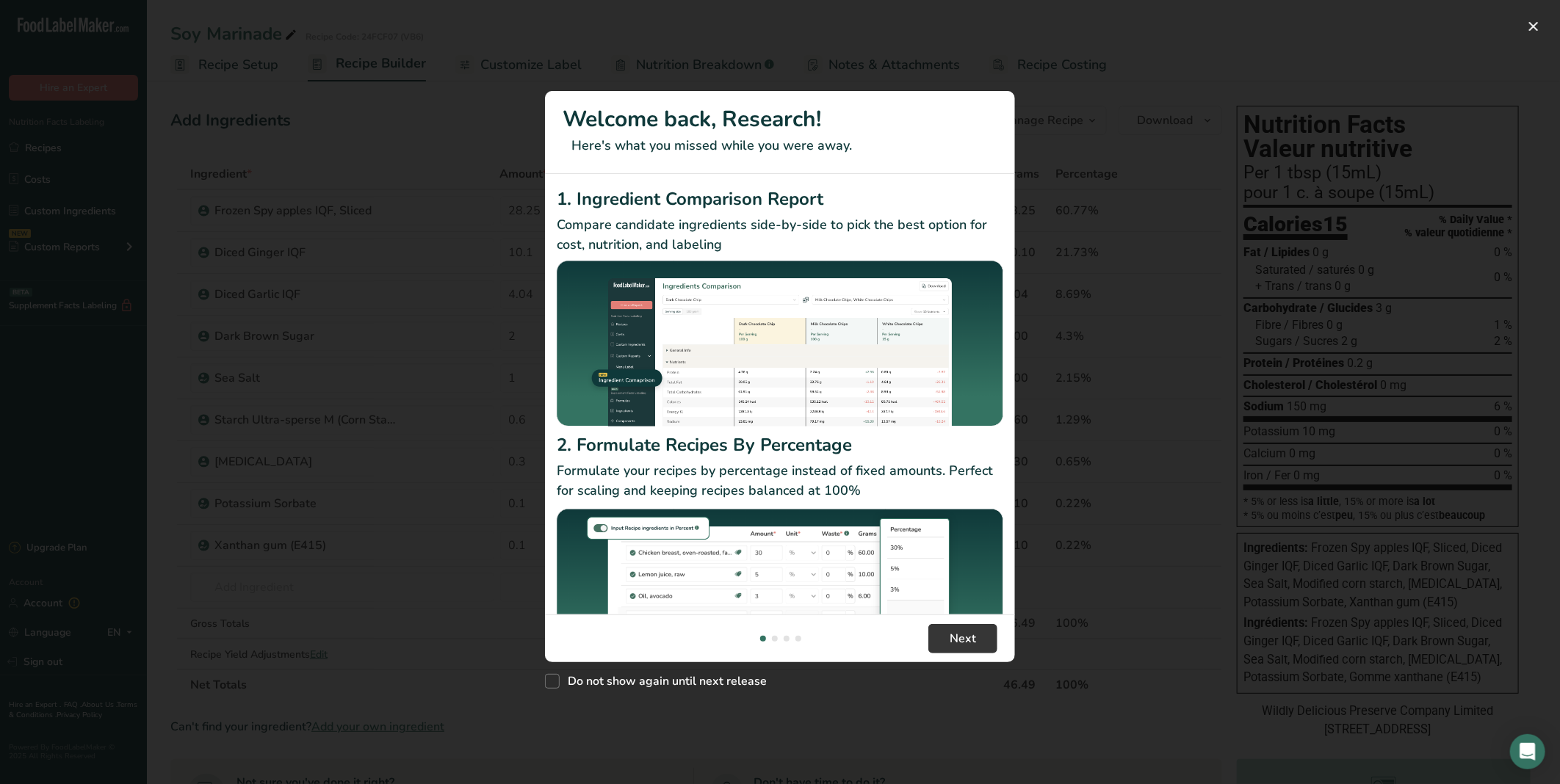
scroll to position [77, 0]
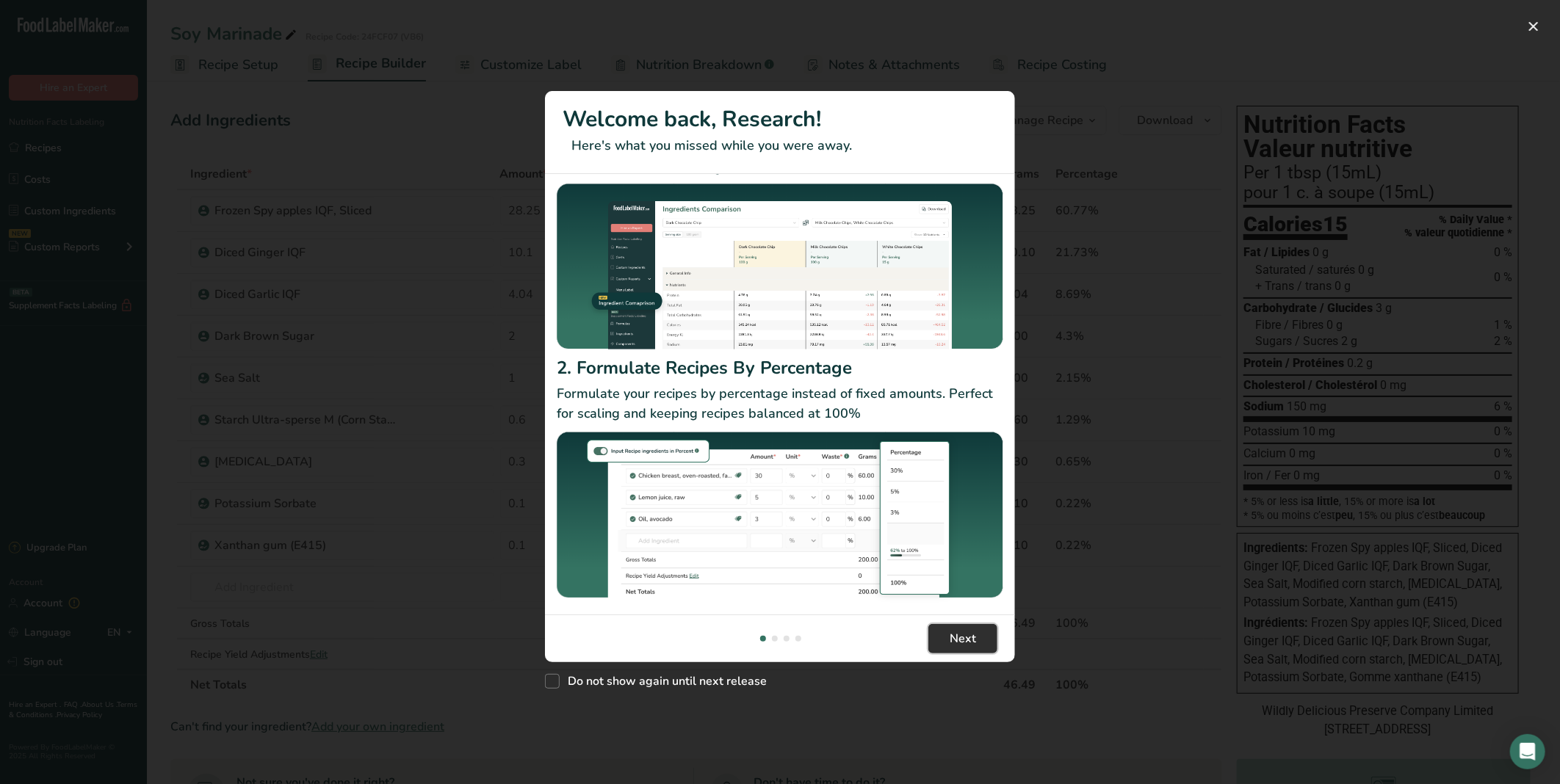
click at [978, 635] on button "Next" at bounding box center [963, 638] width 69 height 29
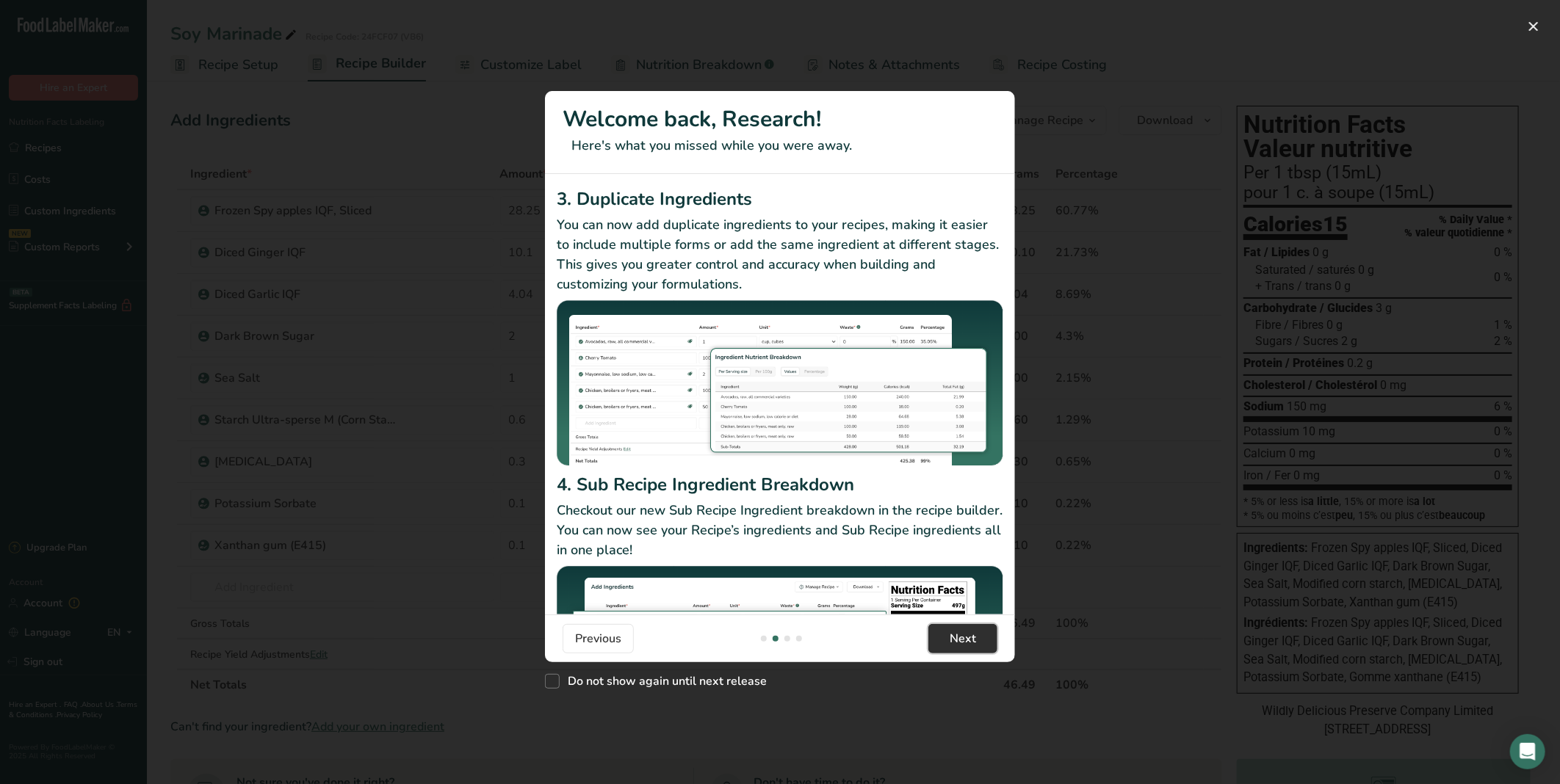
click at [978, 635] on button "Next" at bounding box center [963, 638] width 69 height 29
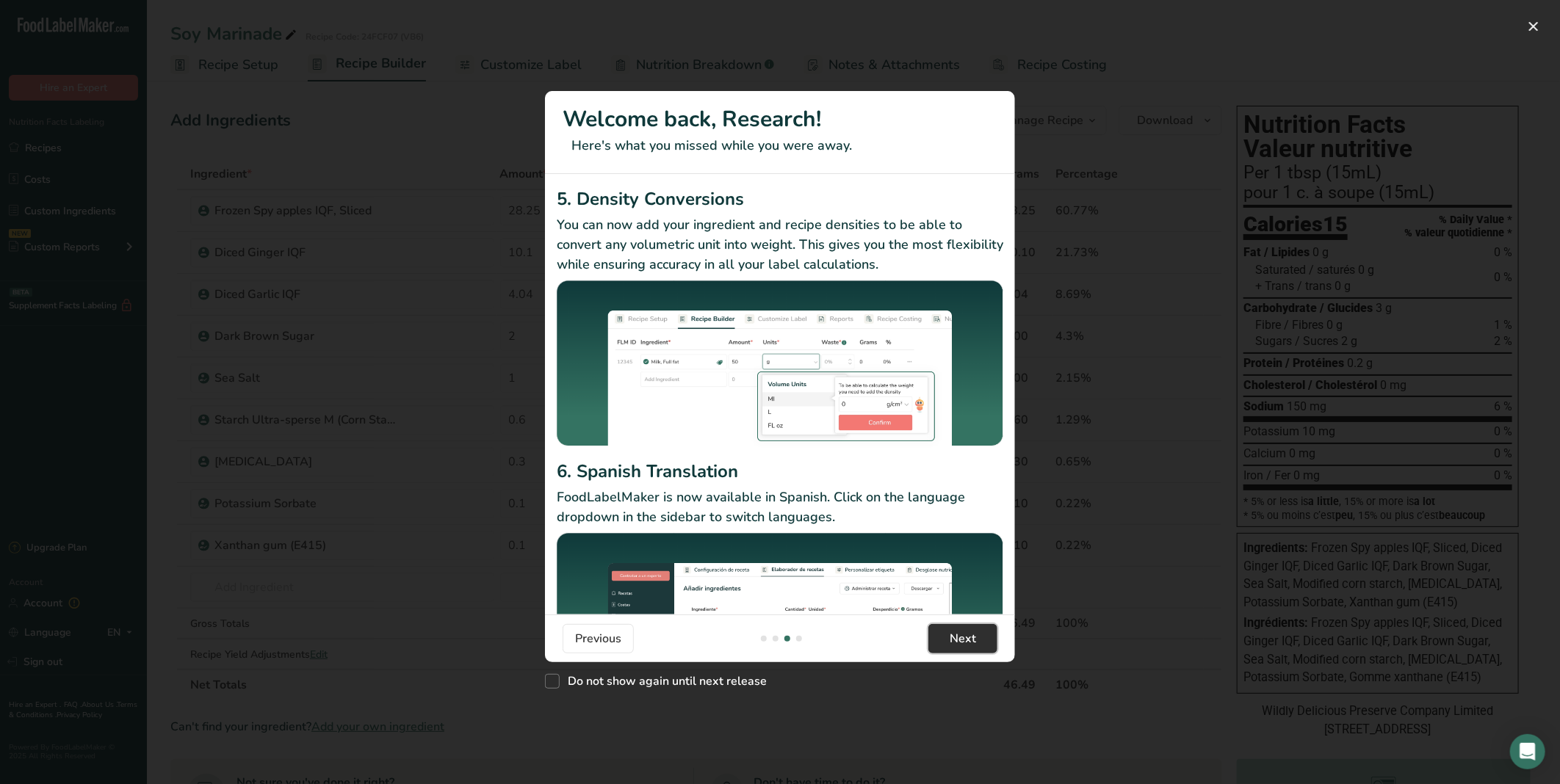
click at [978, 635] on button "Next" at bounding box center [963, 638] width 69 height 29
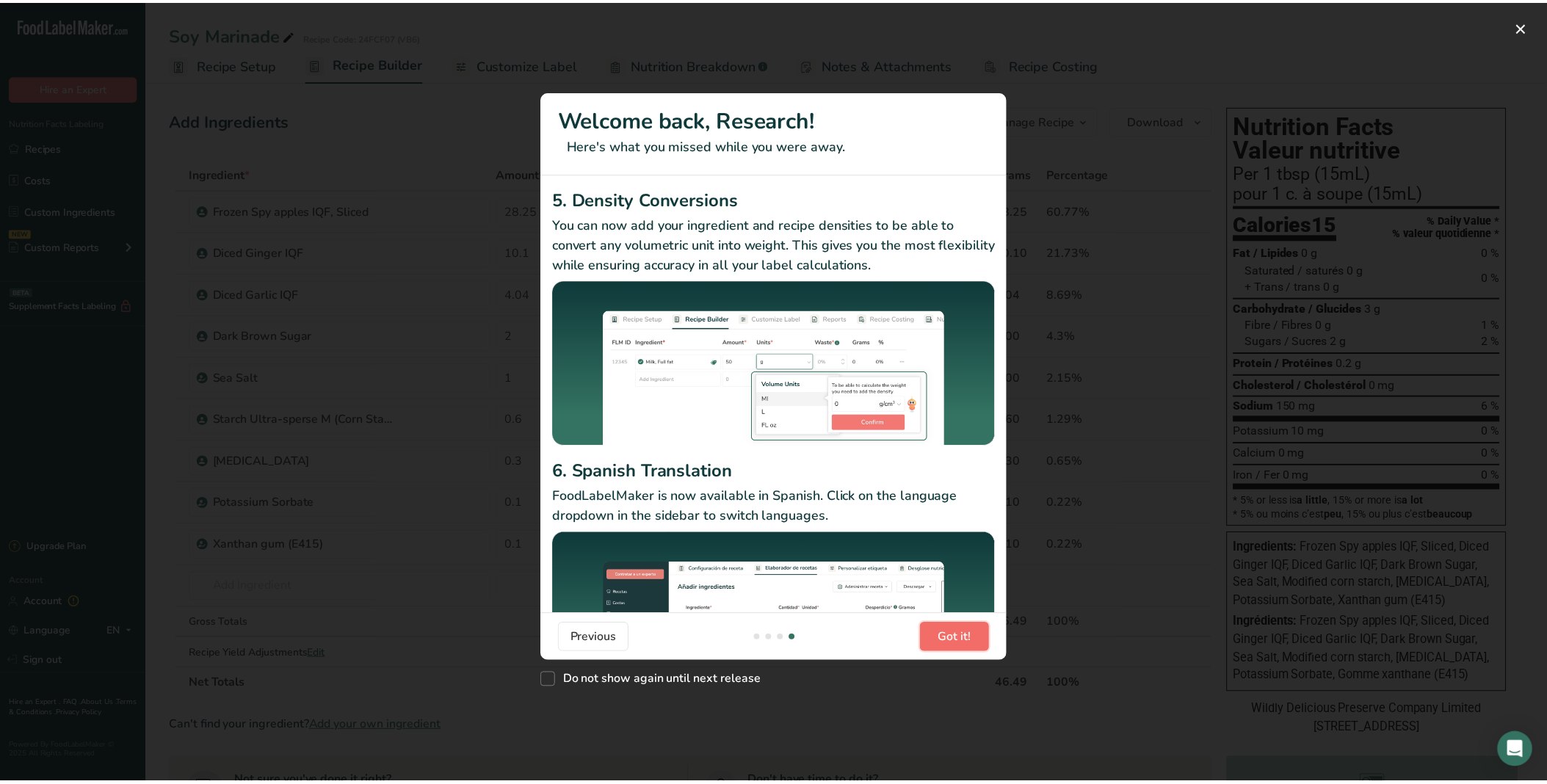
scroll to position [0, 1409]
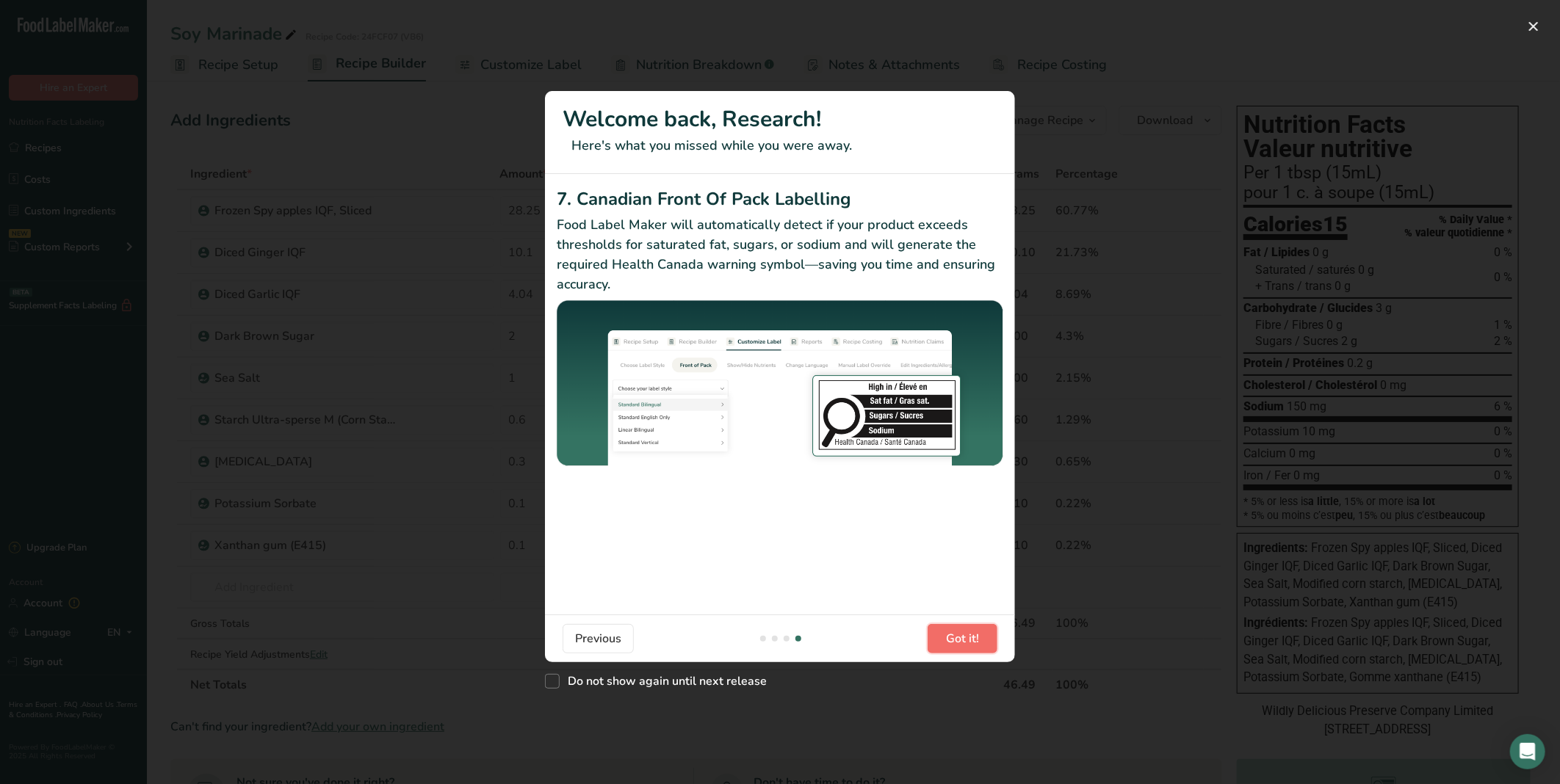
click at [978, 635] on span "Got it!" at bounding box center [963, 638] width 33 height 18
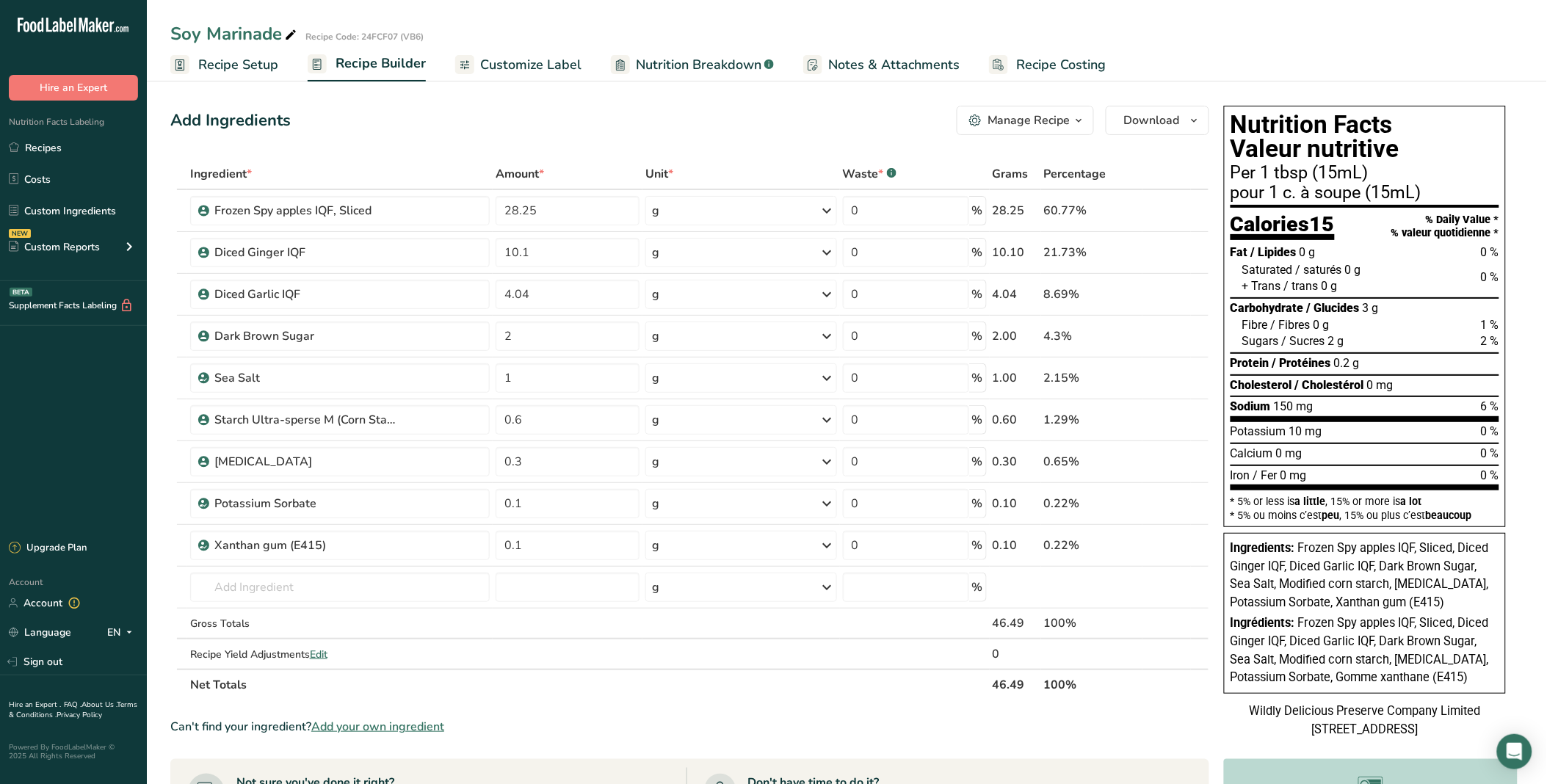
click at [977, 635] on button "Got it!" at bounding box center [966, 650] width 74 height 31
click at [81, 203] on link "Custom Ingredients" at bounding box center [73, 211] width 147 height 28
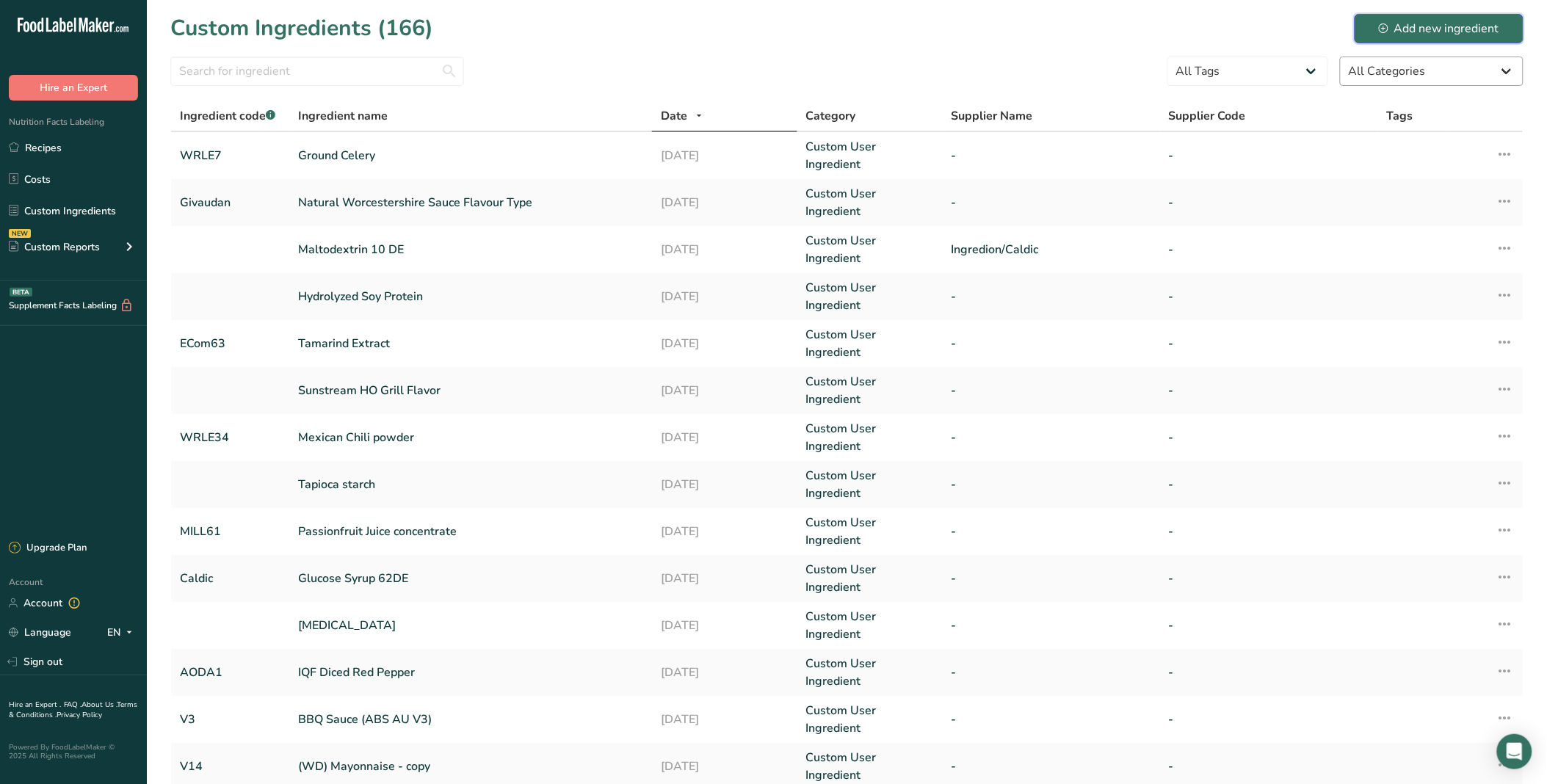
click at [1418, 18] on button "Add new ingredient" at bounding box center [1439, 28] width 169 height 29
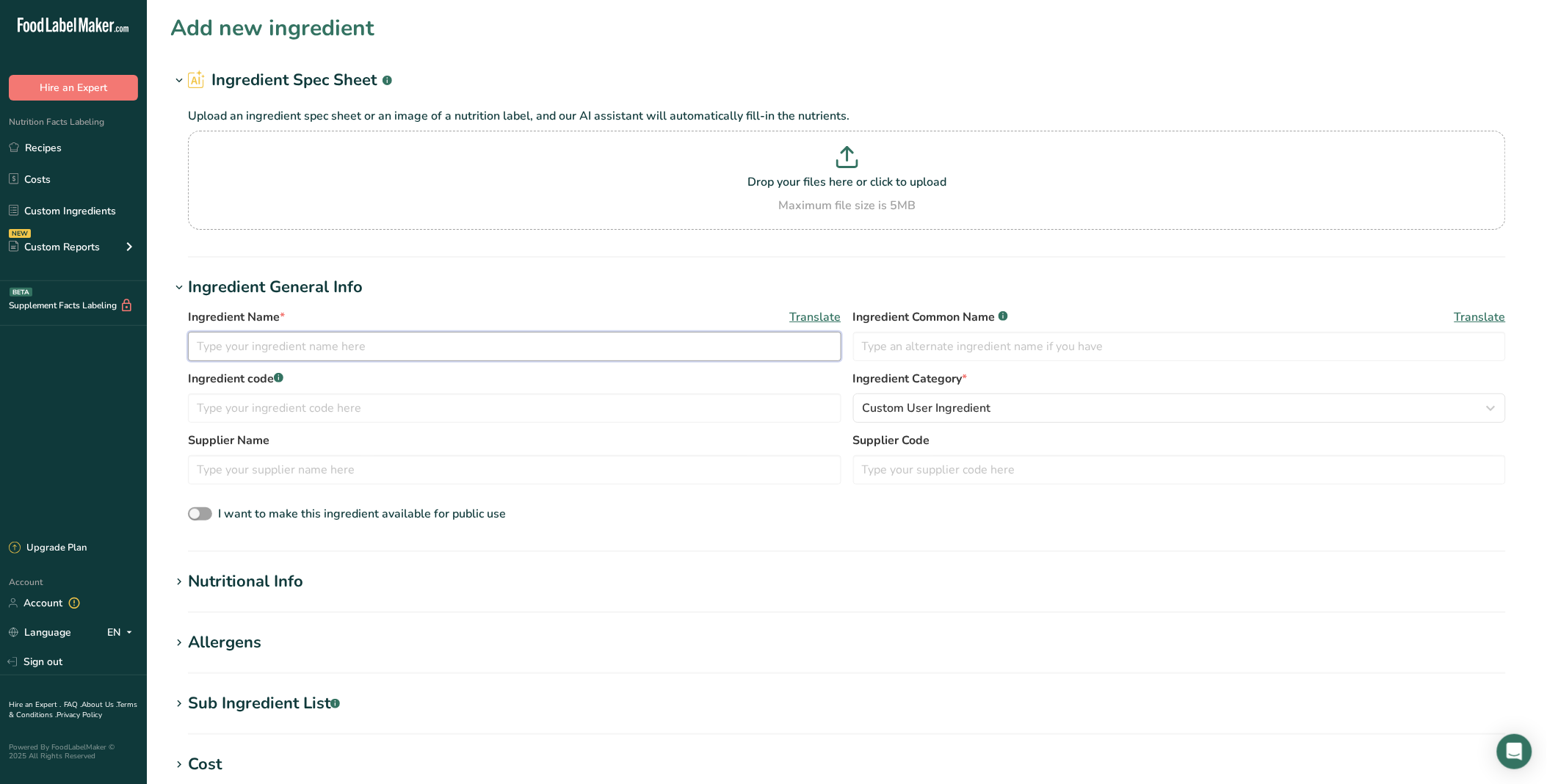
click at [306, 351] on input "text" at bounding box center [514, 346] width 653 height 29
type input "Sempio Soy Sauce"
click at [920, 342] on input "text" at bounding box center [1180, 346] width 653 height 29
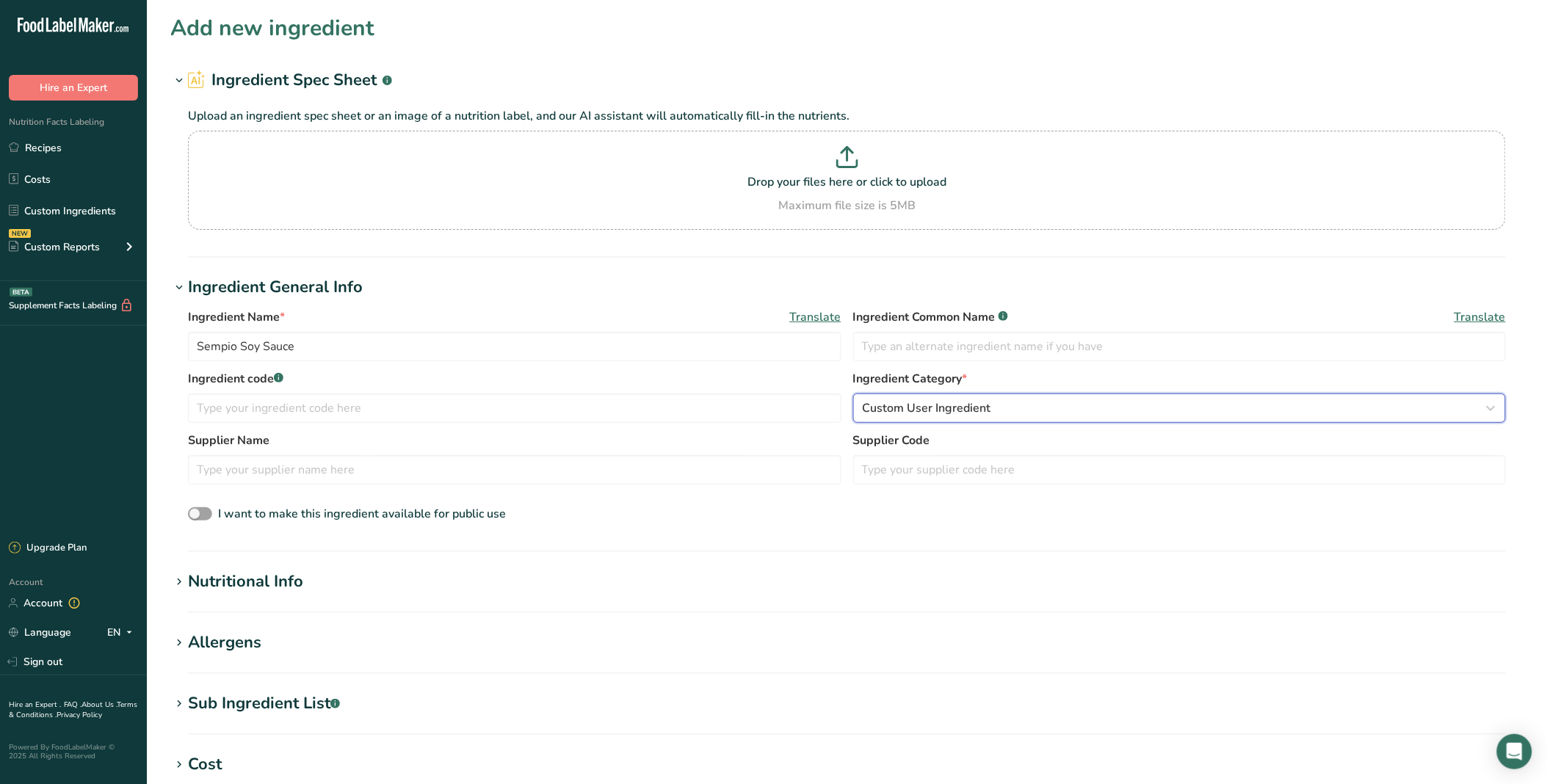
click at [939, 411] on span "Custom User Ingredient" at bounding box center [926, 408] width 128 height 18
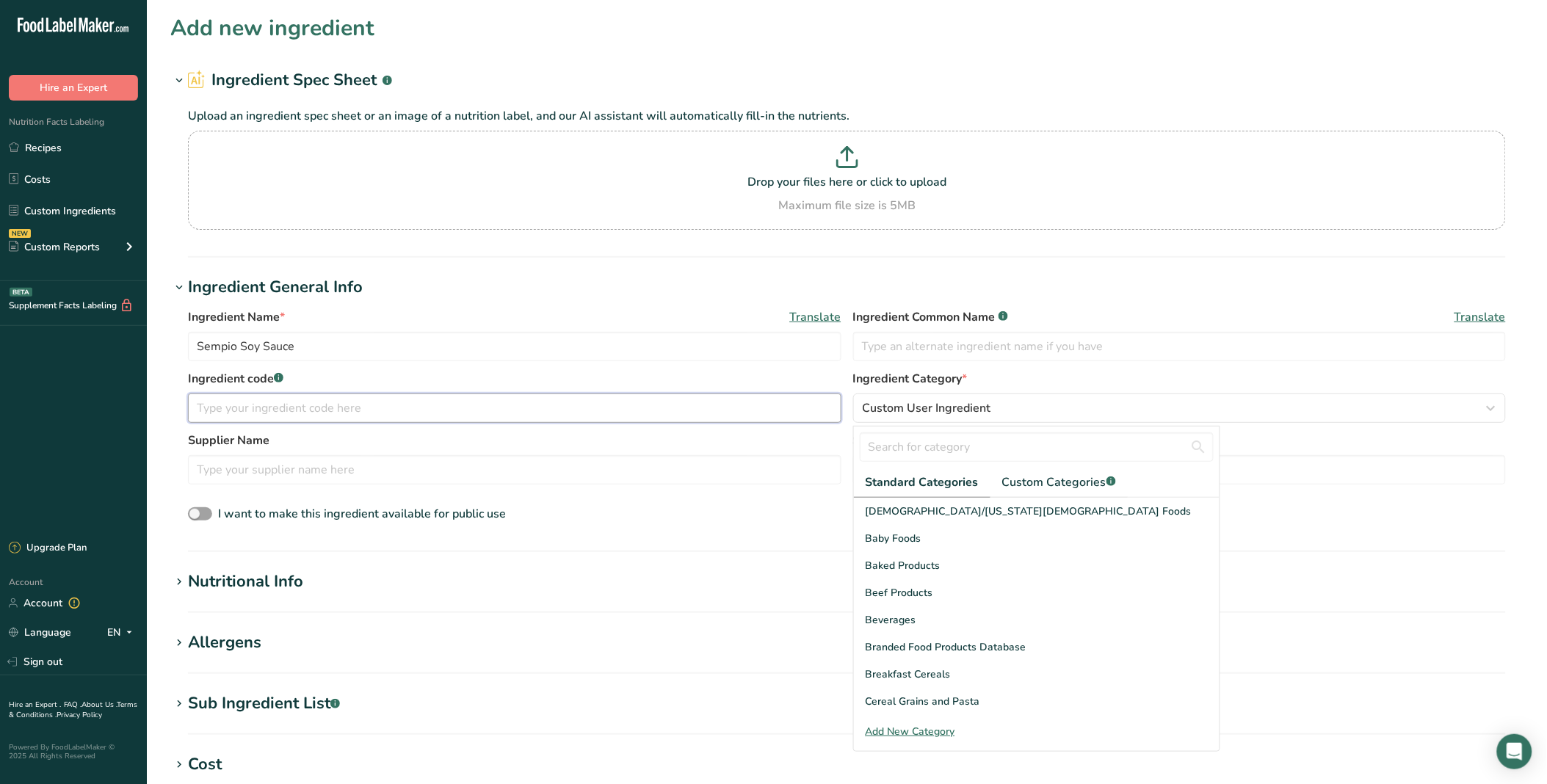
click at [457, 400] on input "text" at bounding box center [514, 407] width 653 height 29
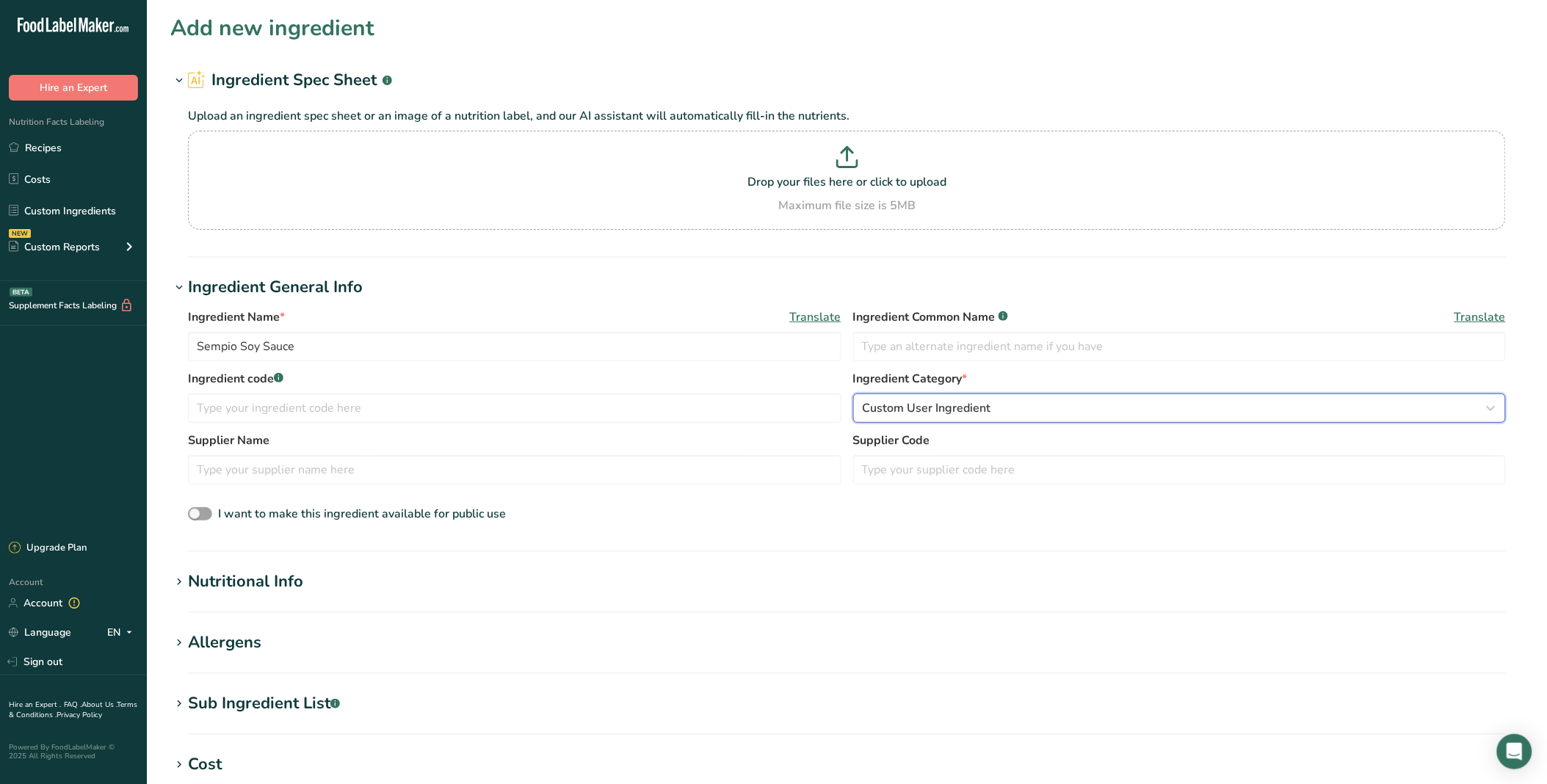
click at [912, 407] on span "Custom User Ingredient" at bounding box center [926, 408] width 128 height 18
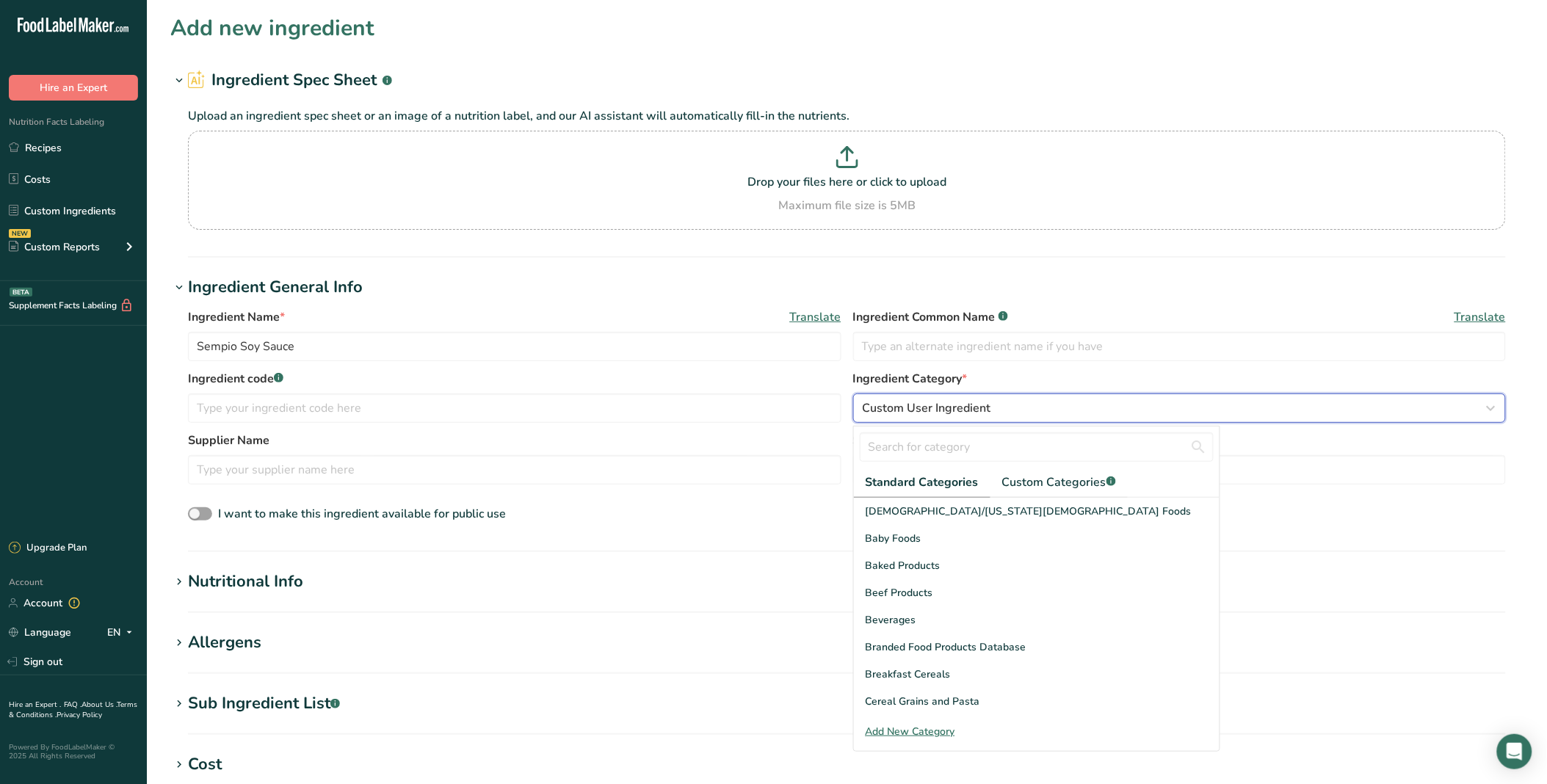
click at [913, 407] on span "Custom User Ingredient" at bounding box center [926, 408] width 128 height 18
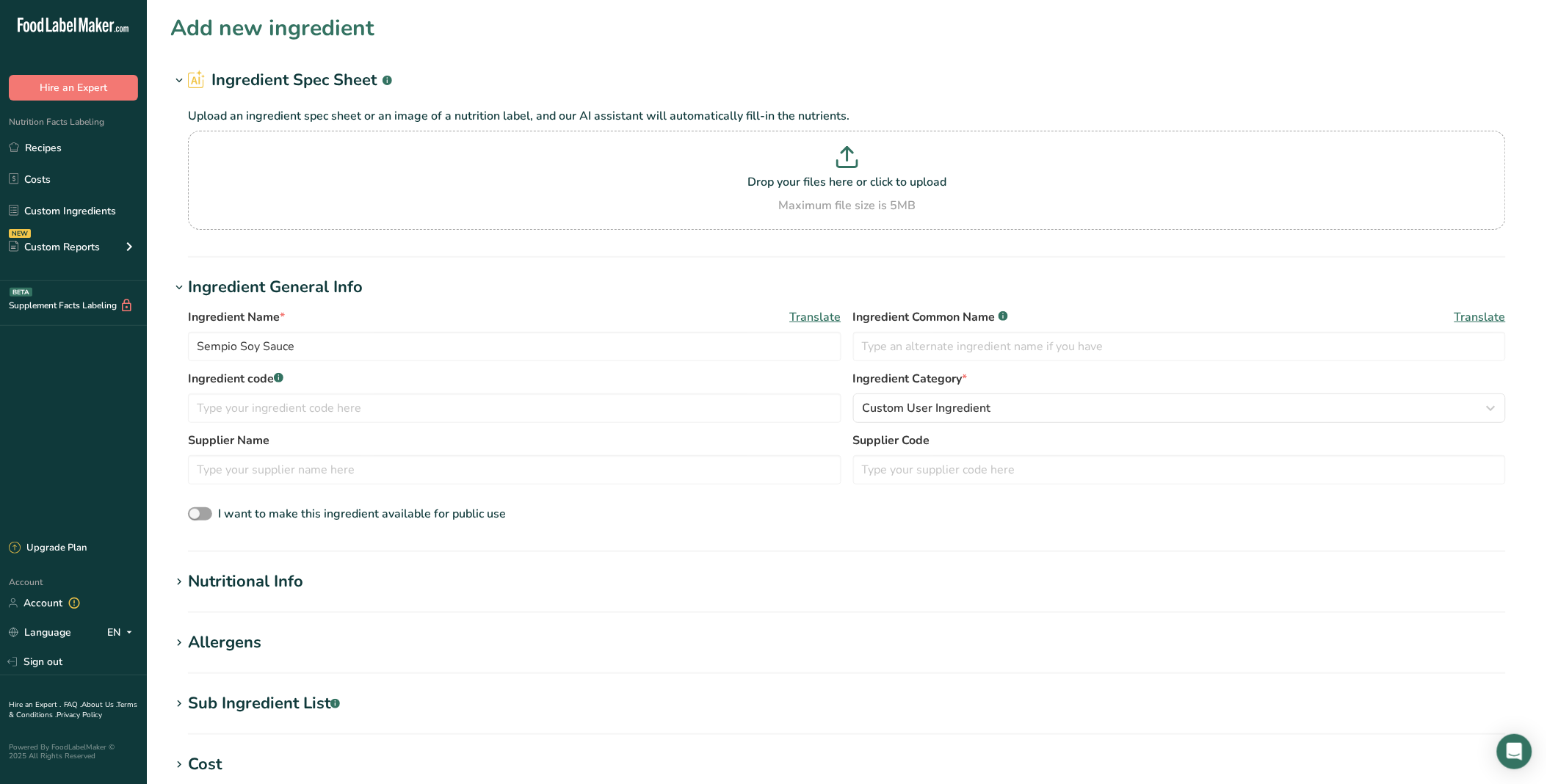
click at [264, 578] on div "Nutritional Info" at bounding box center [245, 582] width 115 height 25
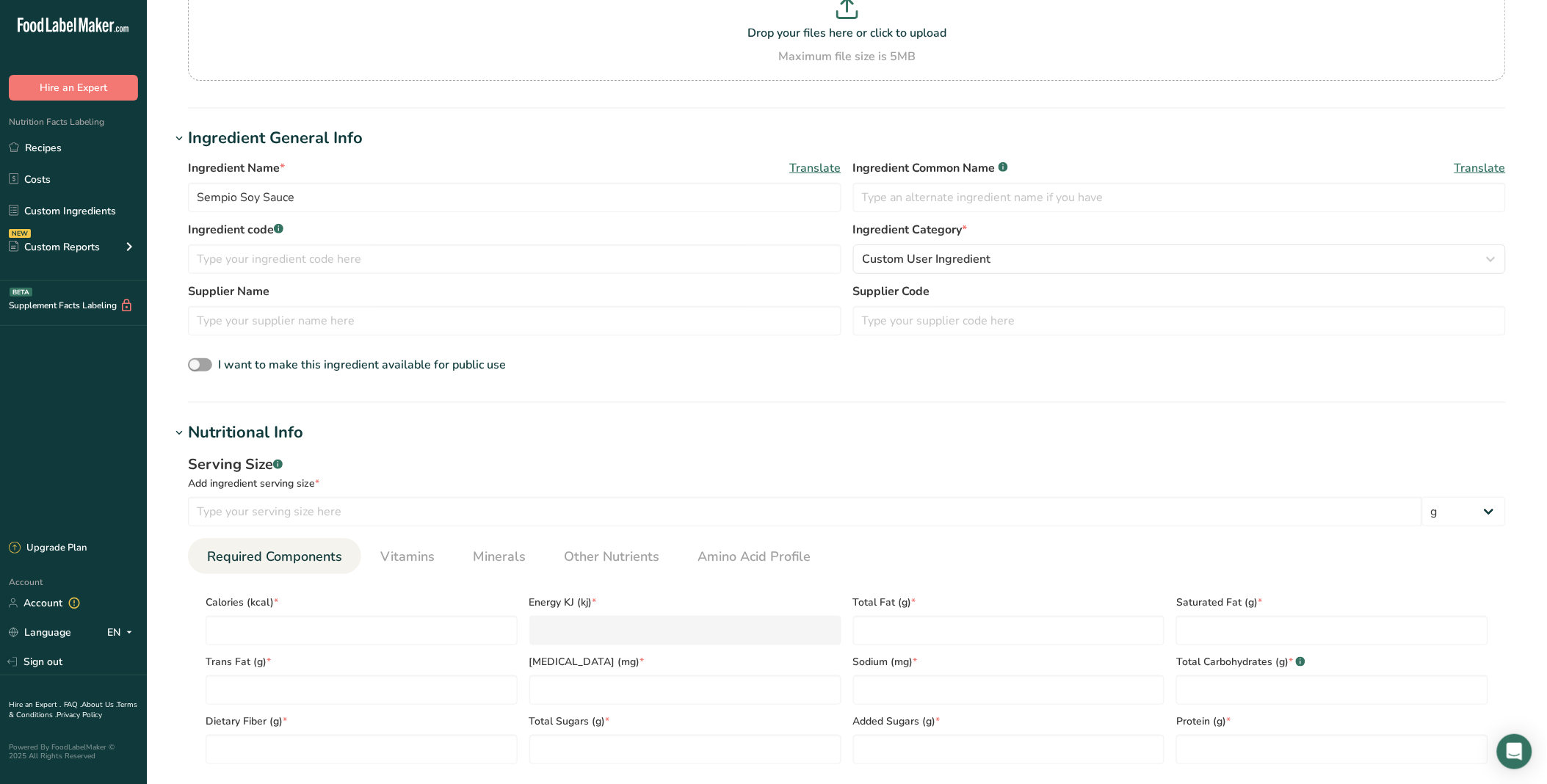
scroll to position [163, 0]
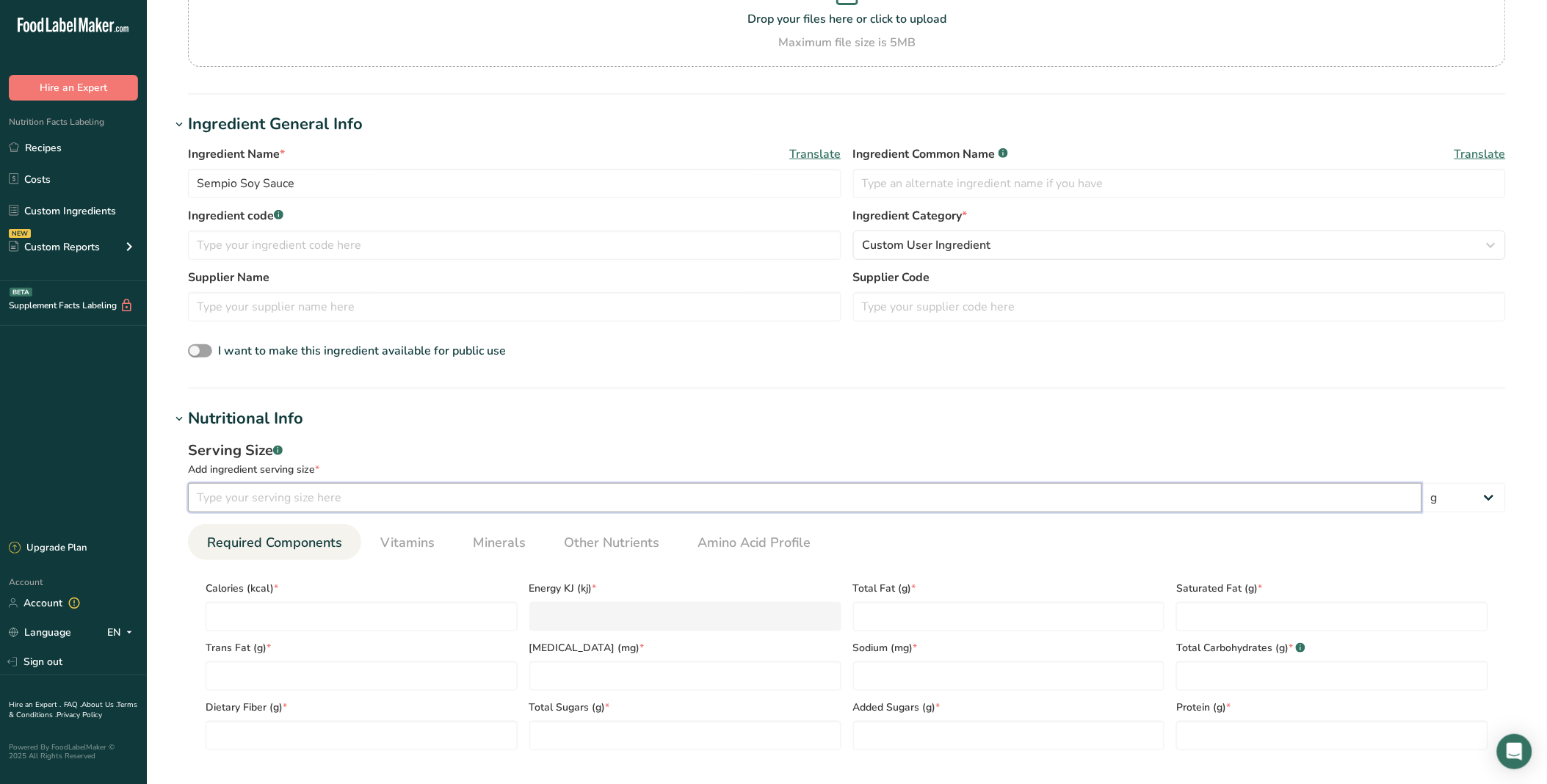
click at [361, 505] on input "number" at bounding box center [805, 497] width 1234 height 29
drag, startPoint x: 1400, startPoint y: 500, endPoint x: 1458, endPoint y: 494, distance: 58.3
click at [1402, 500] on input "1" at bounding box center [805, 497] width 1234 height 29
type input "1"
click at [1458, 494] on select "g kg mg mcg lb oz l mL fl oz tbsp tsp cup qt gallon" at bounding box center [1464, 497] width 83 height 29
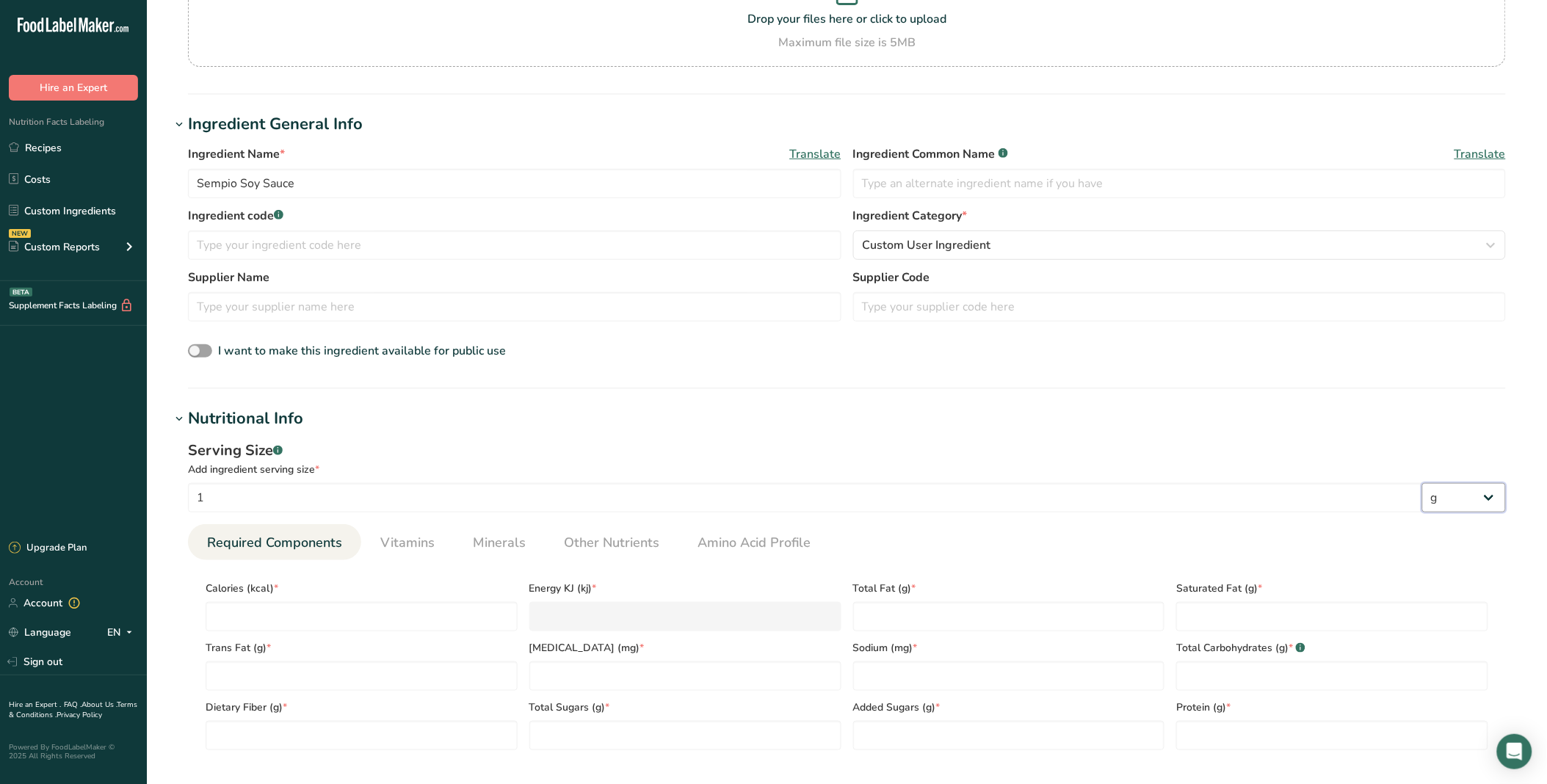
select select "19"
click at [1422, 483] on select "g kg mg mcg lb oz l mL fl oz tbsp tsp cup qt gallon" at bounding box center [1464, 497] width 83 height 29
select select "22"
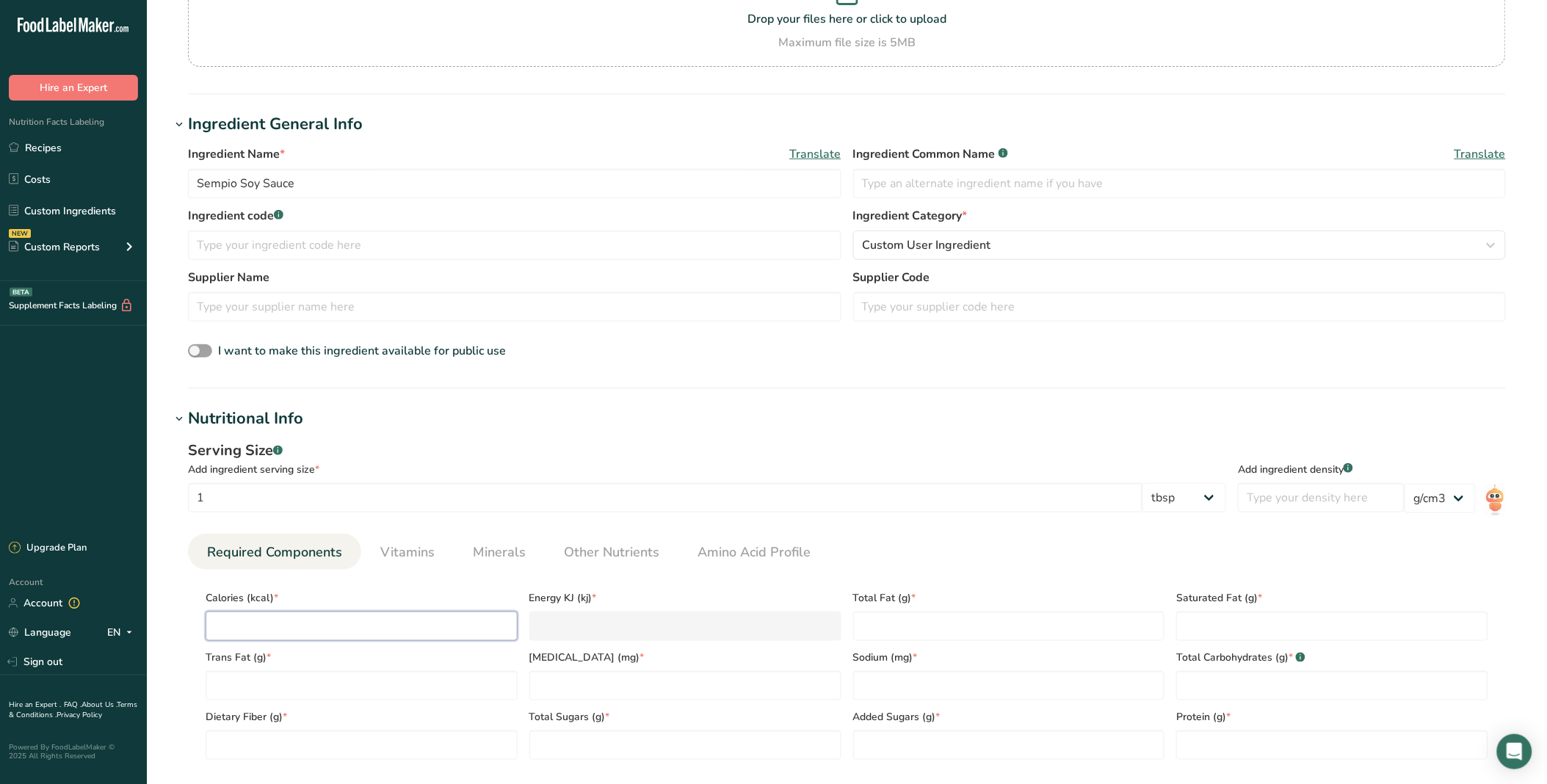
click at [405, 625] on input "number" at bounding box center [361, 626] width 312 height 29
type input "1"
type KJ "4.2"
type input "15"
type KJ "62.8"
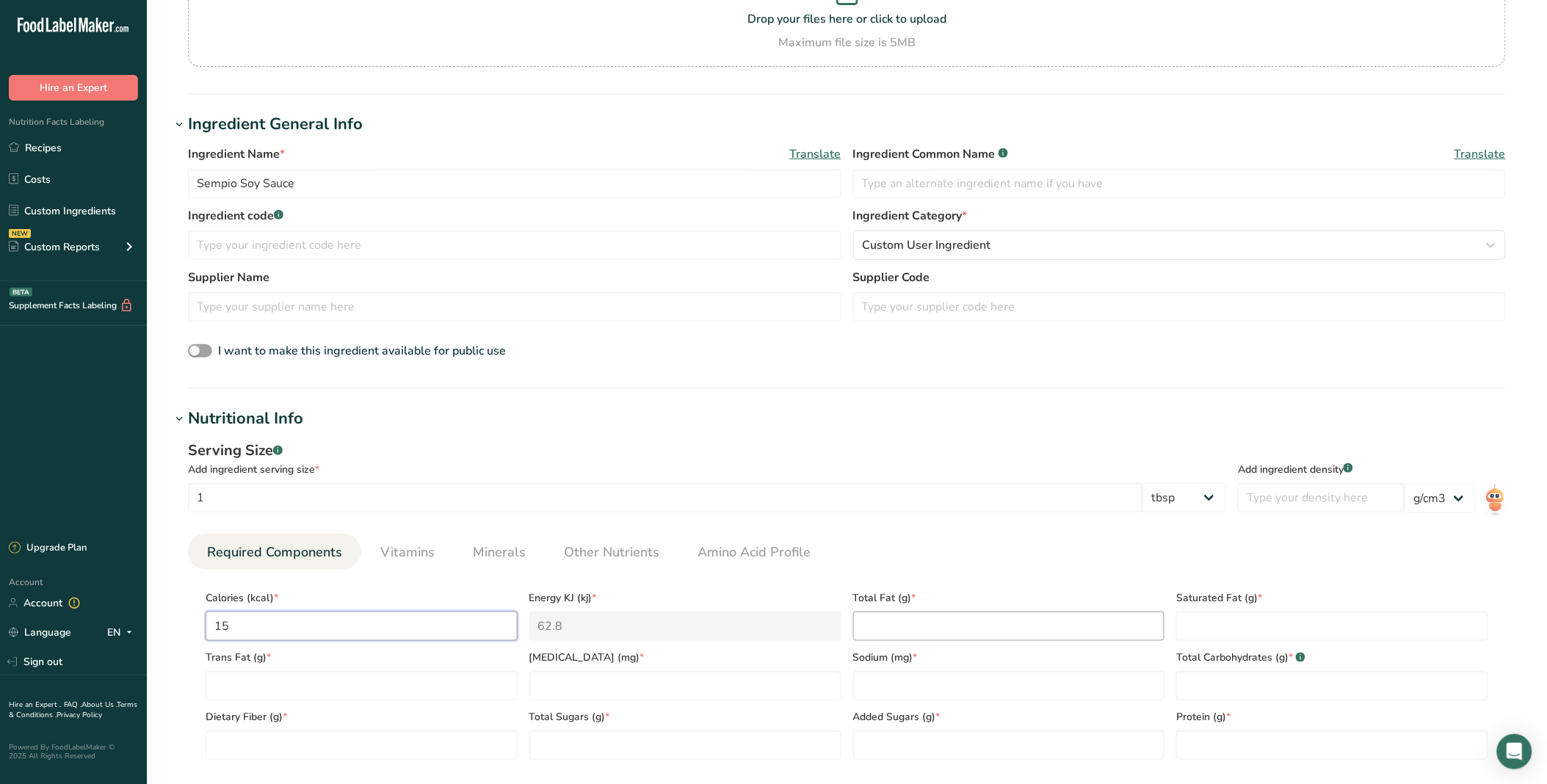
type input "15"
click at [987, 626] on Fat "number" at bounding box center [1009, 626] width 312 height 29
type Fat "0"
click at [1274, 615] on Fat "number" at bounding box center [1332, 626] width 312 height 29
type Fat "0"
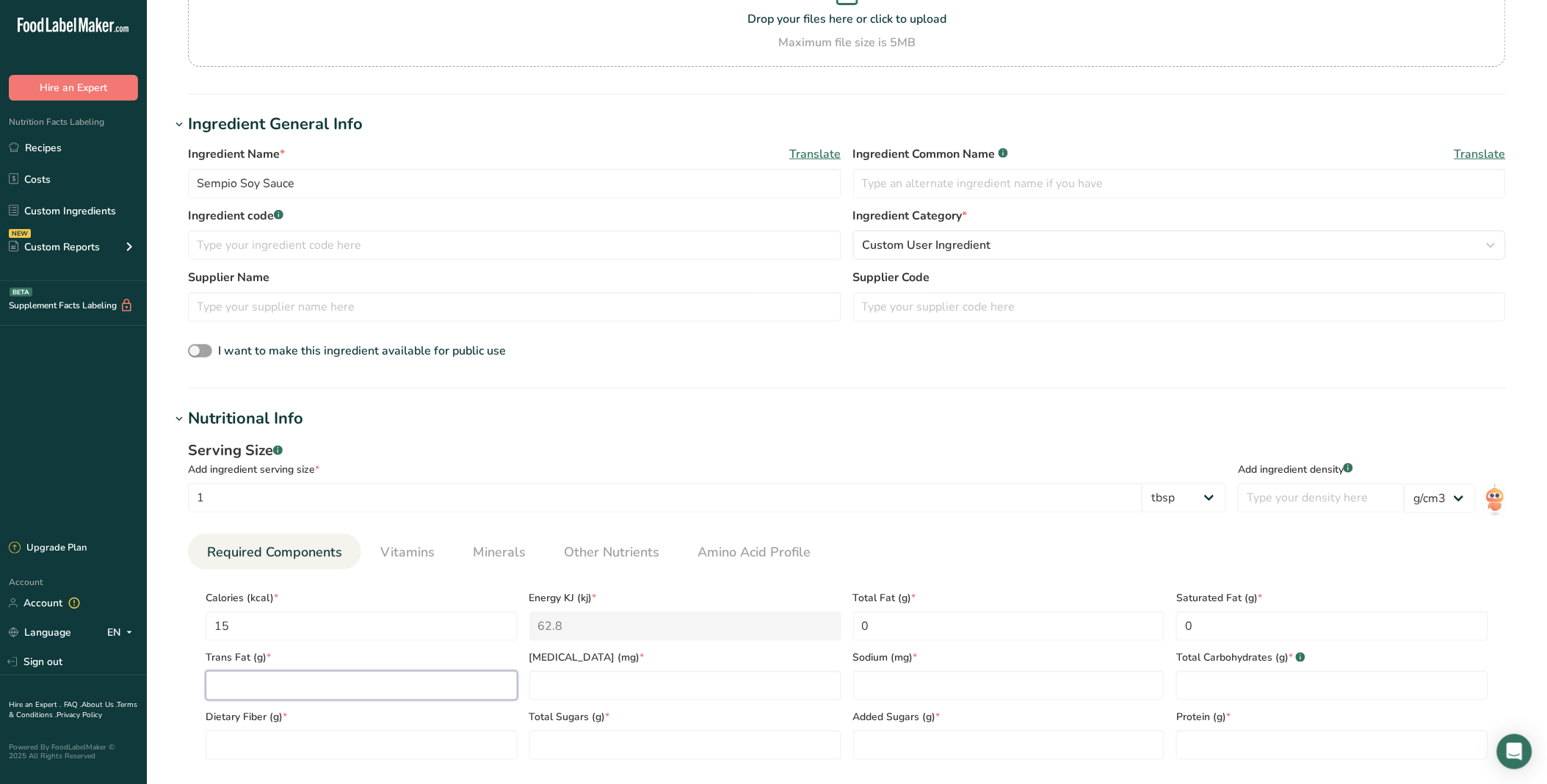
click at [457, 690] on Fat "number" at bounding box center [361, 685] width 312 height 29
type Fat "0"
click at [619, 688] on input "number" at bounding box center [685, 685] width 312 height 29
click at [1227, 678] on Carbohydrates "number" at bounding box center [1332, 685] width 312 height 29
type Carbohydrates "1"
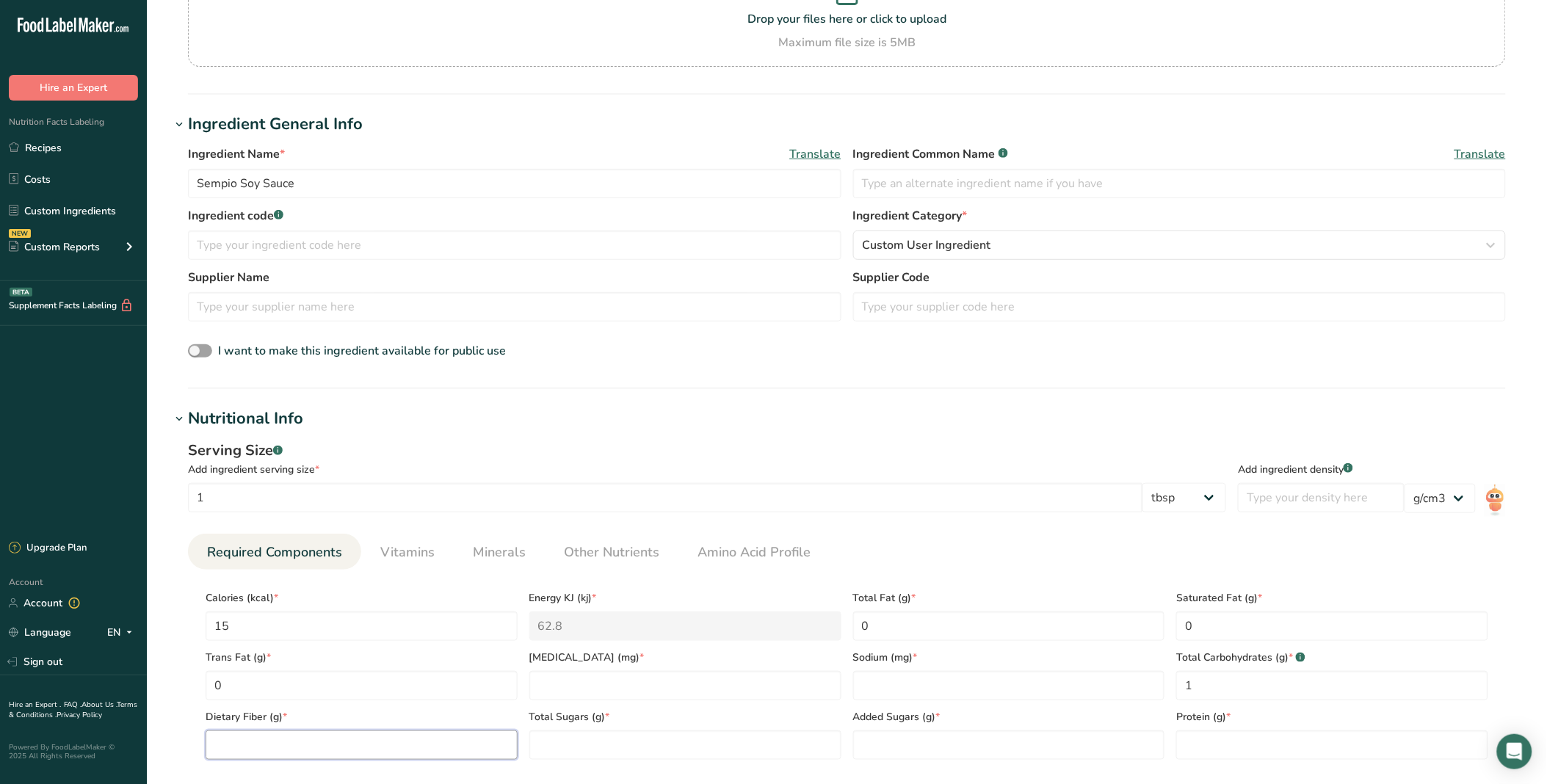
click at [383, 751] on Fiber "number" at bounding box center [361, 744] width 312 height 29
type Fiber "0"
click at [691, 745] on Sugars "number" at bounding box center [685, 744] width 312 height 29
type Sugars "1"
click at [1191, 735] on input "number" at bounding box center [1332, 744] width 312 height 29
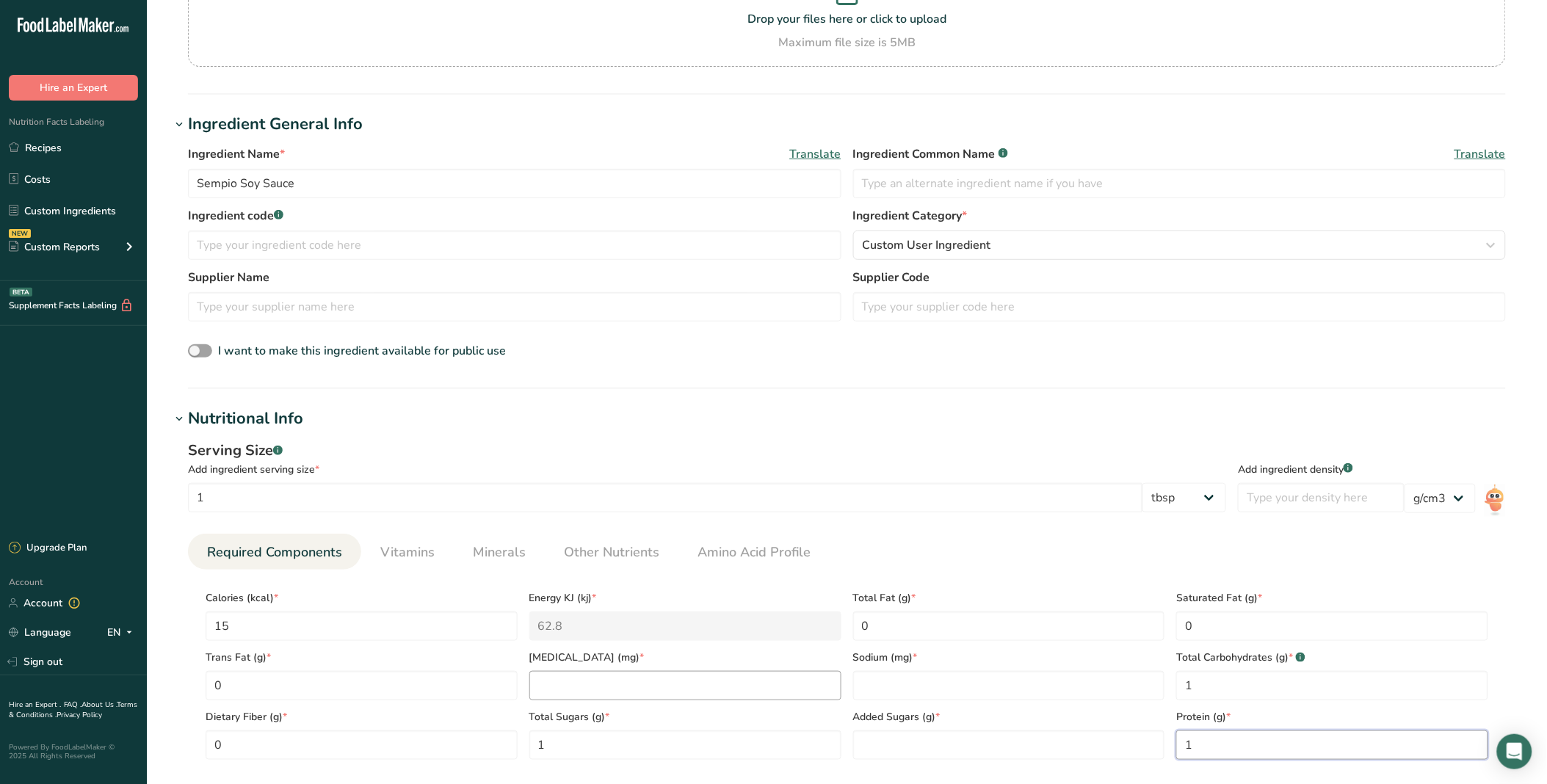
type input "1"
click at [599, 680] on input "number" at bounding box center [685, 685] width 312 height 29
type input "0"
click at [1039, 685] on input "number" at bounding box center [1009, 685] width 312 height 29
type input "940"
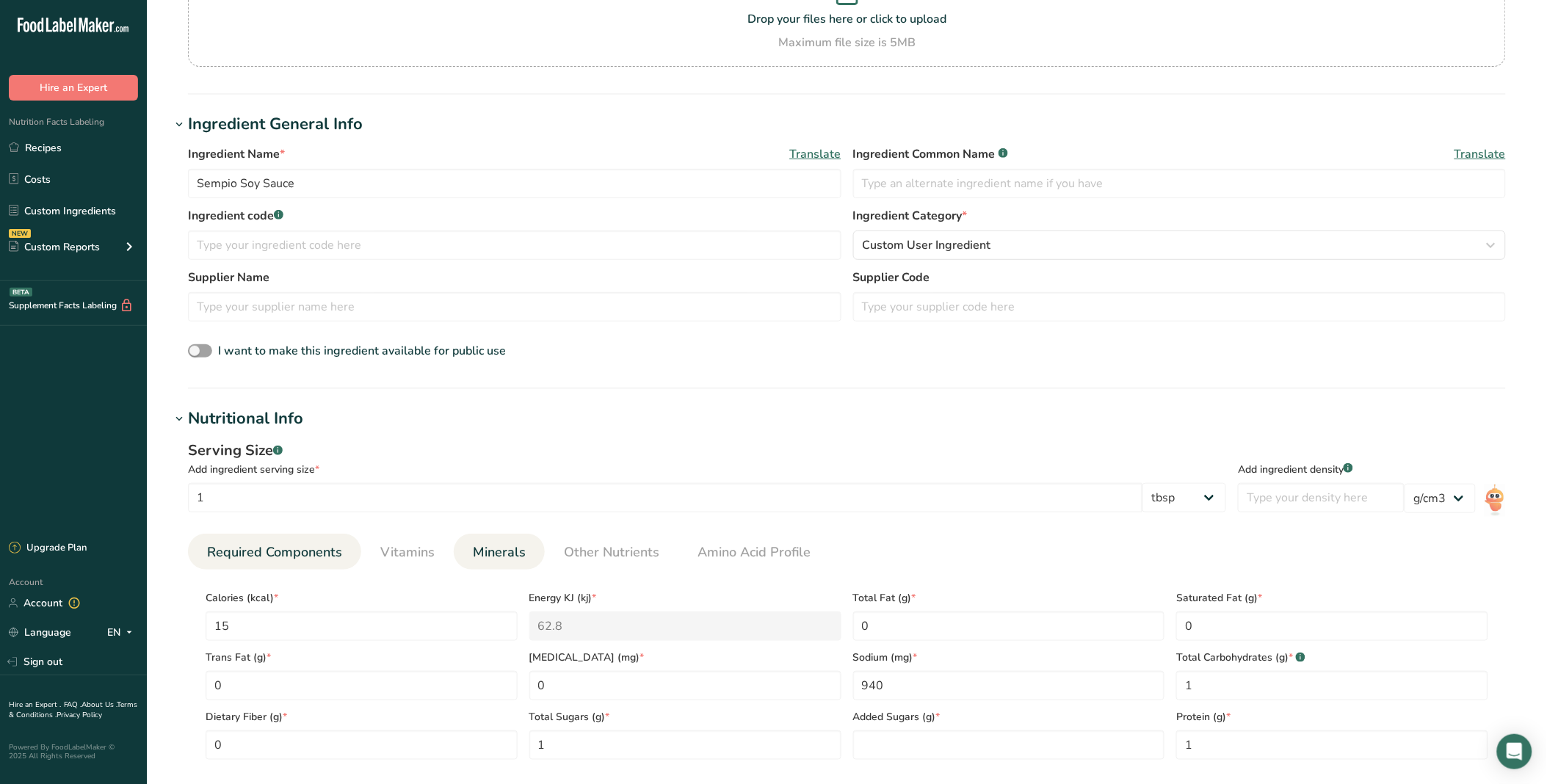
click at [498, 553] on span "Minerals" at bounding box center [499, 552] width 53 height 20
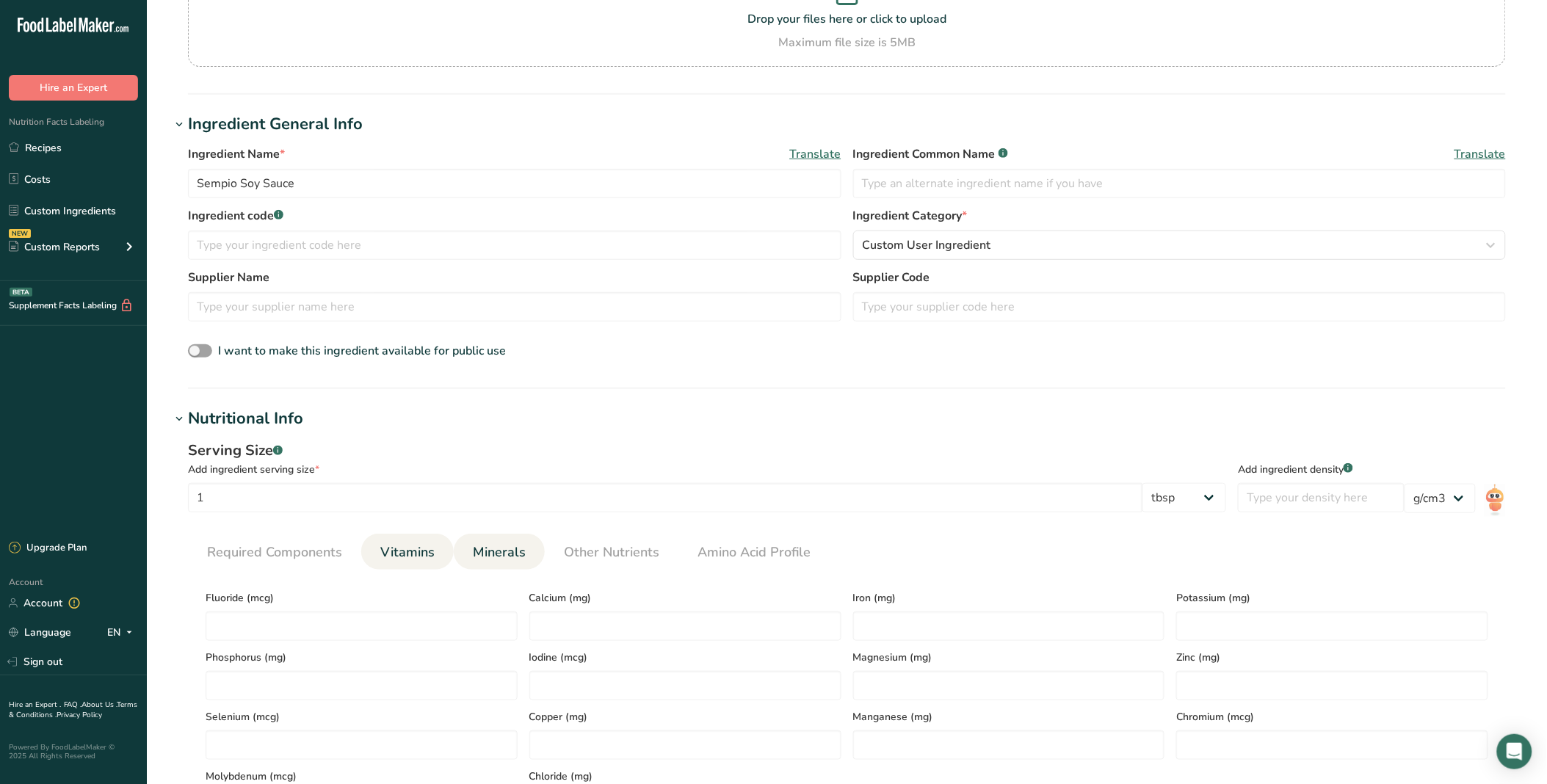
click at [419, 563] on link "Vitamins" at bounding box center [407, 552] width 66 height 38
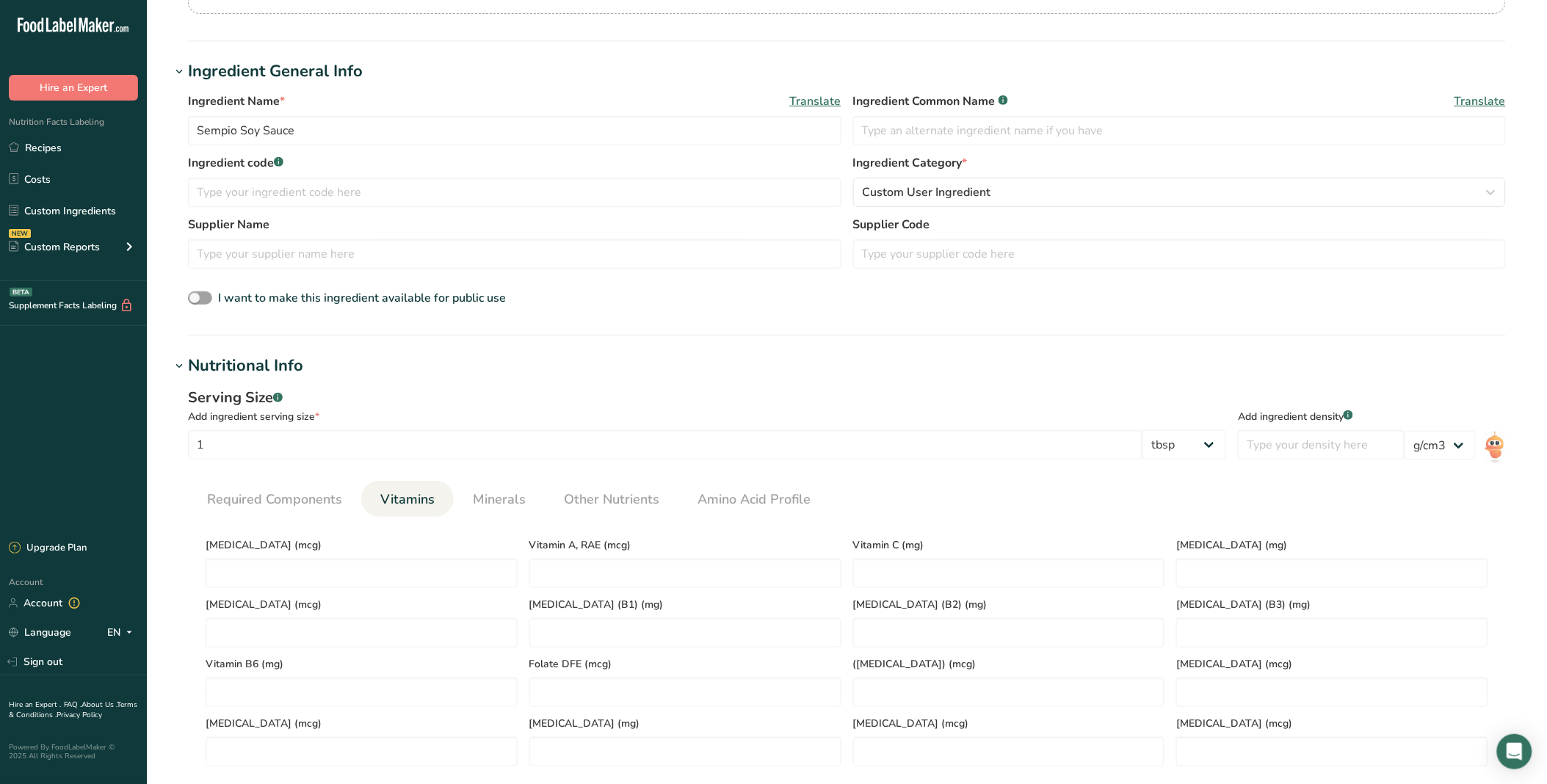
scroll to position [244, 0]
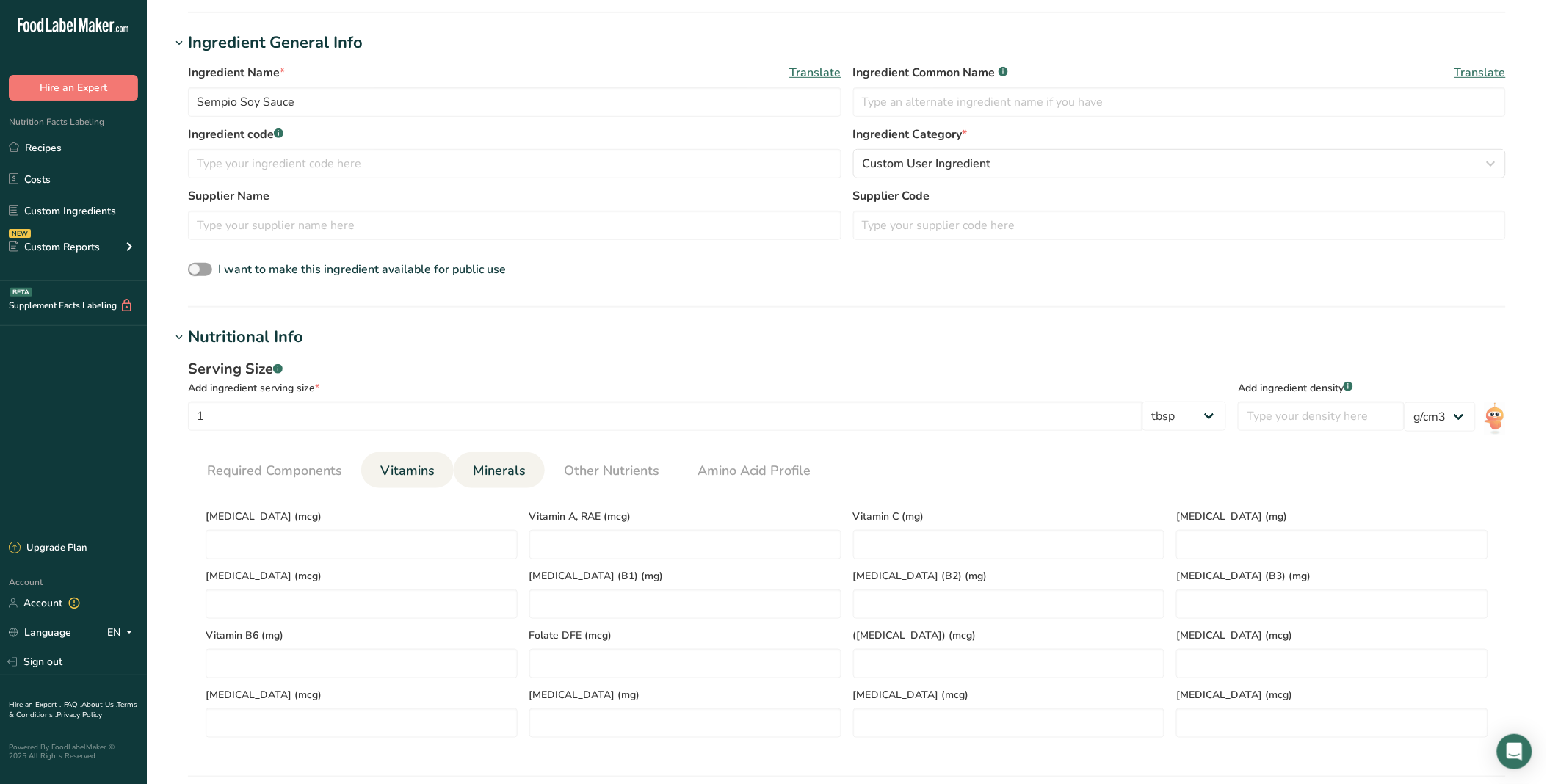
click at [482, 472] on span "Minerals" at bounding box center [499, 471] width 53 height 20
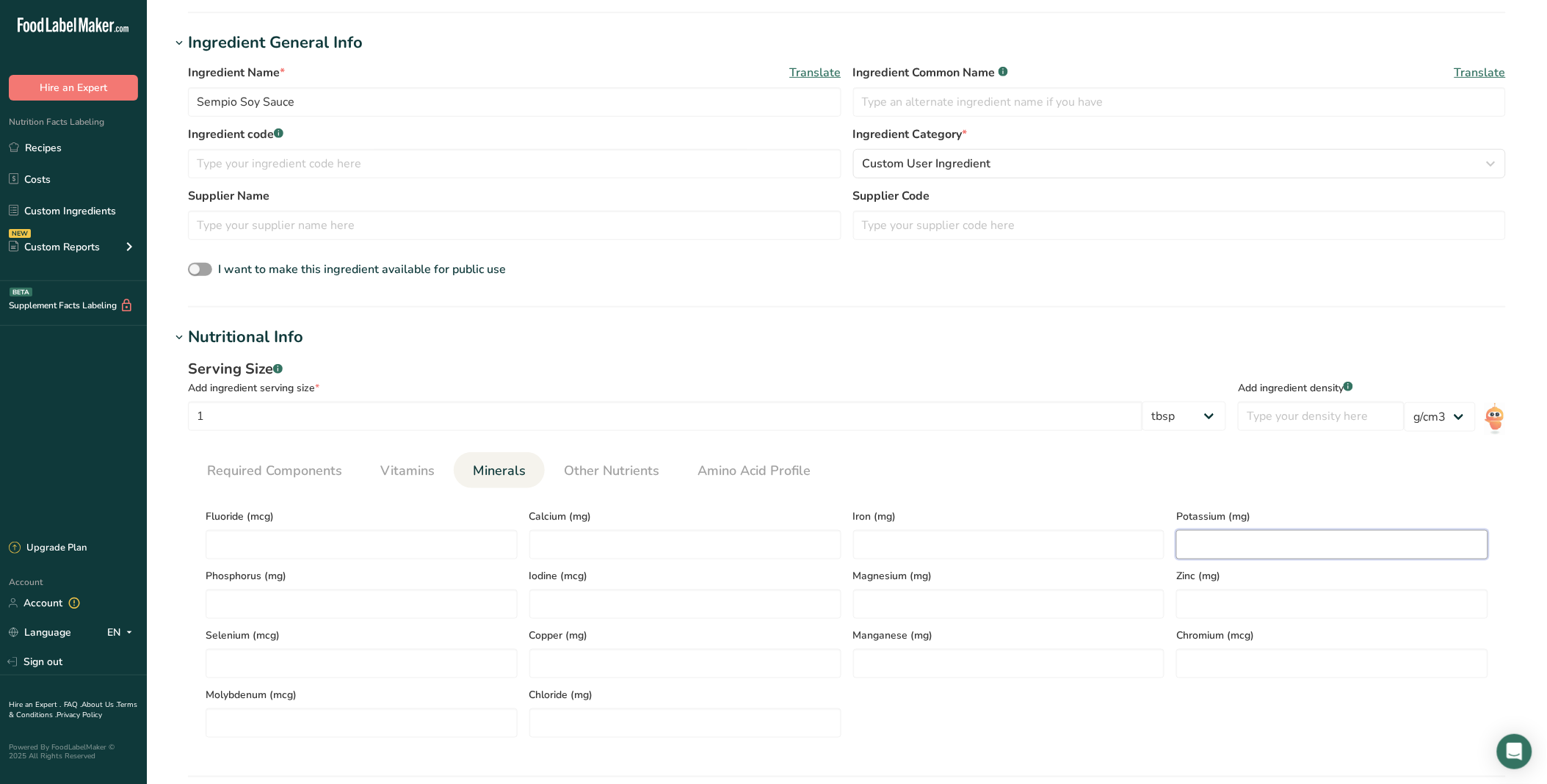
click at [1241, 538] on input "number" at bounding box center [1332, 544] width 312 height 29
type input "35"
click at [655, 551] on input "number" at bounding box center [685, 544] width 312 height 29
type input "0"
click at [889, 531] on input "number" at bounding box center [1009, 544] width 312 height 29
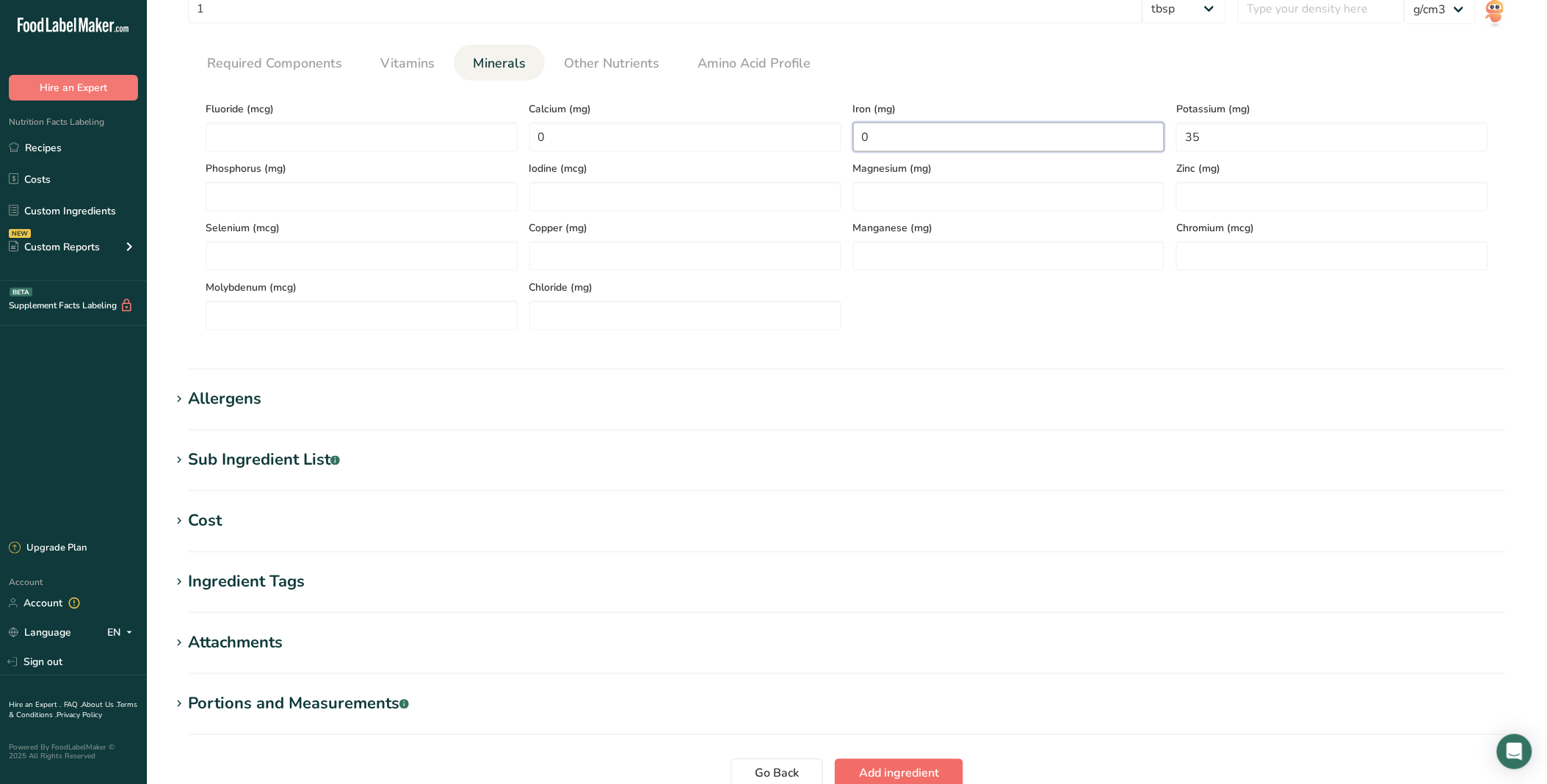
type input "0"
click at [936, 760] on button "Add ingredient" at bounding box center [899, 773] width 128 height 29
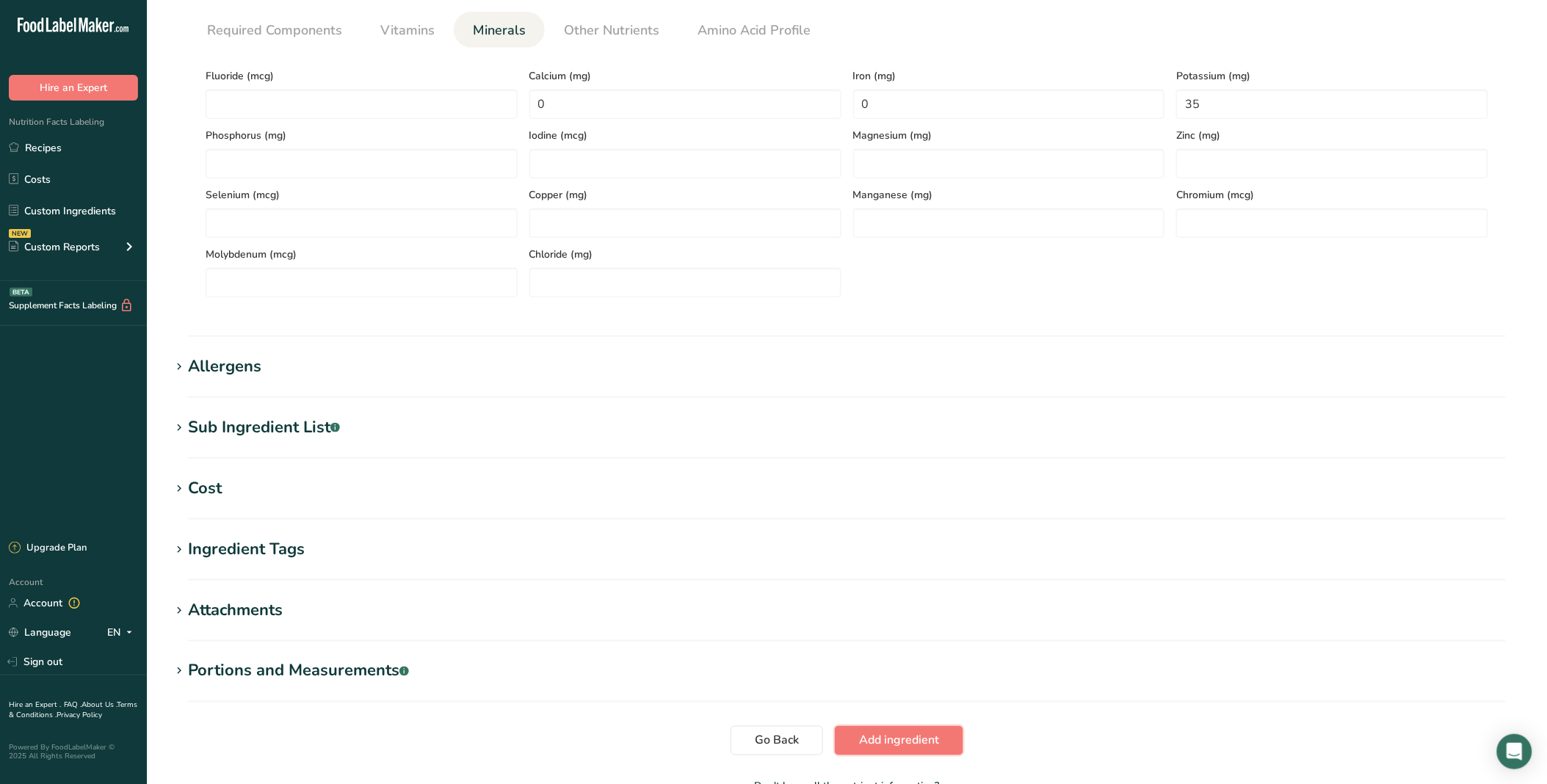
scroll to position [0, 0]
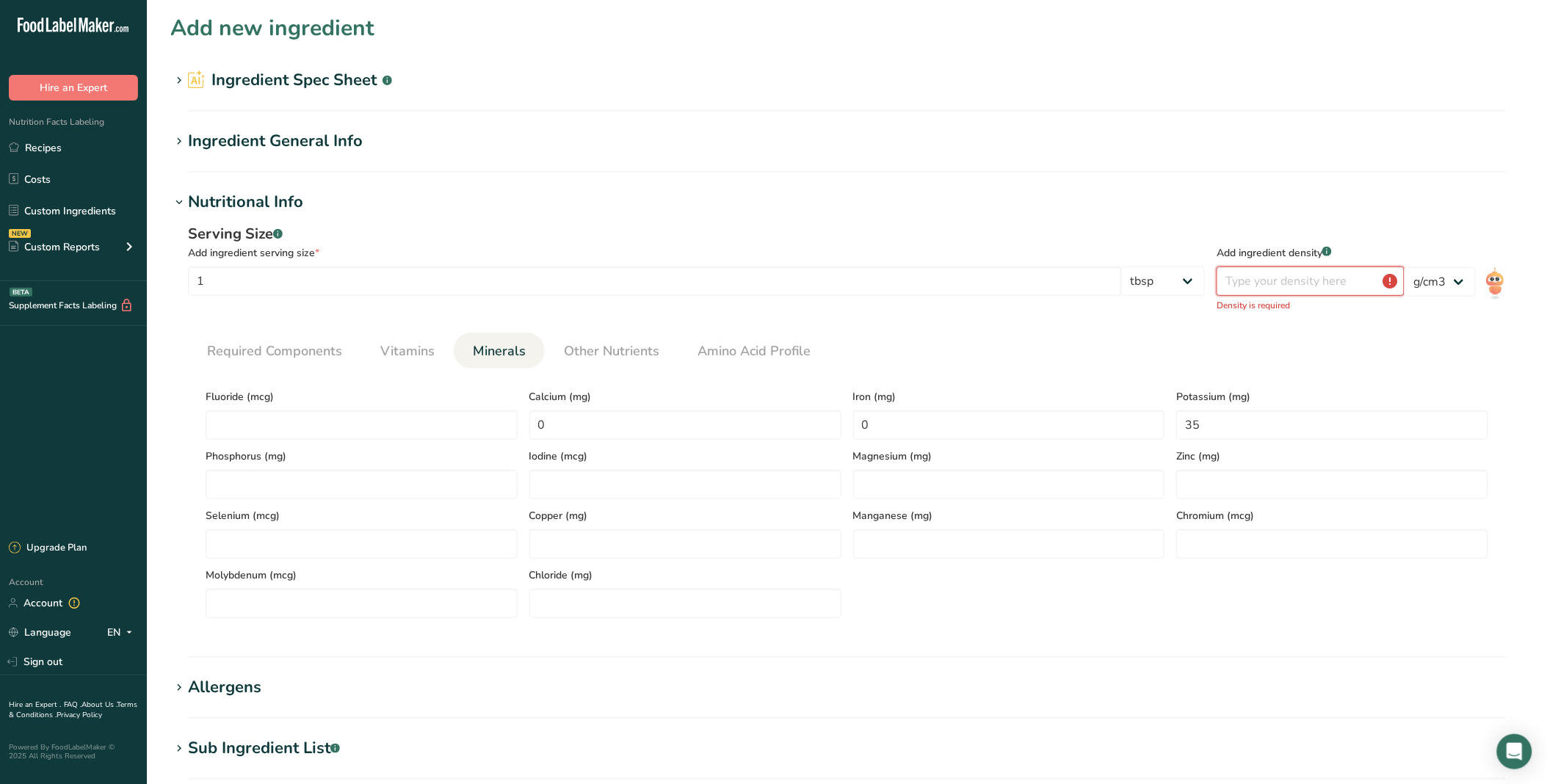
click at [1360, 271] on input "number" at bounding box center [1311, 281] width 188 height 29
click at [1419, 280] on select "lb/ft3 g/cm3" at bounding box center [1440, 281] width 71 height 29
click at [1364, 297] on div "Add ingredient density .a-a{fill:#347362;}.b-a{fill:#fff;} Density is required" at bounding box center [1311, 267] width 188 height 89
click at [1366, 291] on input "number" at bounding box center [1311, 281] width 188 height 29
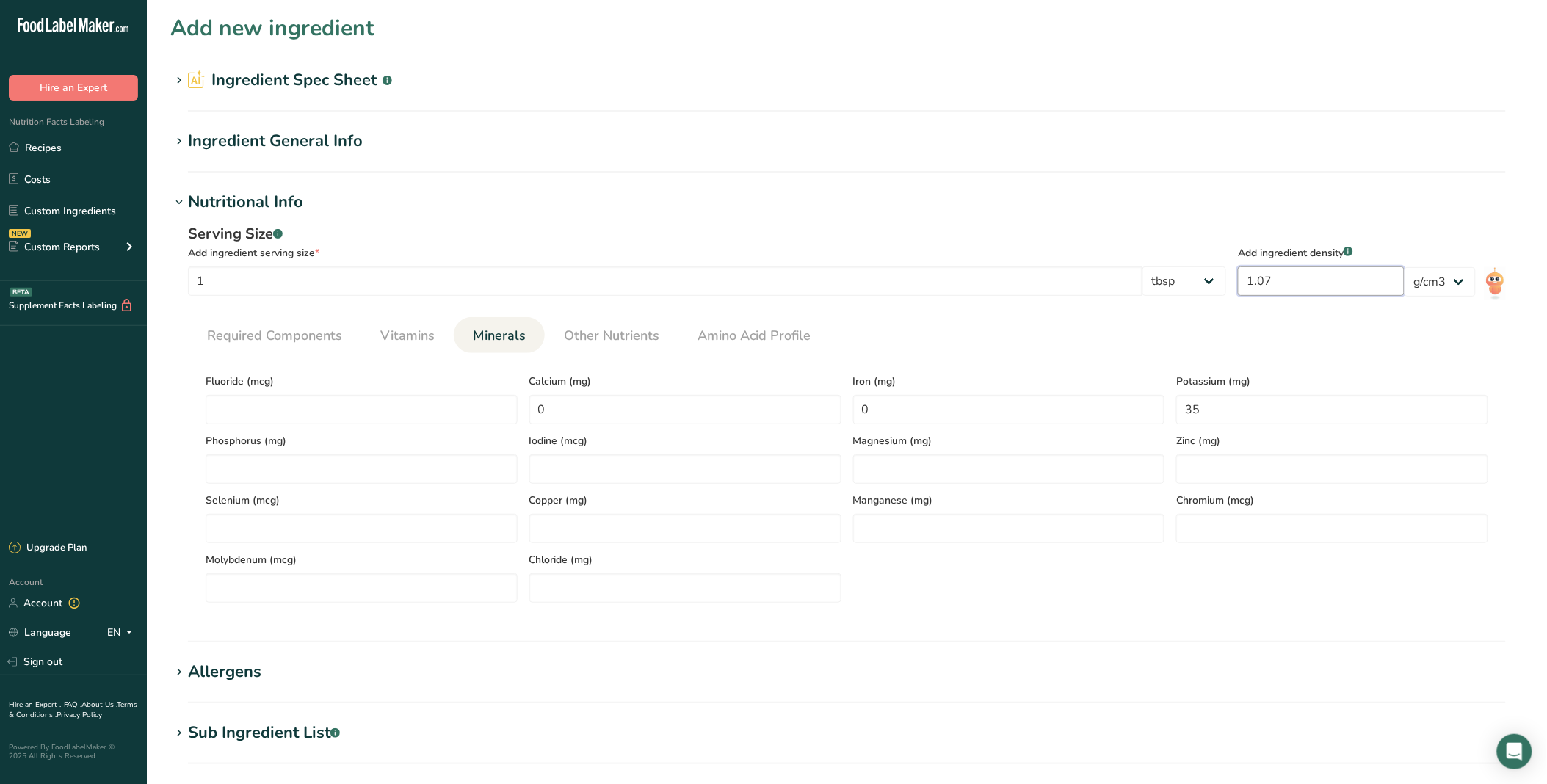
type input "1.07"
click at [1433, 222] on div "Serving Size .a-a{fill:#347362;}.b-a{fill:#fff;} Add ingredient serving size * …" at bounding box center [846, 419] width 1353 height 409
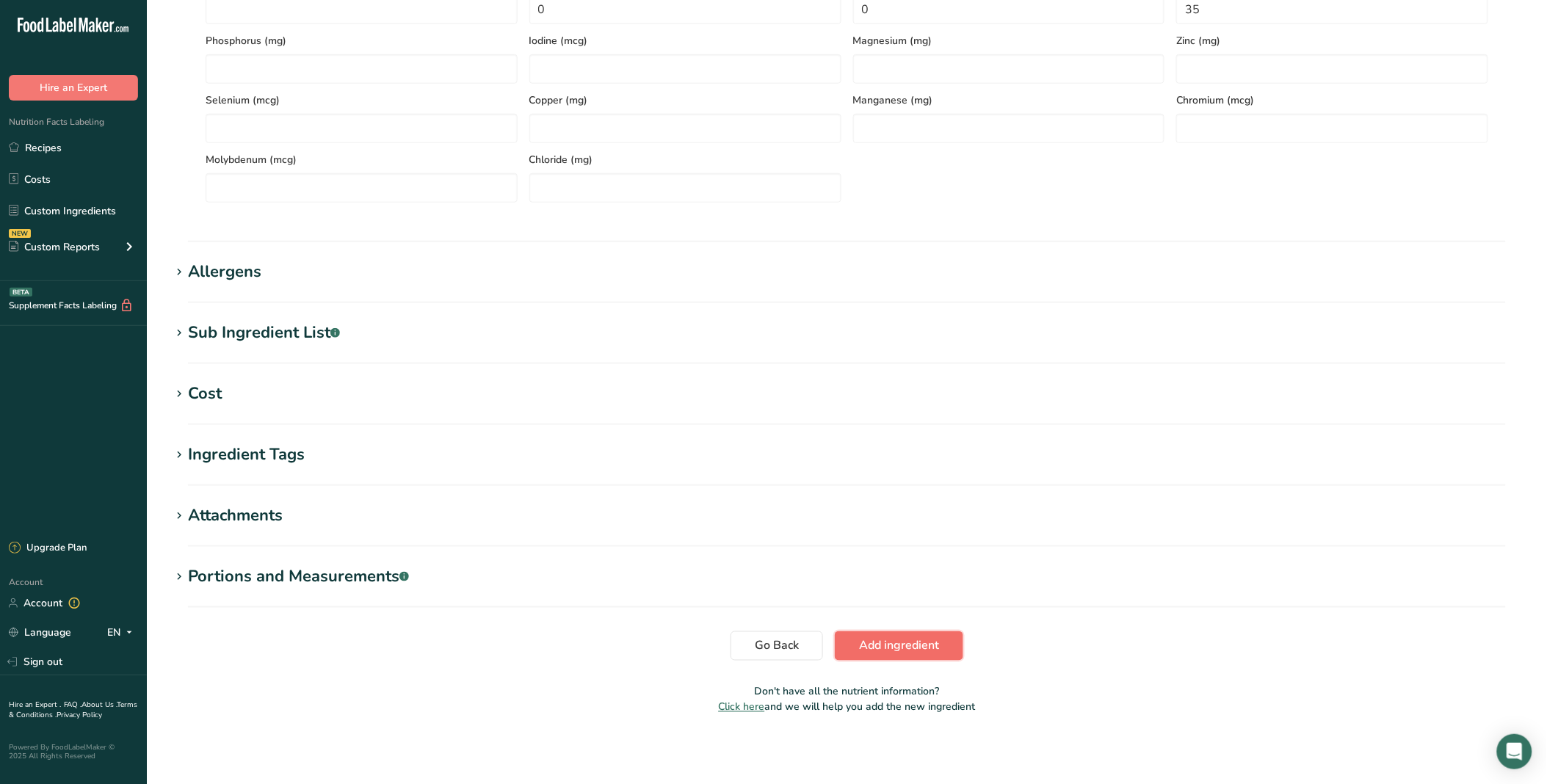
click at [889, 635] on button "Add ingredient" at bounding box center [899, 645] width 128 height 29
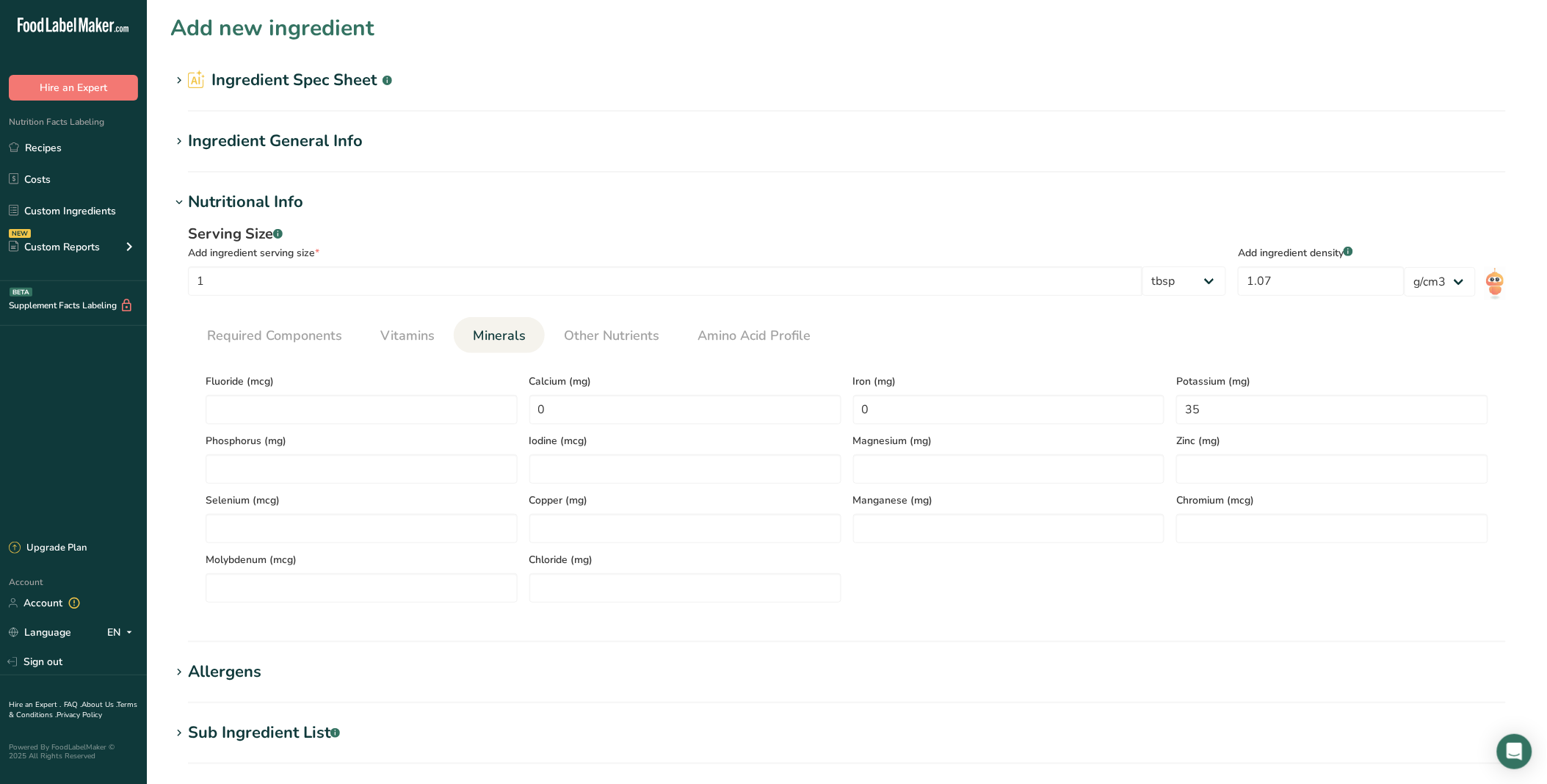
scroll to position [400, 0]
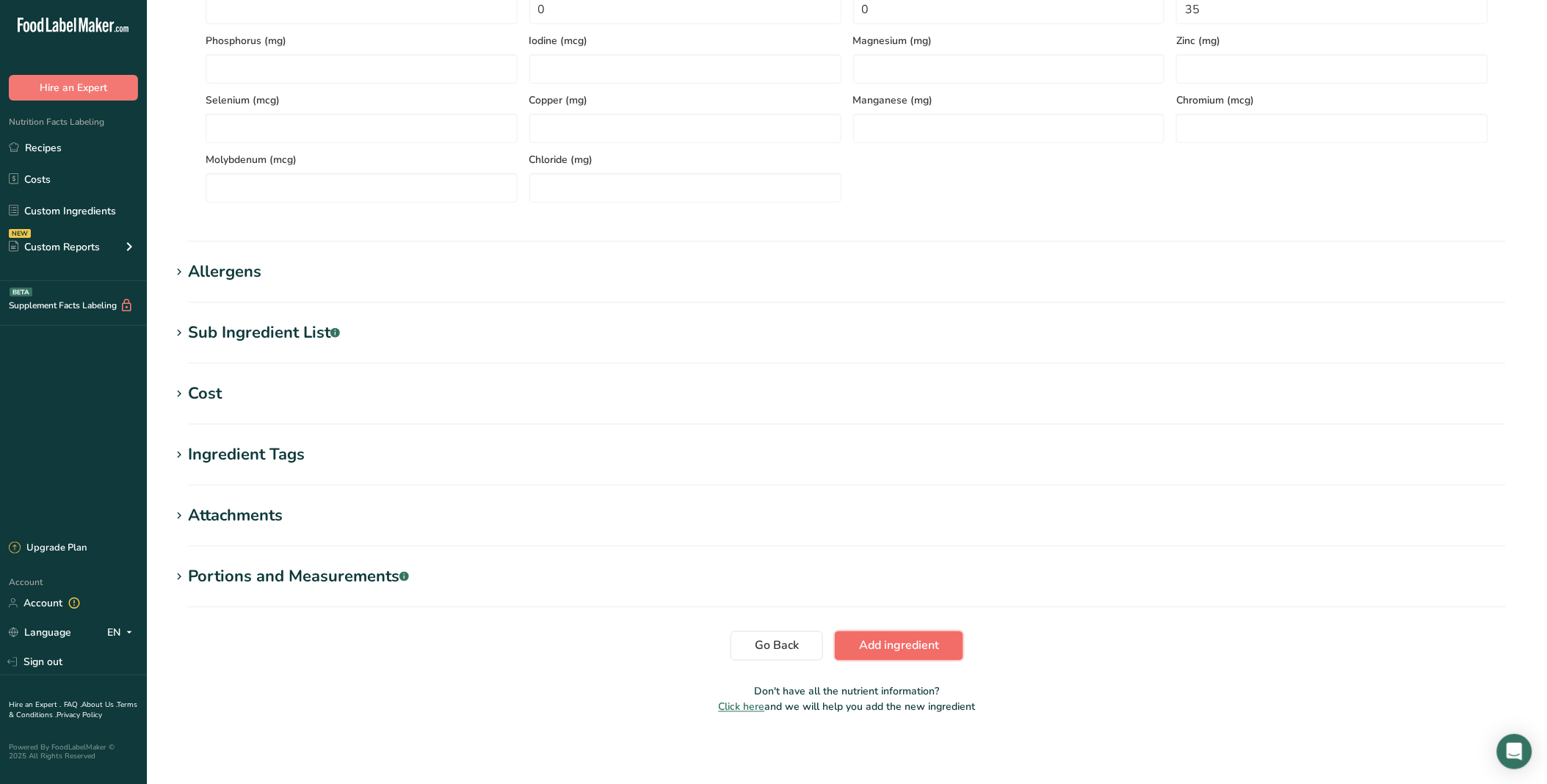
click at [905, 640] on span "Add ingredient" at bounding box center [898, 646] width 80 height 18
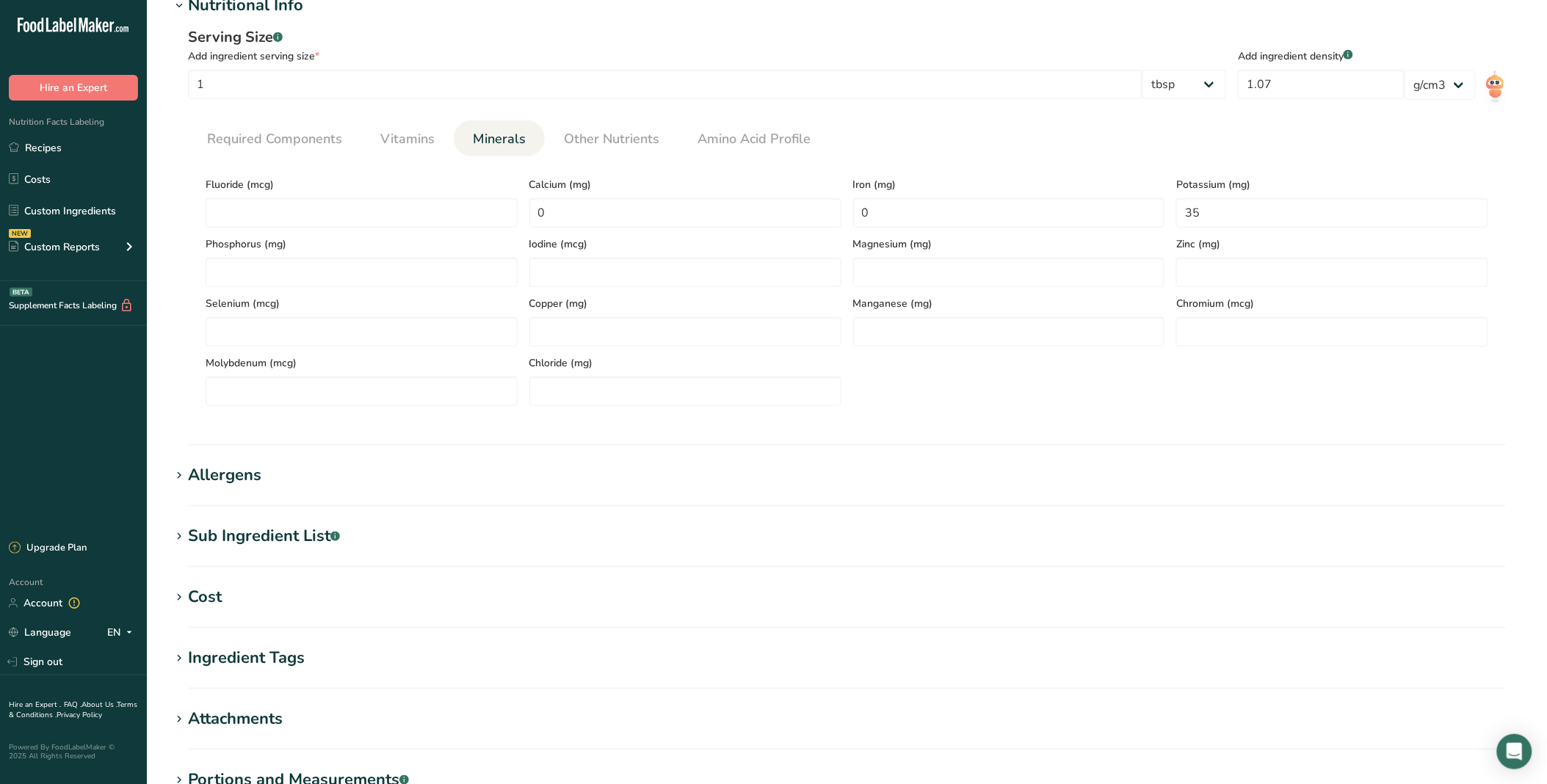
scroll to position [190, 0]
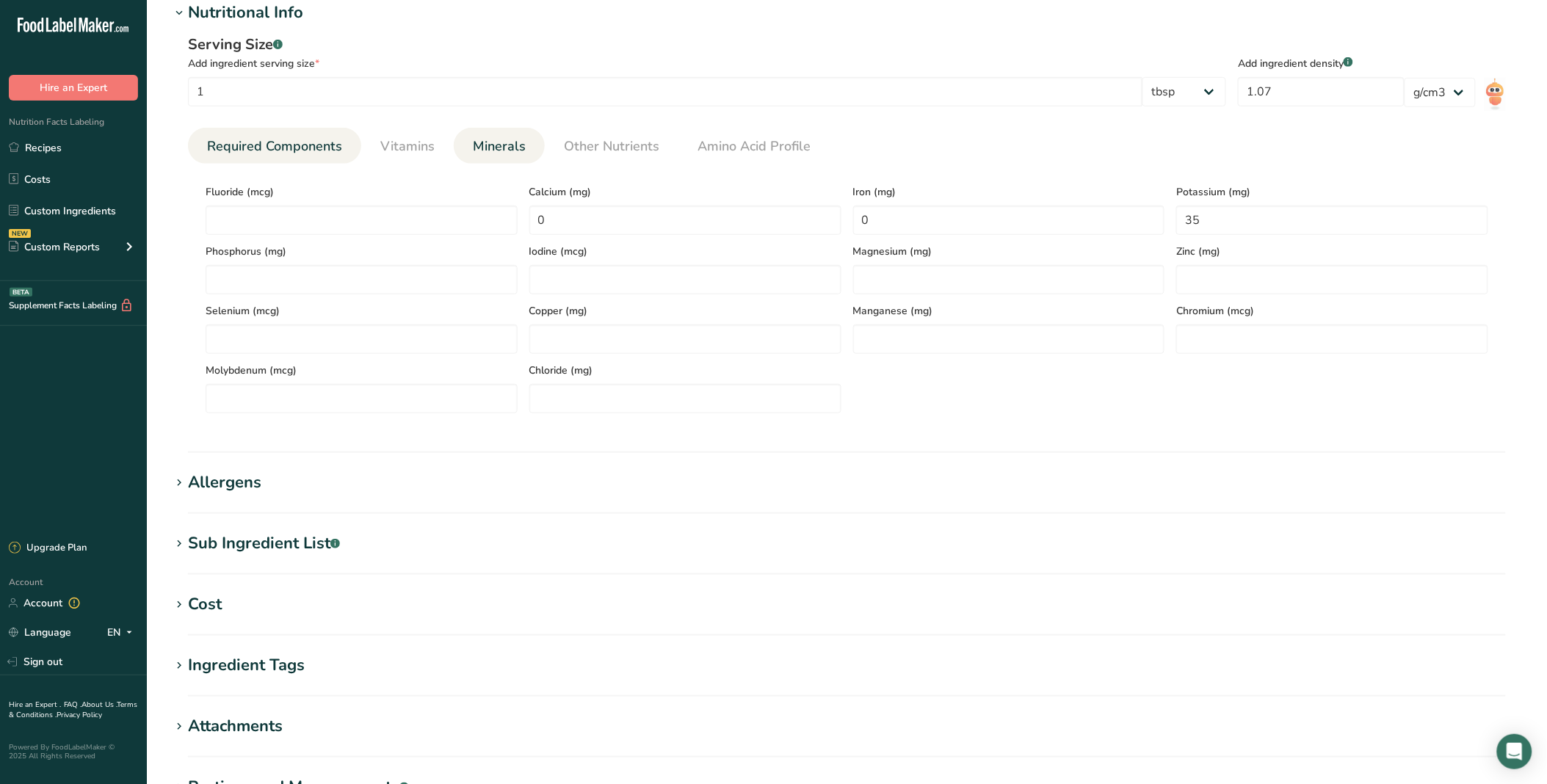
click at [276, 143] on span "Required Components" at bounding box center [275, 147] width 135 height 20
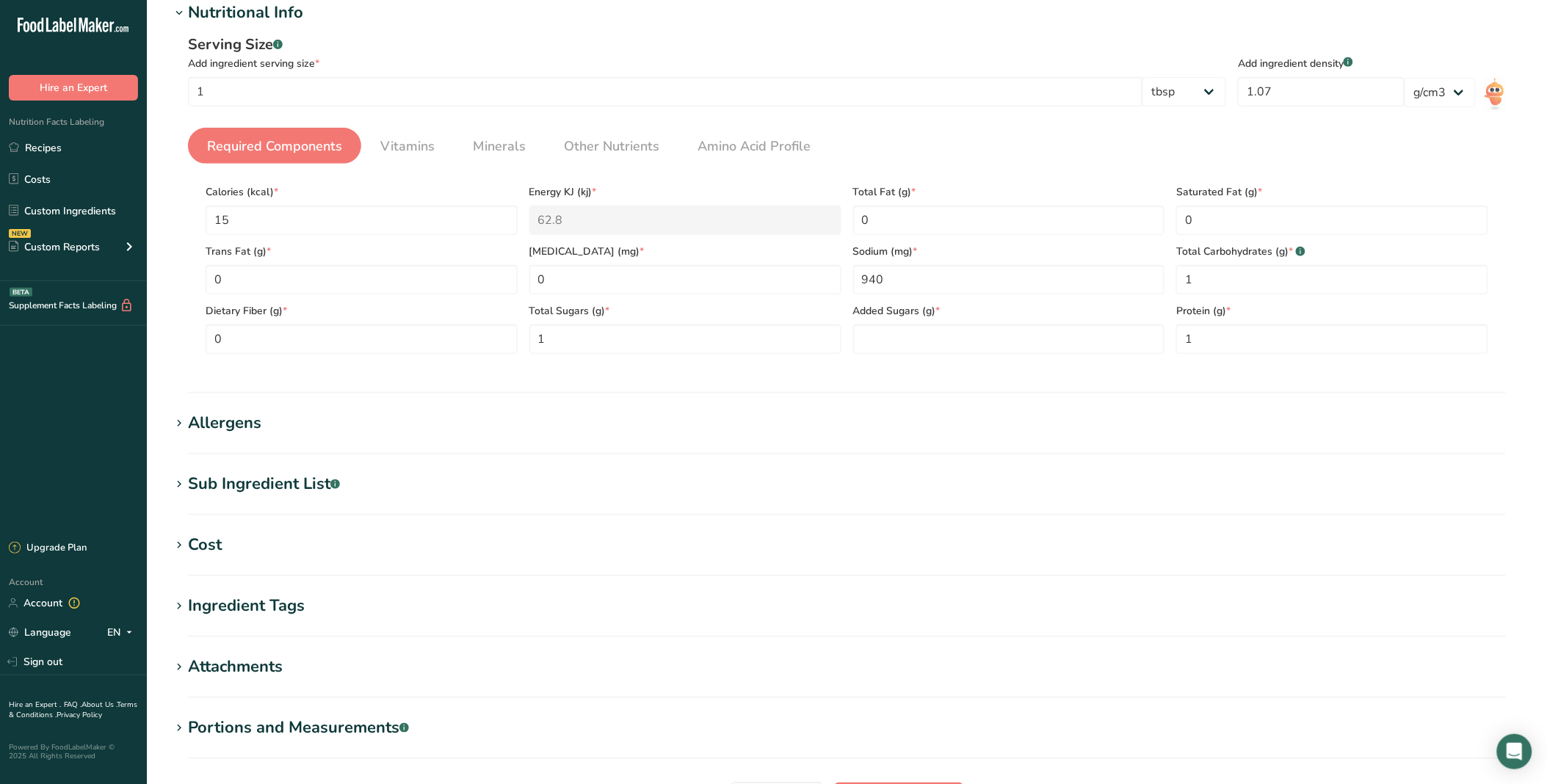
click at [960, 356] on section "Calories (kcal) * 15 Energy KJ (kj) * 62.8 Total Fat (g) * 0 Saturated Fat (g) …" at bounding box center [846, 264] width 1318 height 202
click at [963, 338] on Sugars "number" at bounding box center [1009, 339] width 312 height 29
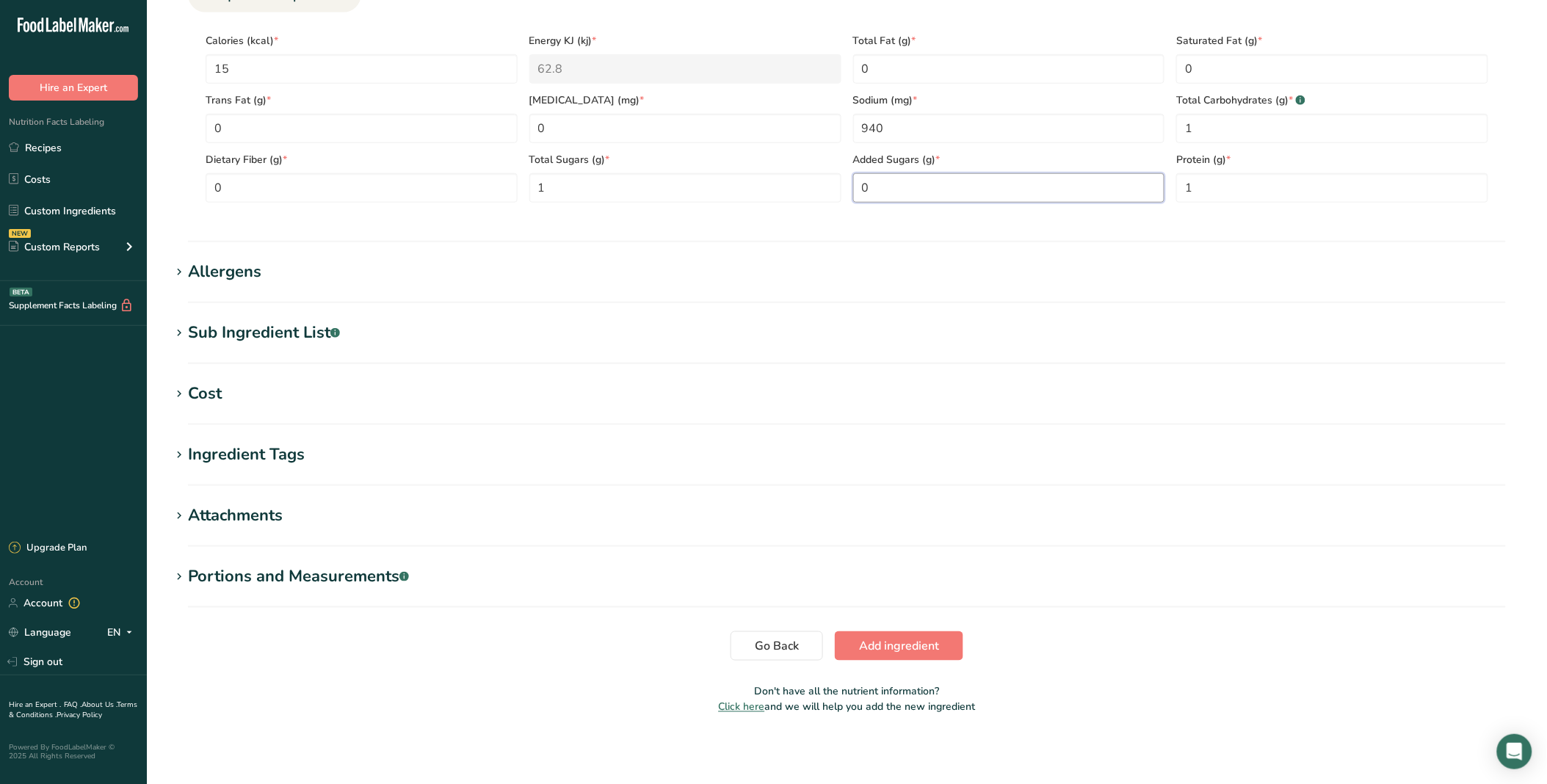
scroll to position [342, 0]
type Sugars "0"
click at [914, 639] on span "Add ingredient" at bounding box center [898, 645] width 80 height 18
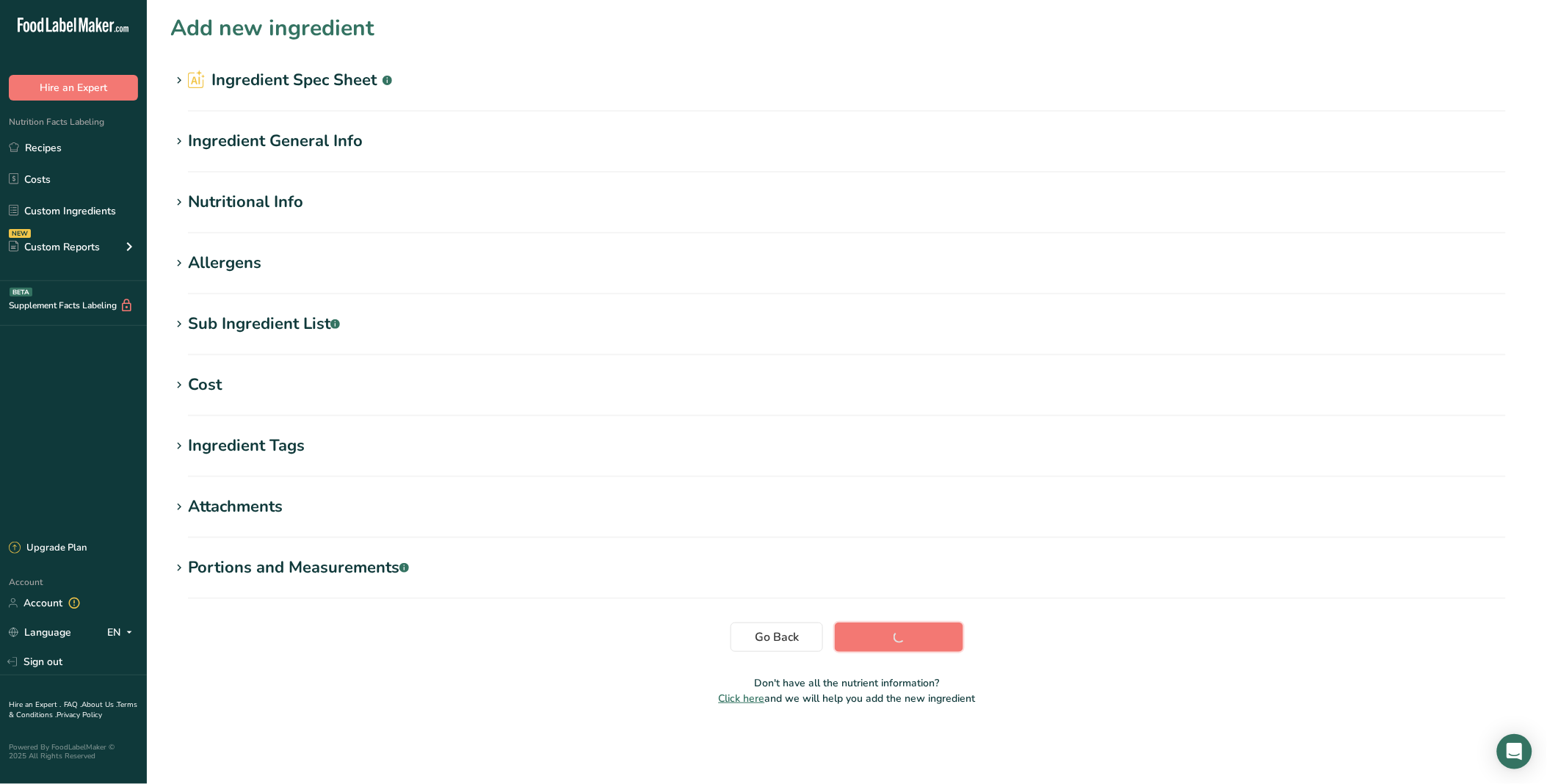
scroll to position [0, 0]
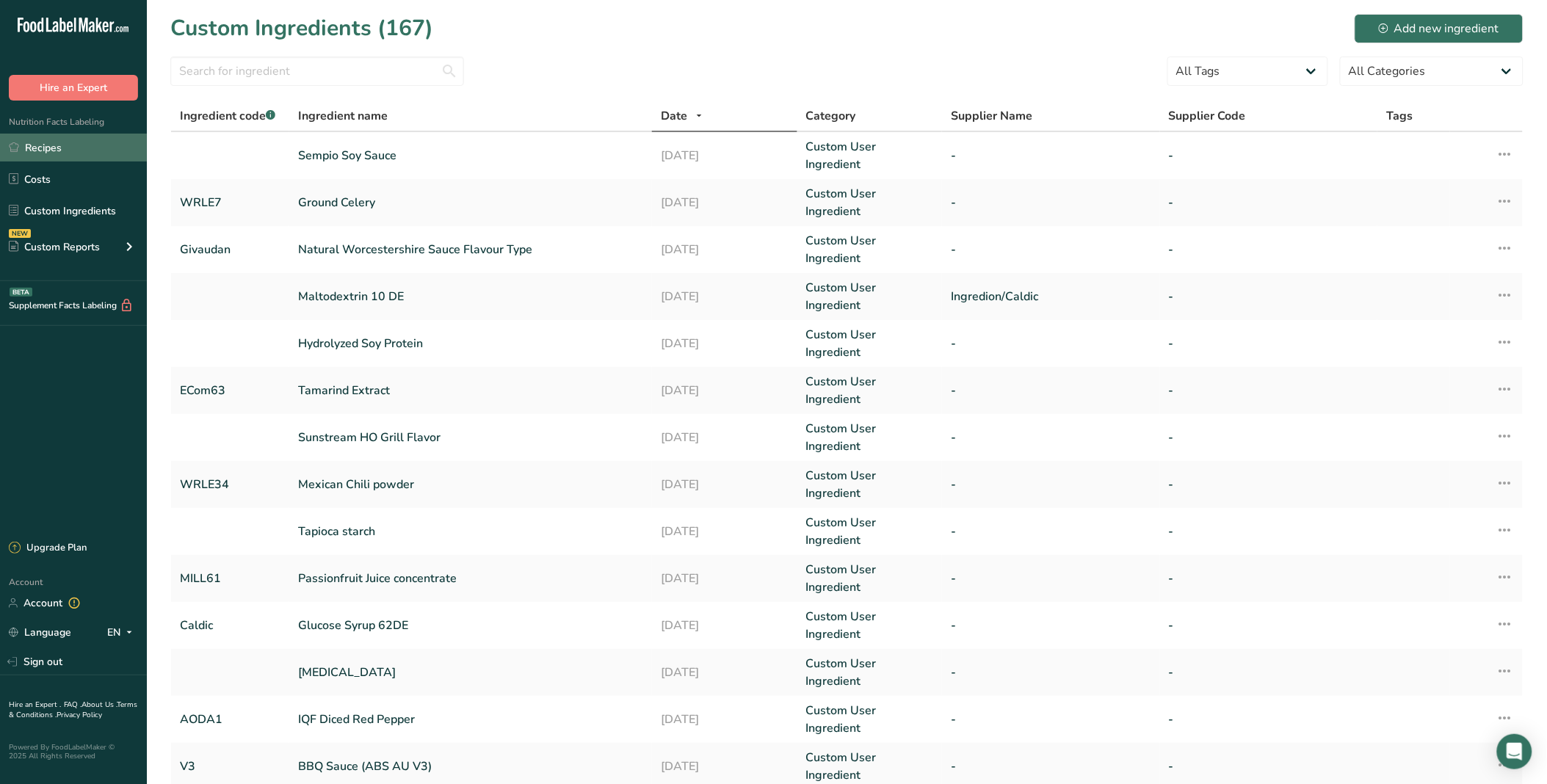
click at [97, 157] on link "Recipes" at bounding box center [73, 147] width 147 height 28
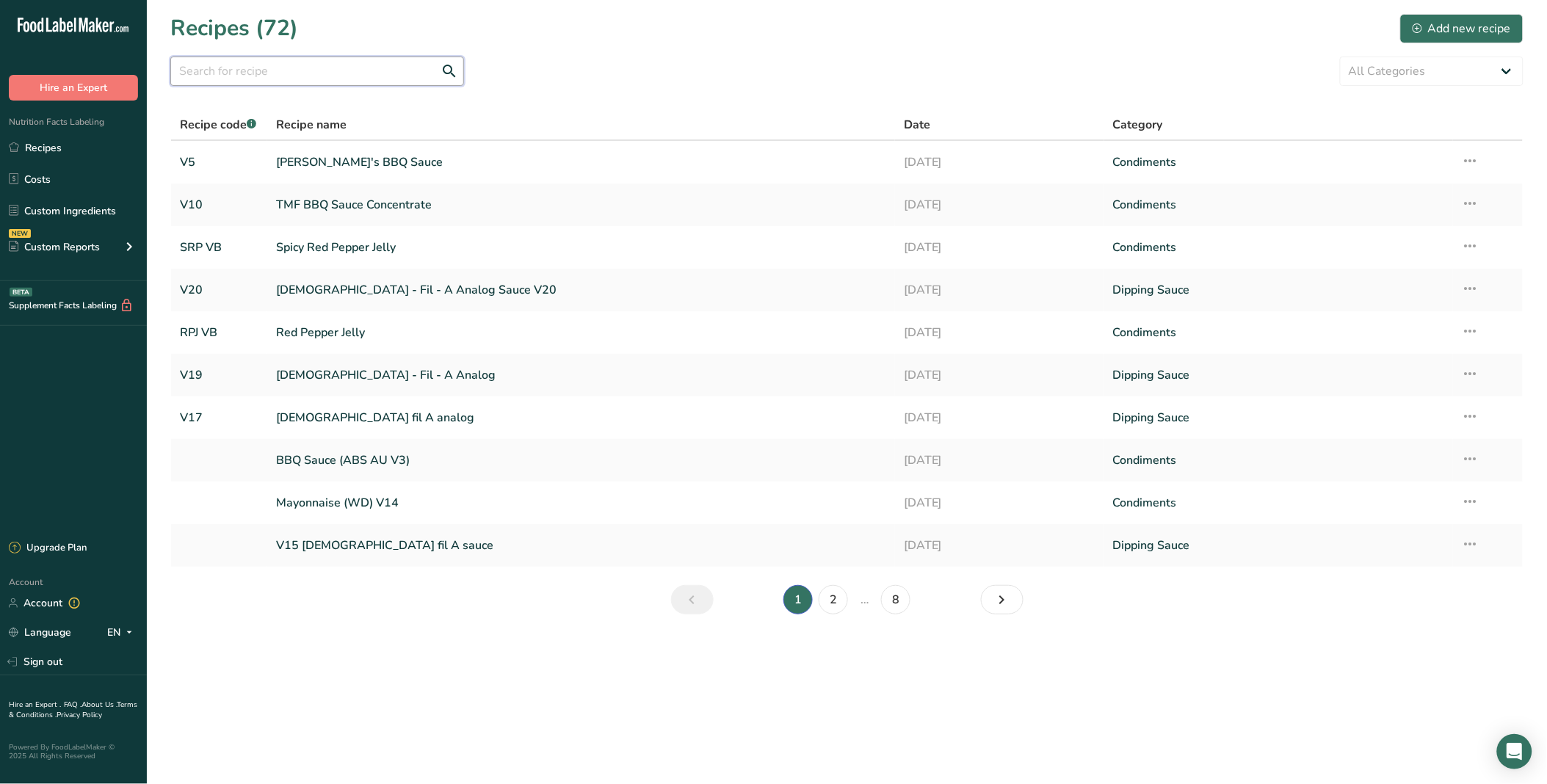
click at [297, 83] on input "text" at bounding box center [317, 70] width 293 height 29
type input "soy"
click at [348, 155] on link "[PERSON_NAME]'s BBQ Sauce" at bounding box center [580, 162] width 610 height 31
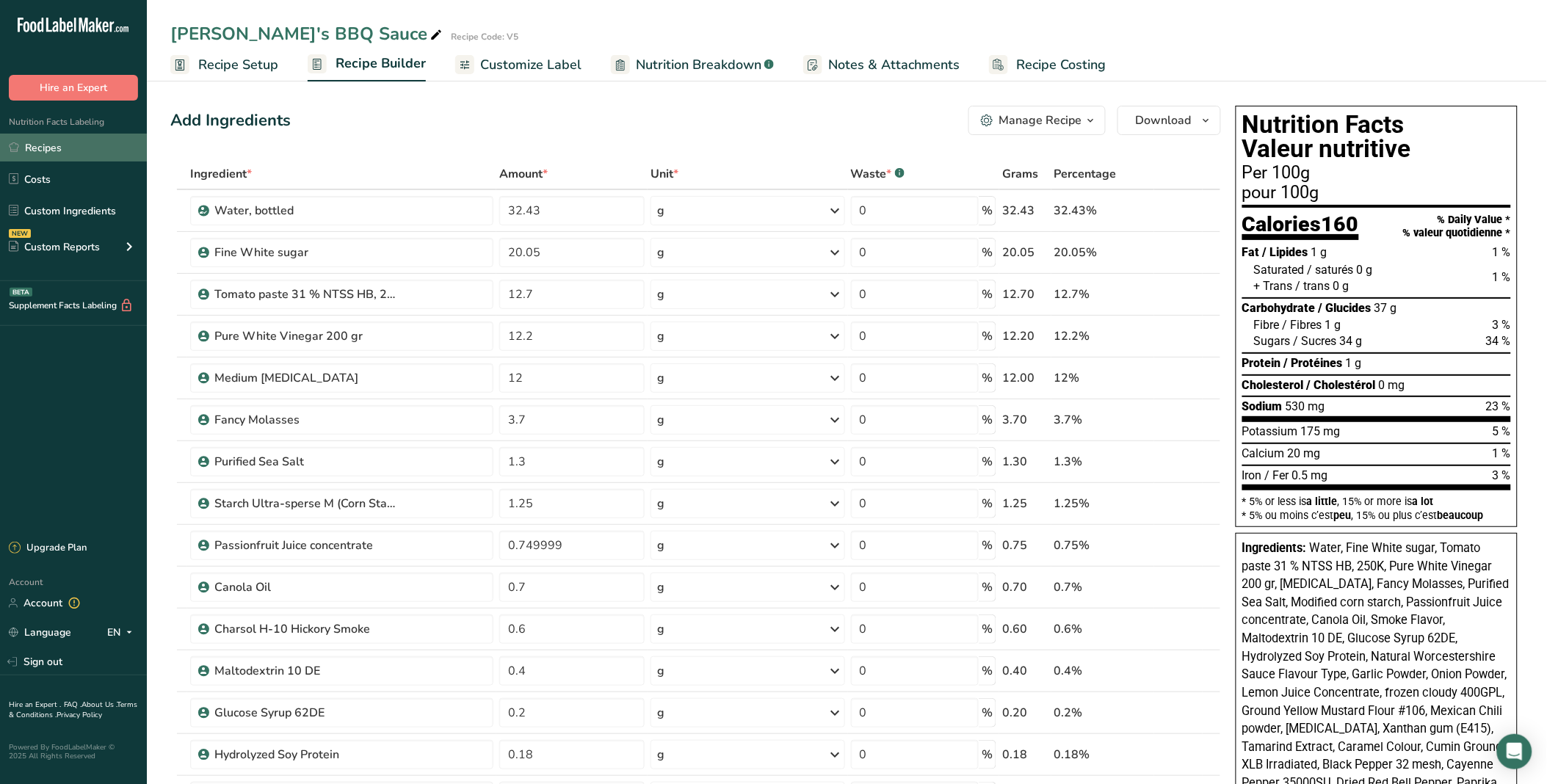
click at [104, 143] on link "Recipes" at bounding box center [73, 147] width 147 height 28
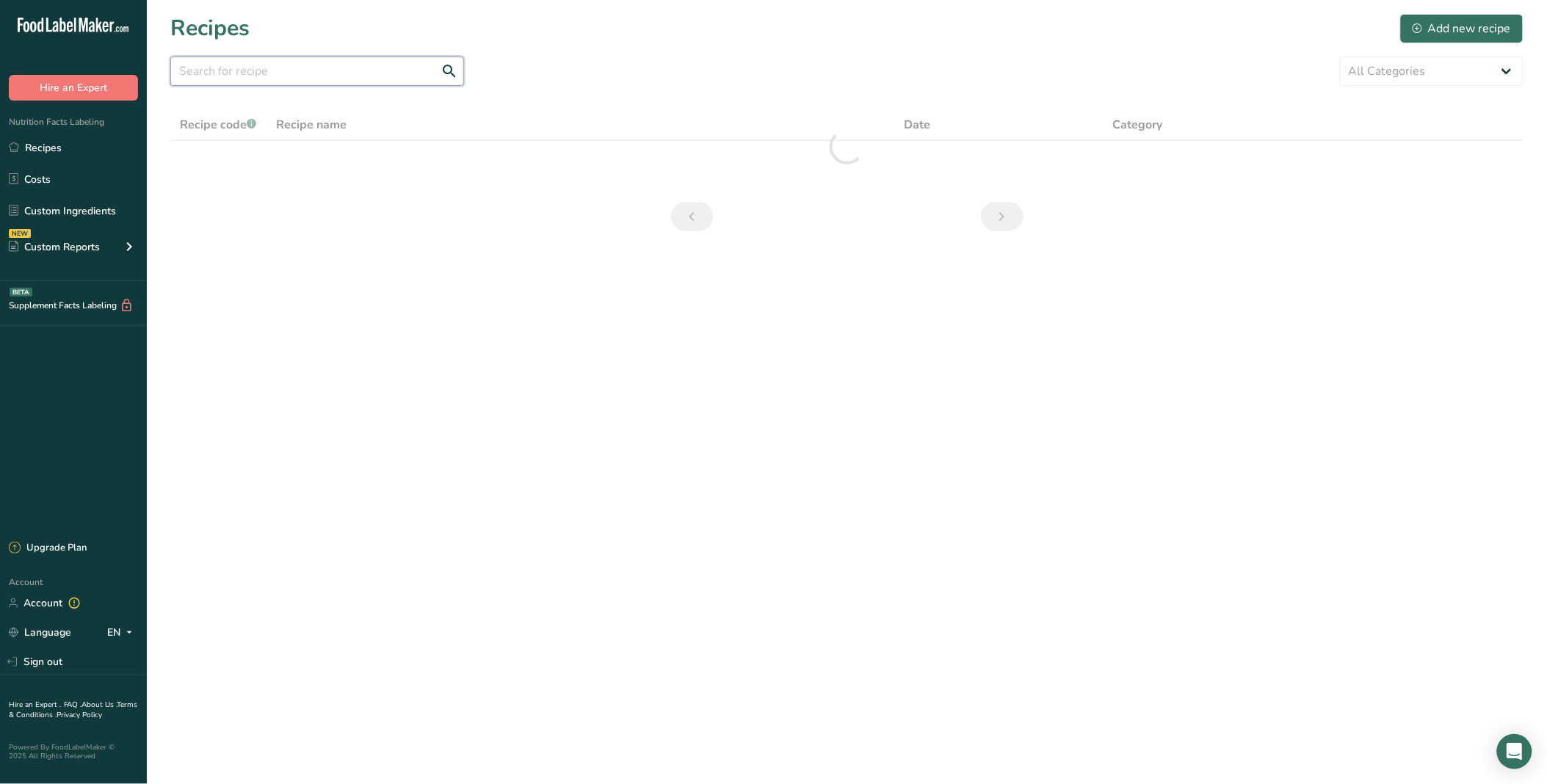
click at [238, 83] on input "text" at bounding box center [317, 70] width 293 height 29
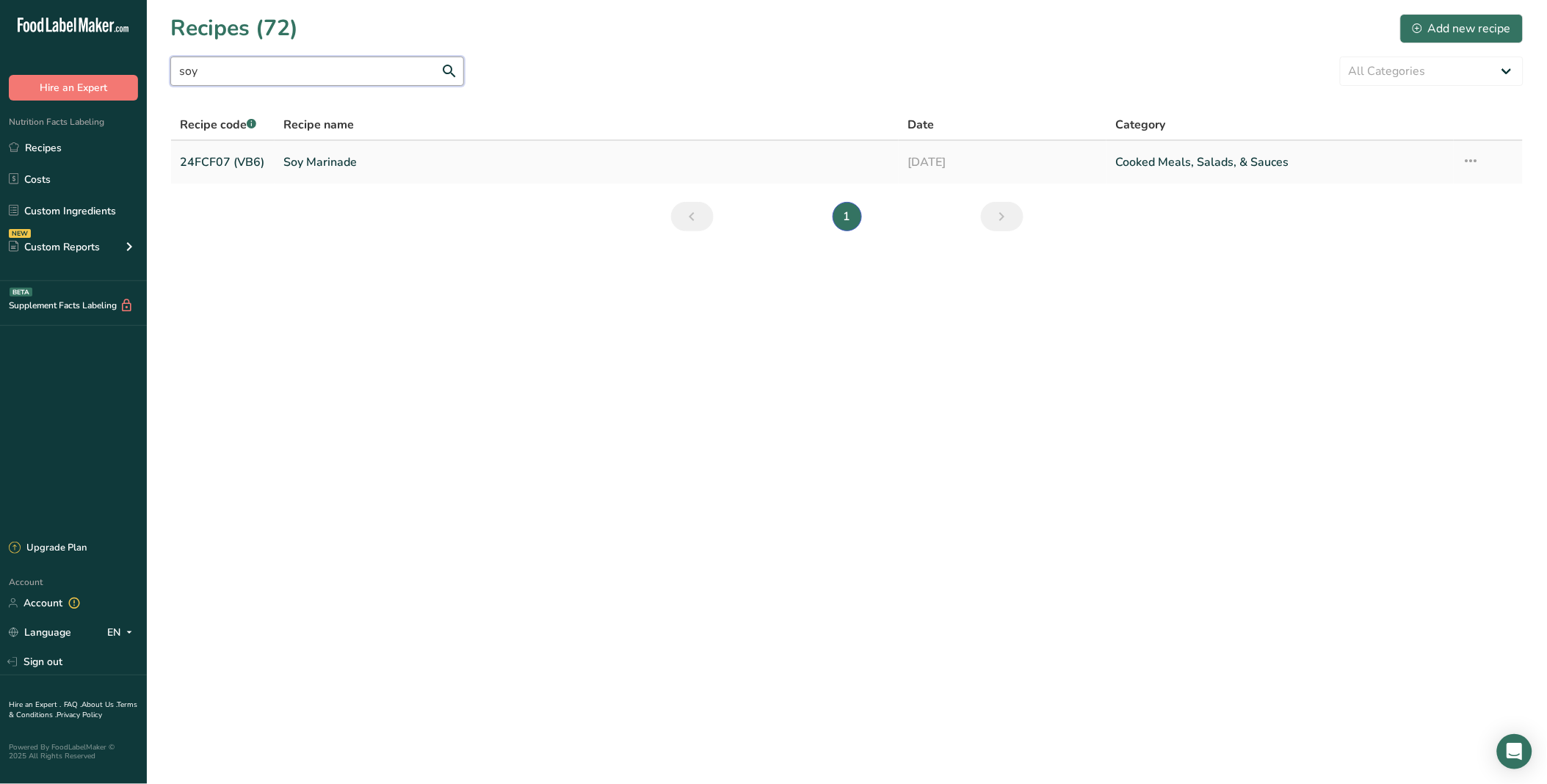
type input "soy"
click at [290, 169] on link "Soy Marinade" at bounding box center [586, 162] width 607 height 31
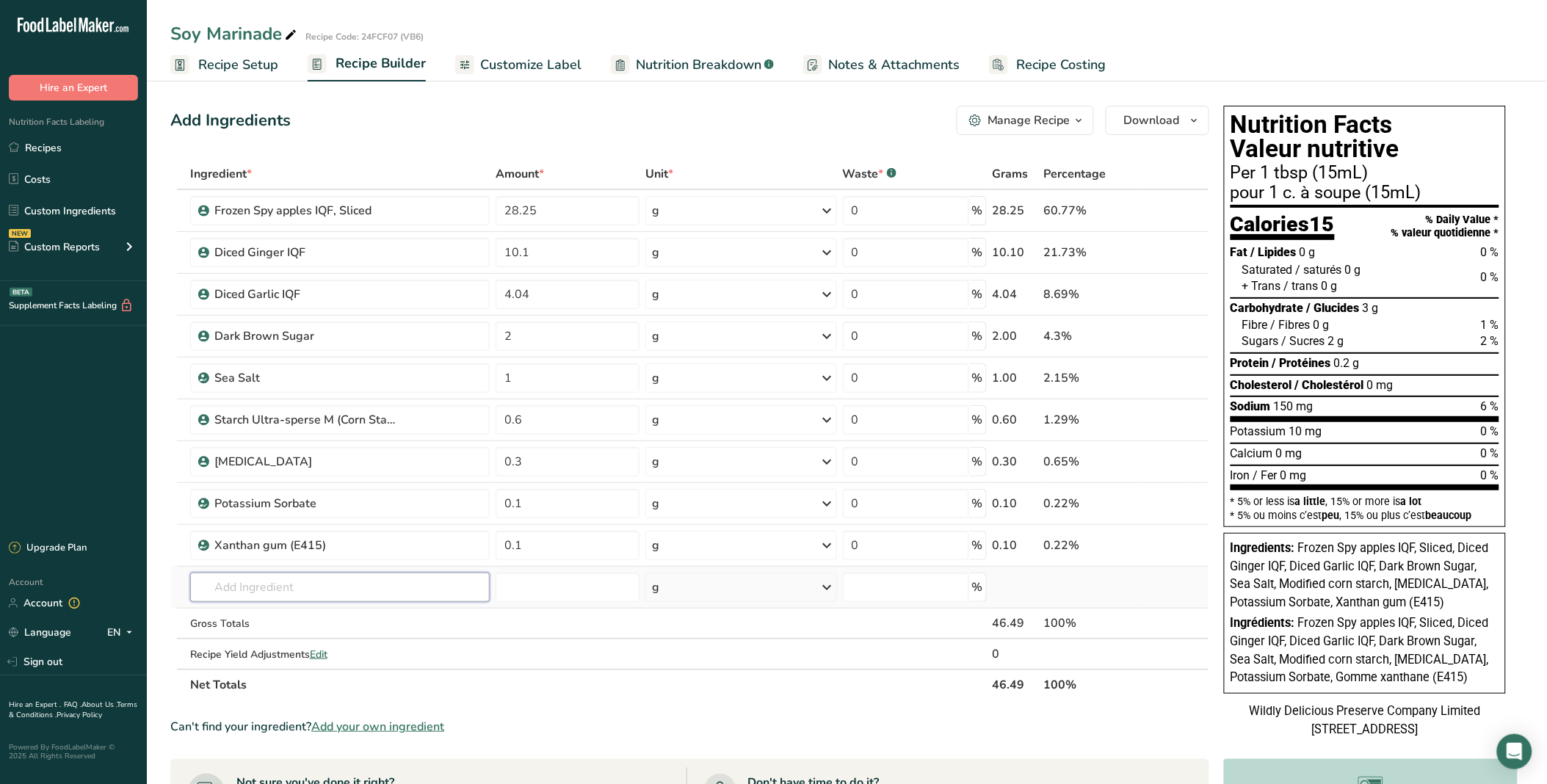
click at [352, 594] on input "text" at bounding box center [341, 586] width 300 height 29
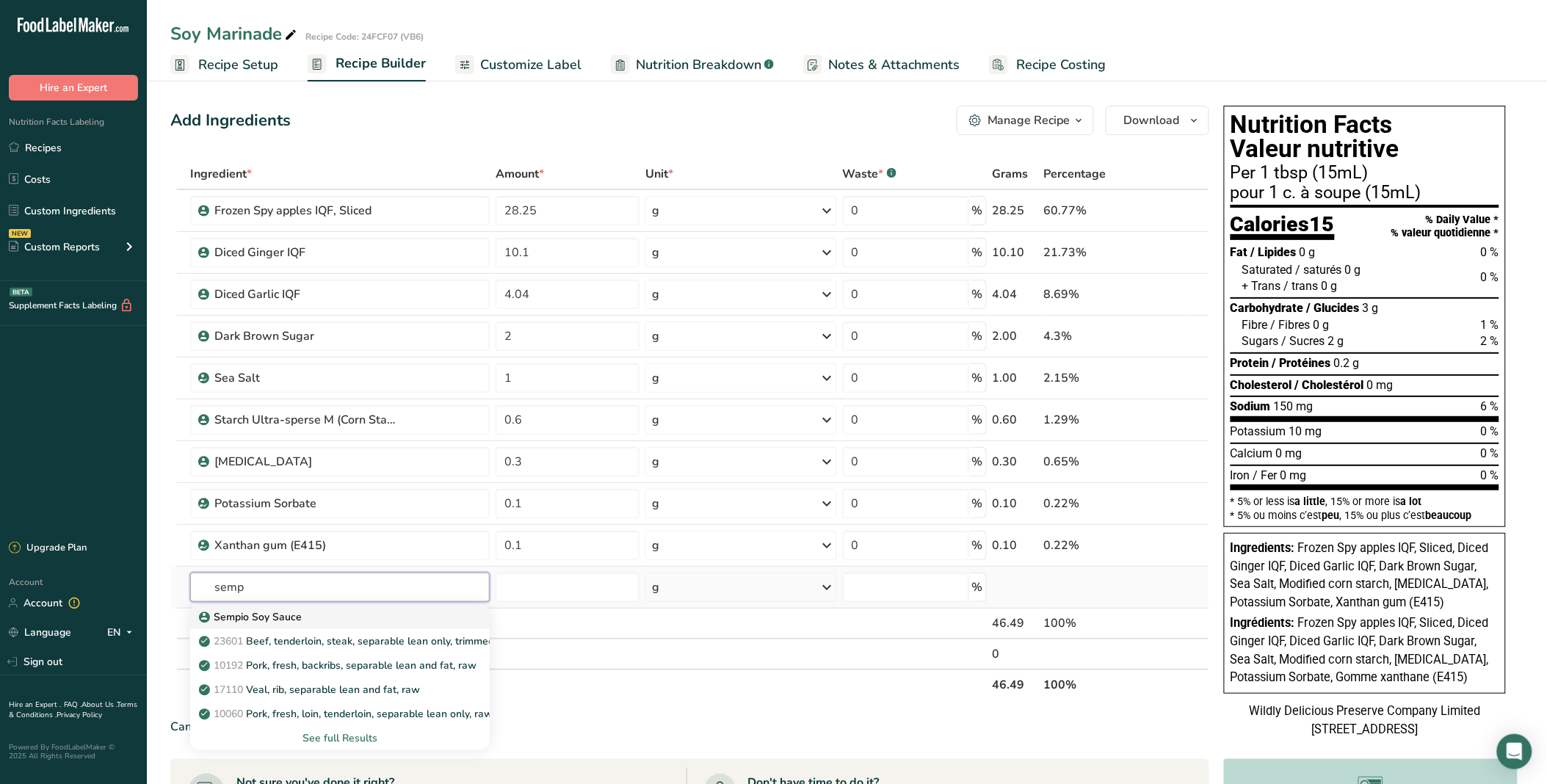
type input "semp"
click at [306, 613] on div "Sempio Soy Sauce" at bounding box center [328, 617] width 253 height 16
type input "Sempio Soy Sauce"
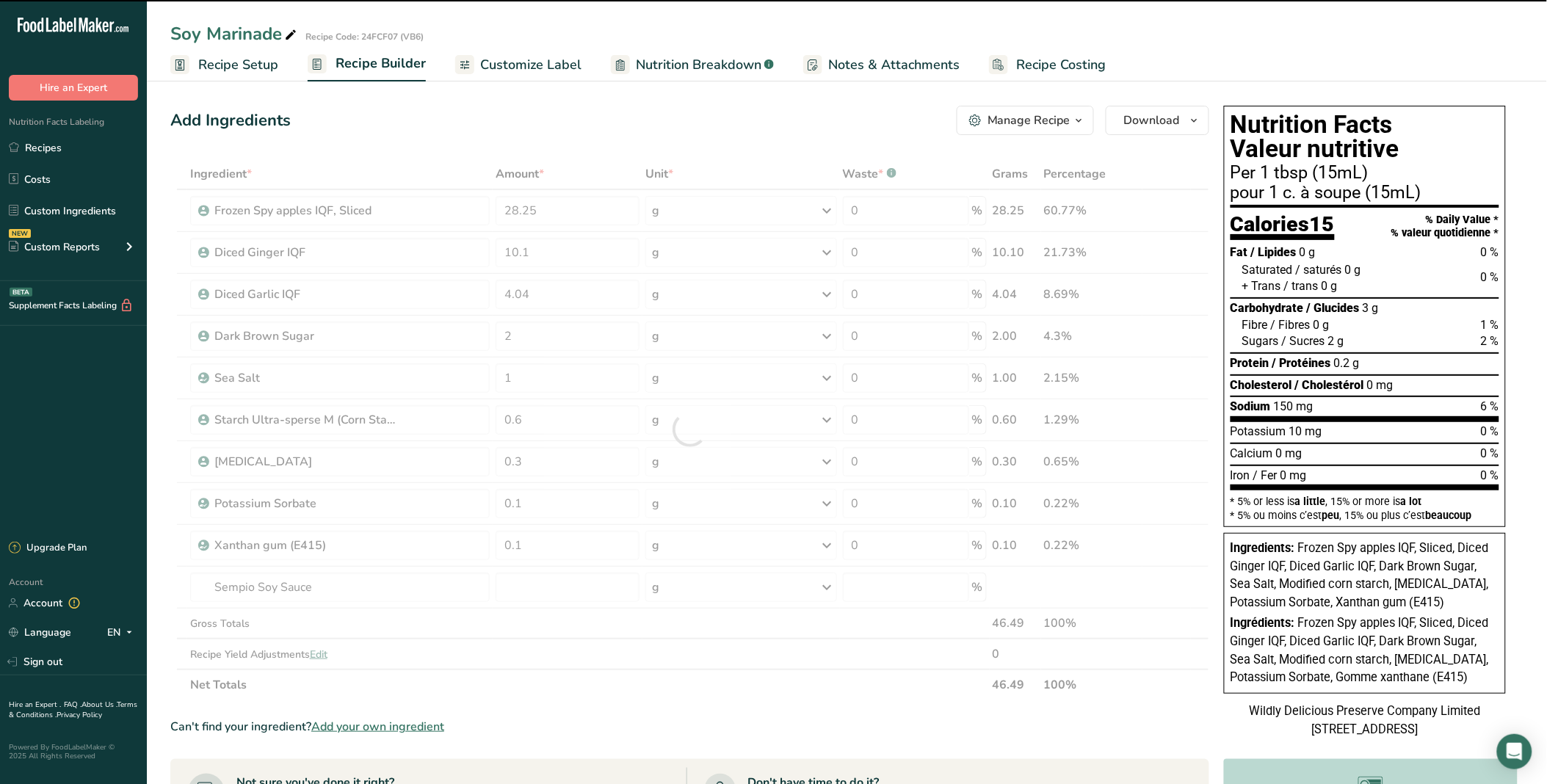
type input "0"
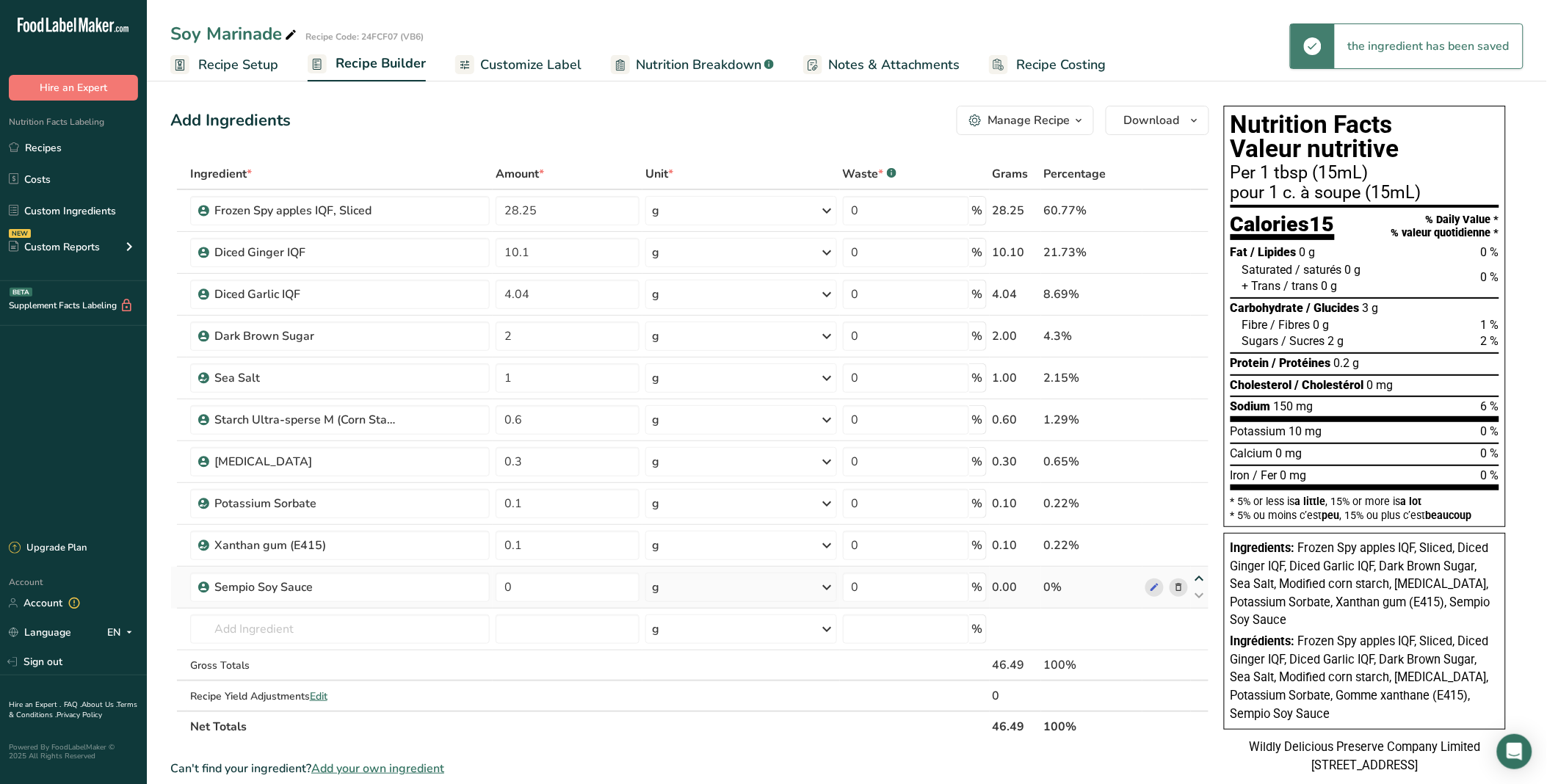
click at [1195, 576] on icon at bounding box center [1199, 579] width 18 height 11
type input "0"
type input "0.1"
click at [1195, 576] on icon at bounding box center [1199, 579] width 18 height 11
type input "0.1"
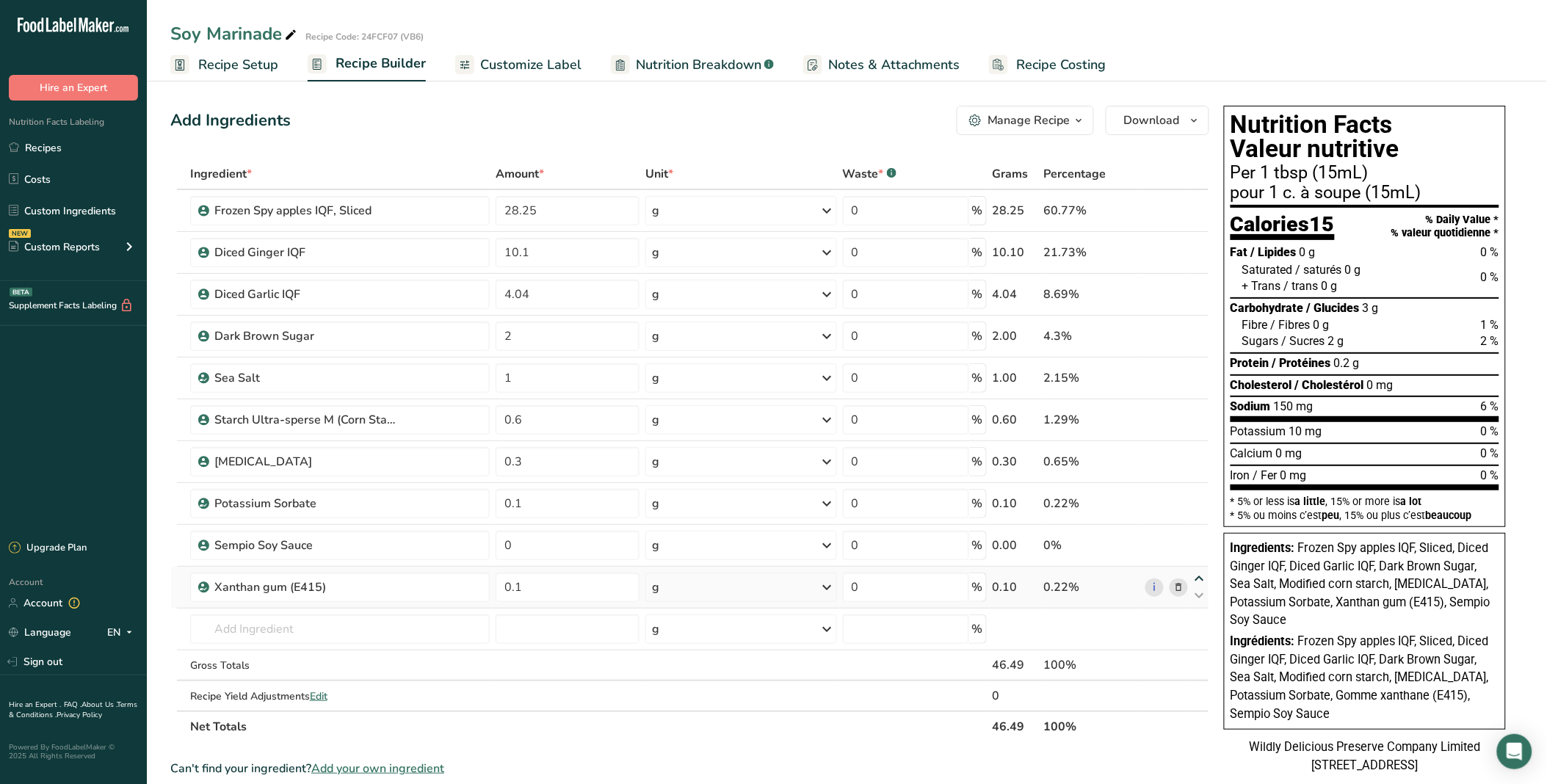
type input "0"
click at [1195, 576] on icon at bounding box center [1199, 579] width 18 height 11
type input "0"
type input "0.1"
click at [1194, 535] on icon at bounding box center [1199, 536] width 18 height 11
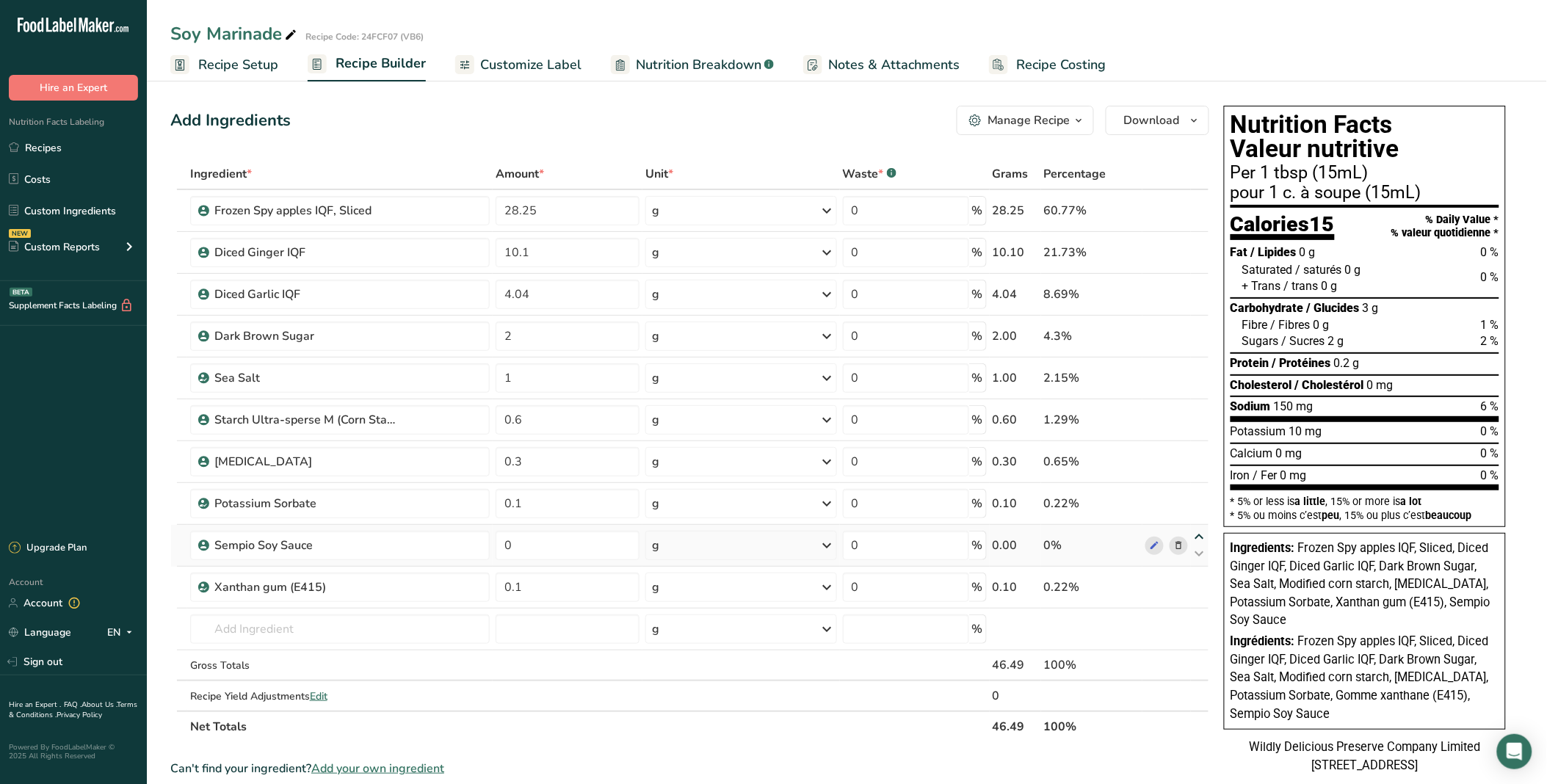
type input "0"
type input "0.1"
click at [1198, 531] on icon at bounding box center [1199, 536] width 18 height 11
type input "0.1"
type input "0"
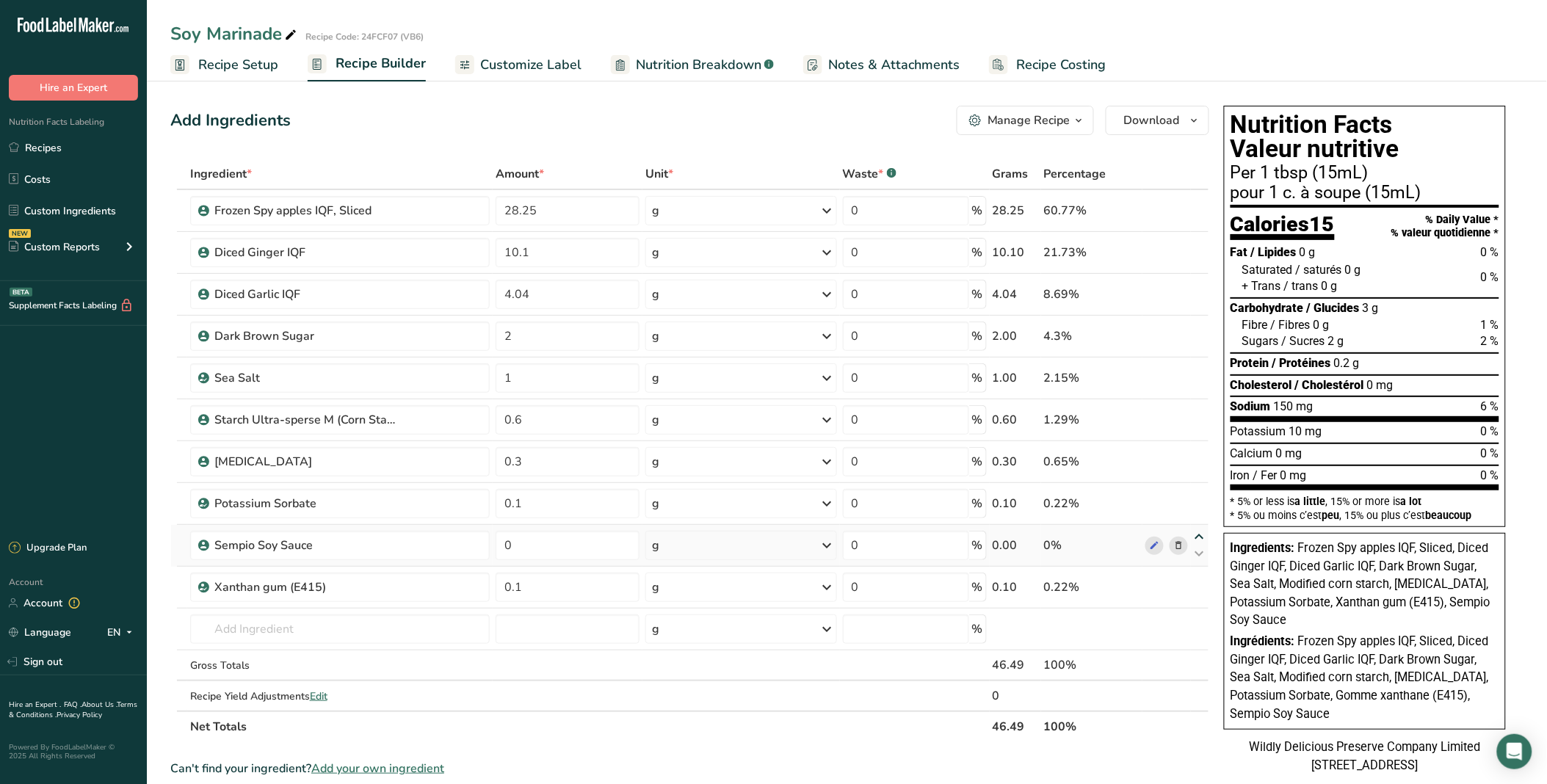
click at [1198, 531] on icon at bounding box center [1199, 536] width 18 height 11
type input "0"
type input "0.1"
click at [1198, 493] on div "Ingredient * Amount * Unit * Waste * .a-a{fill:#347362;}.b-a{fill:#fff;} Grams …" at bounding box center [689, 450] width 1039 height 584
click at [1204, 493] on icon at bounding box center [1199, 495] width 18 height 11
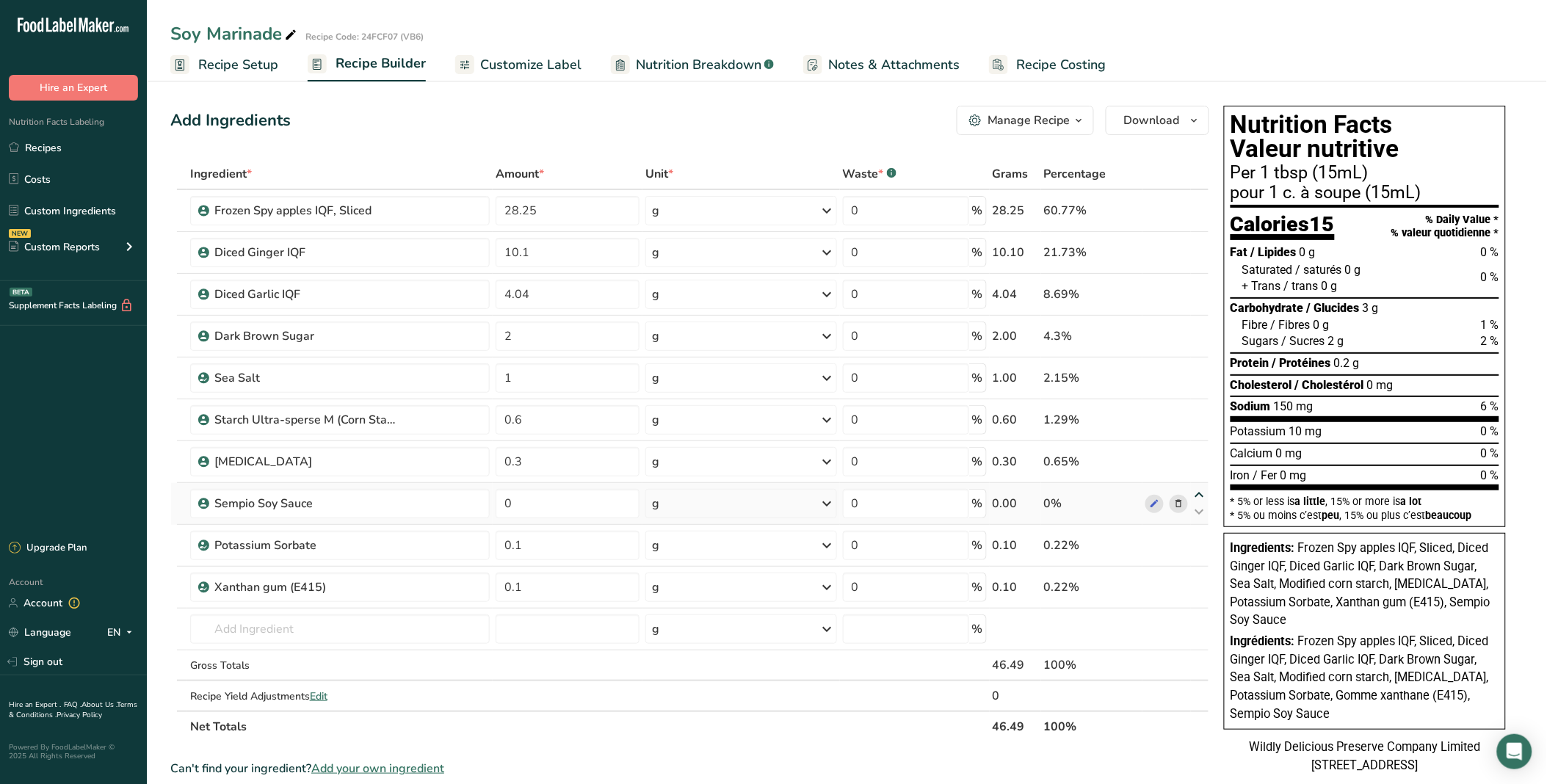
type input "0"
type input "0.3"
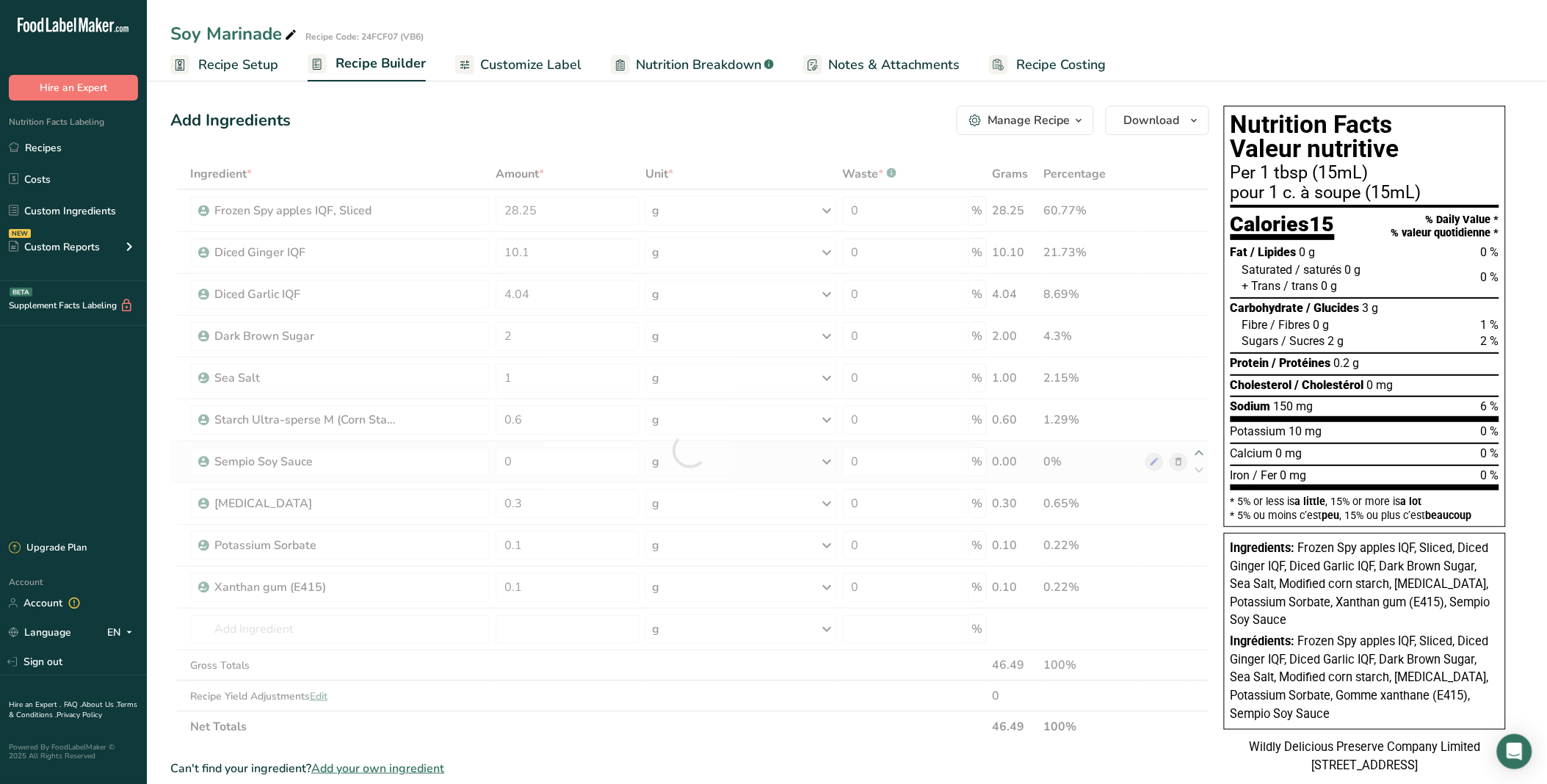
click at [1198, 453] on div at bounding box center [689, 450] width 1039 height 584
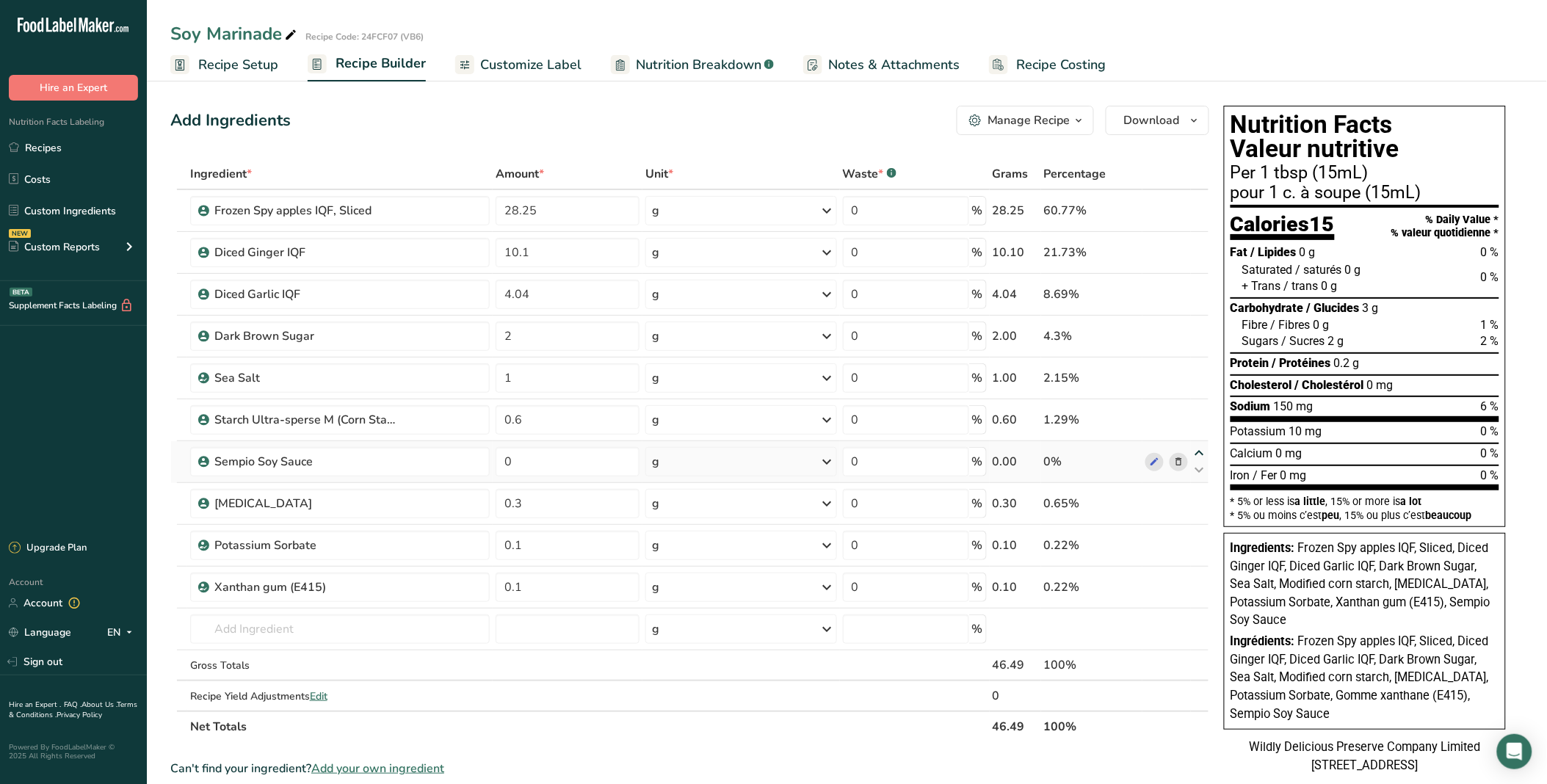
click at [1198, 453] on icon at bounding box center [1199, 453] width 18 height 11
type input "0"
type input "0.6"
click at [1198, 406] on icon at bounding box center [1199, 411] width 18 height 11
type input "0"
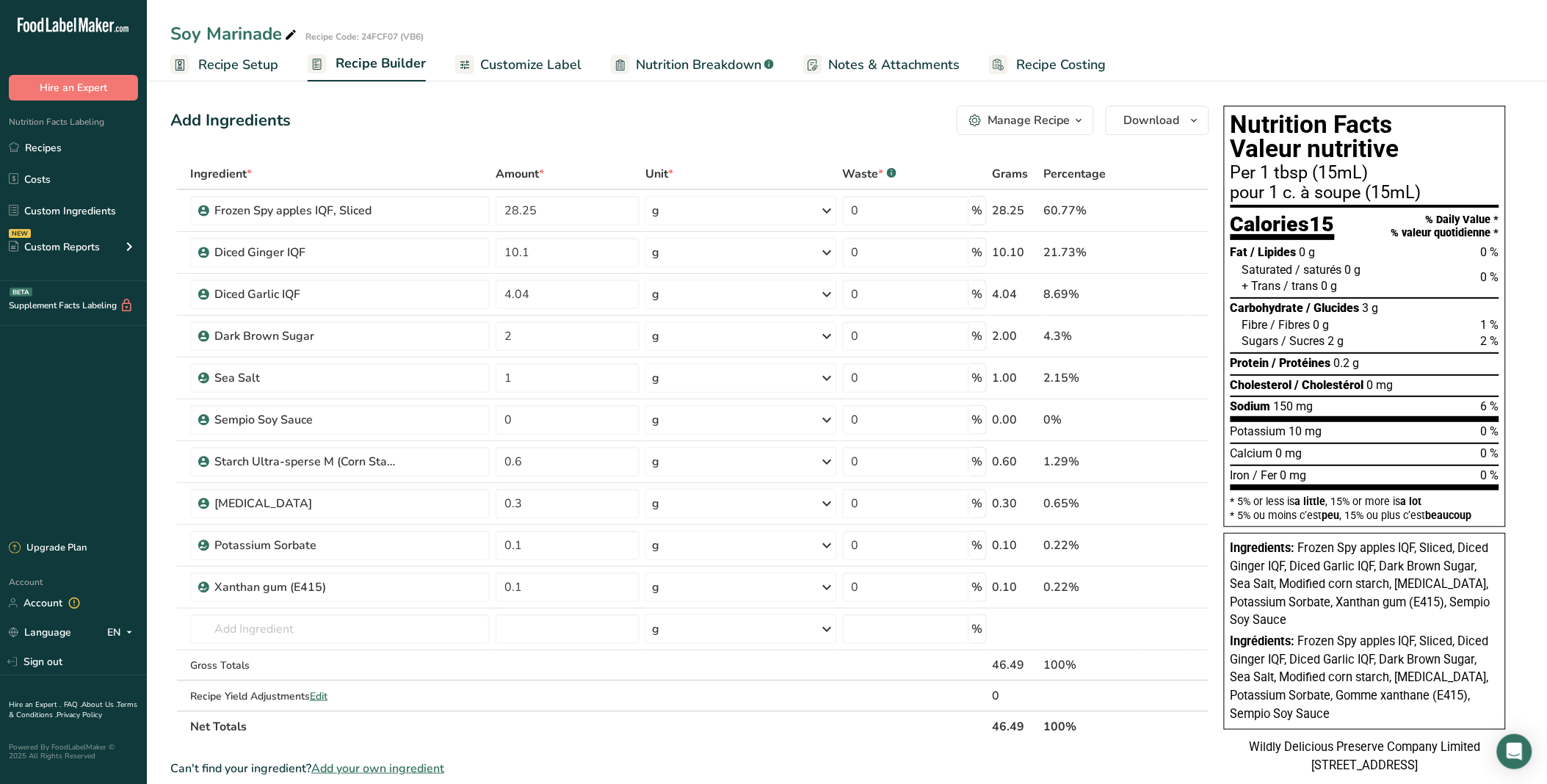
type input "1"
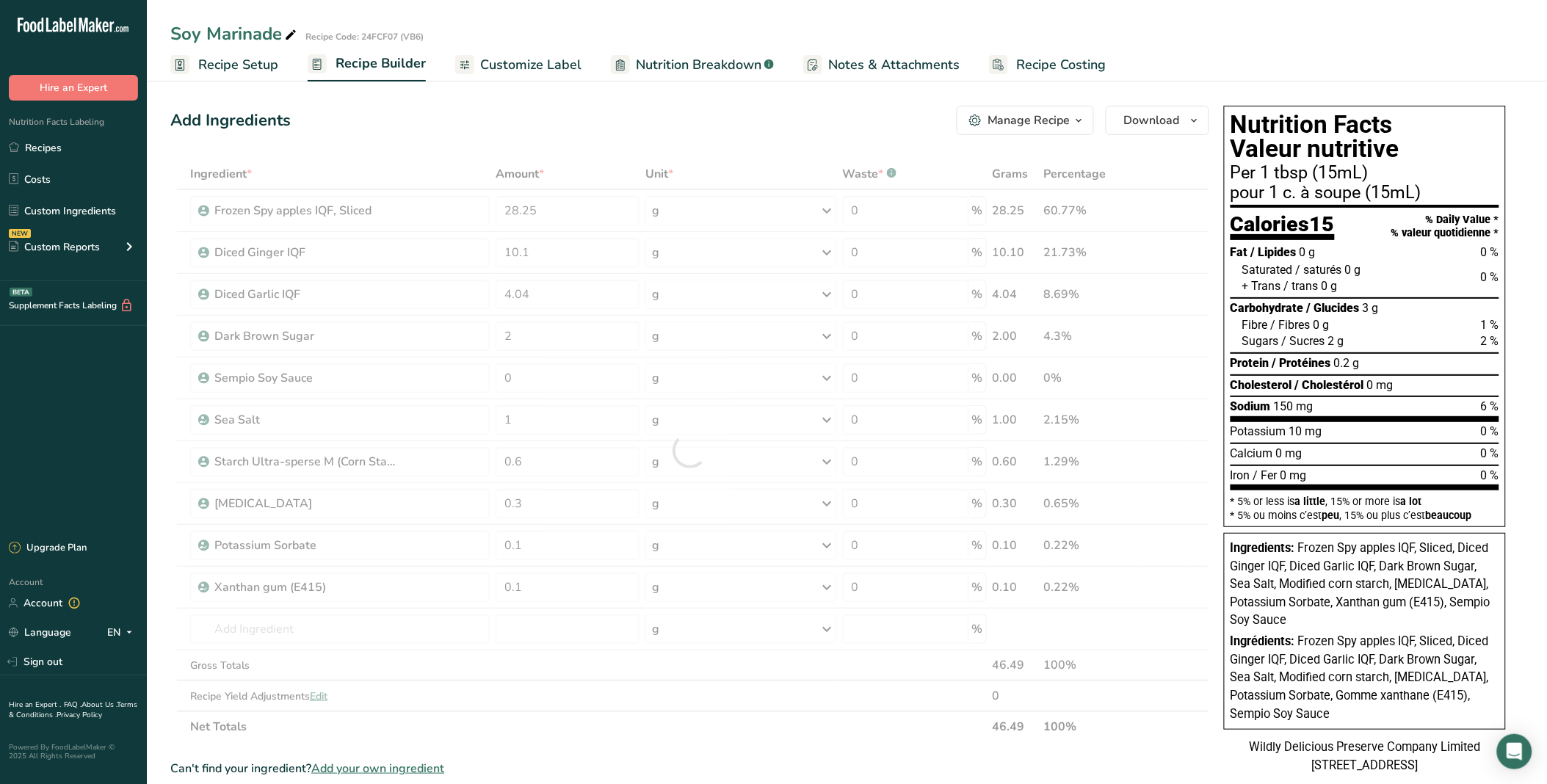
click at [1199, 371] on div at bounding box center [689, 450] width 1039 height 584
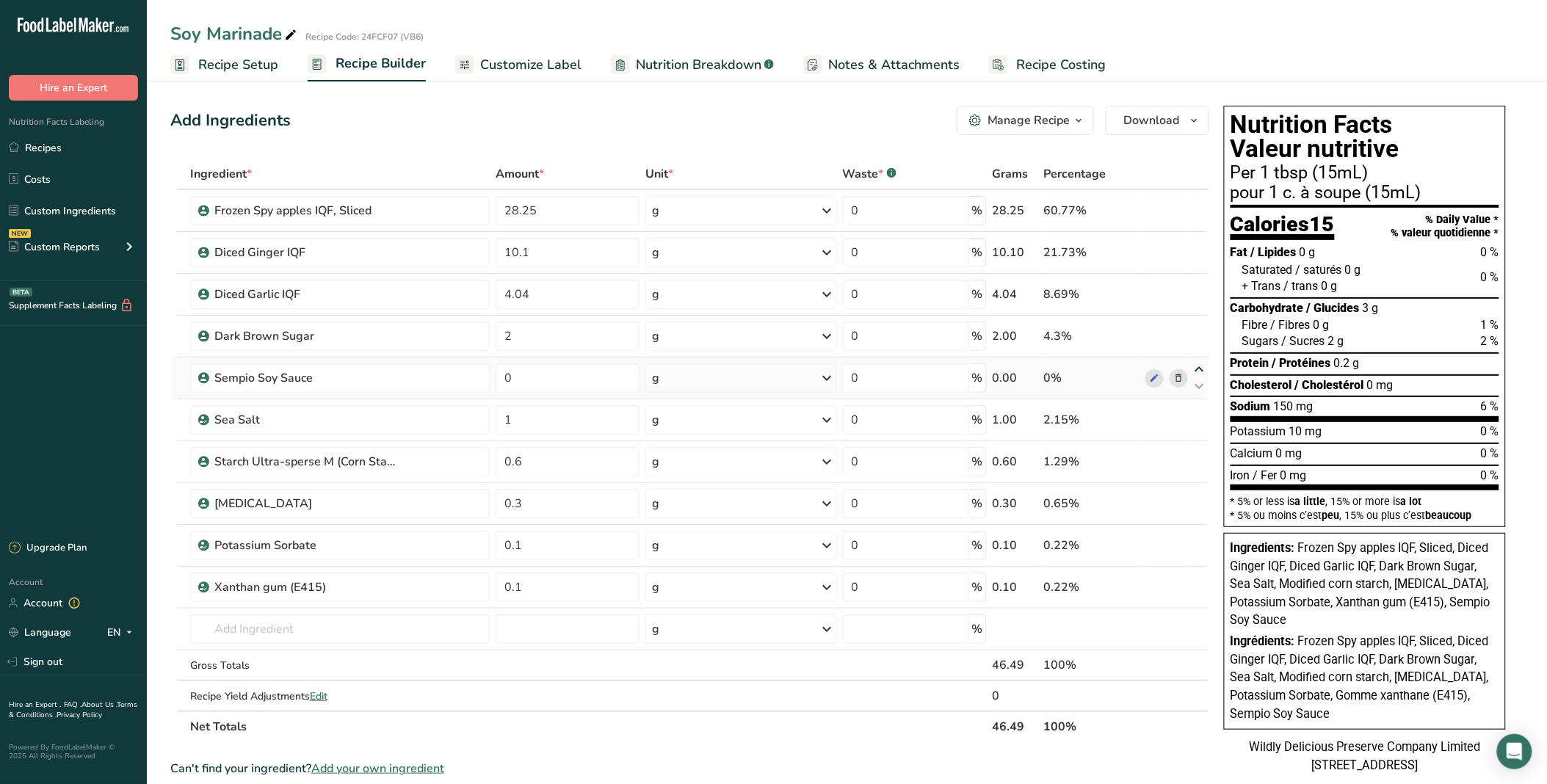
click at [1194, 365] on icon at bounding box center [1199, 370] width 18 height 11
type input "0"
type input "2"
click at [1198, 326] on icon at bounding box center [1199, 327] width 18 height 11
type input "0"
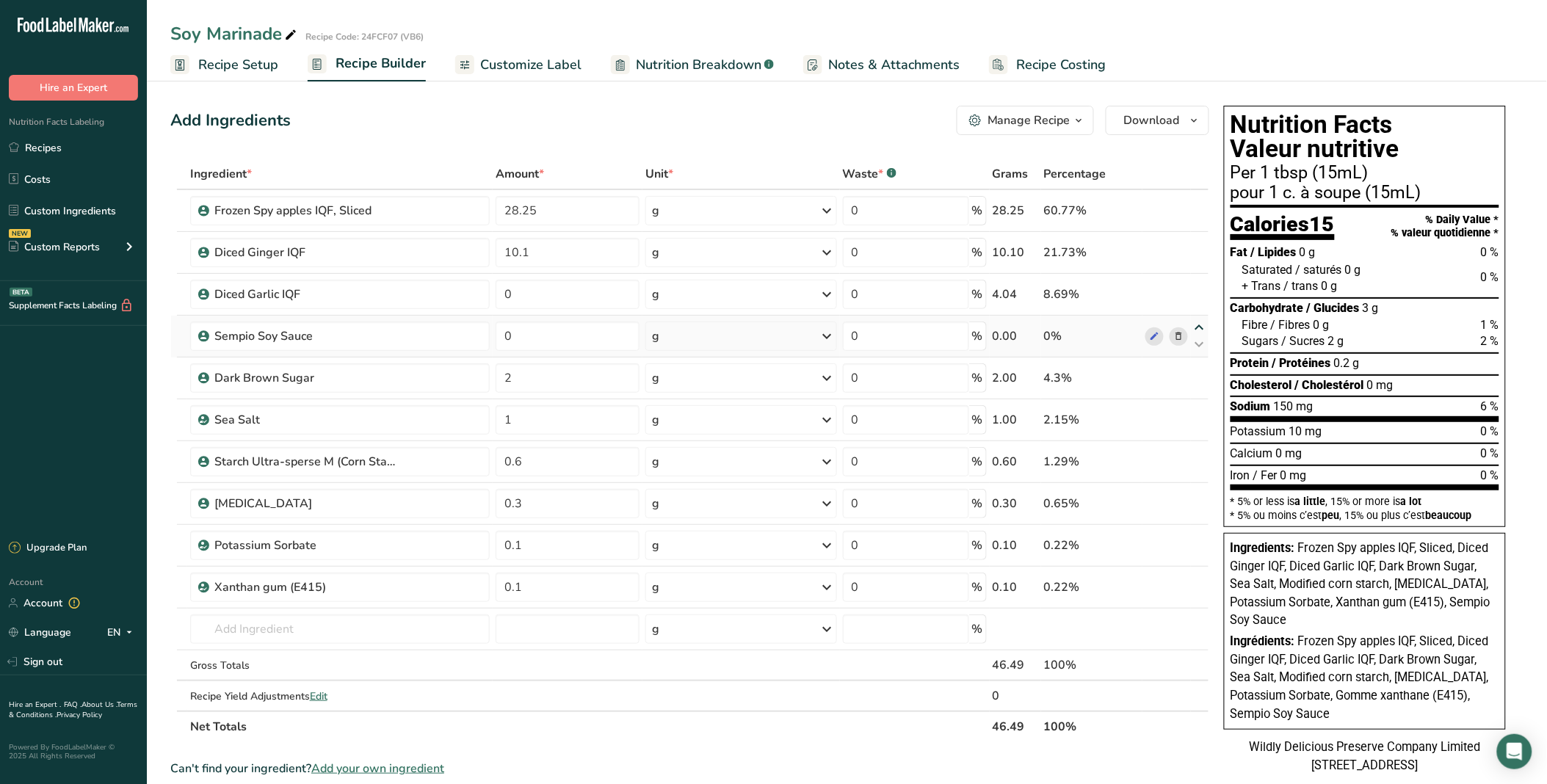
type input "4.04"
click at [1199, 283] on icon at bounding box center [1199, 285] width 18 height 11
type input "0"
type input "10.1"
click at [319, 626] on input "text" at bounding box center [341, 629] width 300 height 29
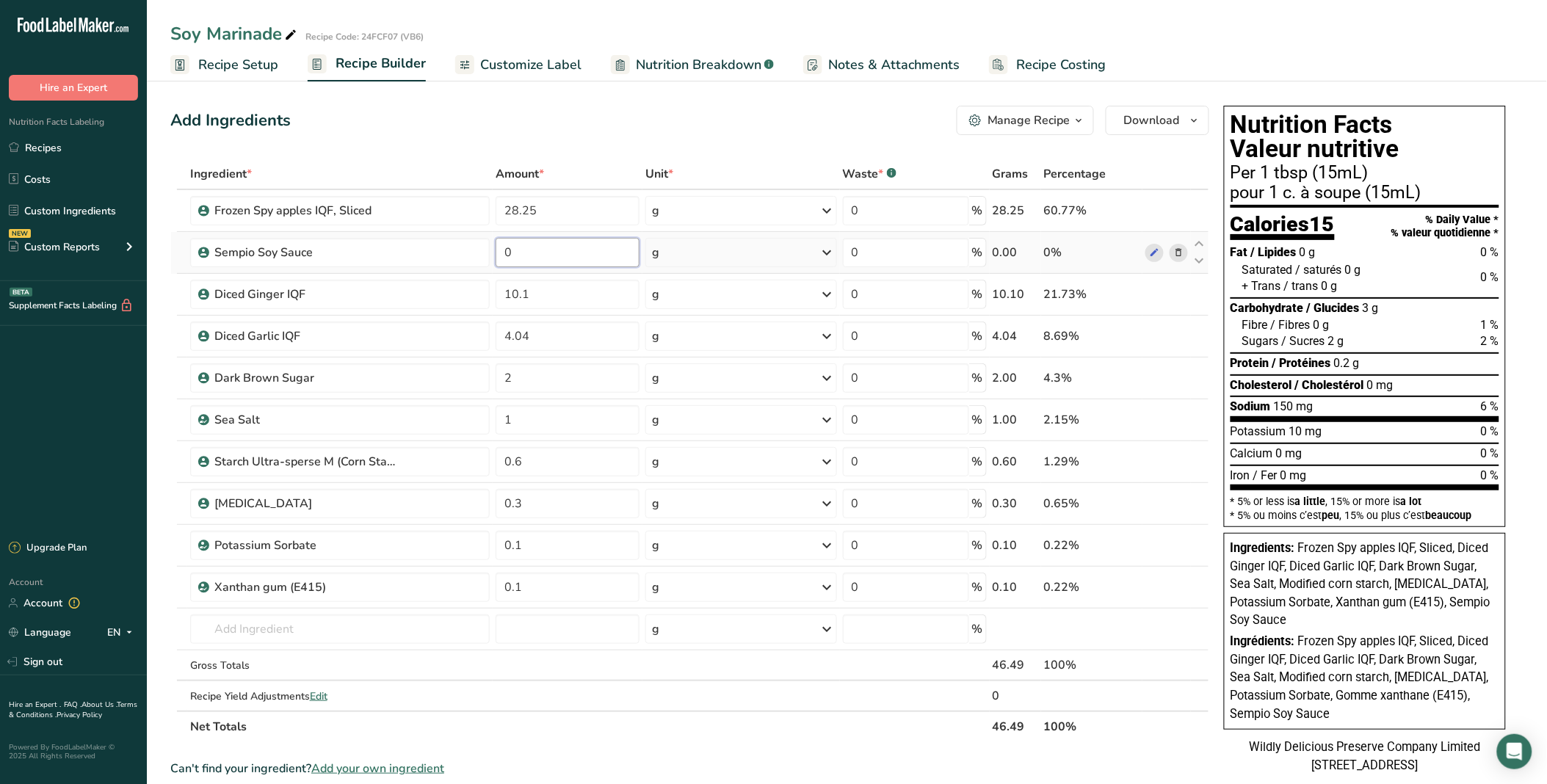
click at [544, 253] on input "0" at bounding box center [567, 252] width 144 height 29
click at [361, 626] on div "Ingredient * Amount * Unit * Waste * .a-a{fill:#347362;}.b-a{fill:#fff;} Grams …" at bounding box center [689, 450] width 1039 height 584
click at [587, 240] on input "0" at bounding box center [567, 252] width 144 height 29
click at [478, 204] on div "Ingredient * Amount * Unit * Waste * .a-a{fill:#347362;}.b-a{fill:#fff;} Grams …" at bounding box center [689, 450] width 1039 height 584
click at [318, 626] on input "text" at bounding box center [341, 629] width 300 height 29
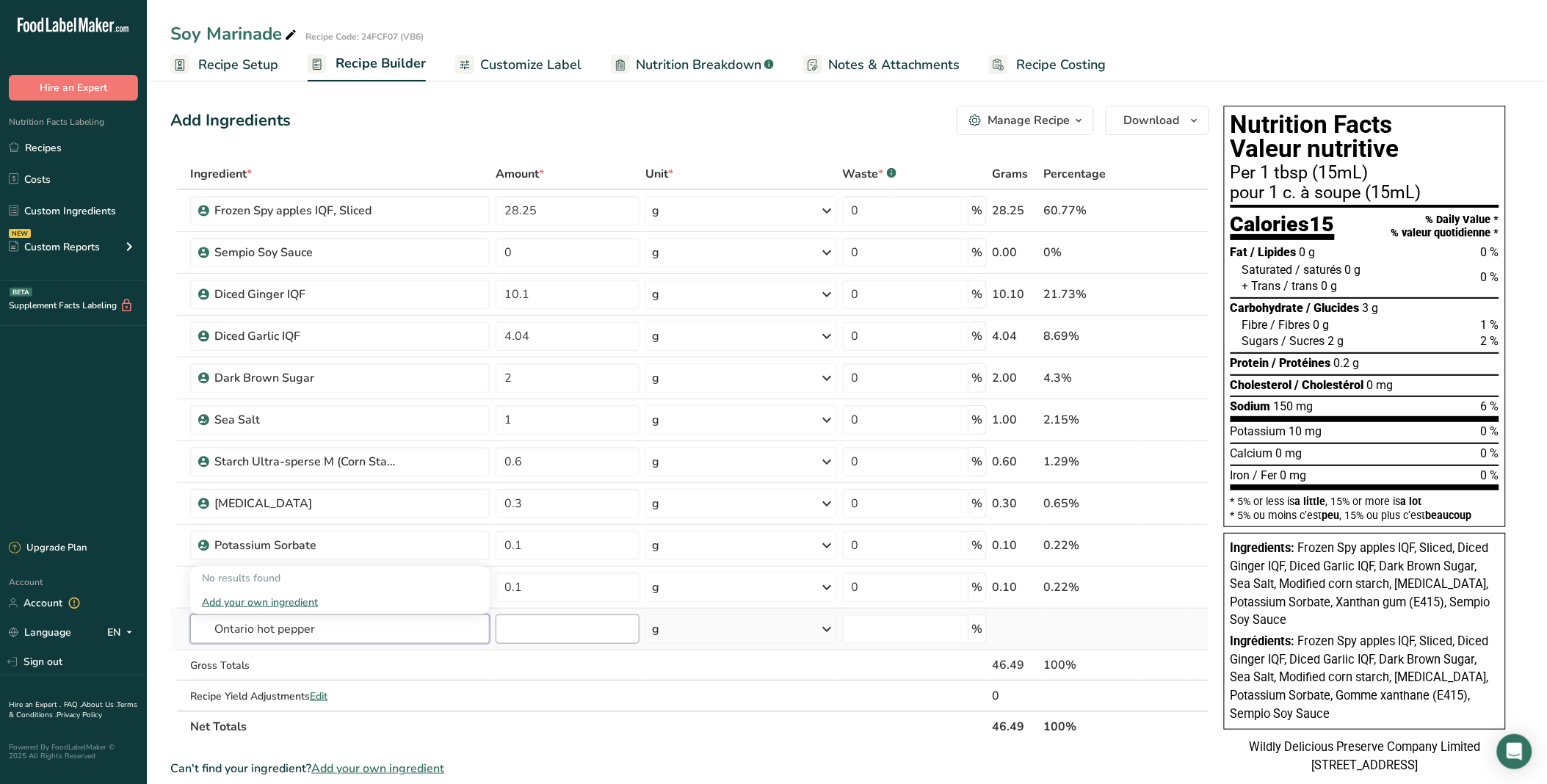
type input "Ontario hot pepper"
click at [536, 626] on input "number" at bounding box center [567, 629] width 144 height 29
click at [422, 629] on input "text" at bounding box center [341, 629] width 300 height 29
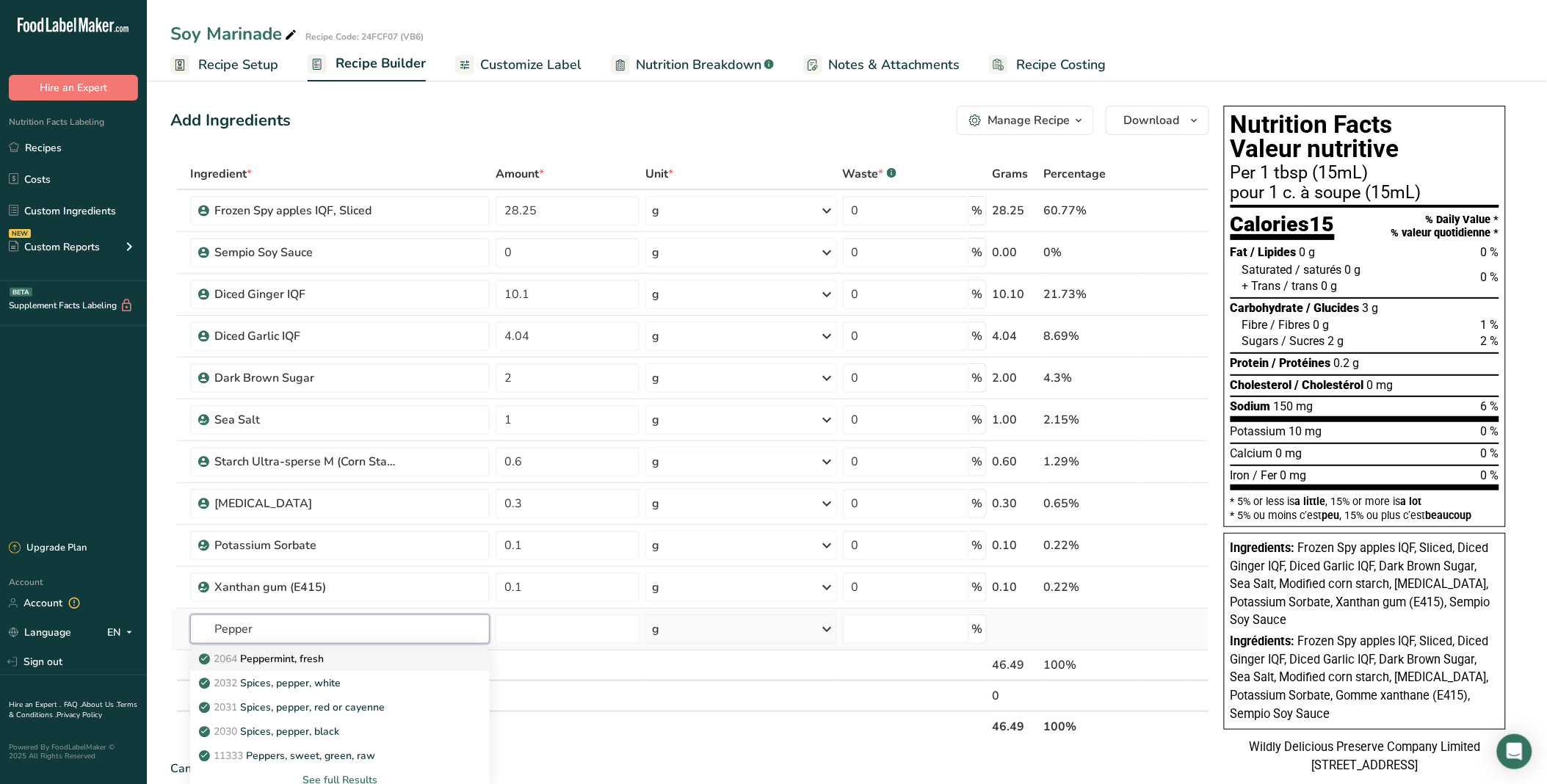
scroll to position [163, 0]
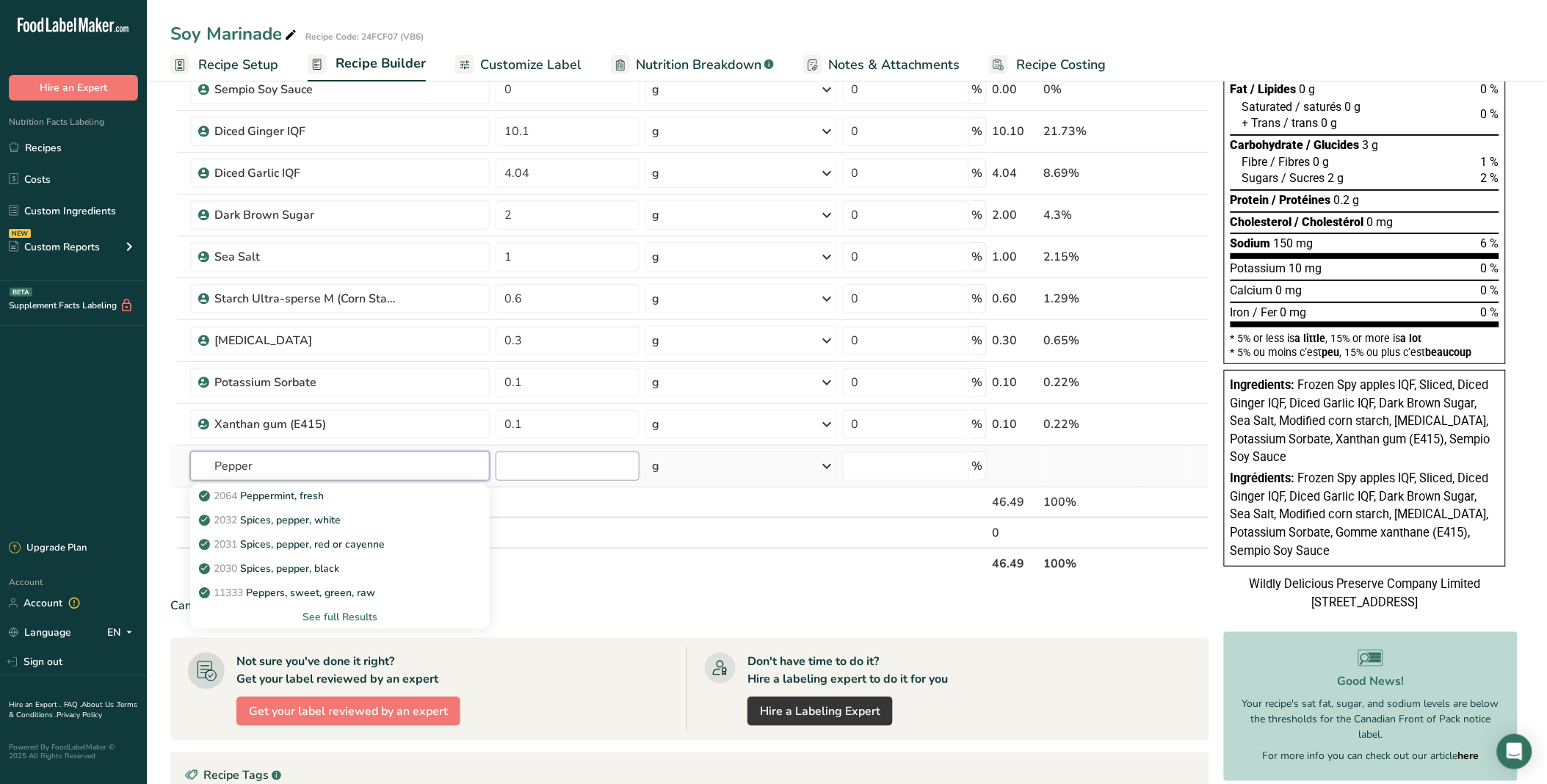
type input "Pepper"
click at [591, 471] on input "number" at bounding box center [567, 465] width 144 height 29
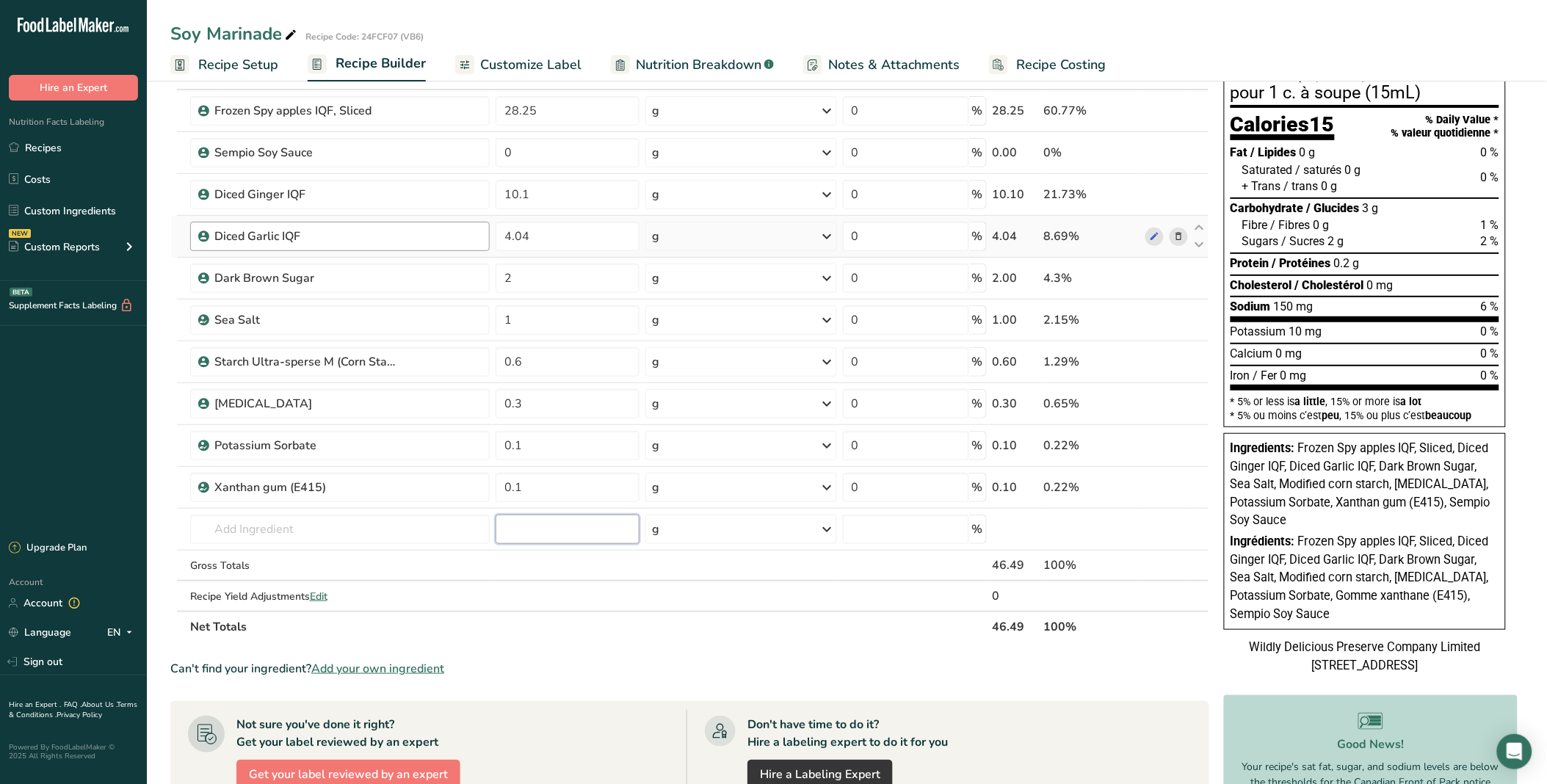
scroll to position [82, 0]
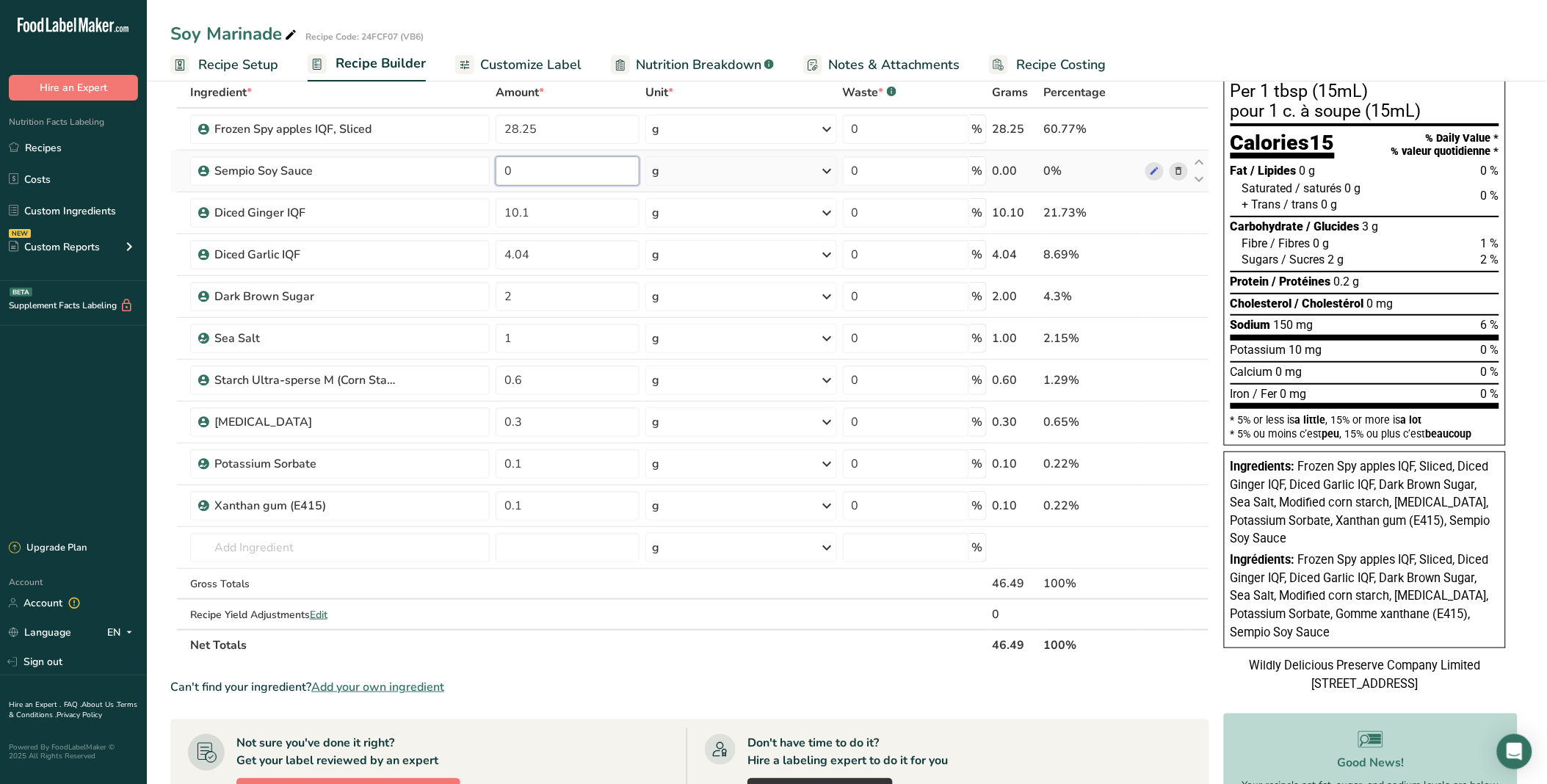
click at [612, 159] on input "0" at bounding box center [567, 170] width 144 height 29
type input "25.25"
click at [916, 549] on div "Ingredient * Amount * Unit * Waste * .a-a{fill:#347362;}.b-a{fill:#fff;} Grams …" at bounding box center [689, 369] width 1039 height 584
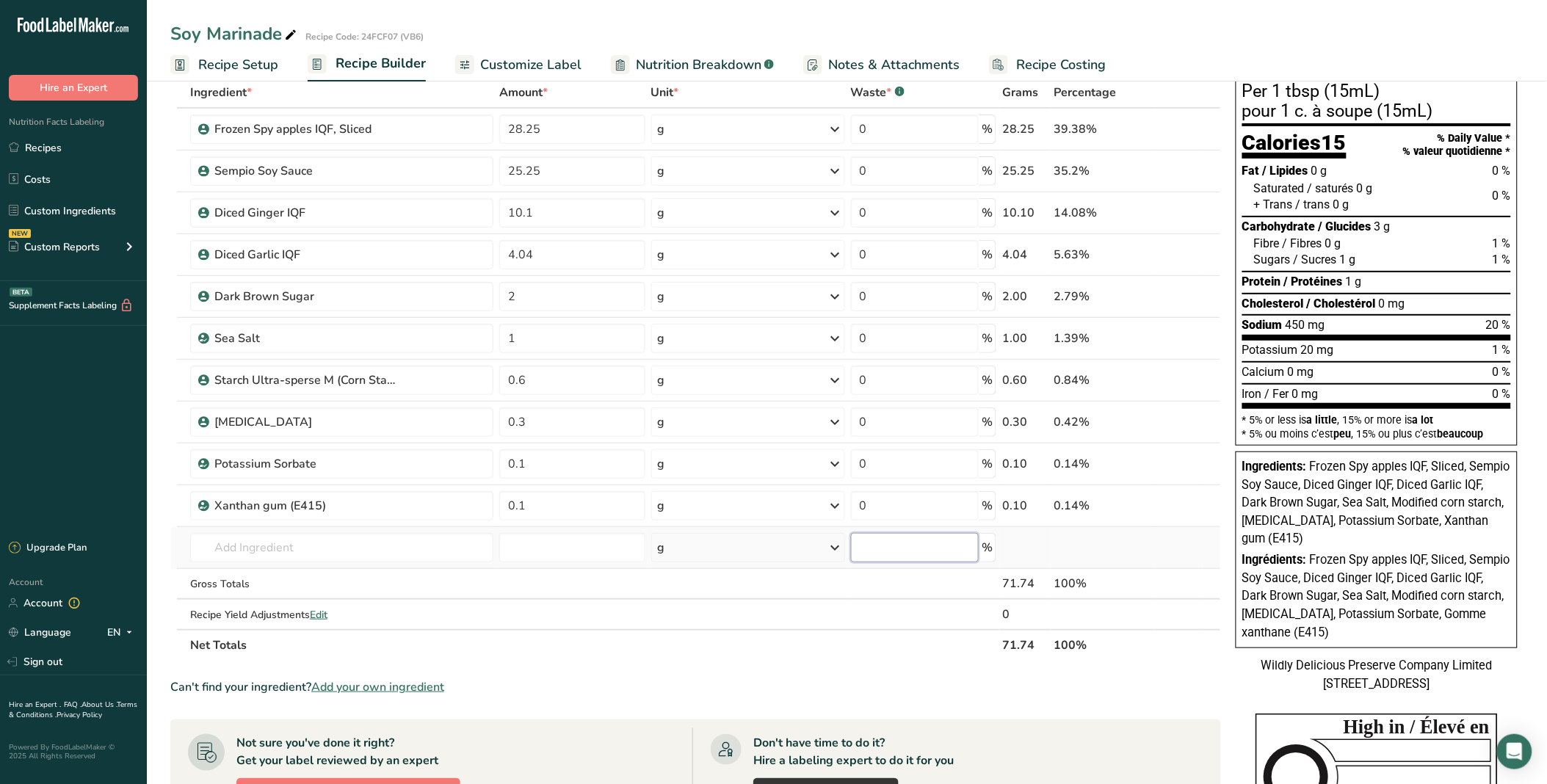
scroll to position [0, 0]
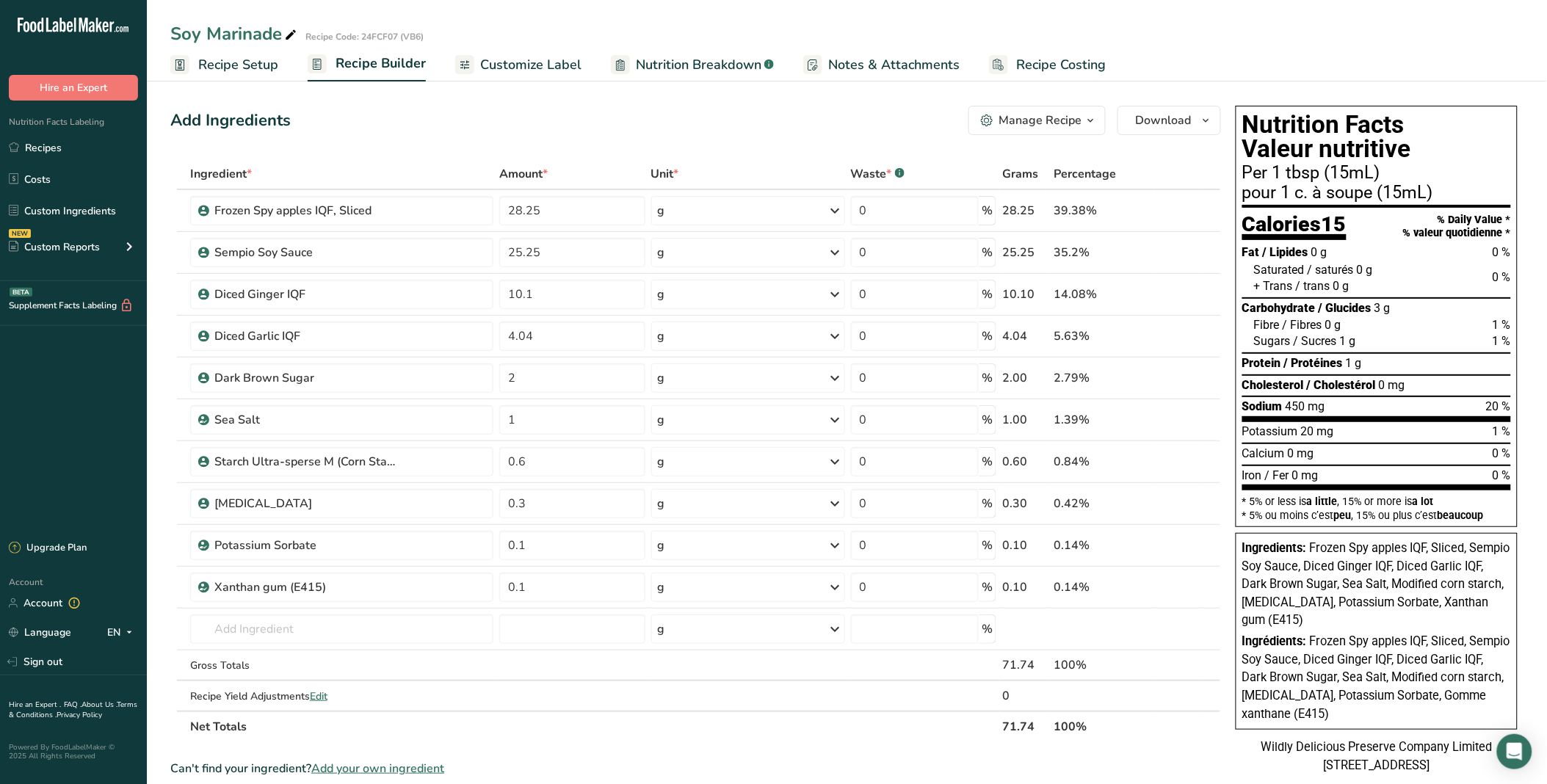
click at [872, 53] on link "Notes & Attachments" at bounding box center [881, 65] width 156 height 33
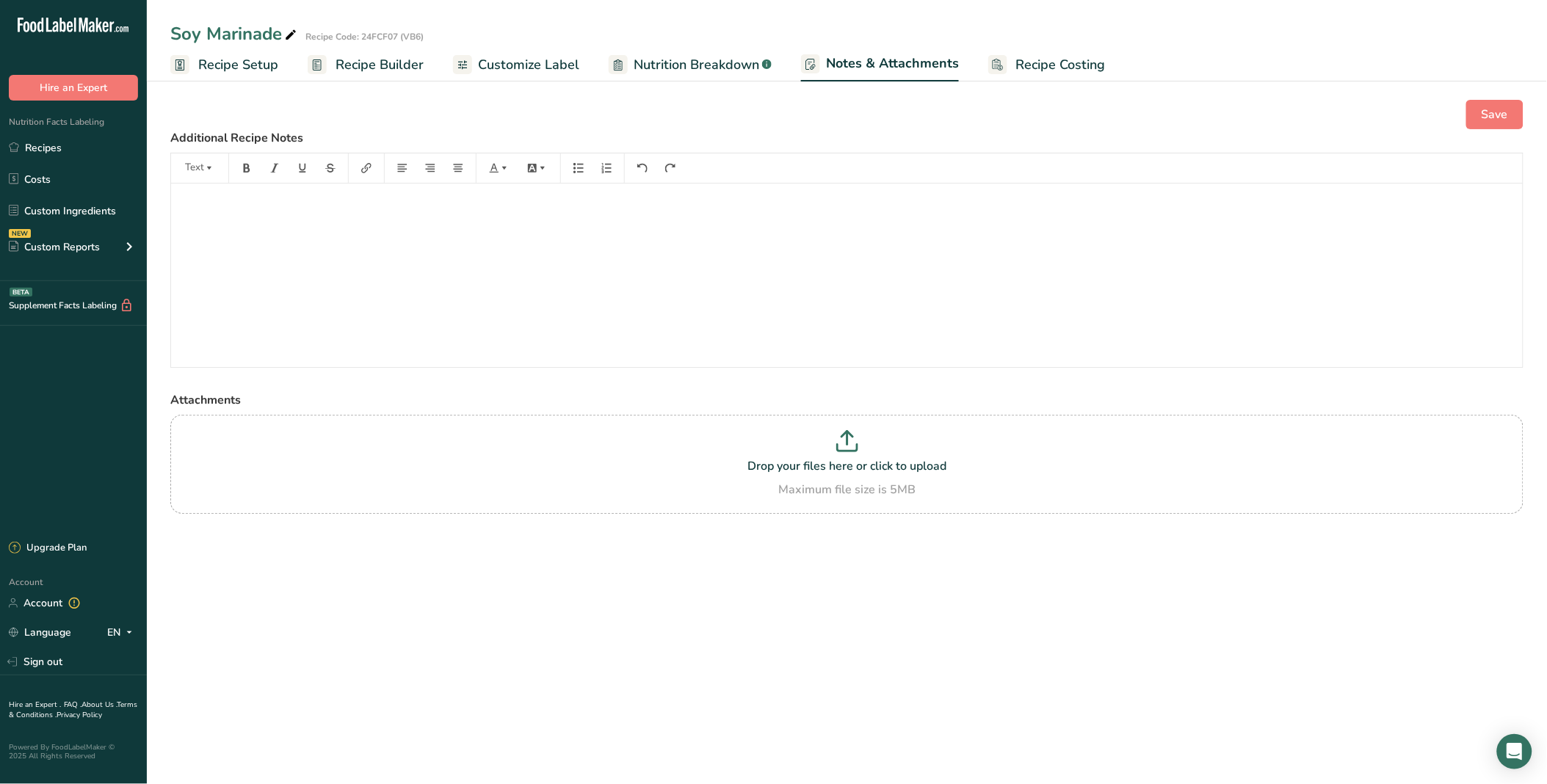
click at [543, 67] on span "Customize Label" at bounding box center [528, 65] width 101 height 20
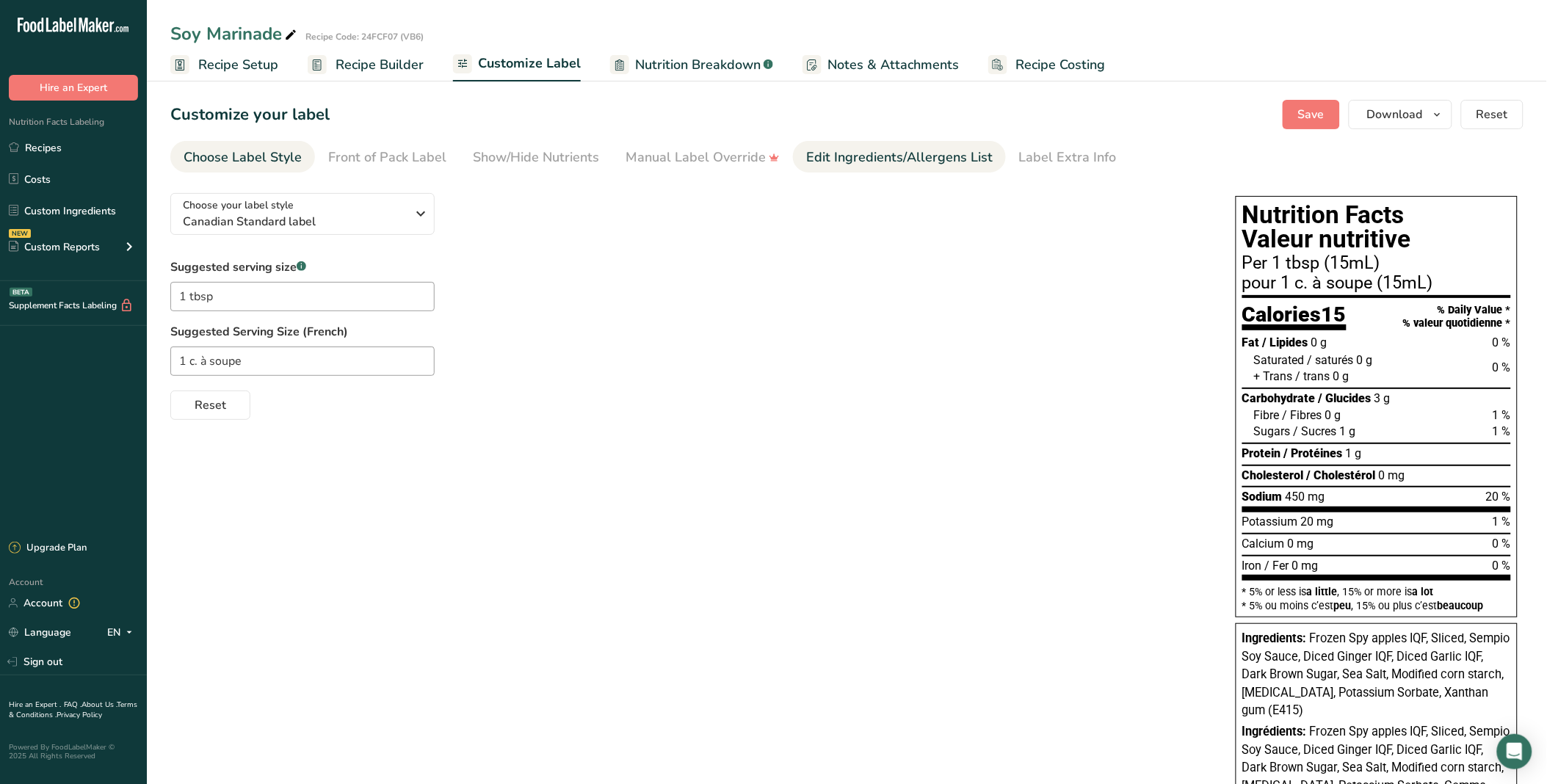
click at [806, 147] on div "Edit Ingredients/Allergens List" at bounding box center [899, 157] width 186 height 20
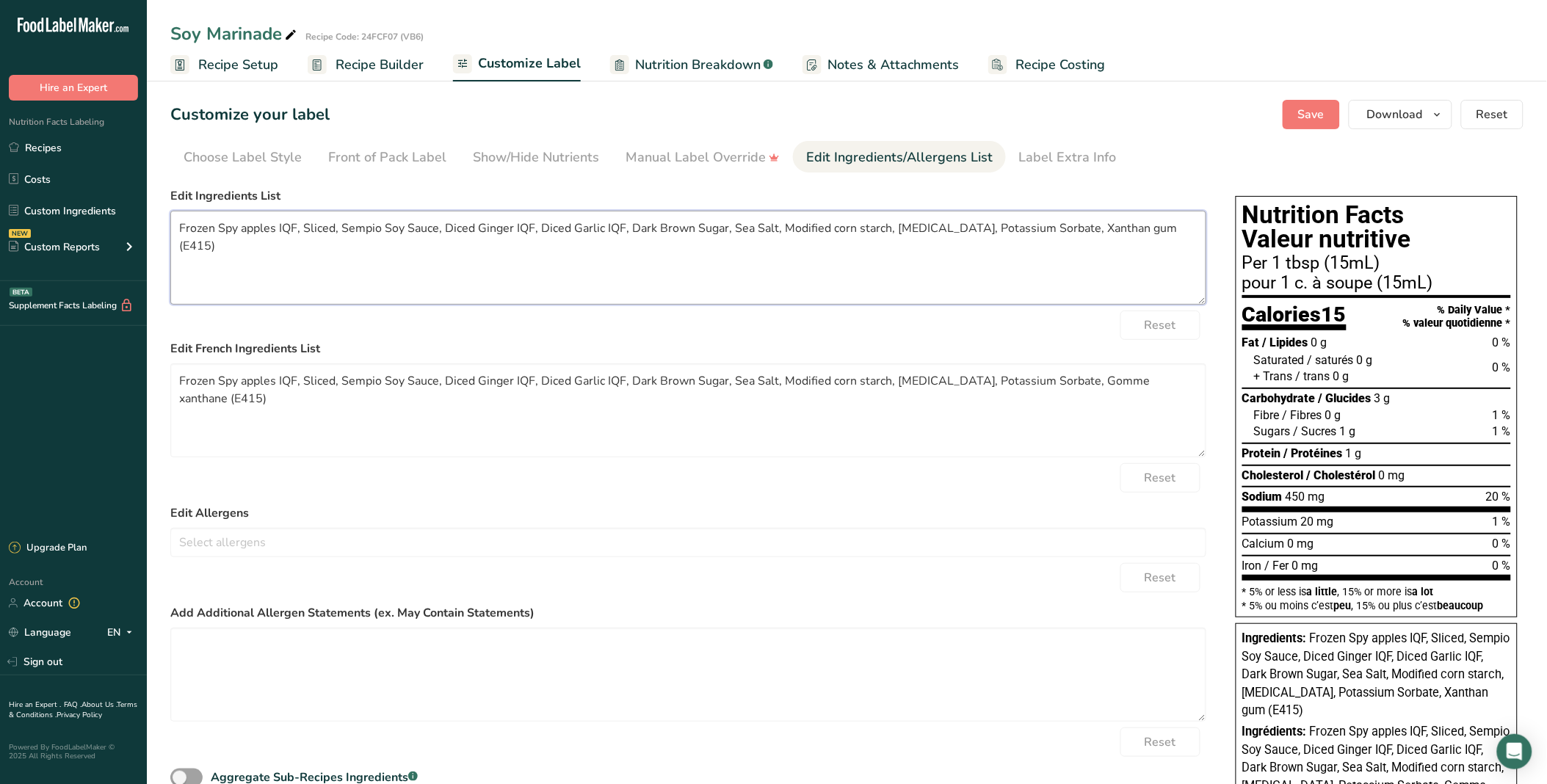
click at [179, 224] on textarea "Frozen Spy apples IQF, Sliced, Sempio Soy Sauce, Diced Ginger IQF, Diced Garlic…" at bounding box center [688, 257] width 1036 height 94
click at [325, 227] on textarea "Hot peppers, Frozen Spy apples IQF, Sliced, Sempio Soy Sauce, Diced Ginger IQF,…" at bounding box center [688, 257] width 1036 height 94
drag, startPoint x: 407, startPoint y: 227, endPoint x: 248, endPoint y: 227, distance: 159.0
click at [248, 227] on textarea "Hot peppers, Frozen Spy apples IQF, Sliced, Sempio Soy Sauce, Diced Ginger IQF,…" at bounding box center [688, 257] width 1036 height 94
drag, startPoint x: 340, startPoint y: 227, endPoint x: 296, endPoint y: 226, distance: 44.0
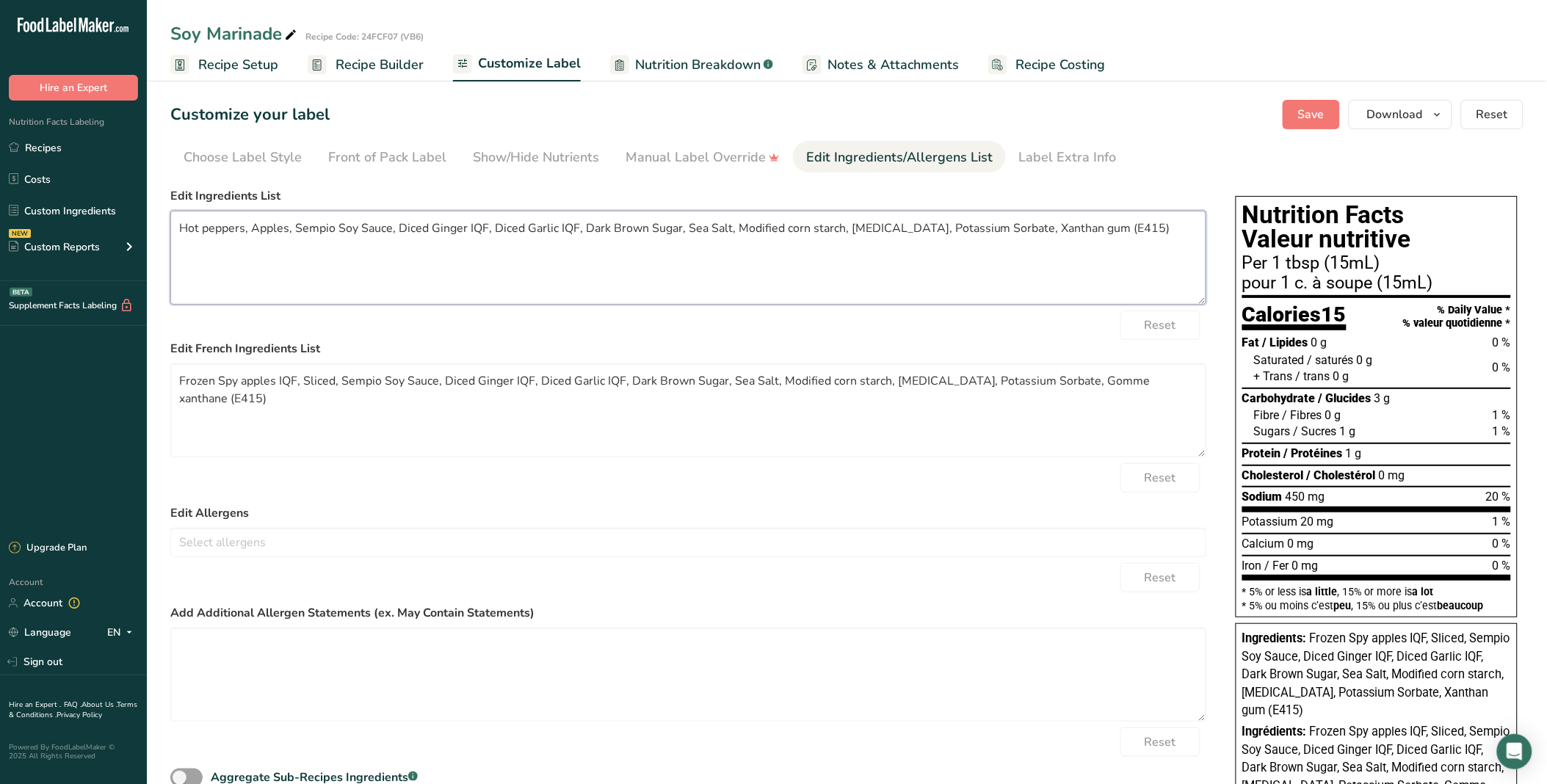
click at [296, 226] on textarea "Hot peppers, Apples, Sempio Soy Sauce, Diced Ginger IQF, Diced Garlic IQF, Dark…" at bounding box center [688, 257] width 1036 height 94
click at [348, 228] on textarea "Hot peppers, Apples, Soy Sauce, Diced Ginger IQF, Diced Garlic IQF, Dark Brown …" at bounding box center [688, 257] width 1036 height 94
drag, startPoint x: 356, startPoint y: 228, endPoint x: 390, endPoint y: 230, distance: 34.1
click at [390, 230] on textarea "Hot peppers, Apples, Soy Sauce, Diced Ginger IQF, Diced Garlic IQF, Dark Brown …" at bounding box center [688, 257] width 1036 height 94
drag, startPoint x: 478, startPoint y: 228, endPoint x: 424, endPoint y: 235, distance: 54.5
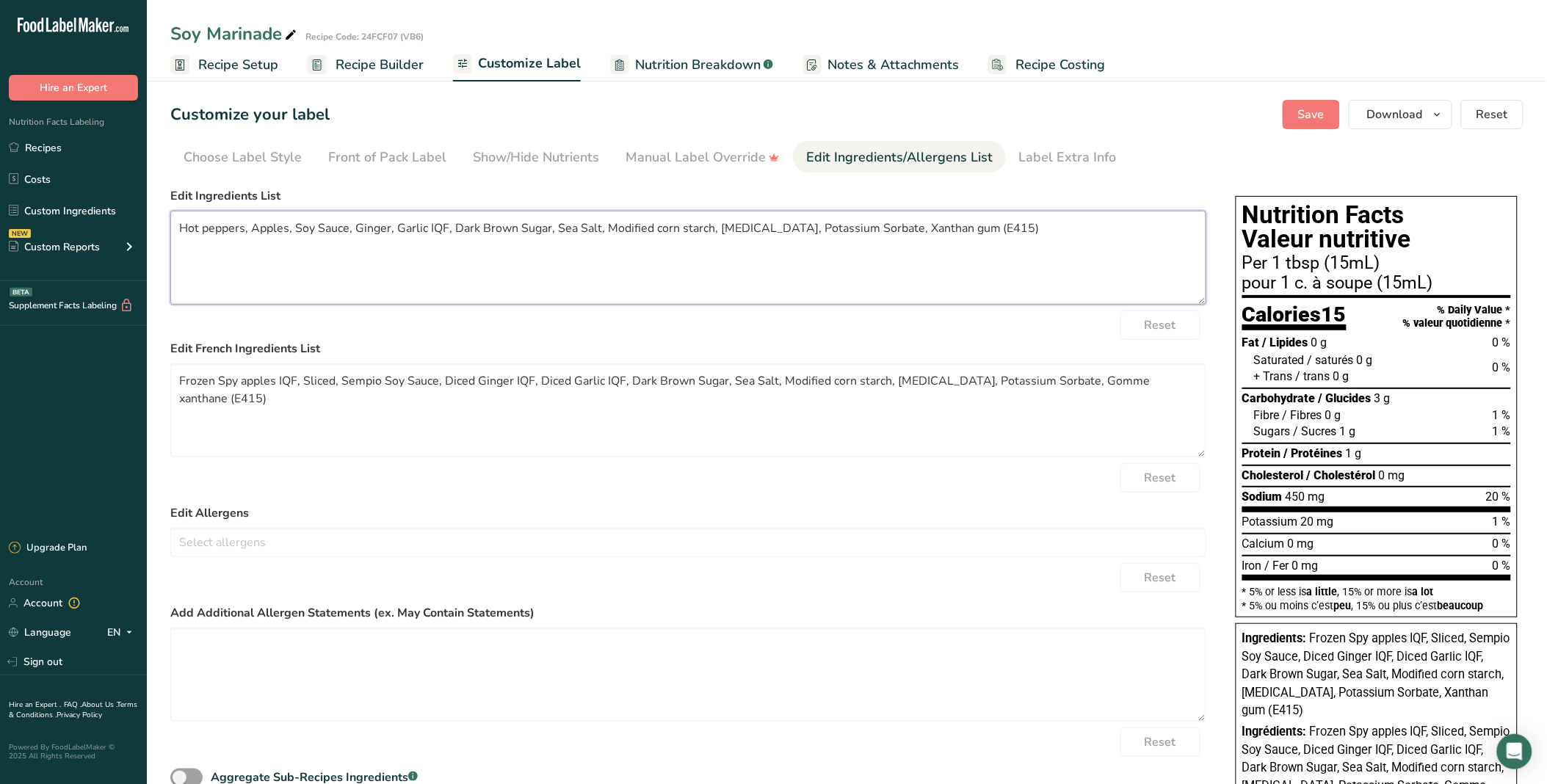
click at [424, 235] on textarea "Hot peppers, Apples, Soy Sauce, Ginger, Garlic IQF, Dark Brown Sugar, Sea Salt,…" at bounding box center [688, 257] width 1036 height 94
drag, startPoint x: 975, startPoint y: 226, endPoint x: 915, endPoint y: 277, distance: 78.7
click at [909, 270] on textarea "Hot peppers, Apples, Soy Sauce, Ginger, Garlic, Brown Sugar, Sea Salt, Modified…" at bounding box center [688, 257] width 1036 height 94
click at [1302, 111] on span "Save" at bounding box center [1311, 114] width 26 height 18
click at [353, 243] on textarea "Hot peppers, Apples, Soy Sauce, Ginger, Garlic, Brown Sugar, Sea Salt, Modified…" at bounding box center [688, 257] width 1036 height 94
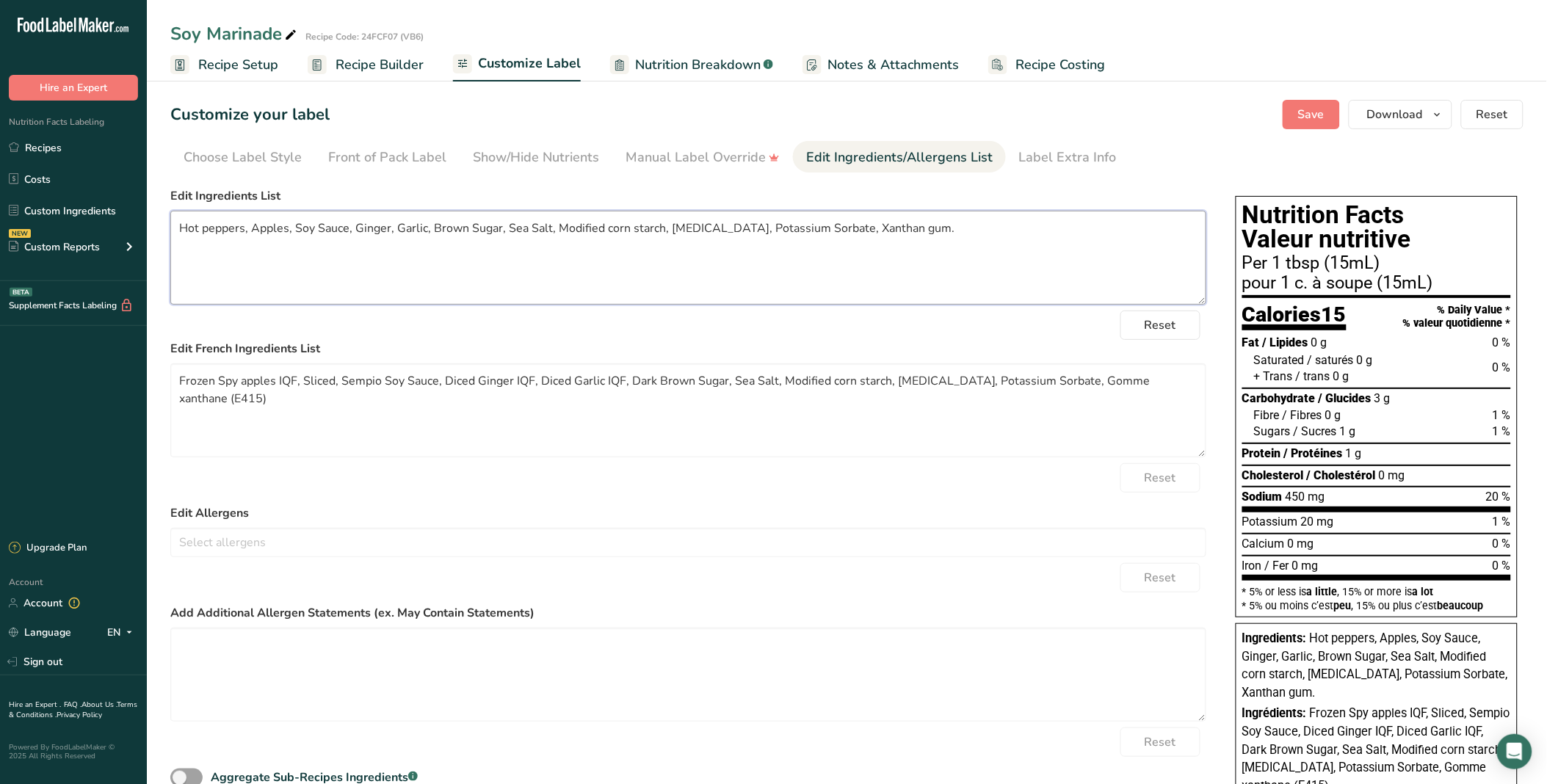
click at [255, 227] on textarea "Hot peppers, Apples, Soy Sauce, Ginger, Garlic, Brown Sugar, Sea Salt, Modified…" at bounding box center [688, 257] width 1036 height 94
click at [346, 227] on textarea "Hot peppers, Apples, Soy Sauce, Ginger, Garlic, Brown Sugar, Sea Salt, Modified…" at bounding box center [688, 257] width 1036 height 94
drag, startPoint x: 284, startPoint y: 228, endPoint x: 312, endPoint y: 274, distance: 53.9
click at [288, 230] on textarea "Hot peppers, Apples, Soy Sauce, Ginger, Garlic, Brown Sugar, Sea Salt, Modified…" at bounding box center [688, 257] width 1036 height 94
paste textarea "(apples, water, salt, [MEDICAL_DATA], [MEDICAL_DATA])"
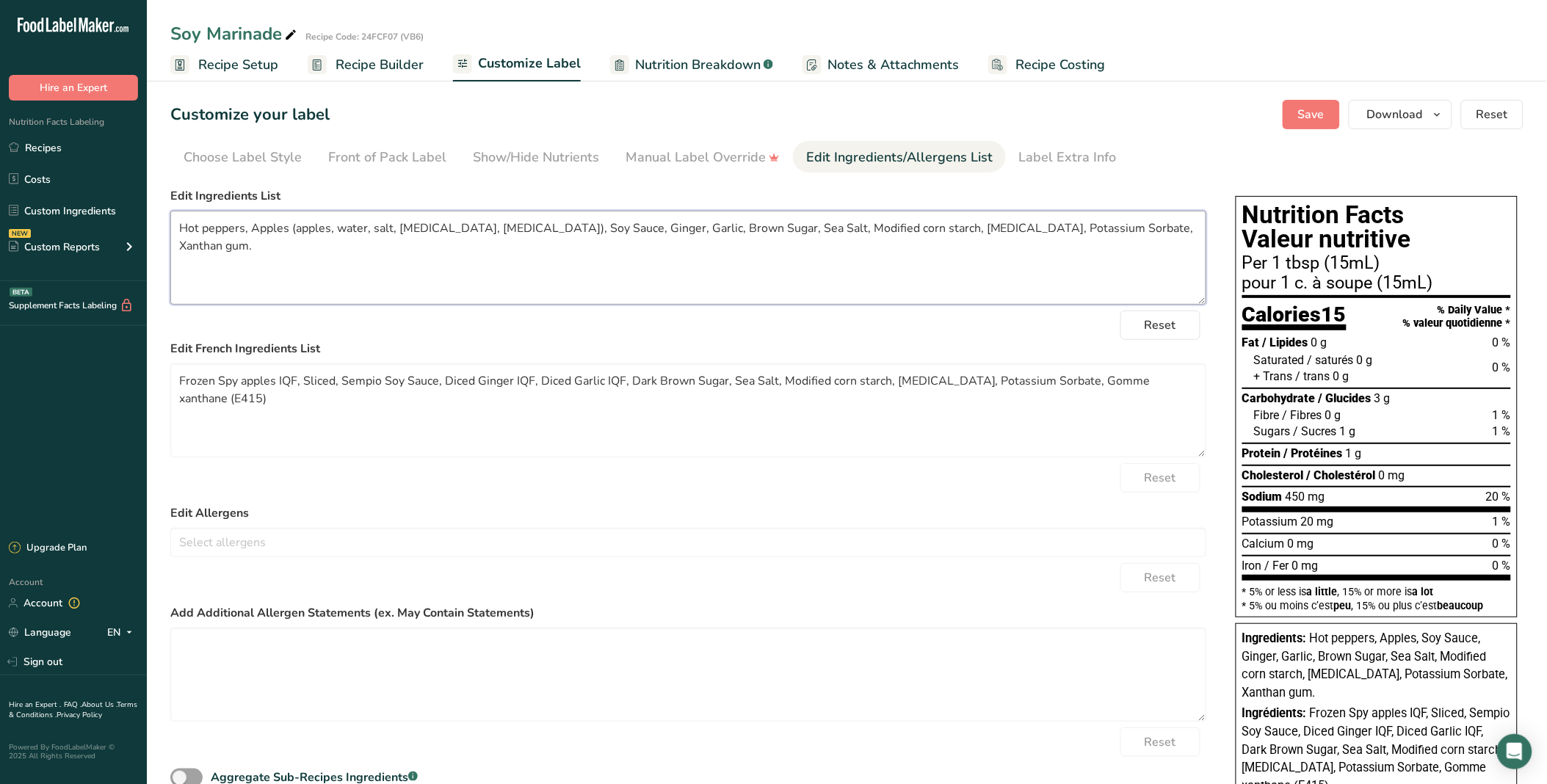
click at [585, 228] on textarea "Hot peppers, Apples (apples, water, salt, [MEDICAL_DATA], [MEDICAL_DATA]), Soy …" at bounding box center [688, 257] width 1036 height 94
click at [583, 231] on textarea "Hot peppers, Apples (apples, water, salt, [MEDICAL_DATA], [MEDICAL_DATA]), Soy …" at bounding box center [688, 257] width 1036 height 94
click at [581, 228] on textarea "Hot peppers, Apples (apples, water, salt, [MEDICAL_DATA], [MEDICAL_DATA]), Soy …" at bounding box center [688, 257] width 1036 height 94
click at [583, 223] on textarea "Hot peppers, Apples (apples, water, salt, [MEDICAL_DATA], [MEDICAL_DATA]), Soy …" at bounding box center [688, 257] width 1036 height 94
click at [587, 230] on textarea "Hot peppers, Apples (apples, water, salt, [MEDICAL_DATA], [MEDICAL_DATA]), Soy …" at bounding box center [688, 257] width 1036 height 94
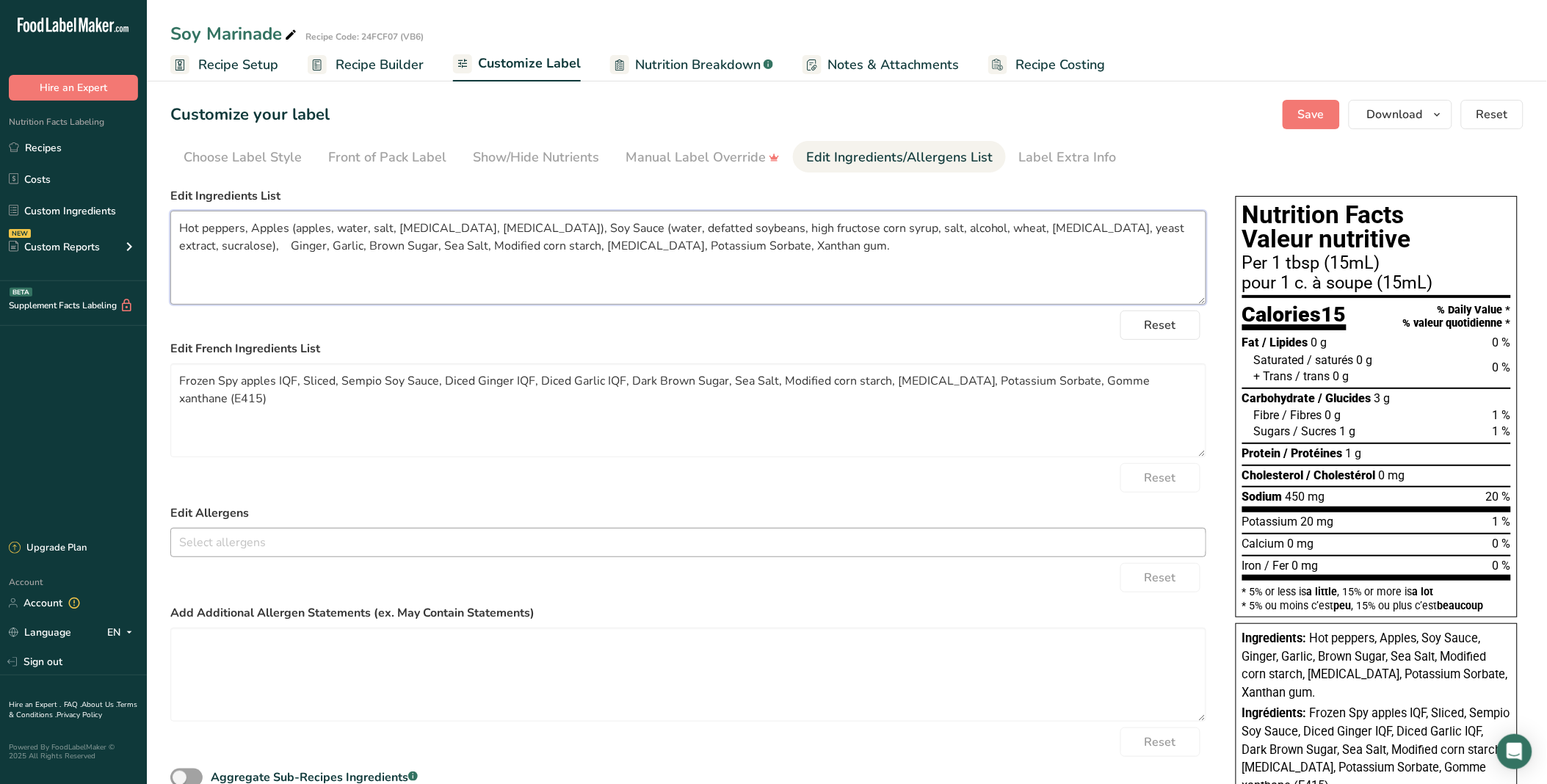
type textarea "Hot peppers, Apples (apples, water, salt, [MEDICAL_DATA], [MEDICAL_DATA]), Soy …"
click at [333, 553] on div at bounding box center [688, 543] width 1034 height 25
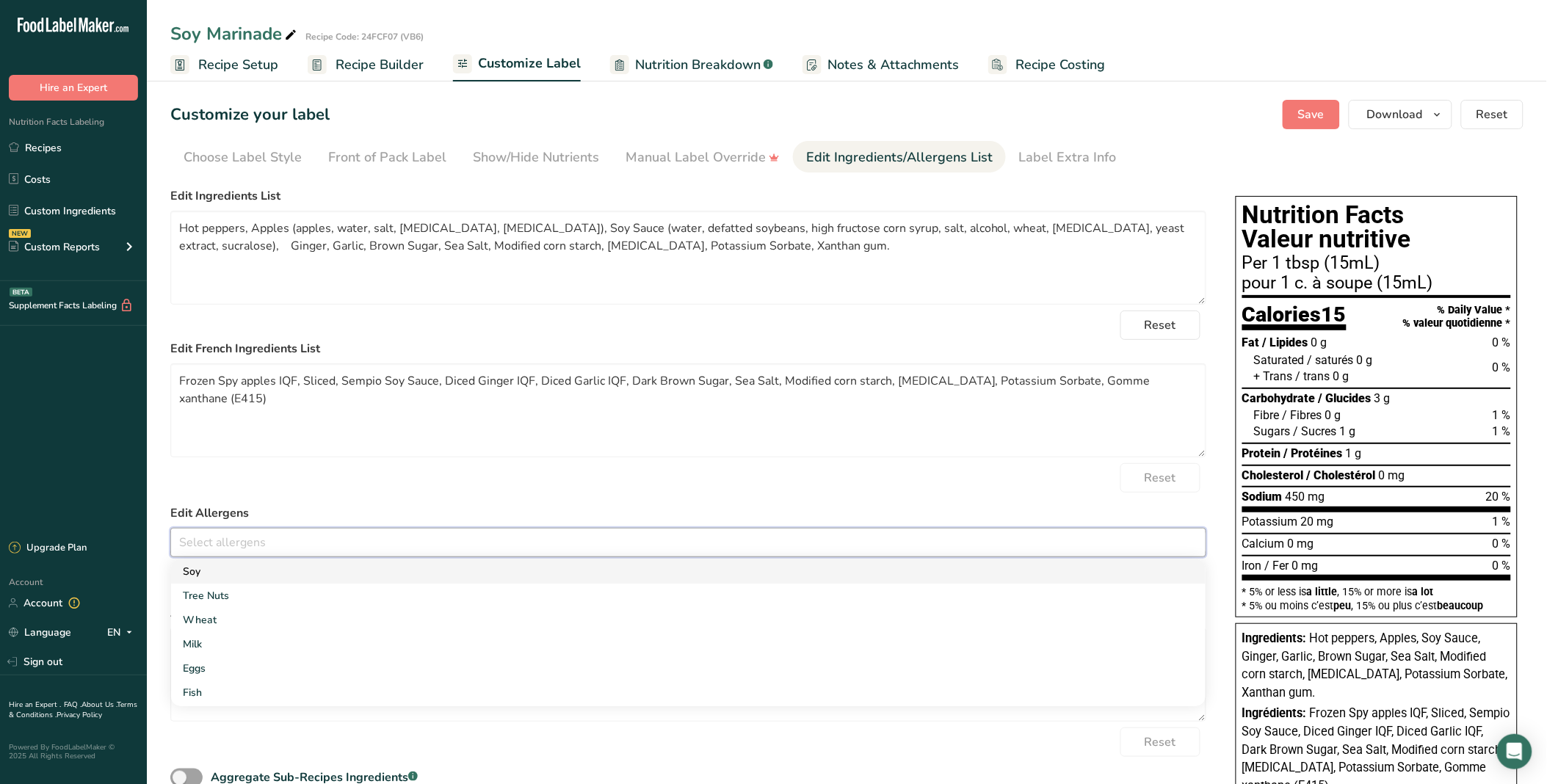
click at [338, 572] on link "Soy" at bounding box center [688, 572] width 1034 height 25
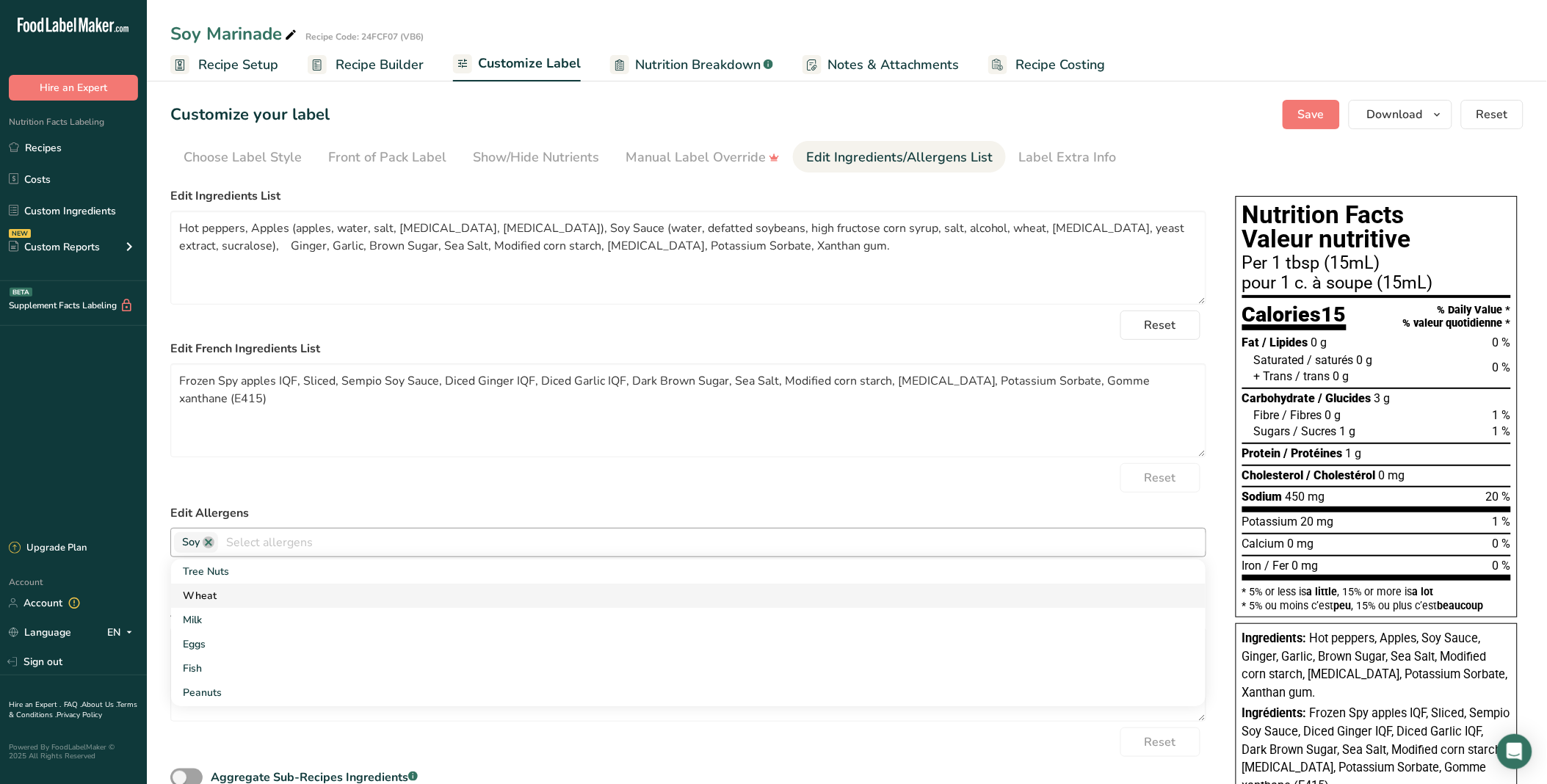
click at [342, 594] on link "Wheat" at bounding box center [688, 596] width 1034 height 25
click at [640, 472] on div "Reset" at bounding box center [688, 478] width 1036 height 29
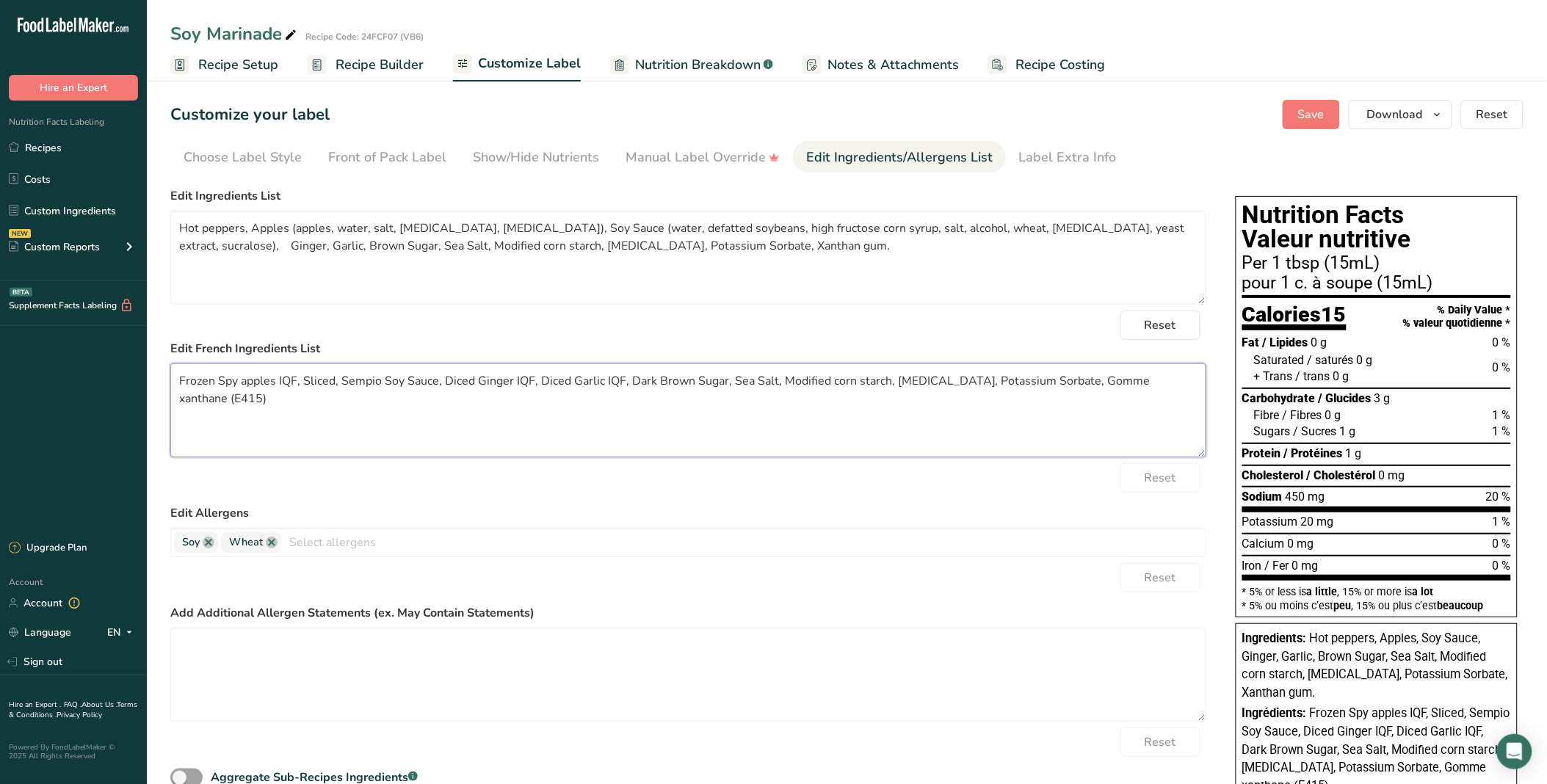
drag, startPoint x: 1191, startPoint y: 385, endPoint x: 39, endPoint y: 466, distance: 1154.8
click at [39, 466] on div ".a-20{fill:#fff;} Hire an Expert Nutrition Facts Labeling Recipes Costs Custom …" at bounding box center [774, 442] width 1547 height 885
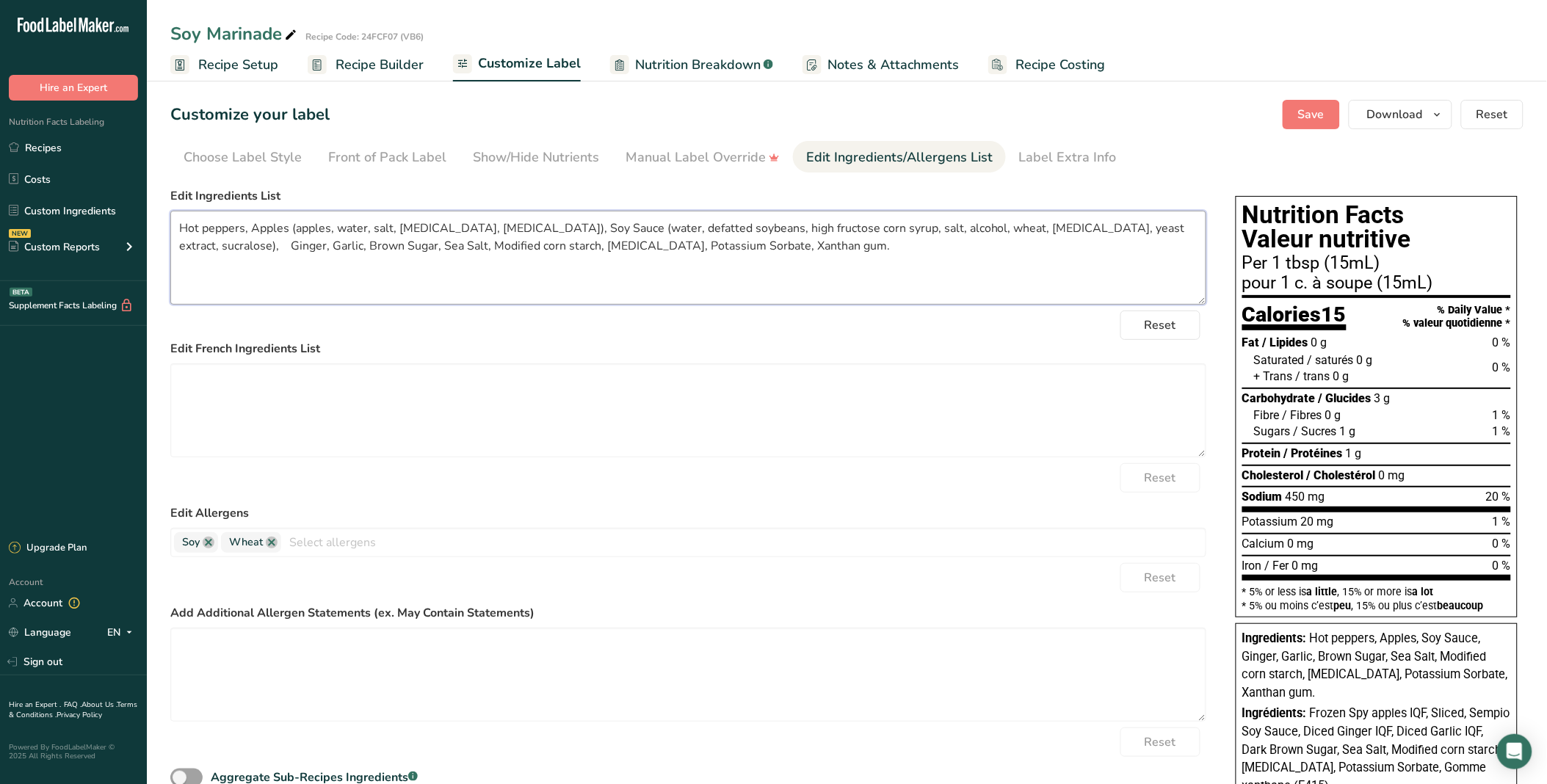
click at [934, 257] on textarea "Hot peppers, Apples (apples, water, salt, [MEDICAL_DATA], [MEDICAL_DATA]), Soy …" at bounding box center [688, 257] width 1036 height 94
click at [1324, 104] on button "Save" at bounding box center [1311, 114] width 57 height 29
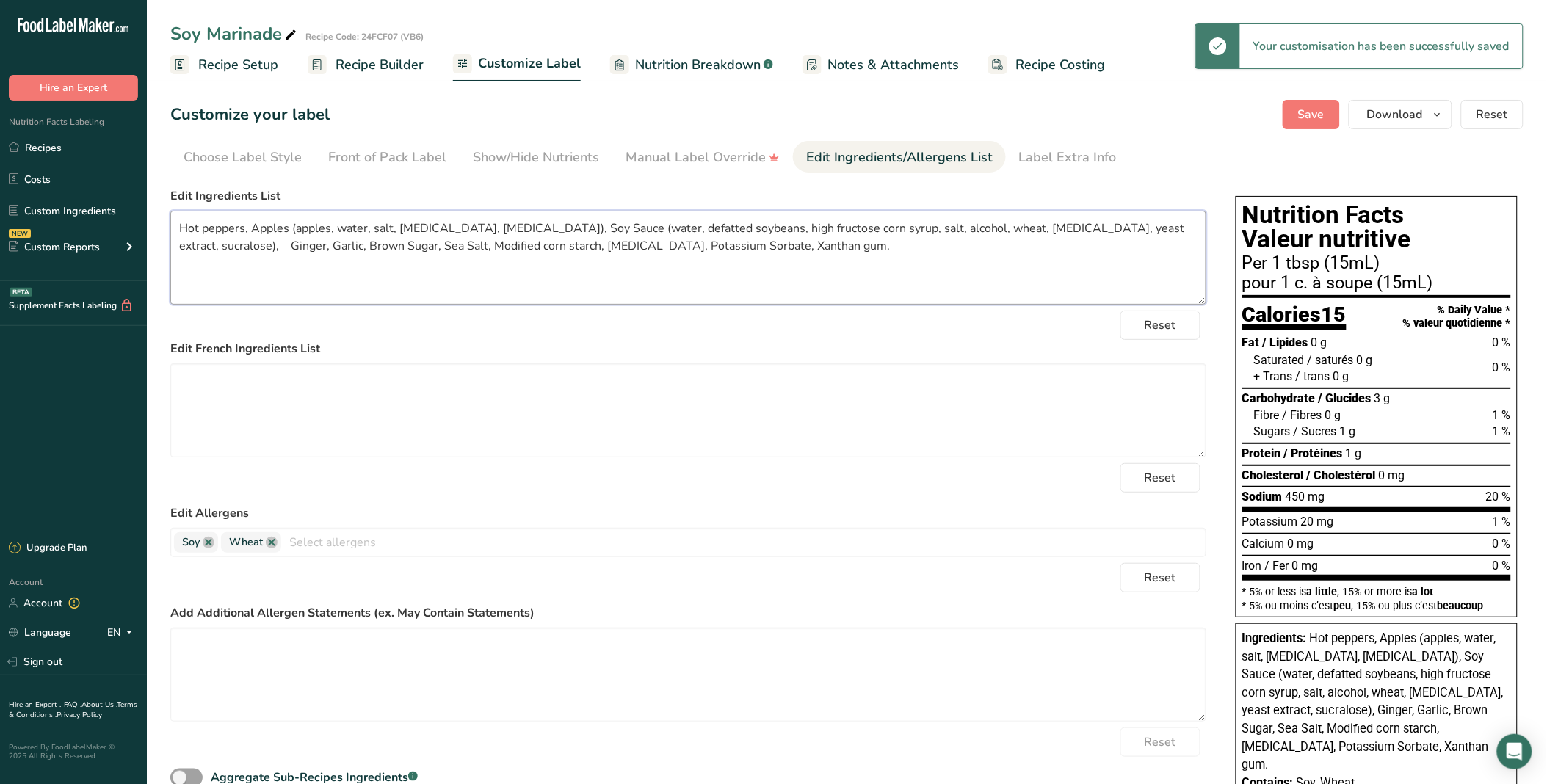
click at [1095, 243] on textarea "Hot peppers, Apples (apples, water, salt, [MEDICAL_DATA], [MEDICAL_DATA]), Soy …" at bounding box center [688, 257] width 1036 height 94
drag, startPoint x: 183, startPoint y: 232, endPoint x: 833, endPoint y: 244, distance: 650.1
click at [833, 244] on textarea "Hot peppers, Apples (apples, water, salt, [MEDICAL_DATA], [MEDICAL_DATA]), Soy …" at bounding box center [688, 257] width 1036 height 94
click at [236, 229] on textarea "Hot peppers, Apples (apples, water, salt, [MEDICAL_DATA], [MEDICAL_DATA]), Soy …" at bounding box center [688, 257] width 1036 height 94
drag, startPoint x: 182, startPoint y: 231, endPoint x: 752, endPoint y: 251, distance: 570.4
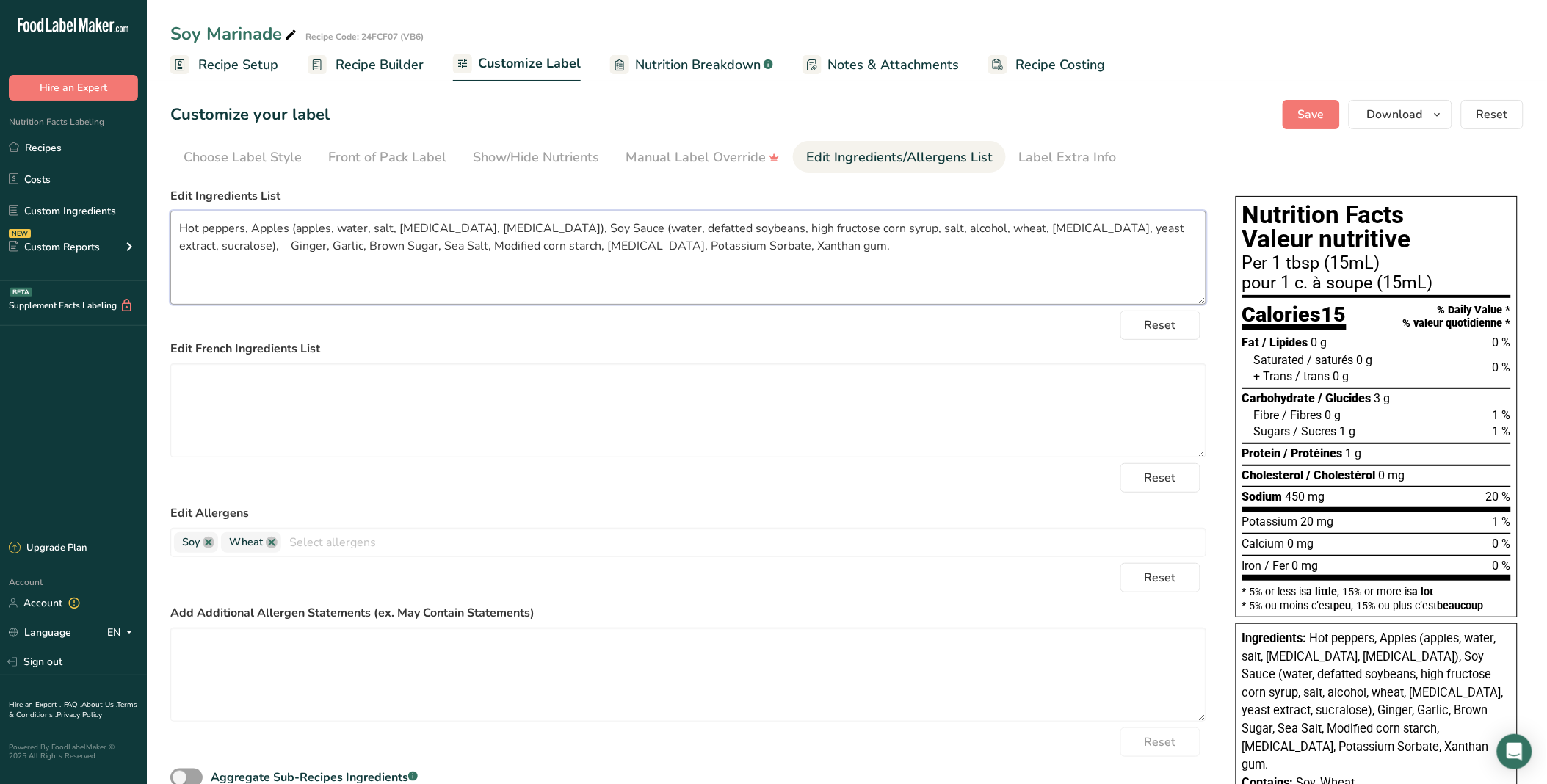
click at [752, 251] on textarea "Hot peppers, Apples (apples, water, salt, [MEDICAL_DATA], [MEDICAL_DATA]), Soy …" at bounding box center [688, 257] width 1036 height 94
click at [224, 235] on textarea "Hot peppers, Apples (apples, water, salt, [MEDICAL_DATA], [MEDICAL_DATA]), Soy …" at bounding box center [688, 257] width 1036 height 94
click at [240, 222] on textarea "Hot peppers, Apples (apples, water, salt, [MEDICAL_DATA], [MEDICAL_DATA]), Soy …" at bounding box center [688, 257] width 1036 height 94
click at [753, 279] on textarea "Hot peppers, Apples (apples, water, salt, [MEDICAL_DATA], [MEDICAL_DATA]), Soy …" at bounding box center [688, 257] width 1036 height 94
click at [473, 281] on textarea "Hot peppers, Apples (apples, water, salt, [MEDICAL_DATA], [MEDICAL_DATA]), Soy …" at bounding box center [688, 257] width 1036 height 94
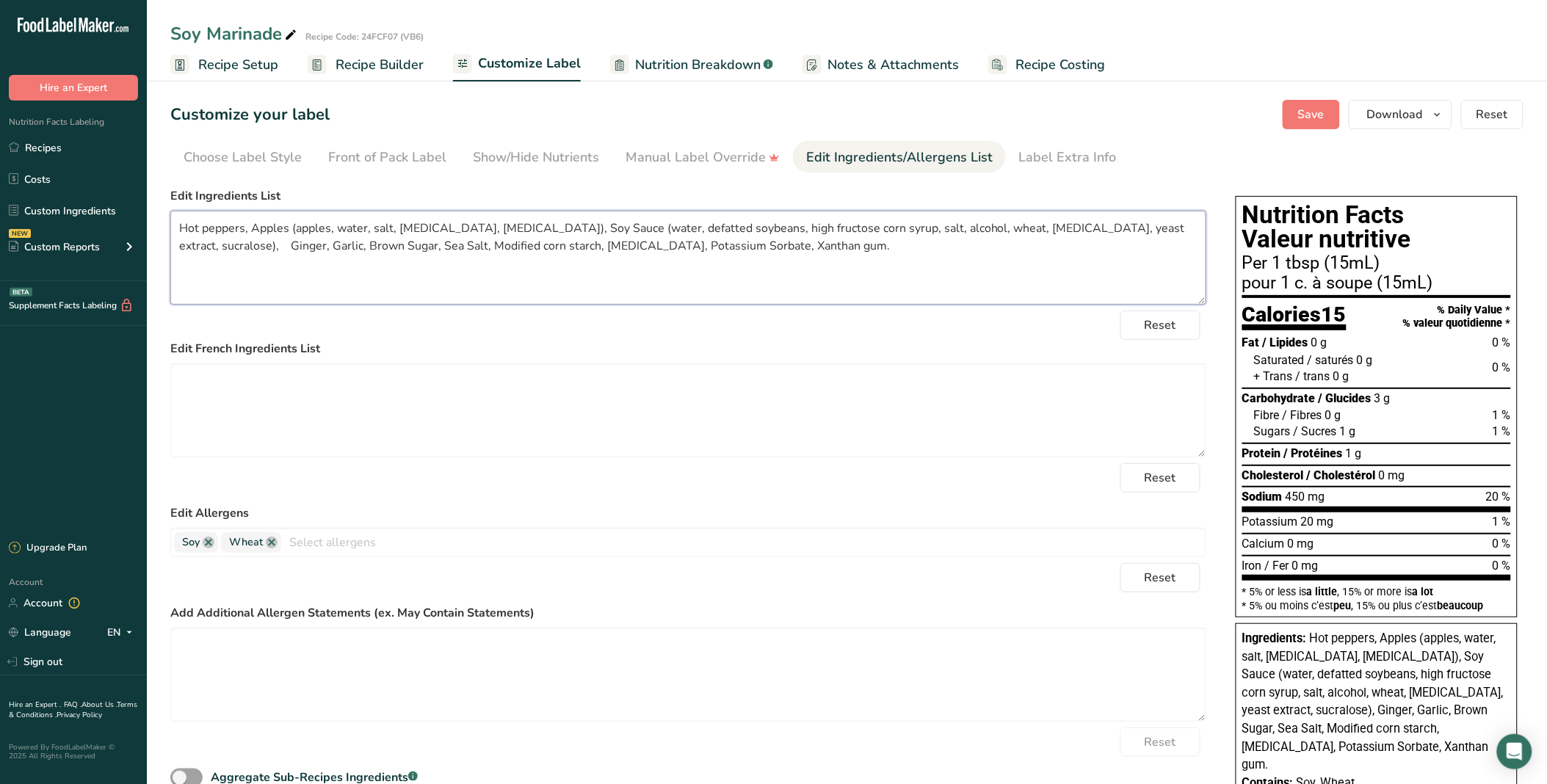
drag, startPoint x: 246, startPoint y: 233, endPoint x: 338, endPoint y: 243, distance: 92.5
click at [338, 243] on textarea "Hot peppers, Apples (apples, water, salt, [MEDICAL_DATA], [MEDICAL_DATA]), Soy …" at bounding box center [688, 257] width 1036 height 94
click at [466, 250] on textarea "Hot peppers, Apples (apples, water, salt, [MEDICAL_DATA], [MEDICAL_DATA]), Soy …" at bounding box center [688, 257] width 1036 height 94
click at [1337, 101] on button "Save" at bounding box center [1311, 114] width 57 height 29
click at [348, 63] on span "Recipe Builder" at bounding box center [379, 65] width 88 height 20
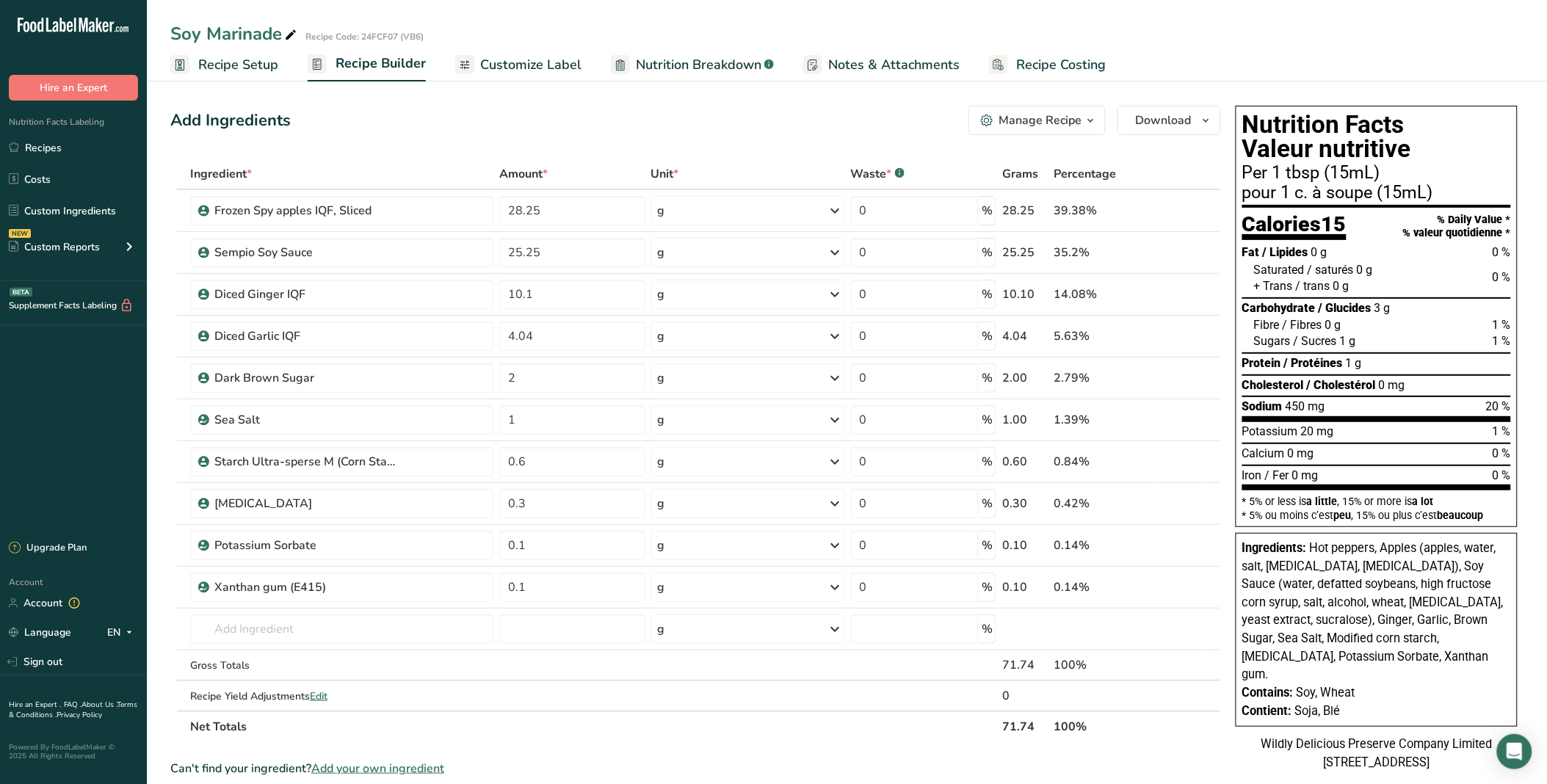
click at [1104, 119] on button "Manage Recipe" at bounding box center [1037, 119] width 137 height 29
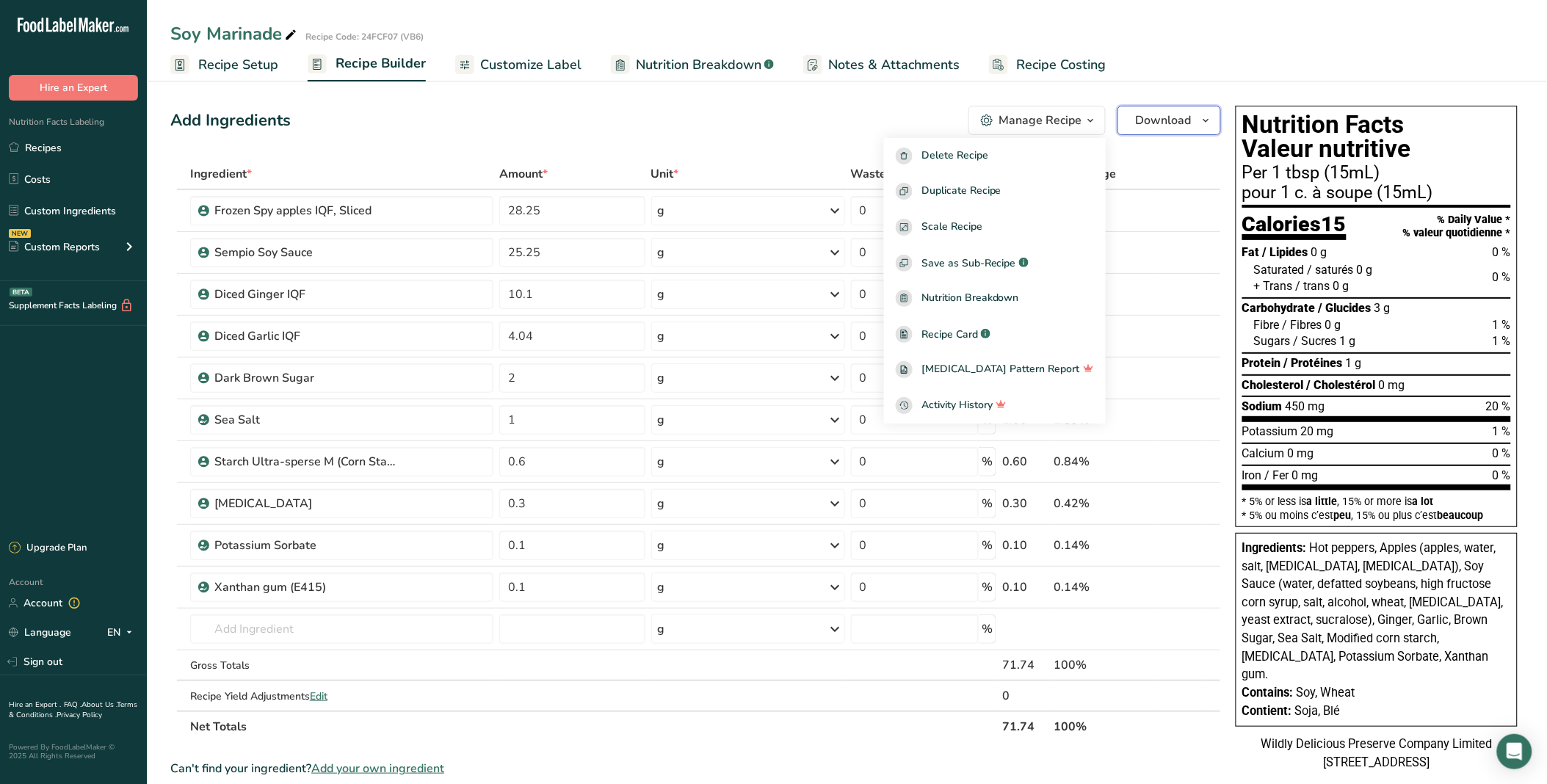
click at [1161, 119] on span "Download" at bounding box center [1164, 120] width 56 height 18
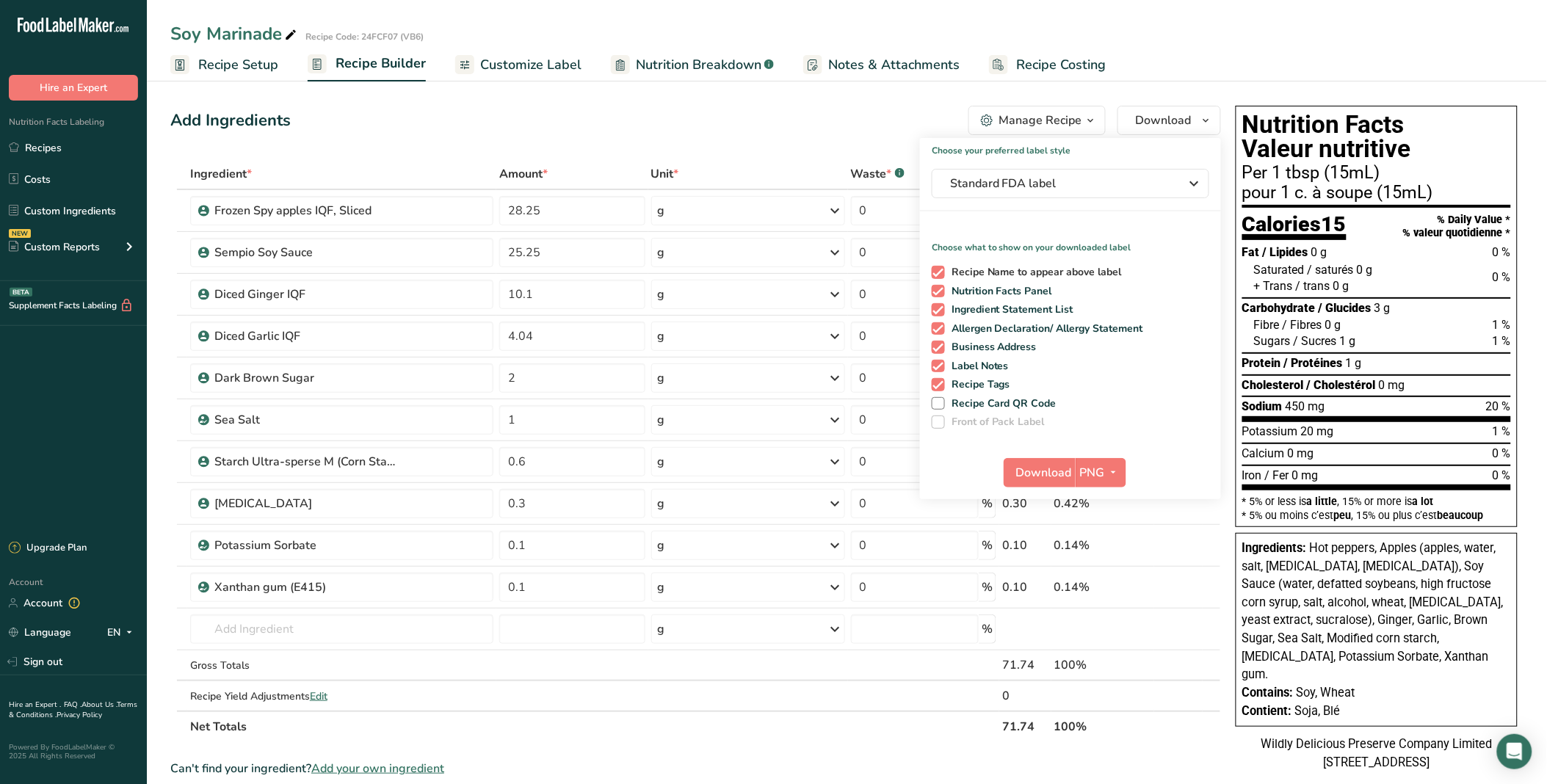
click at [989, 266] on span "Recipe Name to appear above label" at bounding box center [1033, 272] width 177 height 13
click at [941, 267] on input "Recipe Name to appear above label" at bounding box center [936, 271] width 10 height 10
checkbox input "false"
click at [988, 313] on span "Ingredient Statement List" at bounding box center [1009, 309] width 129 height 13
click at [941, 313] on input "Ingredient Statement List" at bounding box center [936, 309] width 10 height 10
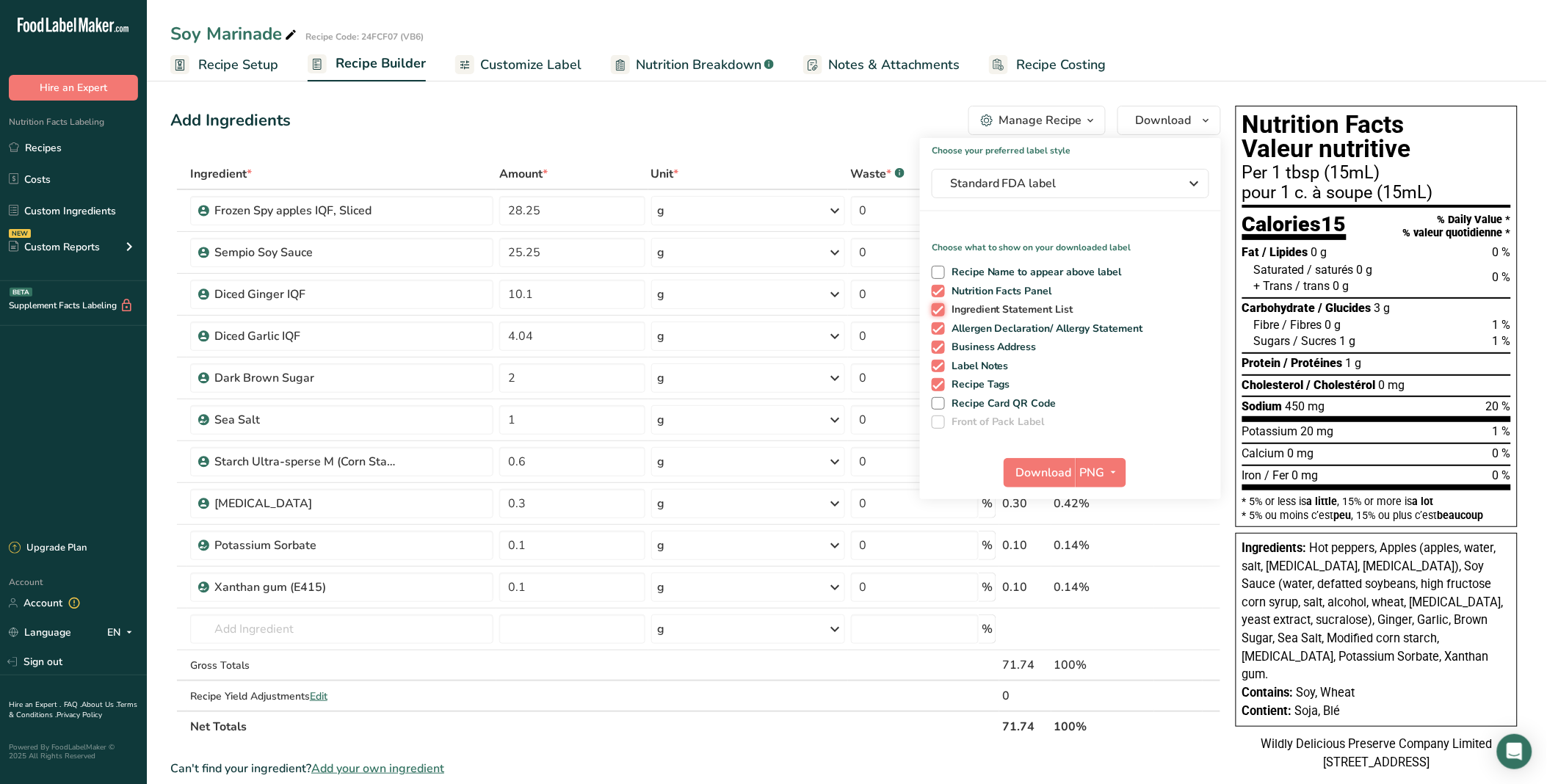
checkbox input "false"
click at [988, 329] on span "Allergen Declaration/ Allergy Statement" at bounding box center [1044, 328] width 199 height 13
click at [941, 329] on input "Allergen Declaration/ Allergy Statement" at bounding box center [936, 328] width 10 height 10
checkbox input "false"
drag, startPoint x: 987, startPoint y: 348, endPoint x: 988, endPoint y: 367, distance: 19.0
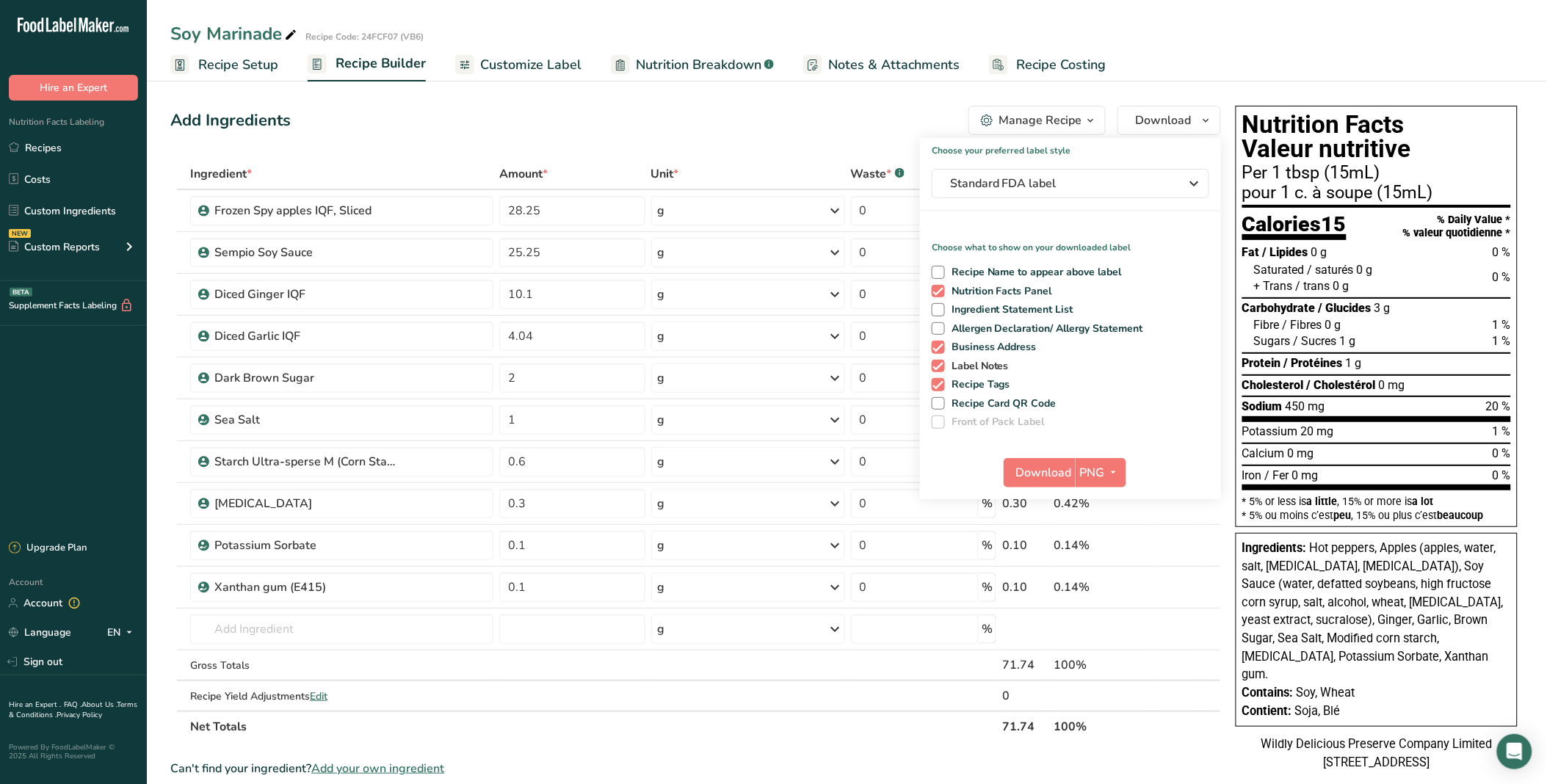
click at [988, 348] on span "Business Address" at bounding box center [990, 347] width 92 height 13
click at [941, 348] on input "Business Address" at bounding box center [936, 347] width 10 height 10
checkbox input "false"
click at [986, 367] on span "Label Notes" at bounding box center [977, 366] width 65 height 13
click at [941, 367] on input "Label Notes" at bounding box center [936, 365] width 10 height 10
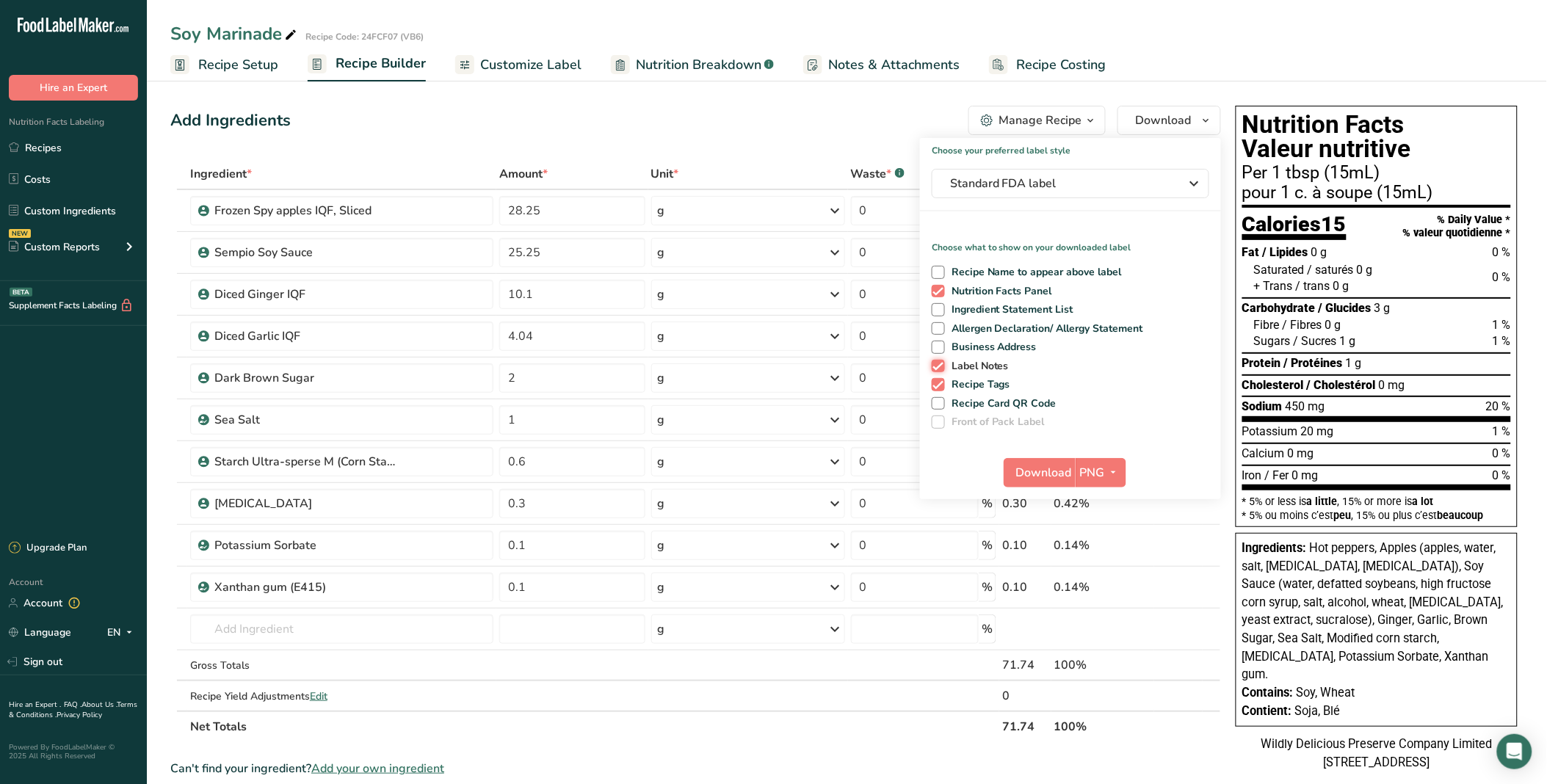
checkbox input "false"
click at [985, 386] on span "Recipe Tags" at bounding box center [977, 385] width 66 height 13
click at [941, 386] on input "Recipe Tags" at bounding box center [936, 384] width 10 height 10
checkbox input "false"
click at [1098, 182] on span "Standard FDA label" at bounding box center [1060, 183] width 220 height 18
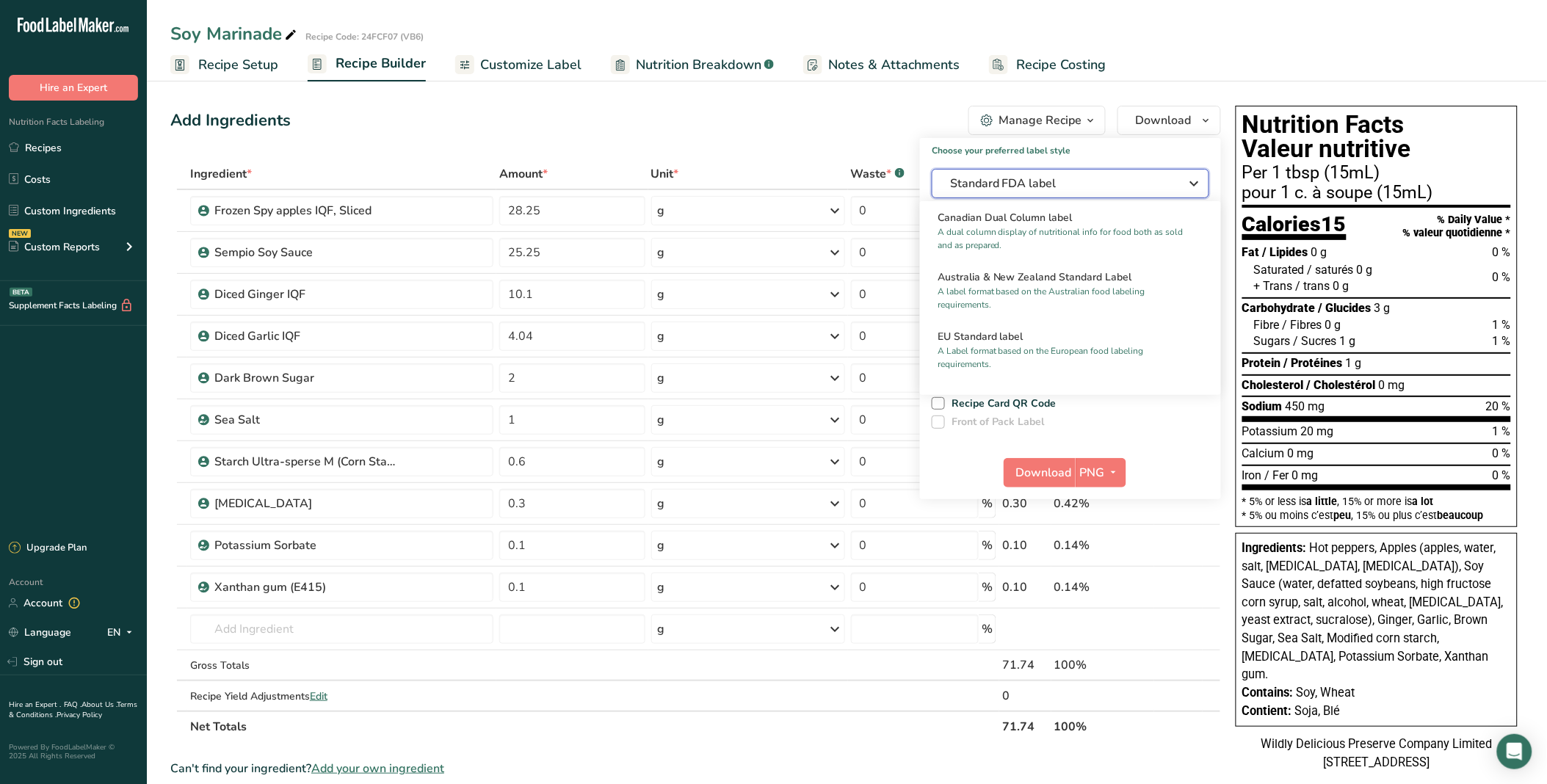
scroll to position [571, 0]
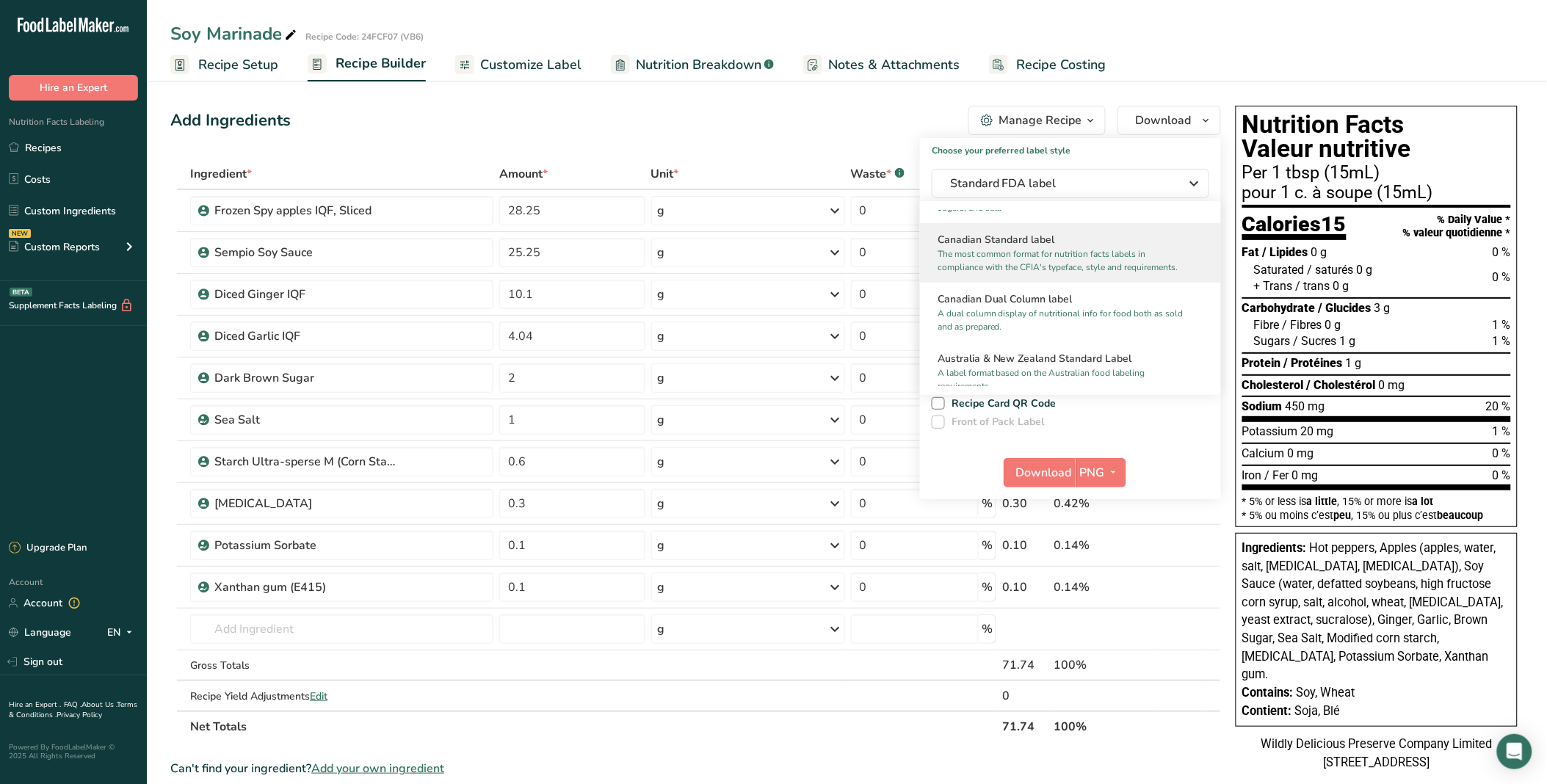
click at [1140, 270] on p "The most common format for nutrition facts labels in compliance with the CFIA's…" at bounding box center [1064, 261] width 253 height 26
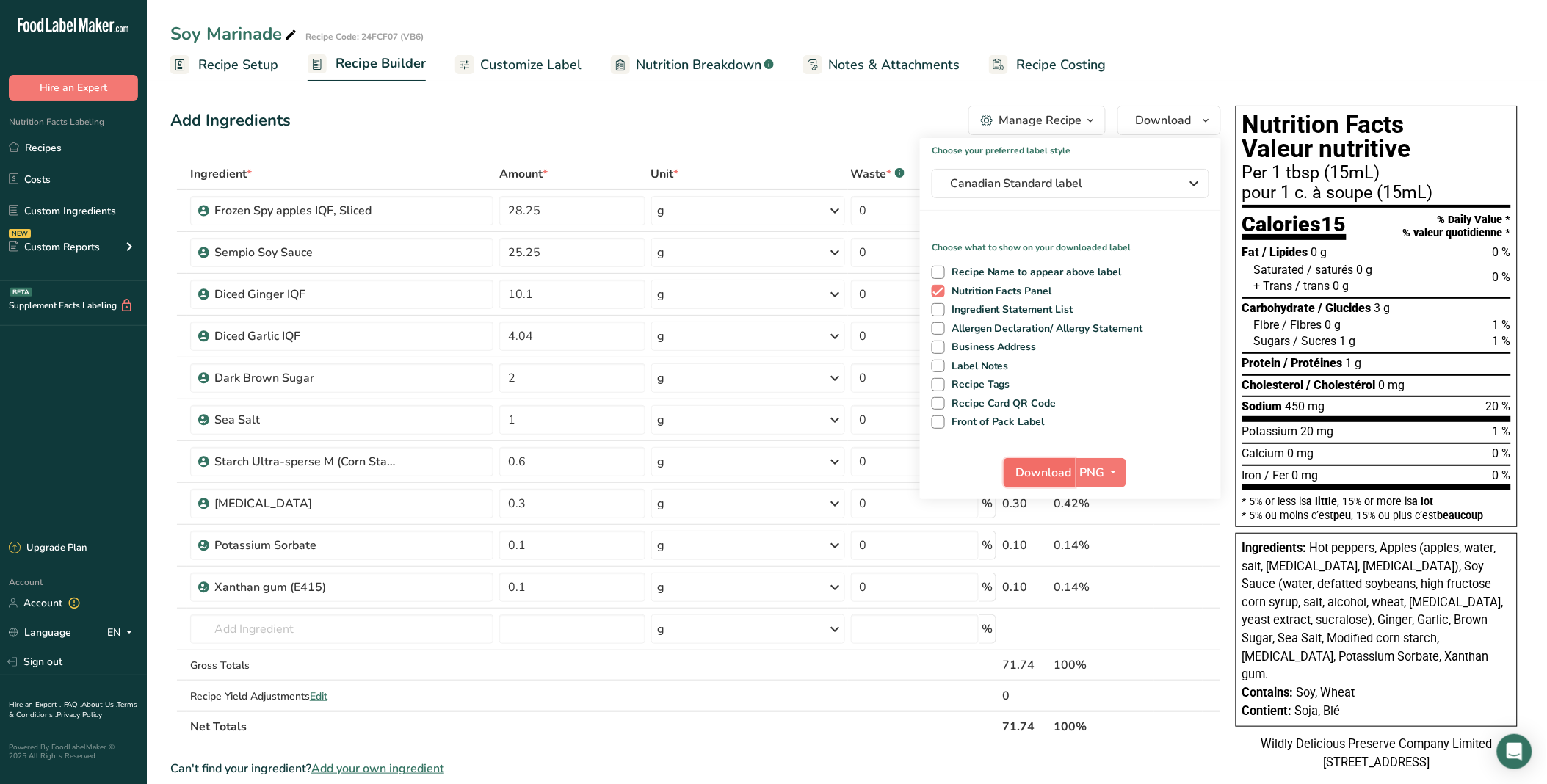
click at [1063, 465] on span "Download" at bounding box center [1044, 472] width 56 height 18
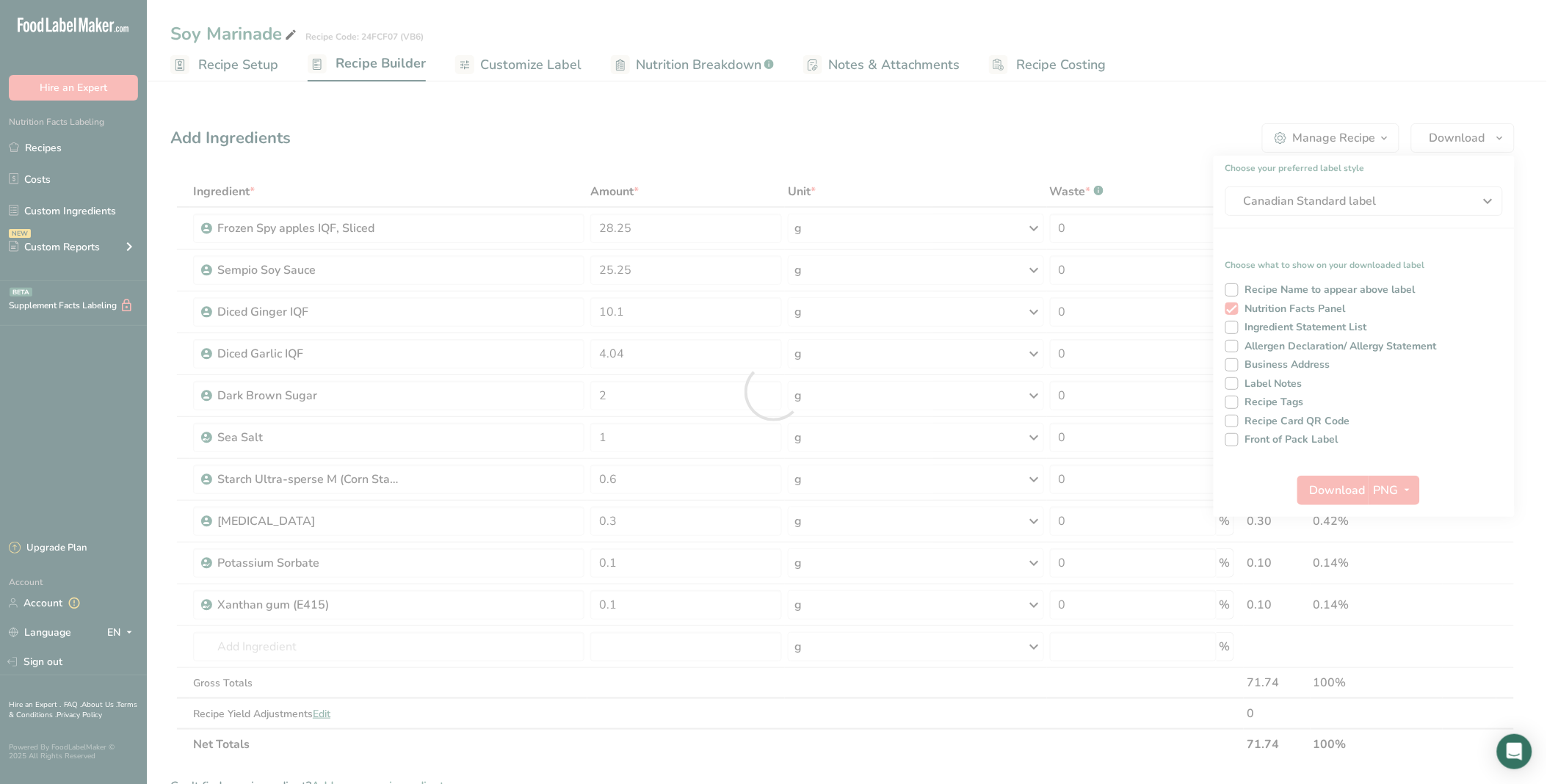
scroll to position [0, 0]
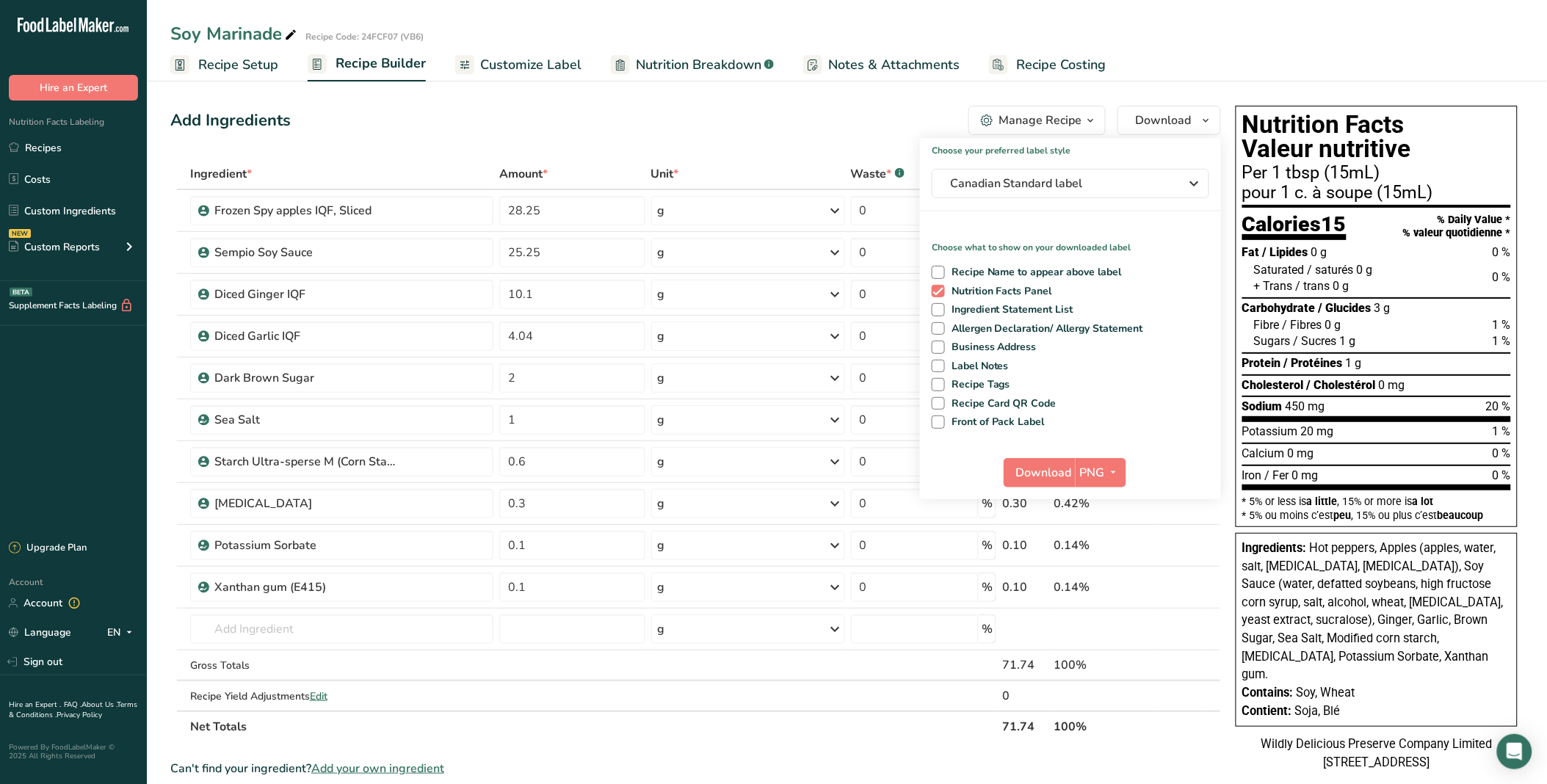
click at [849, 120] on div "Add Ingredients Manage Recipe Delete Recipe Duplicate Recipe Scale Recipe Save …" at bounding box center [695, 119] width 1051 height 29
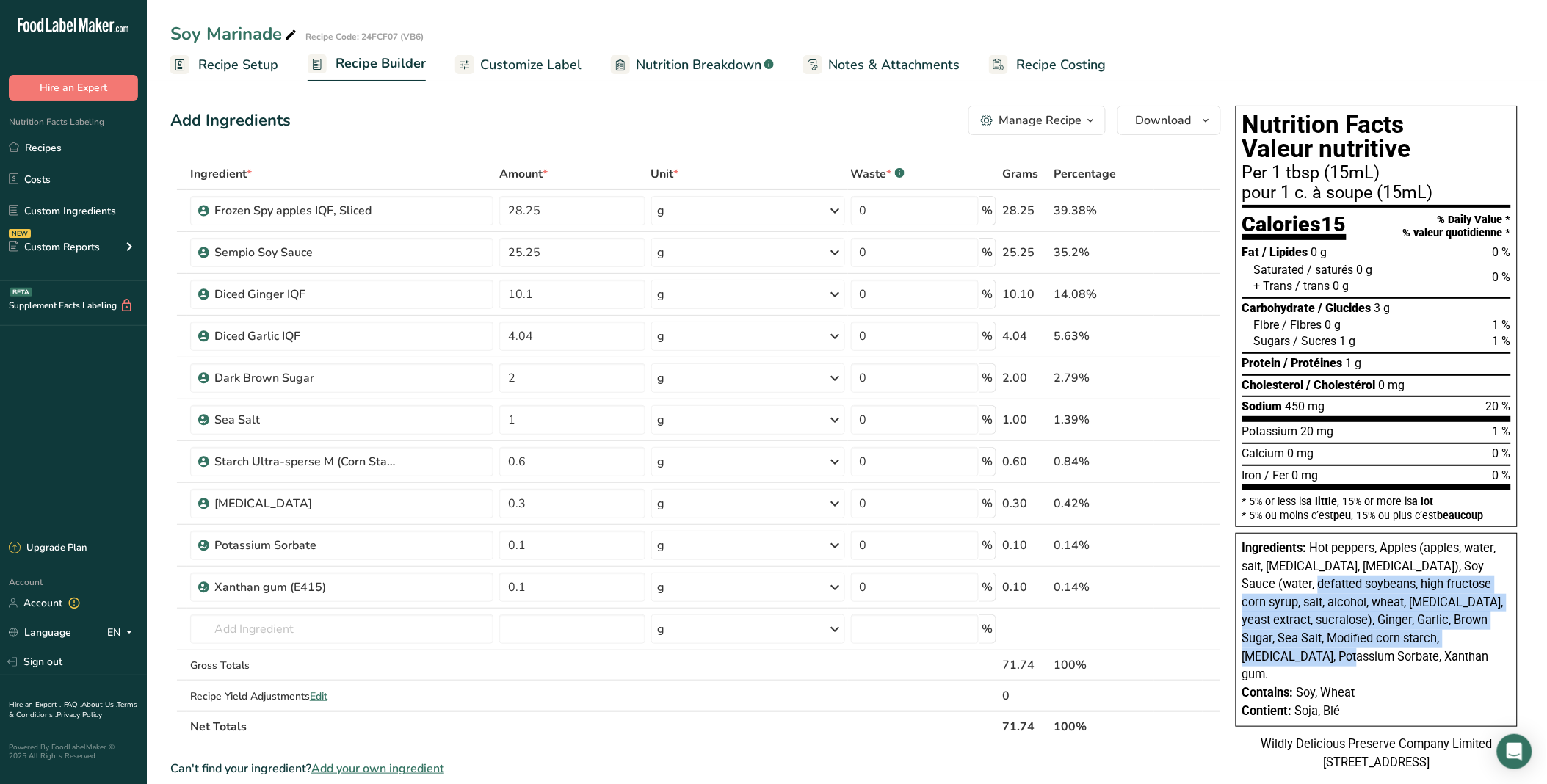
drag, startPoint x: 1479, startPoint y: 633, endPoint x: 1266, endPoint y: 583, distance: 218.8
click at [1266, 583] on div "Ingredients: Hot peppers, Apples (apples, water, salt, [MEDICAL_DATA], [MEDICAL…" at bounding box center [1377, 612] width 269 height 145
drag, startPoint x: 1266, startPoint y: 583, endPoint x: 1242, endPoint y: 547, distance: 43.3
click at [1242, 547] on div "Ingredients: Hot peppers, Apples (apples, water, salt, [MEDICAL_DATA], [MEDICAL…" at bounding box center [1376, 629] width 282 height 194
copy div "Ingredients: Hot peppers, Apples (apples, water, salt, [MEDICAL_DATA], [MEDICAL…"
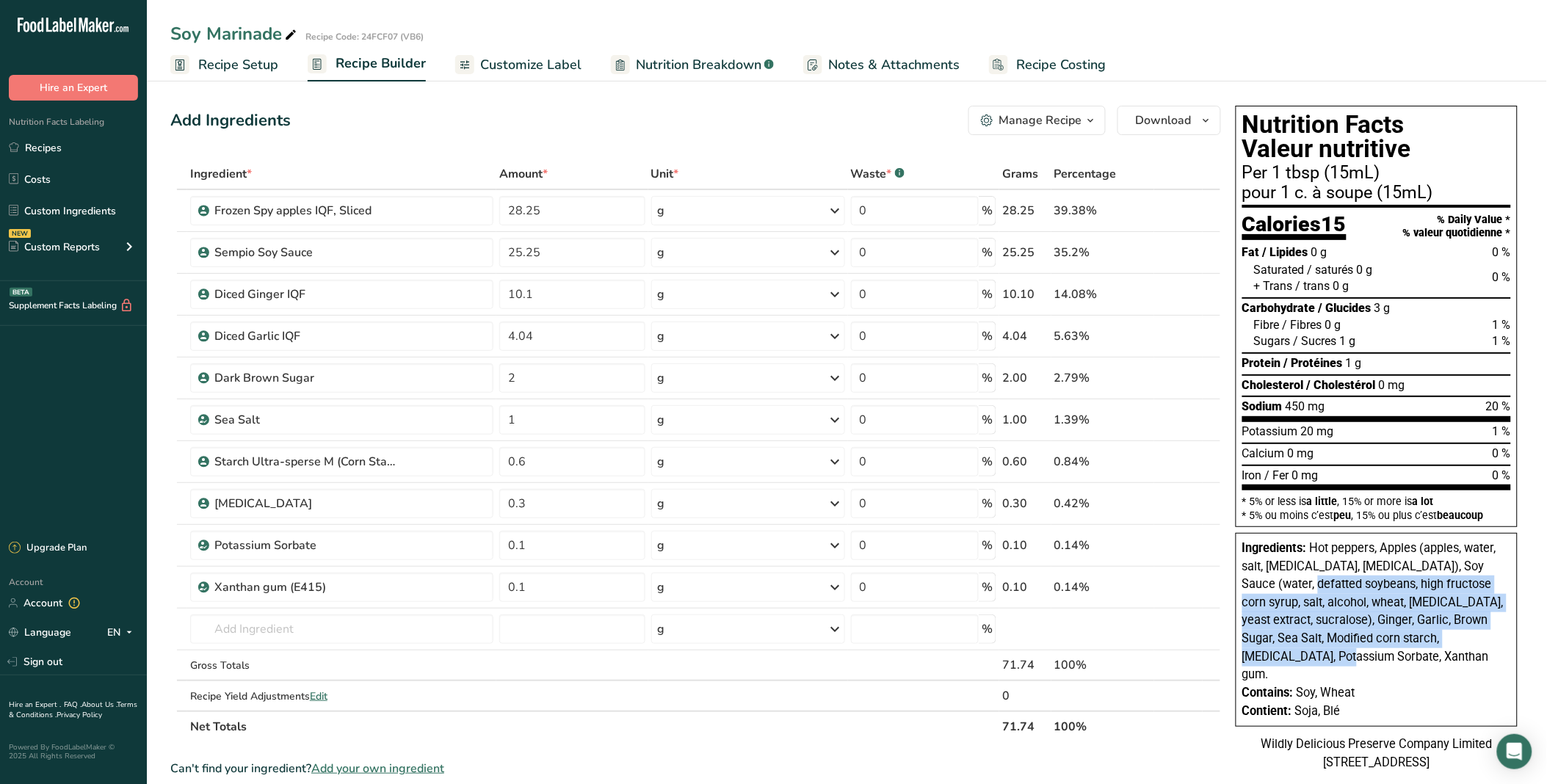
click at [1422, 614] on span "Hot peppers, Apples (apples, water, salt, [MEDICAL_DATA], [MEDICAL_DATA]), Soy …" at bounding box center [1373, 611] width 262 height 140
